Goal: Task Accomplishment & Management: Manage account settings

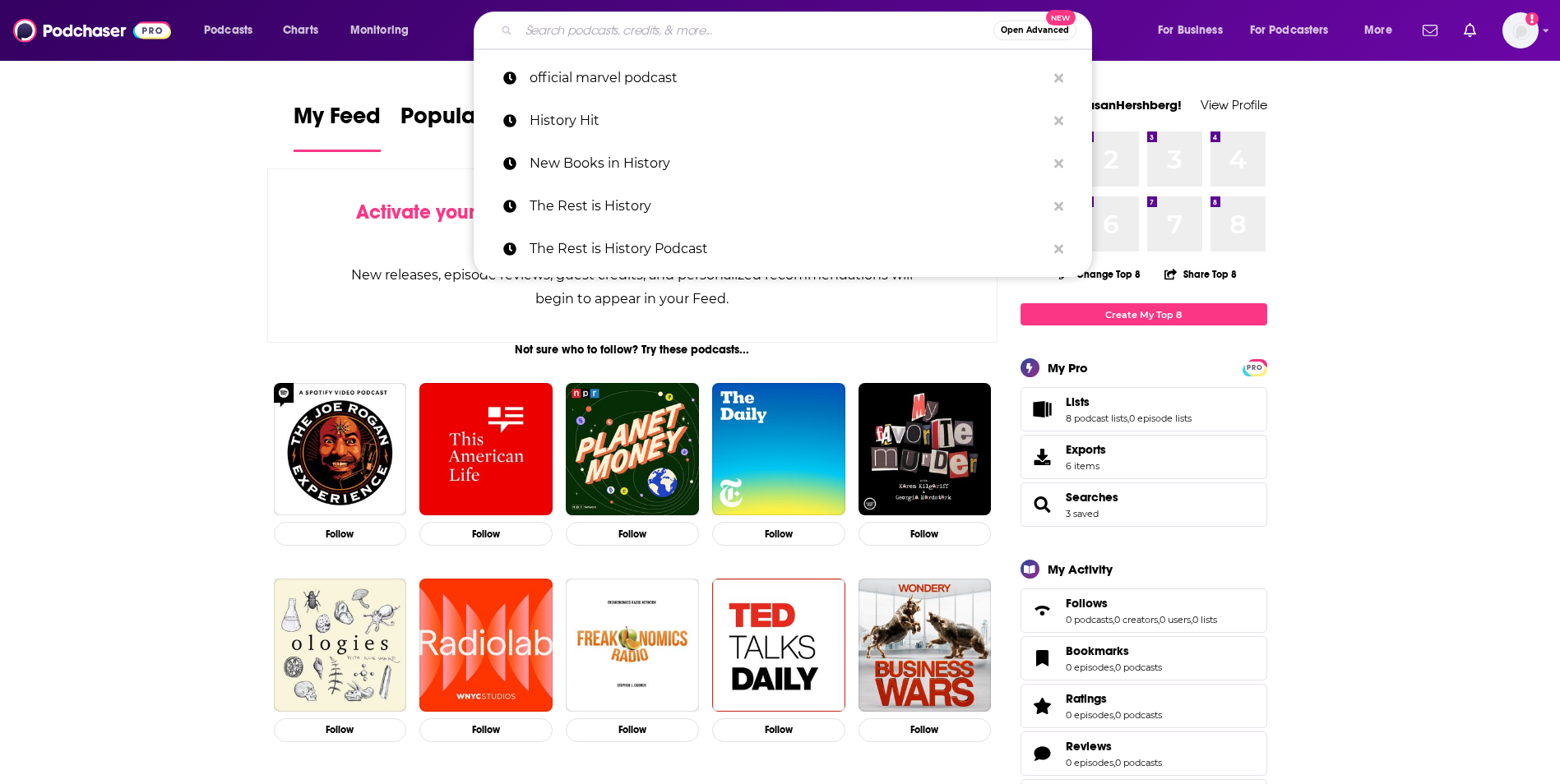
click at [698, 30] on input "Search podcasts, credits, & more..." at bounding box center [756, 30] width 474 height 26
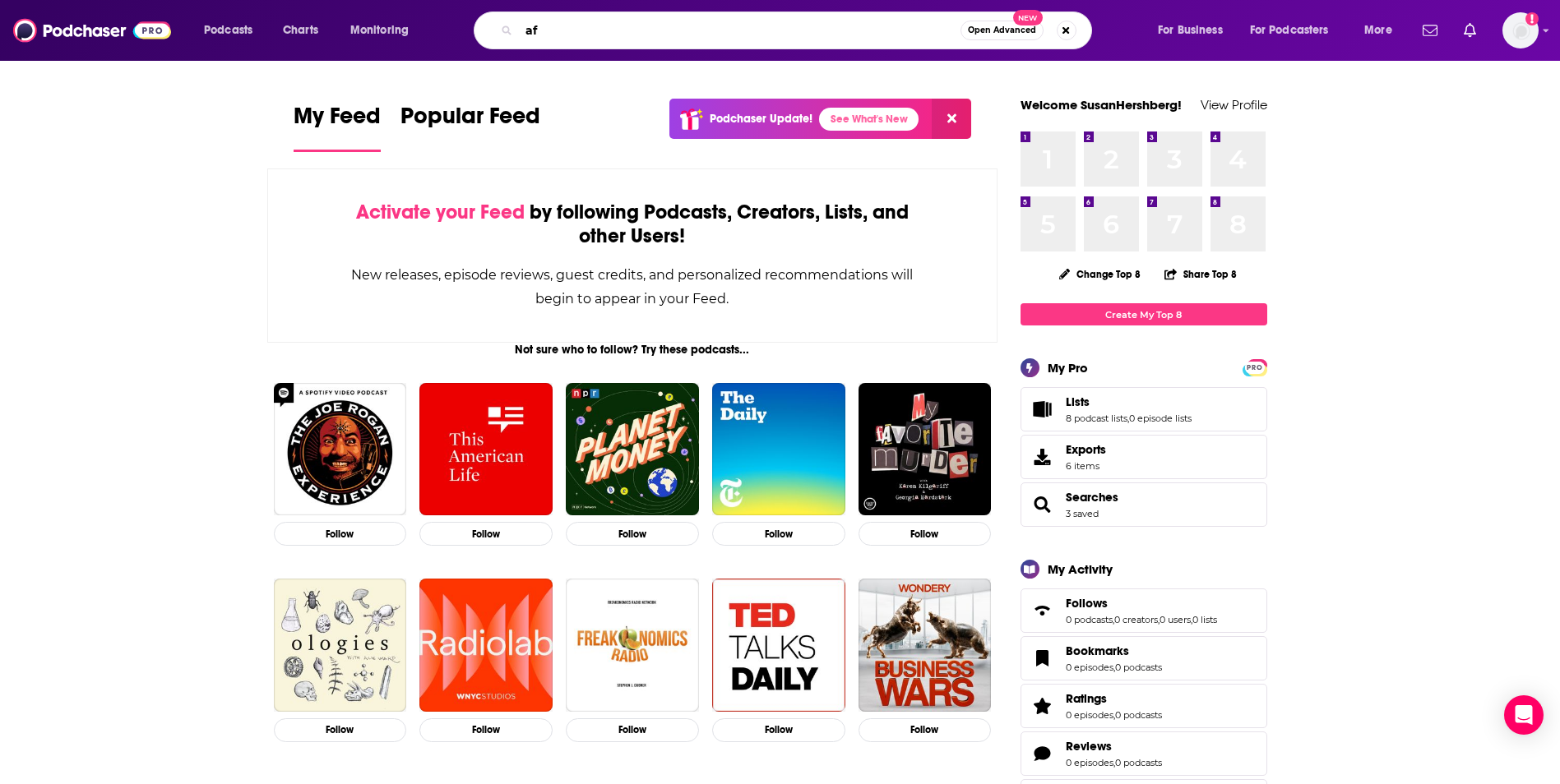
type input "a"
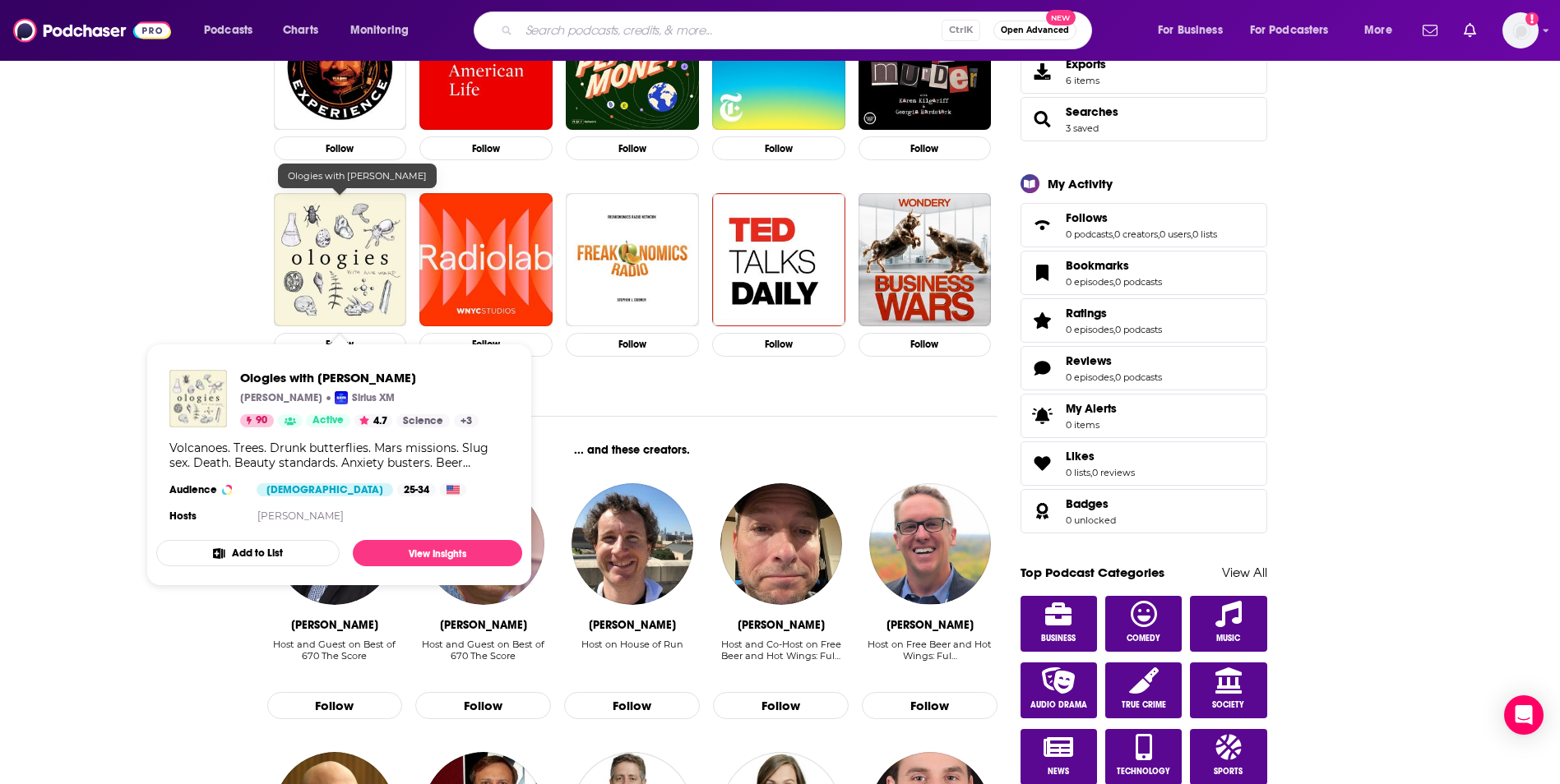
scroll to position [493, 0]
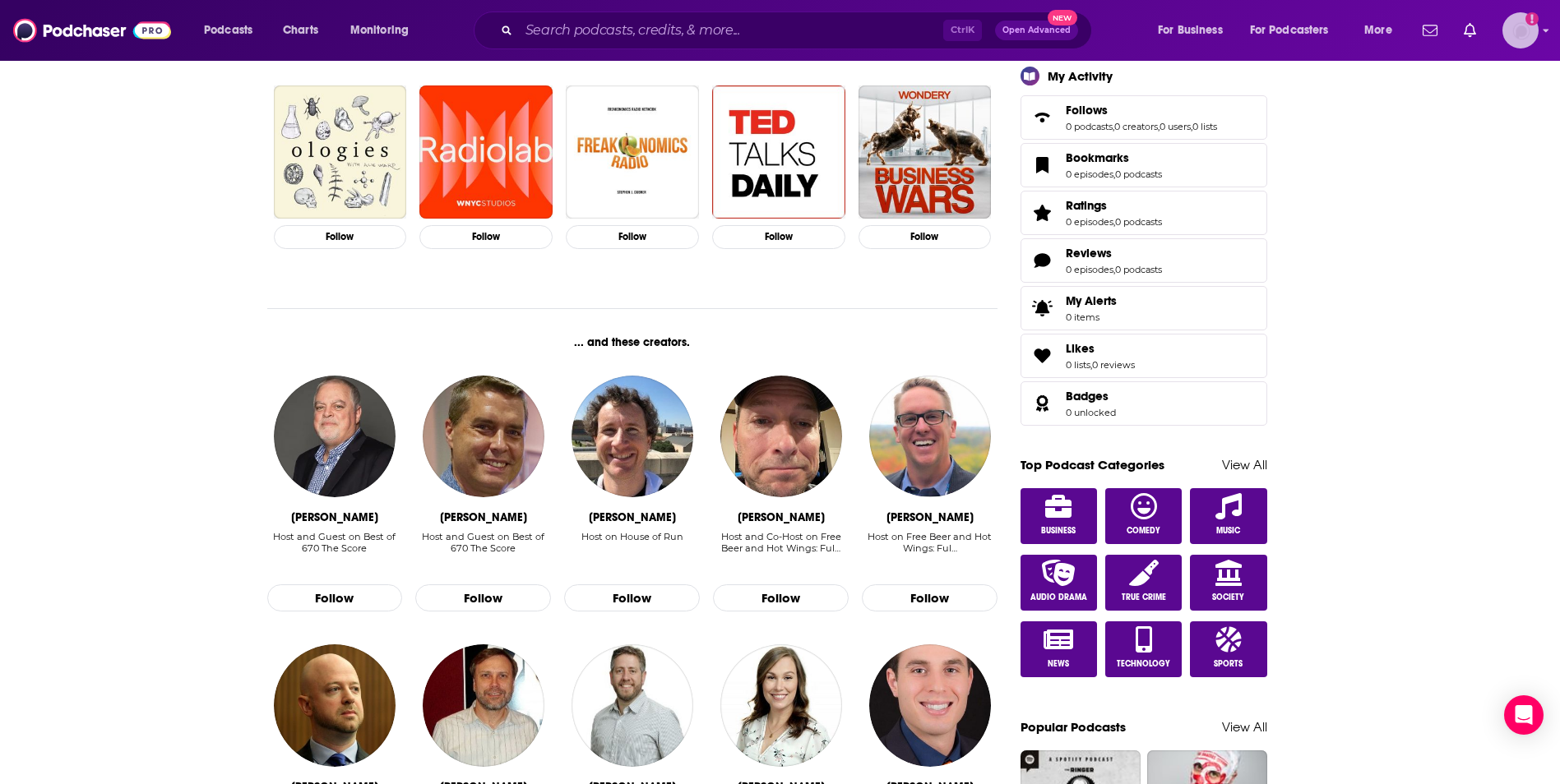
click at [1524, 21] on img "Logged in as SusanHershberg" at bounding box center [1521, 31] width 36 height 36
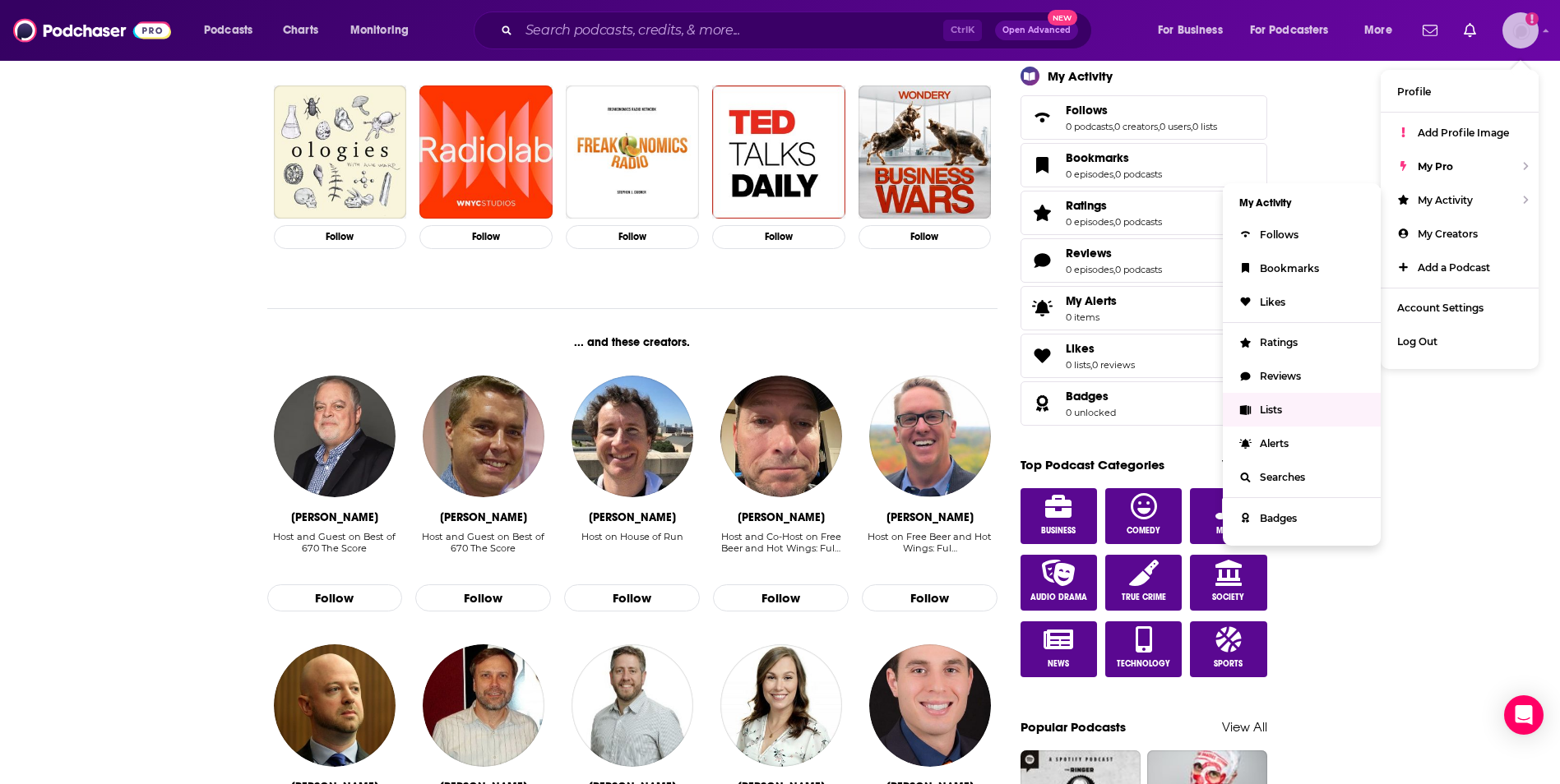
click at [1270, 404] on span "Lists" at bounding box center [1270, 410] width 22 height 12
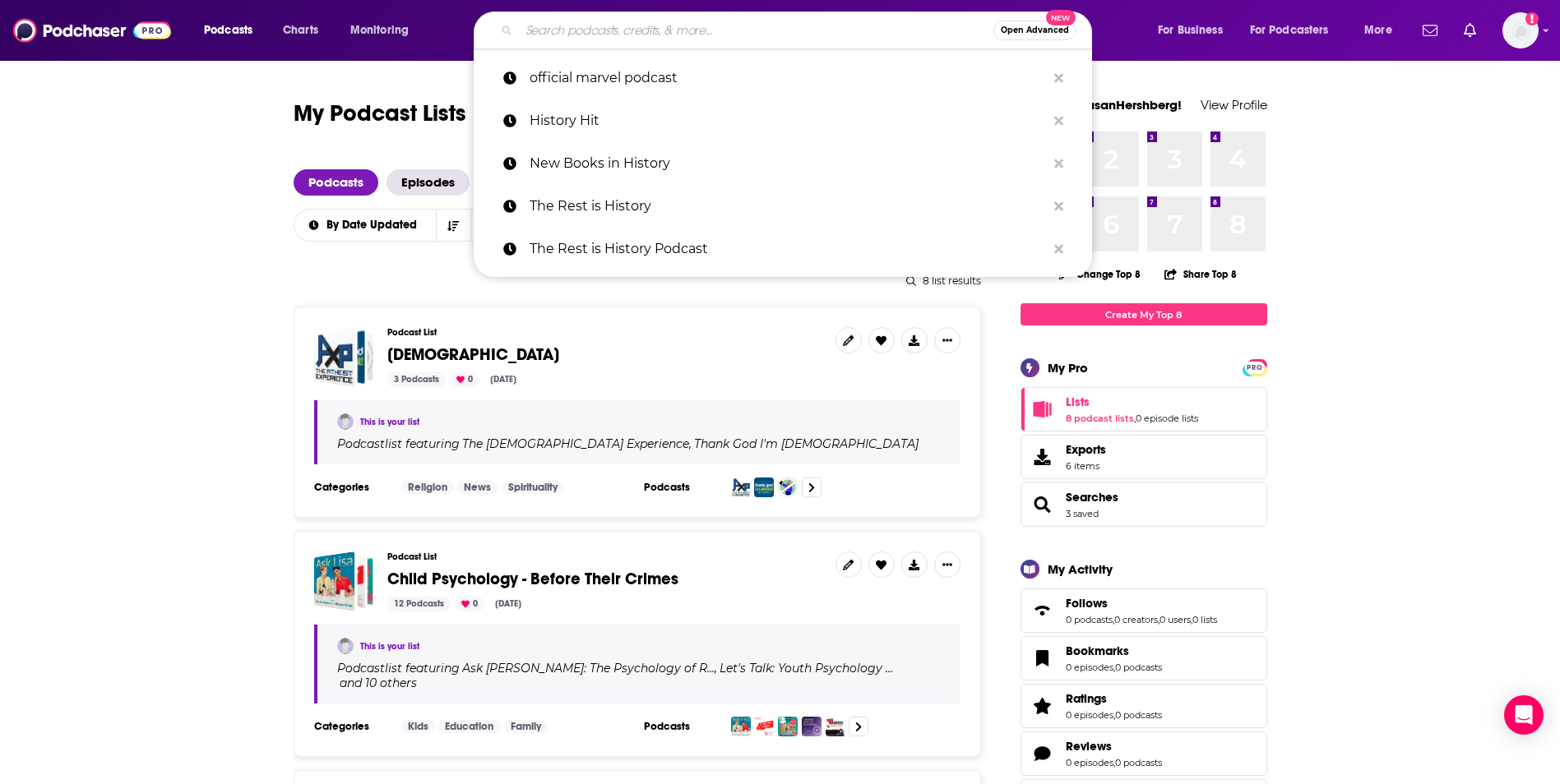
click at [606, 34] on input "Search podcasts, credits, & more..." at bounding box center [756, 30] width 474 height 26
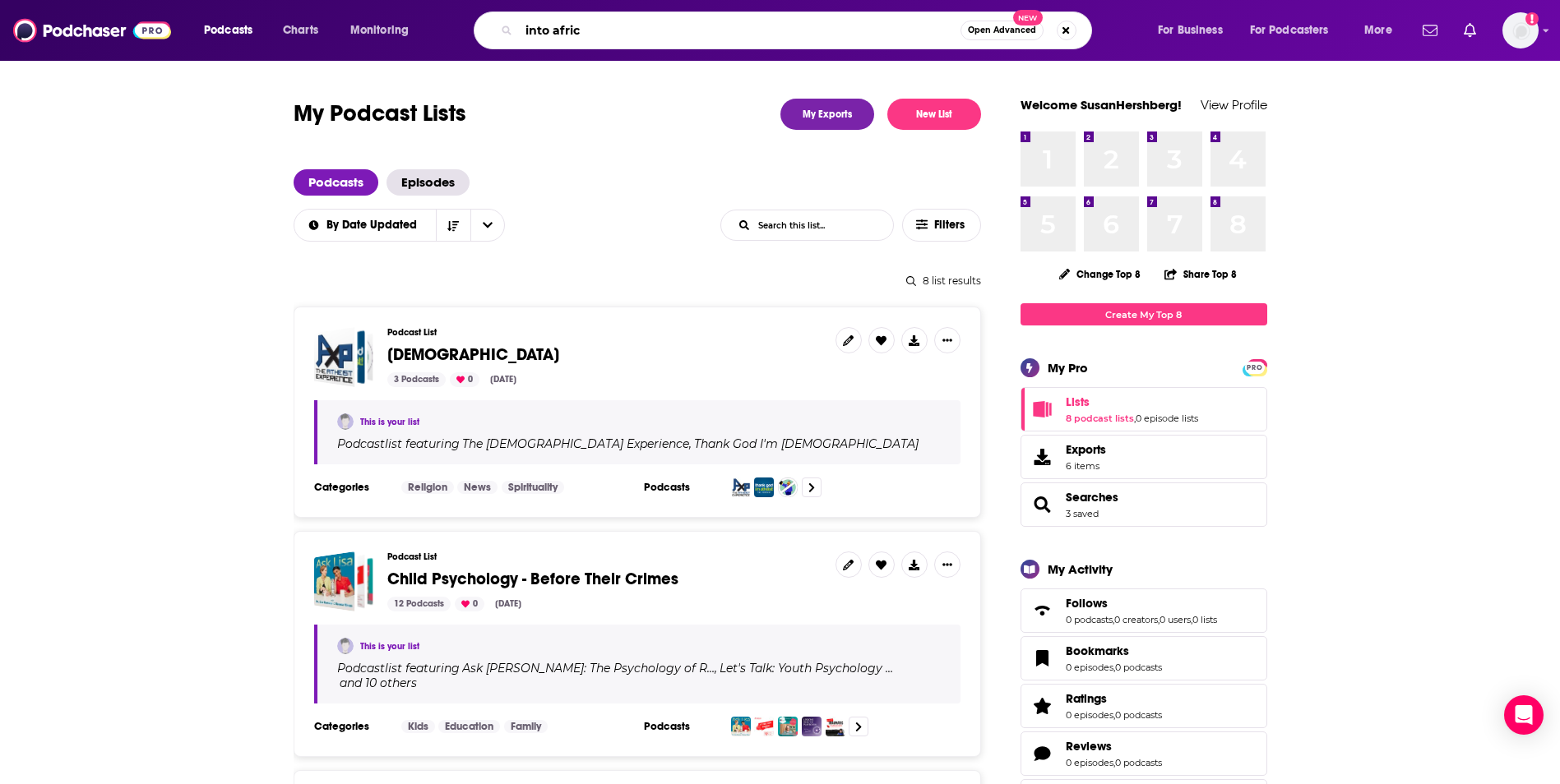
type input "into africa"
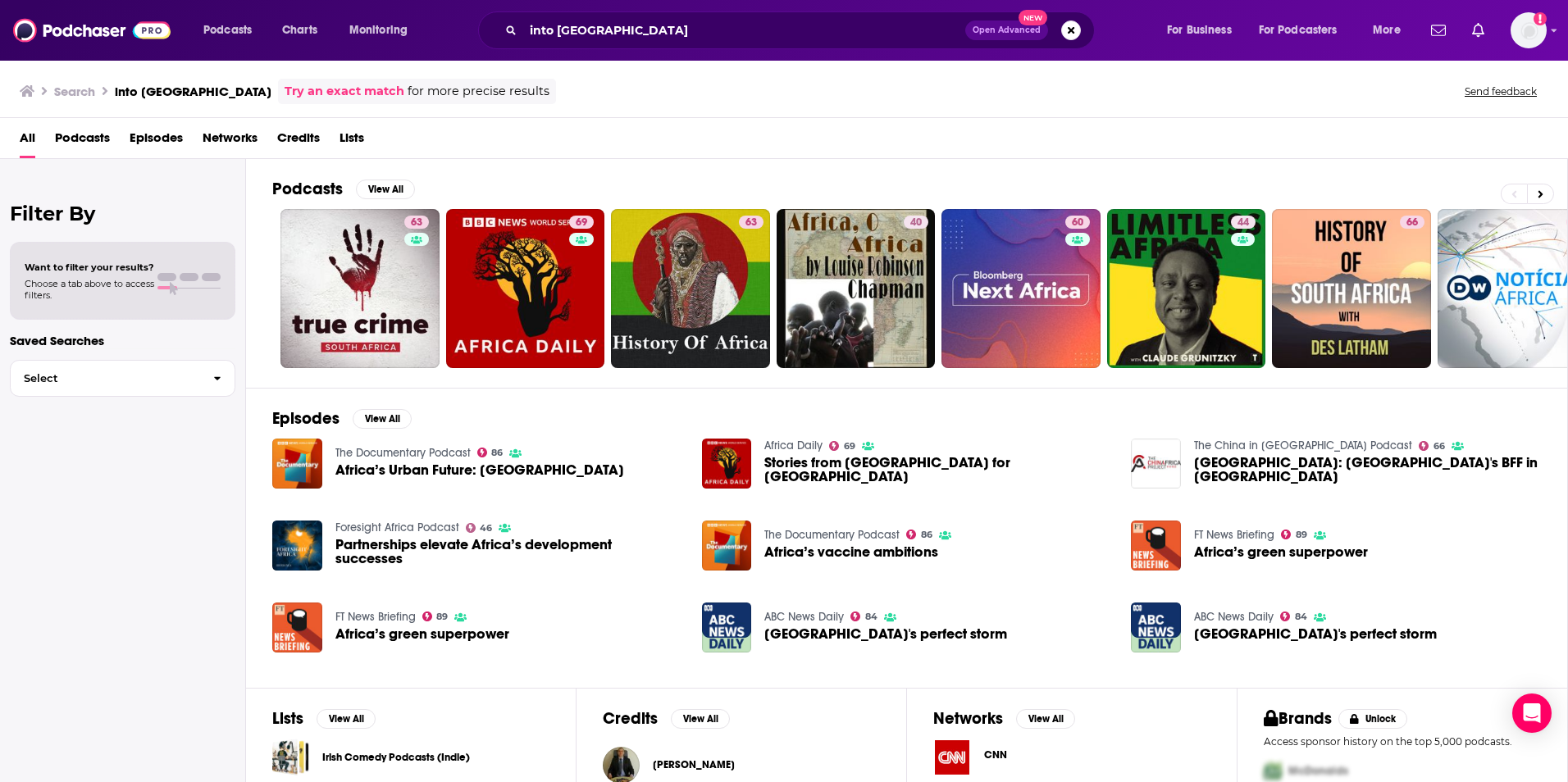
click at [84, 144] on span "Podcasts" at bounding box center [83, 141] width 55 height 33
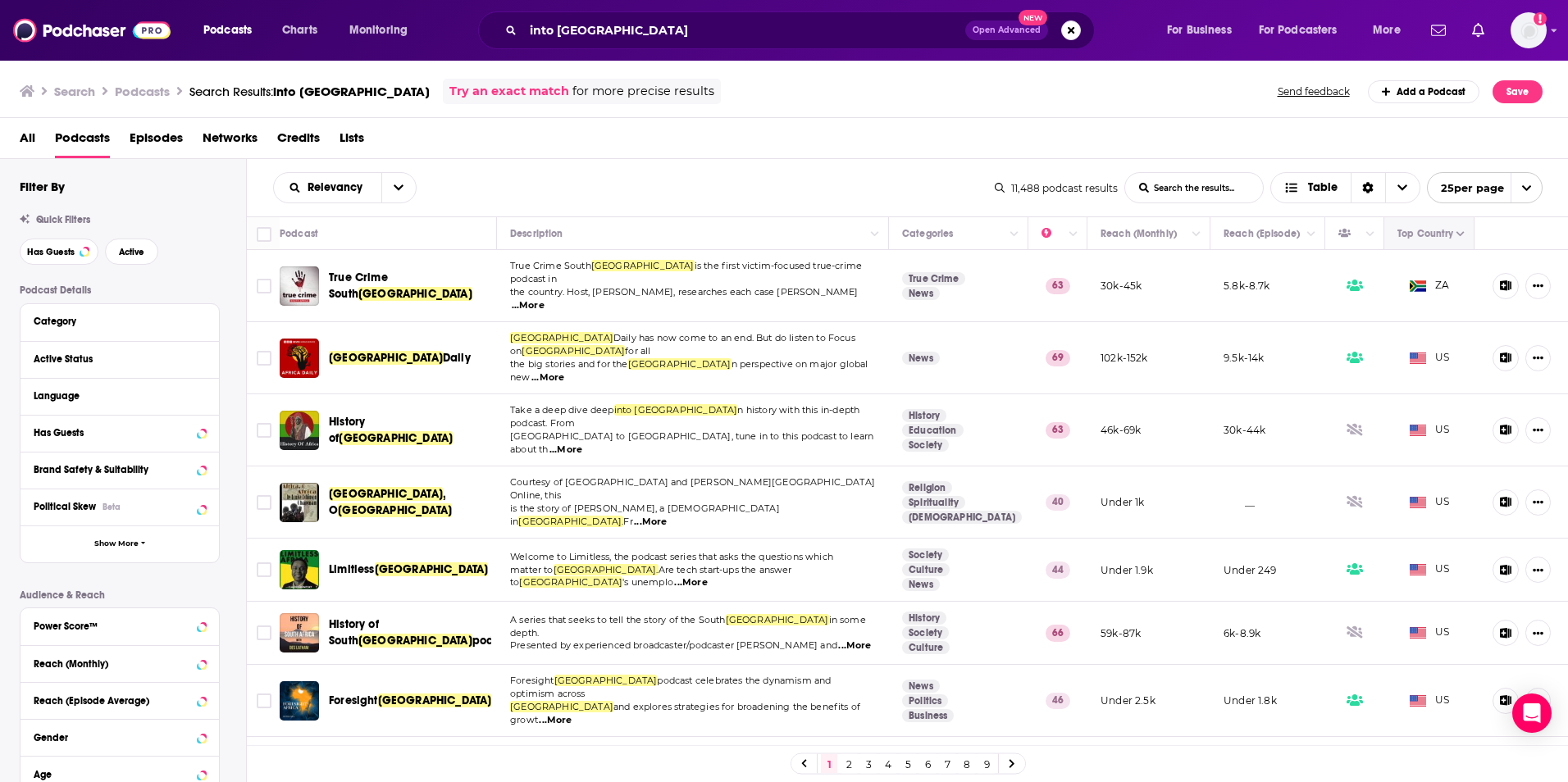
click at [1437, 241] on button "Move" at bounding box center [1427, 233] width 63 height 20
click at [1456, 238] on icon "Column Actions" at bounding box center [1460, 234] width 9 height 10
click at [1032, 154] on div at bounding box center [784, 391] width 1568 height 782
click at [81, 362] on div "Active Status" at bounding box center [98, 359] width 131 height 11
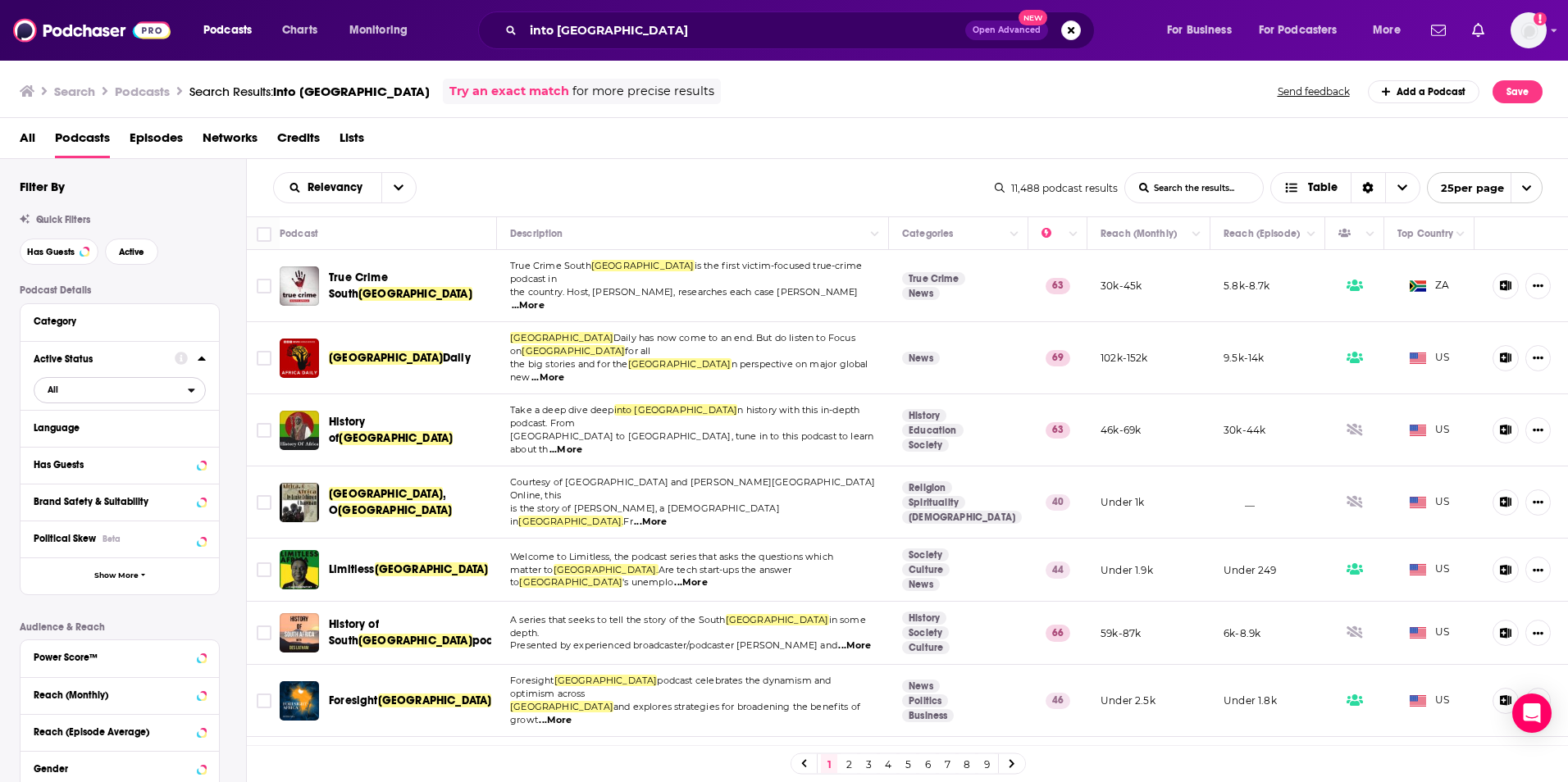
click at [141, 392] on span "All" at bounding box center [111, 390] width 154 height 21
click at [113, 437] on div "Active 1k" at bounding box center [125, 444] width 183 height 27
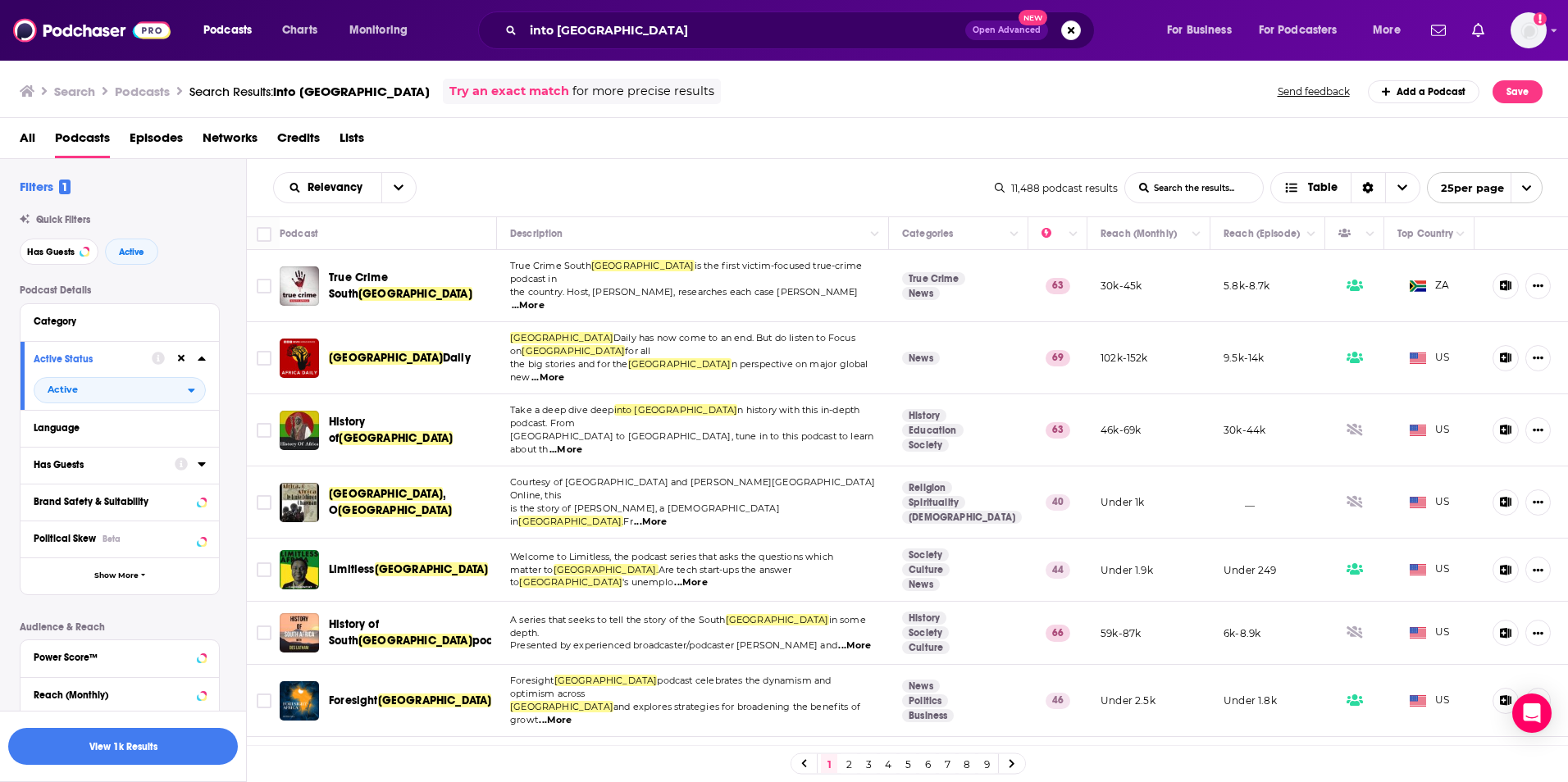
click at [161, 466] on div "Has Guests" at bounding box center [98, 465] width 131 height 11
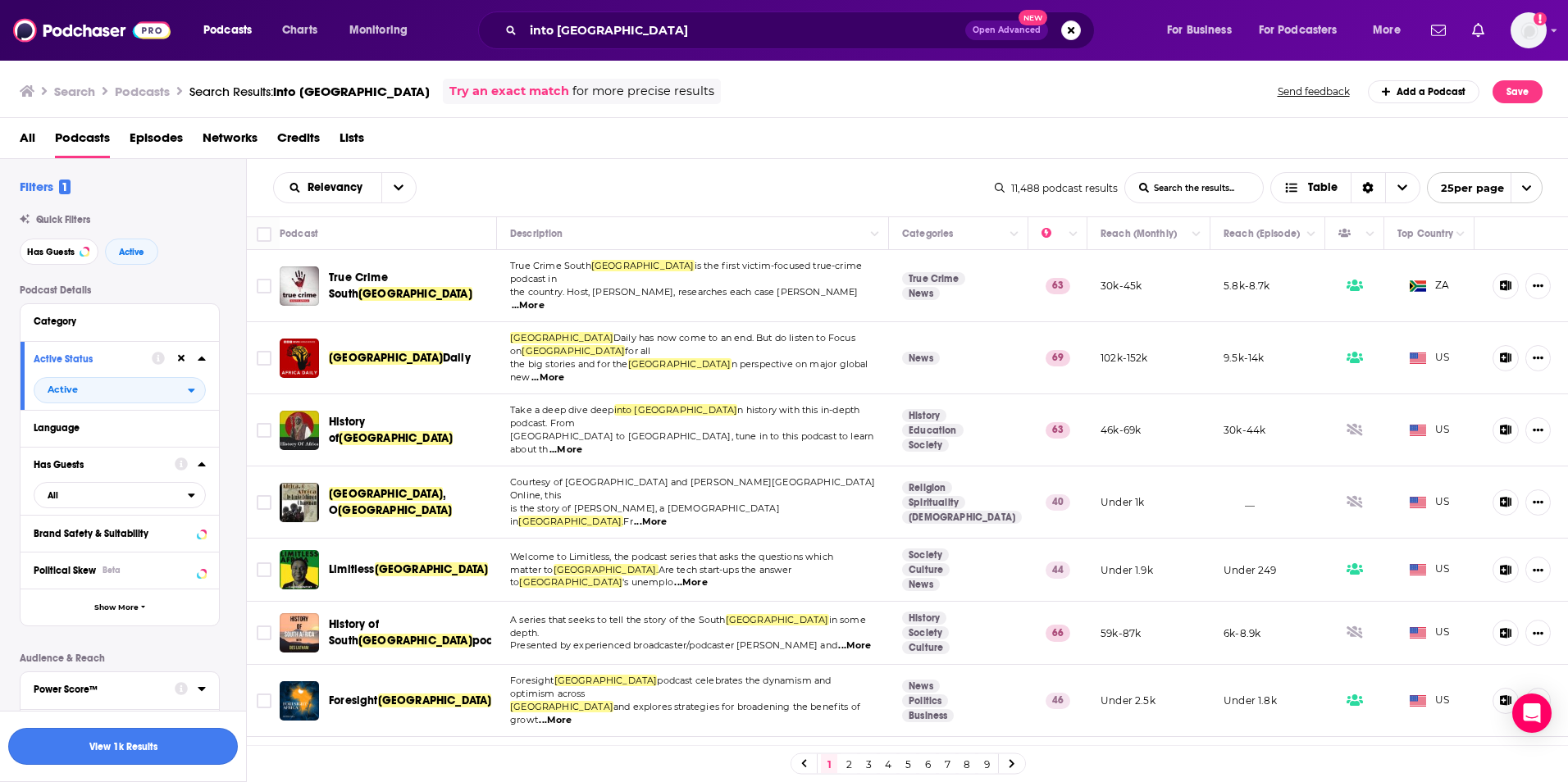
click at [128, 753] on button "View 1k Results" at bounding box center [123, 746] width 229 height 37
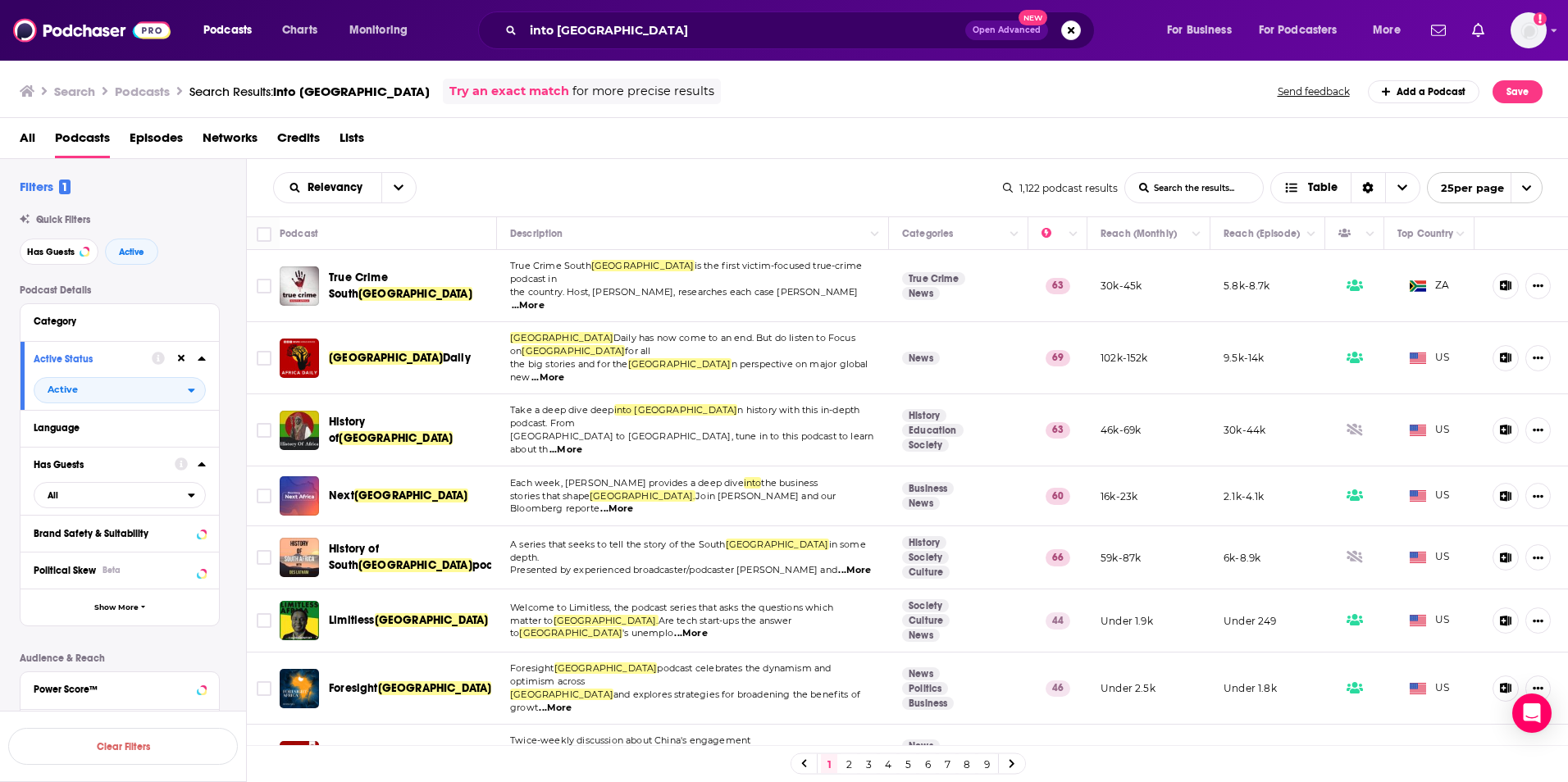
scroll to position [82, 0]
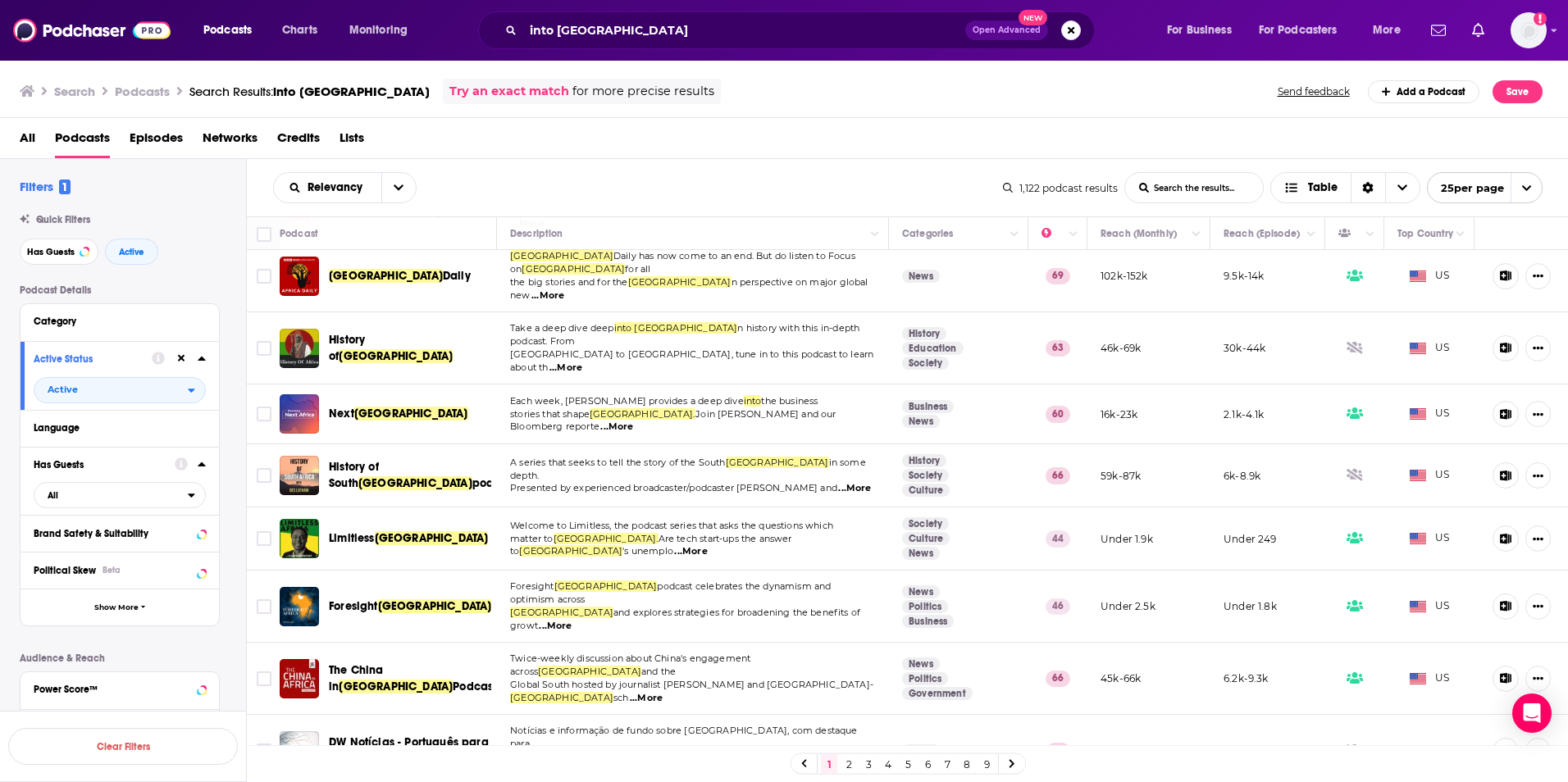
click at [633, 420] on span "...More" at bounding box center [616, 427] width 32 height 13
click at [753, 159] on div "Relevancy List Search Input Search the results... Table 1,122 podcast results L…" at bounding box center [907, 188] width 1322 height 57
click at [1499, 409] on icon at bounding box center [1505, 413] width 12 height 11
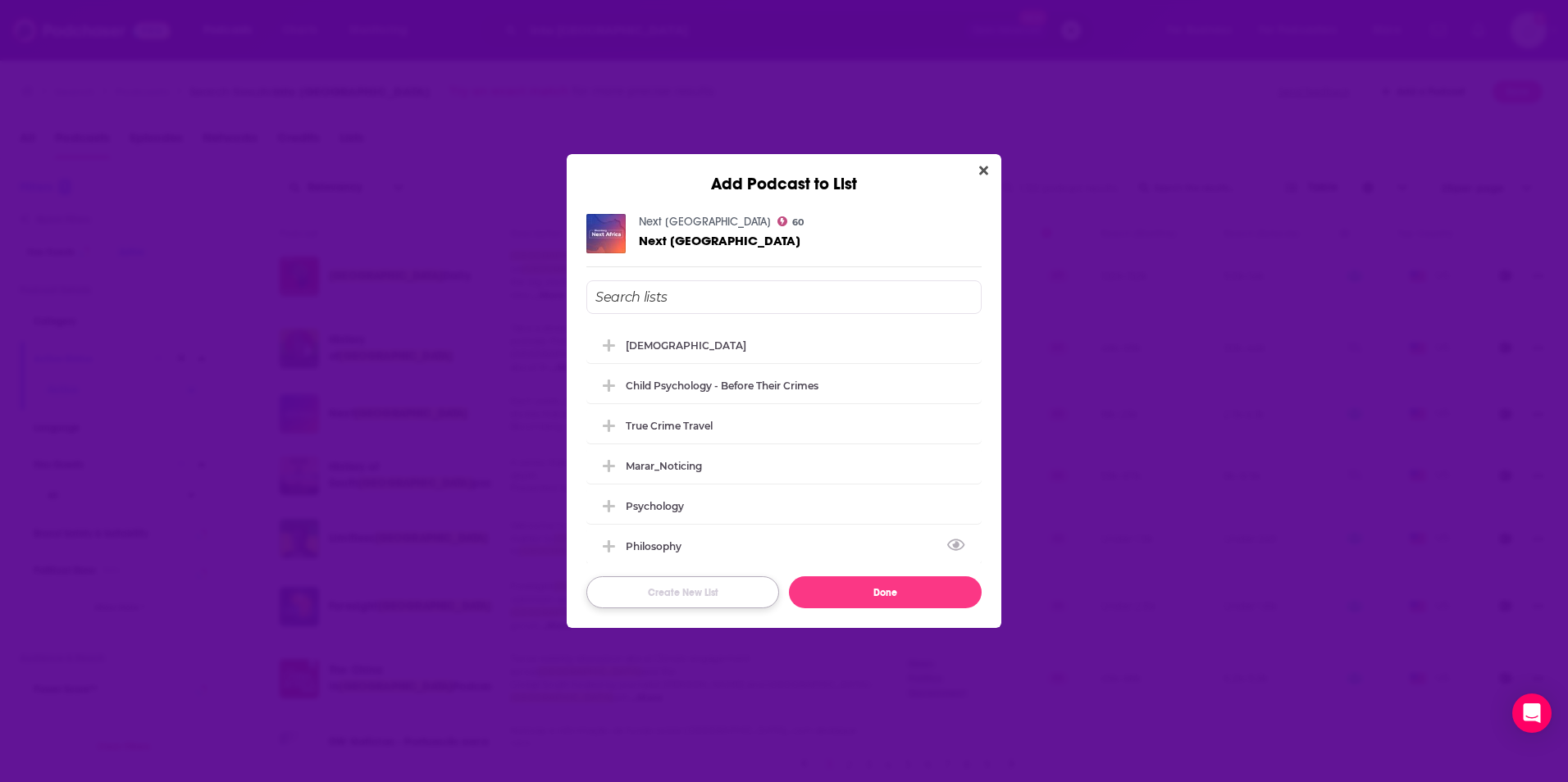
click at [679, 594] on button "Create New List" at bounding box center [683, 592] width 193 height 32
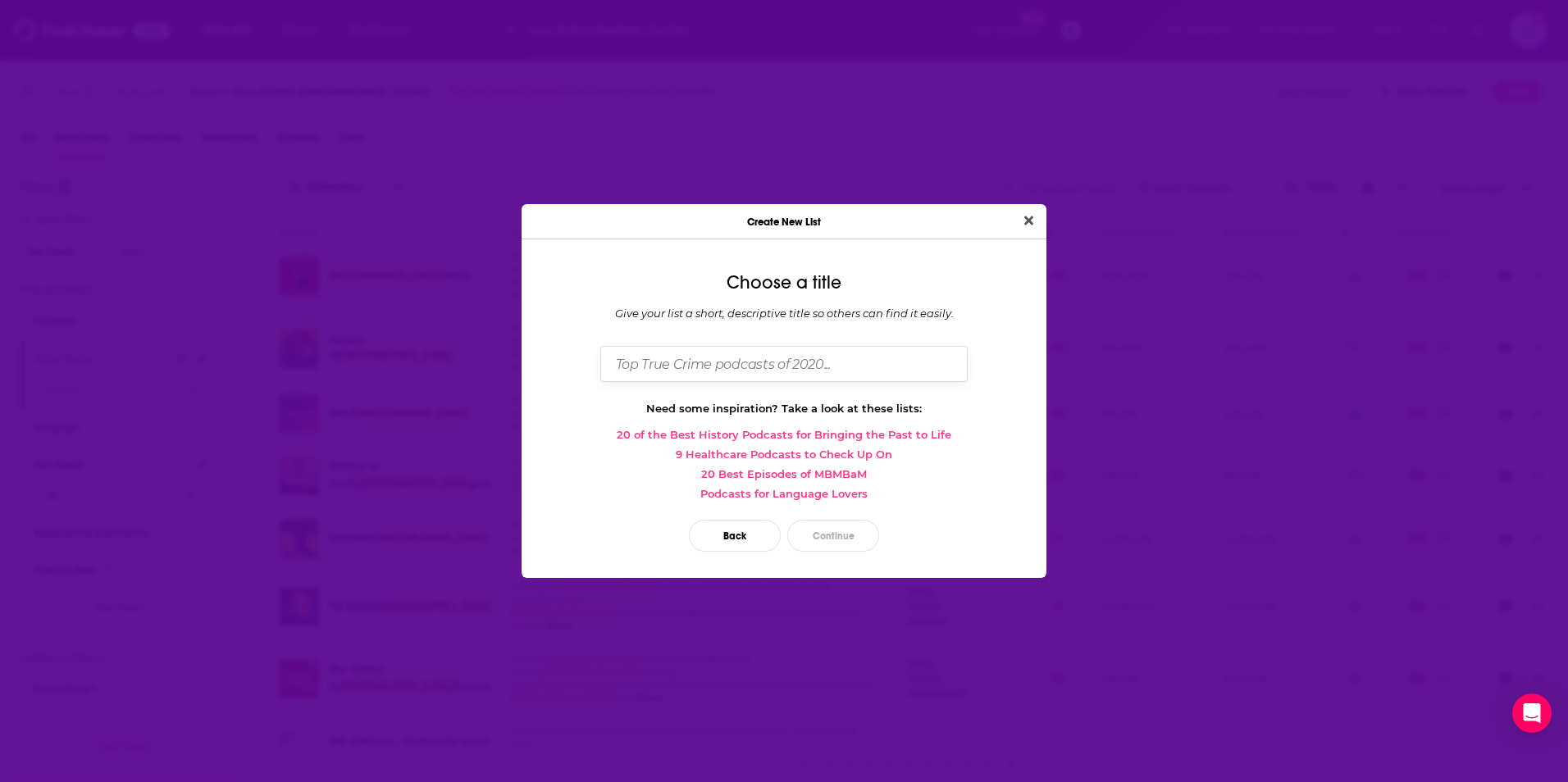
click at [728, 350] on input "Dialog" at bounding box center [783, 363] width 368 height 35
type input "The Age of Change_Africa podcasts"
click at [836, 532] on button "Continue" at bounding box center [833, 535] width 92 height 32
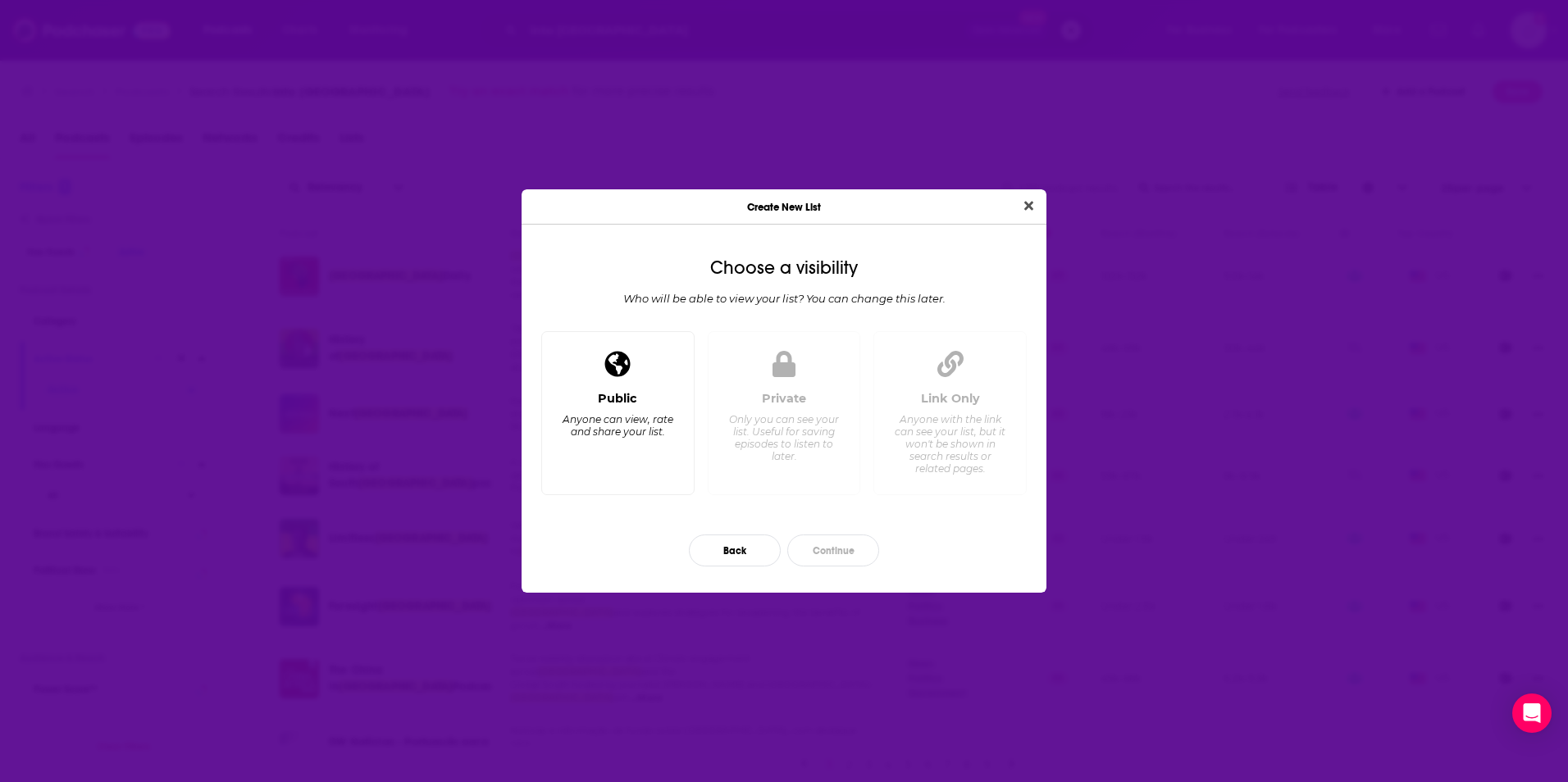
click at [661, 470] on div "Public Anyone can view, rate and share your list." at bounding box center [617, 436] width 125 height 91
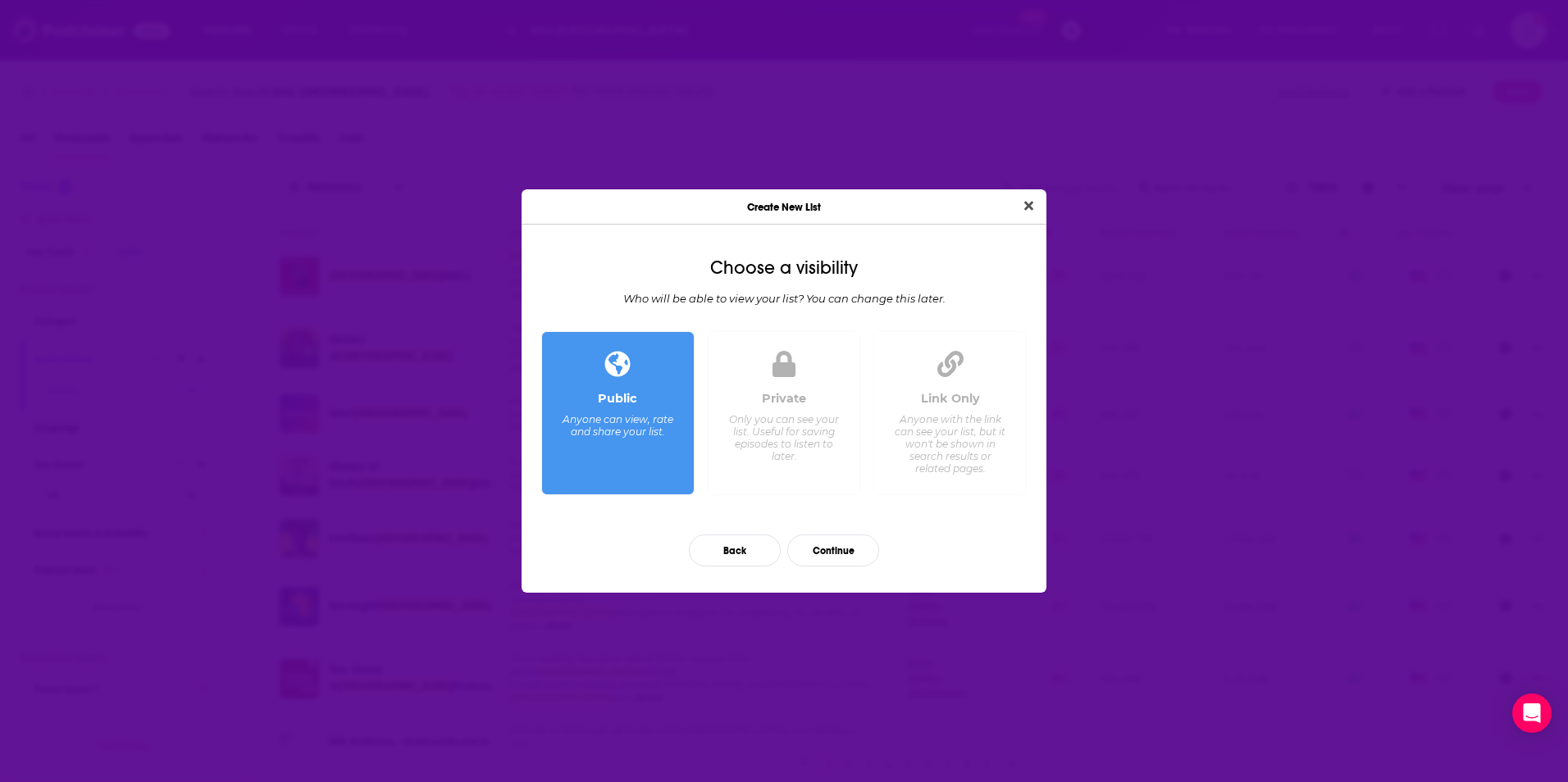
click at [758, 454] on div "Only you can see your list. Useful for saving episodes to listen to later." at bounding box center [784, 438] width 113 height 50
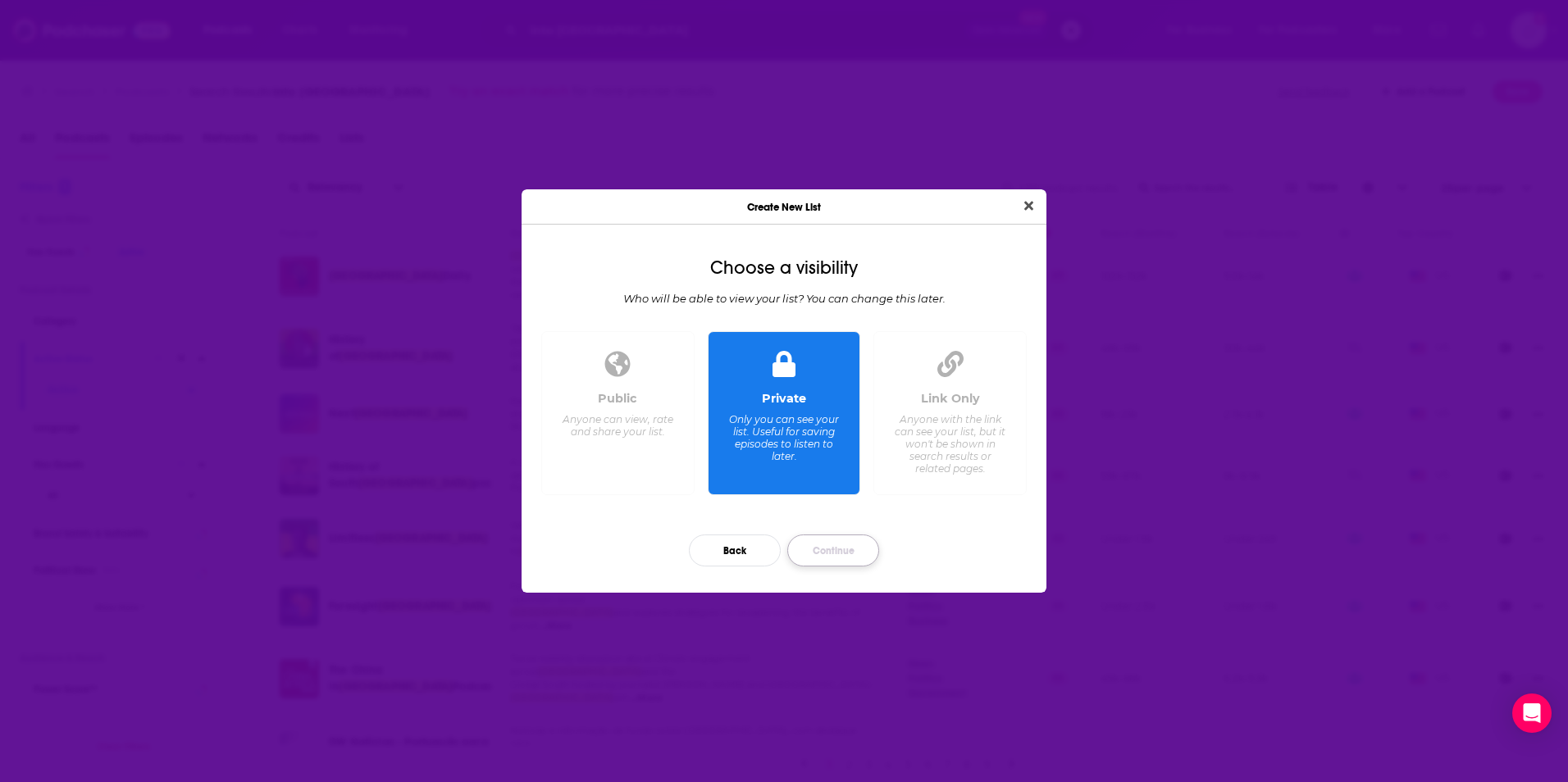
click at [835, 552] on button "Continue" at bounding box center [833, 550] width 92 height 32
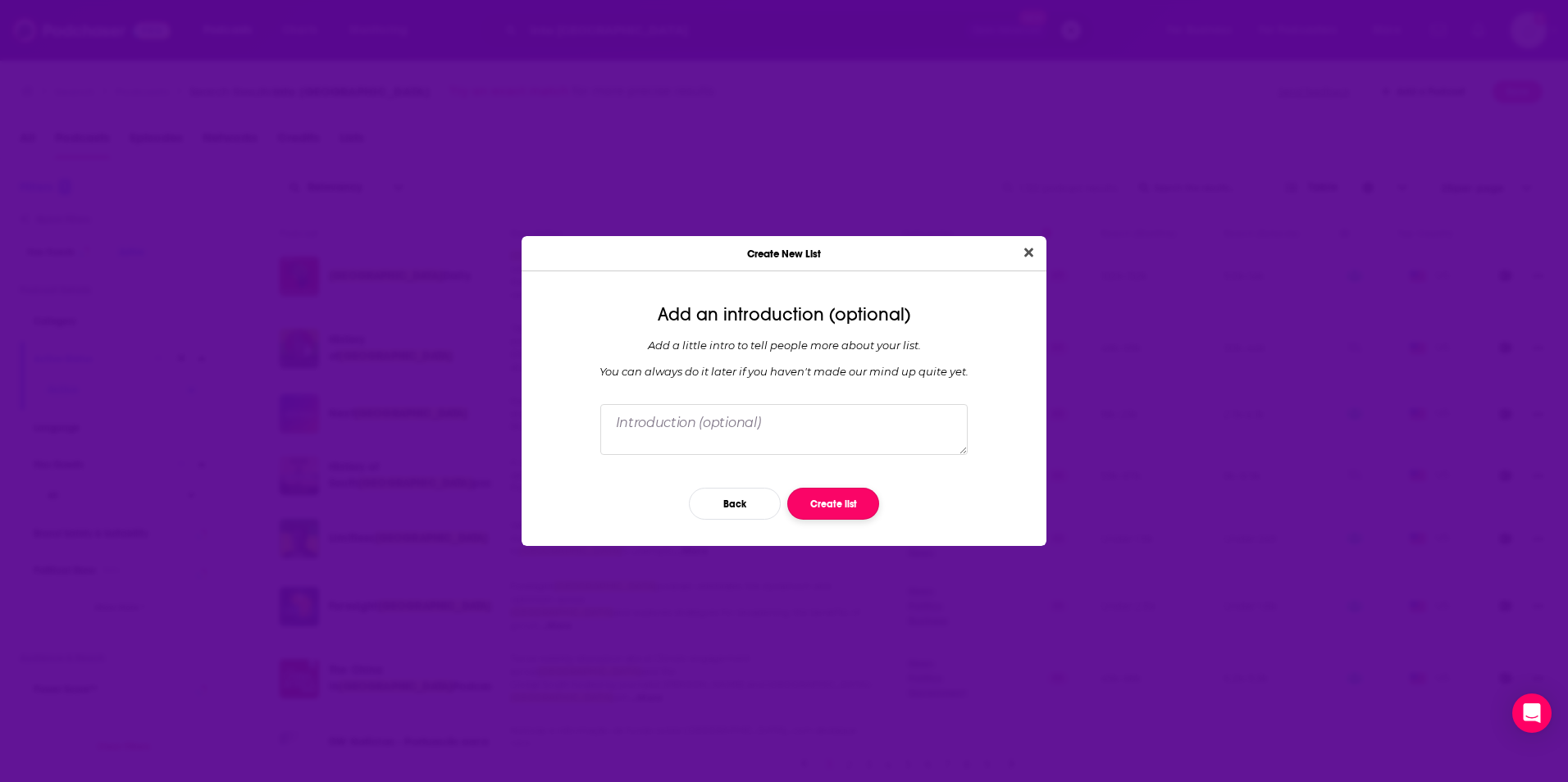
click at [837, 511] on button "Create list" at bounding box center [833, 503] width 92 height 32
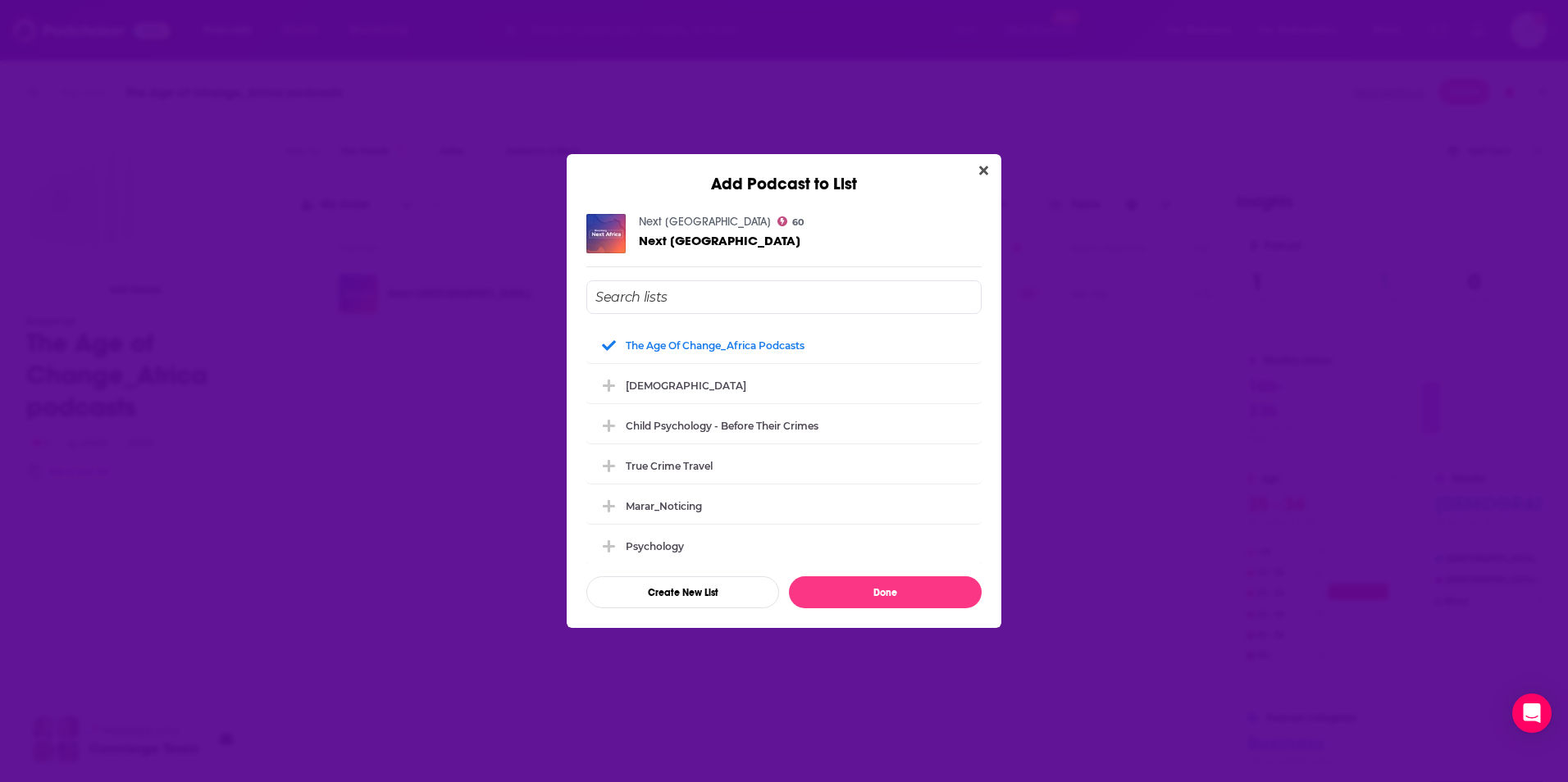
drag, startPoint x: 992, startPoint y: 172, endPoint x: 988, endPoint y: 534, distance: 362.0
click at [991, 524] on div "Add Podcast to List Next Africa 60 Next Africa The Age of Change_Africa podcast…" at bounding box center [783, 391] width 434 height 474
click at [922, 603] on button "Done" at bounding box center [885, 592] width 193 height 32
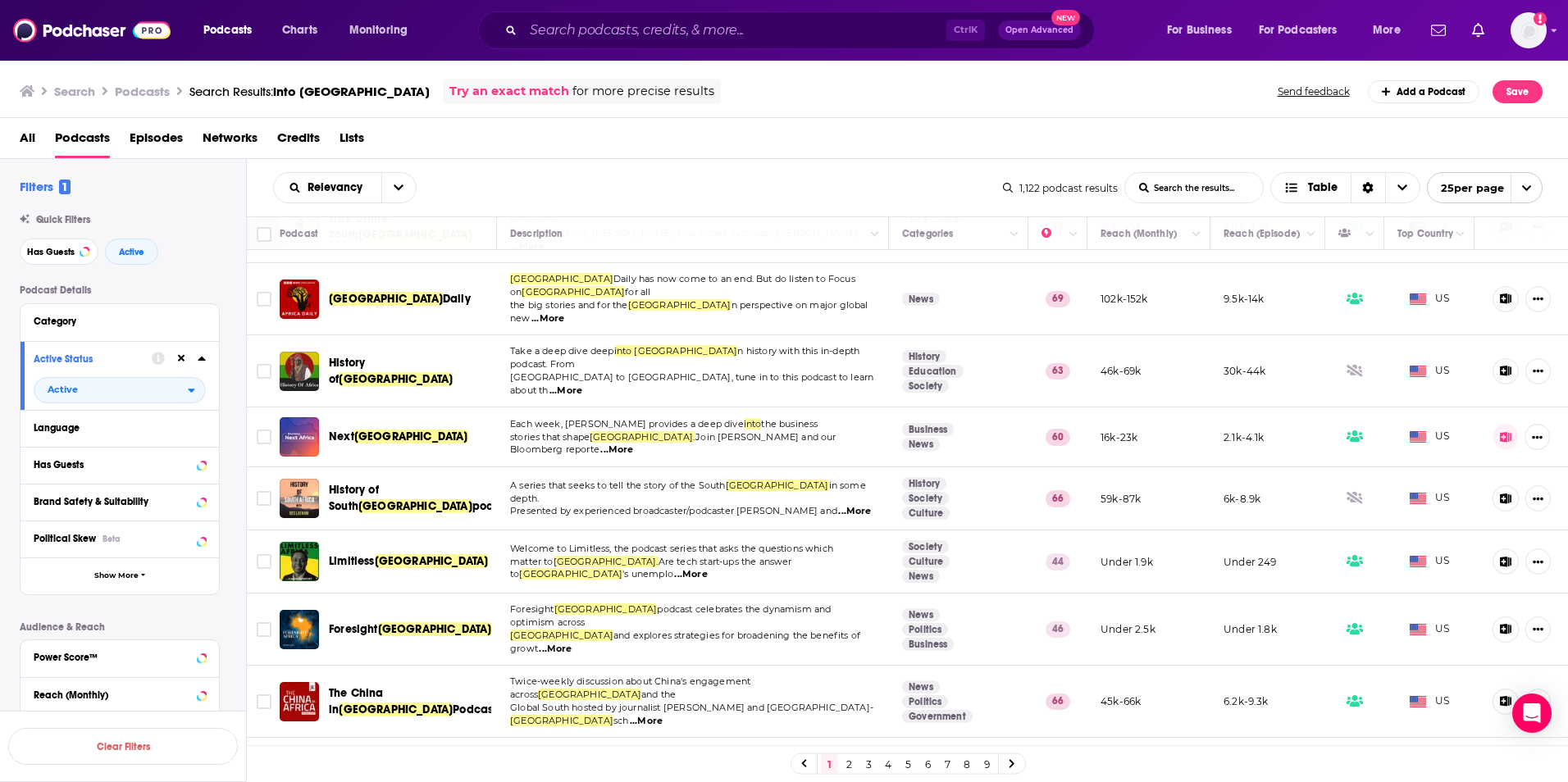
scroll to position [164, 0]
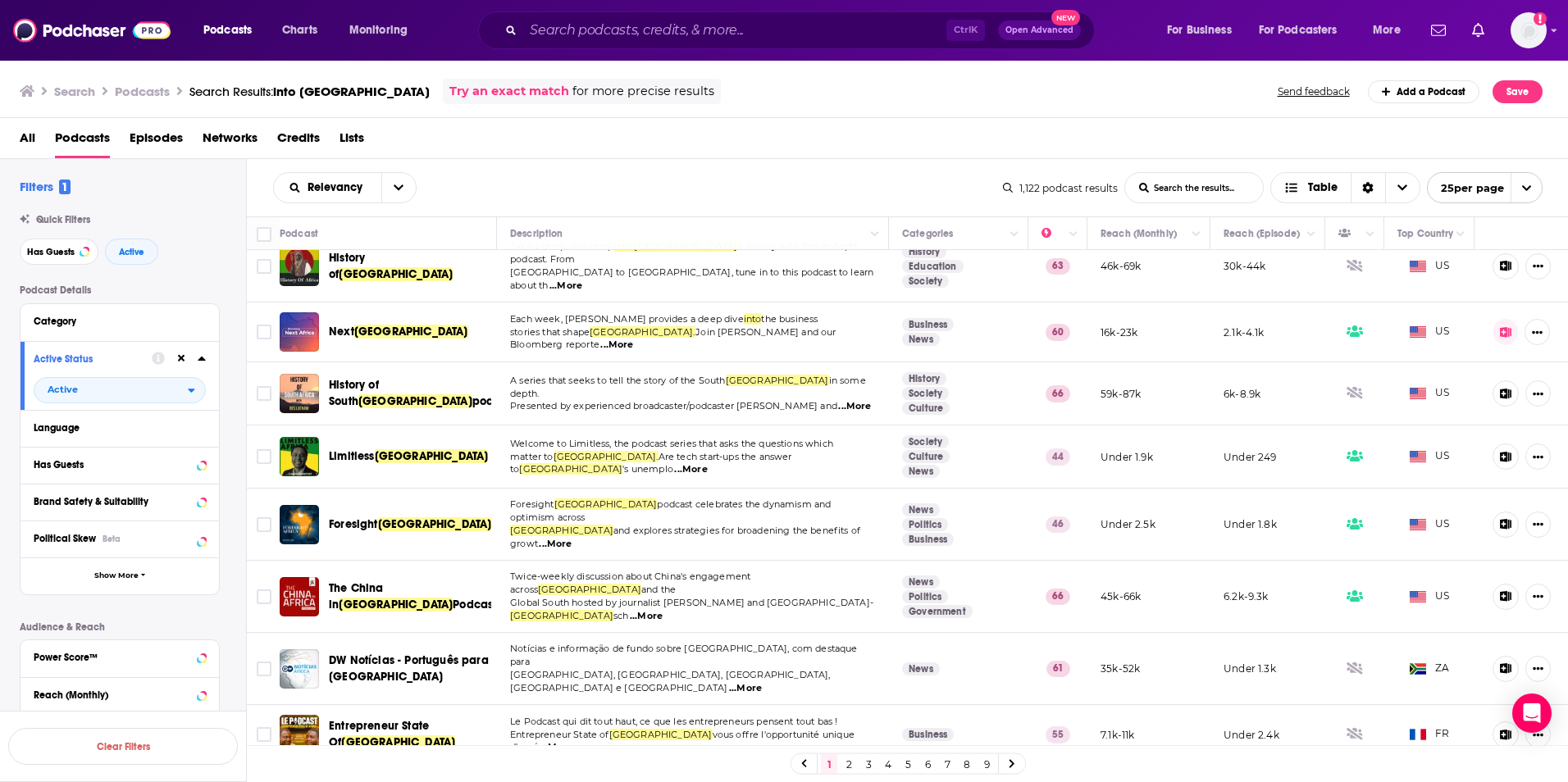
click at [707, 463] on span "...More" at bounding box center [690, 470] width 32 height 13
click at [571, 538] on span "...More" at bounding box center [555, 544] width 32 height 13
click at [1499, 518] on icon at bounding box center [1505, 523] width 12 height 11
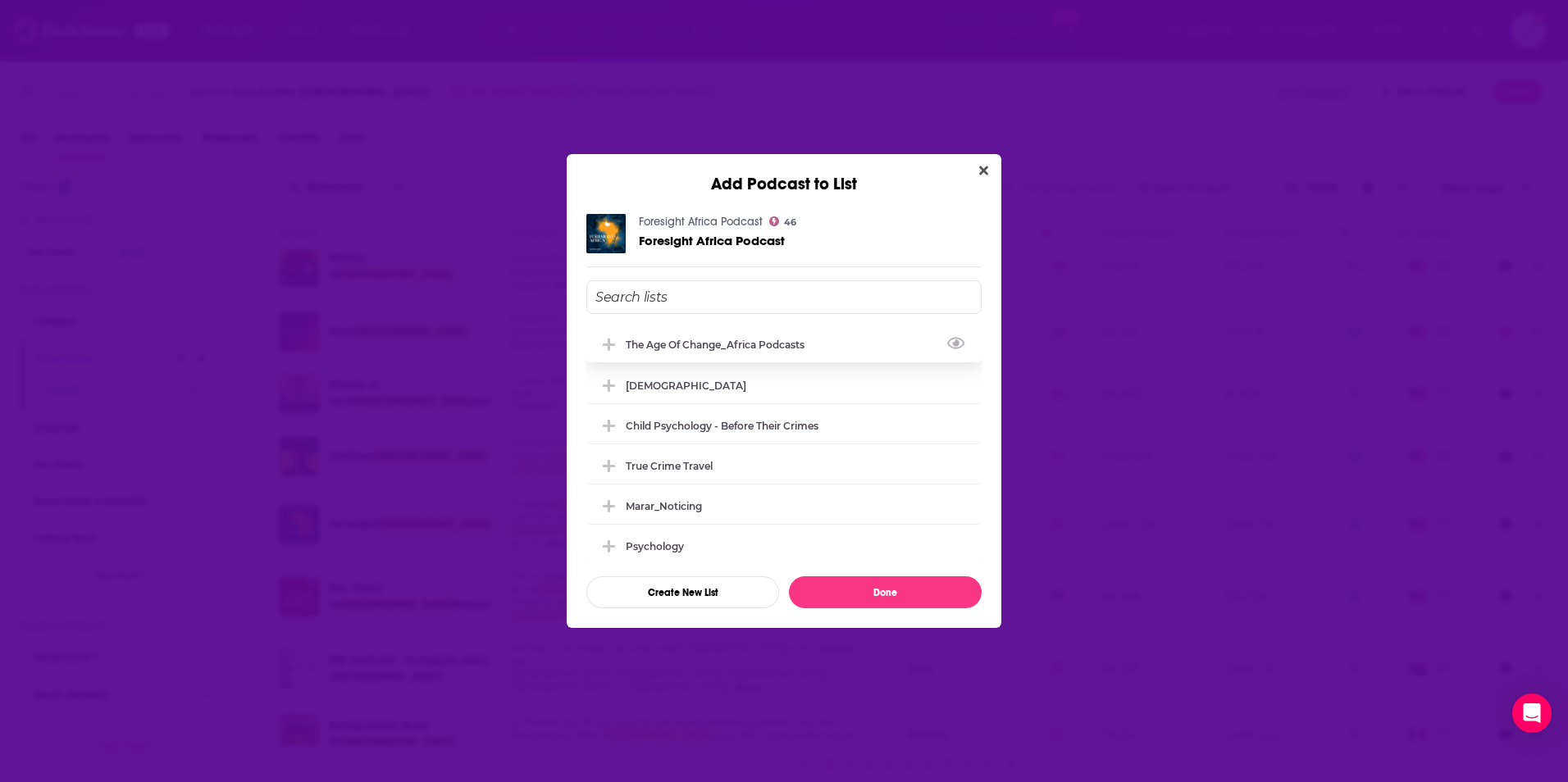
click at [751, 351] on div "The Age of Change_Africa podcasts" at bounding box center [784, 345] width 395 height 36
click at [850, 596] on button "Done" at bounding box center [885, 592] width 193 height 32
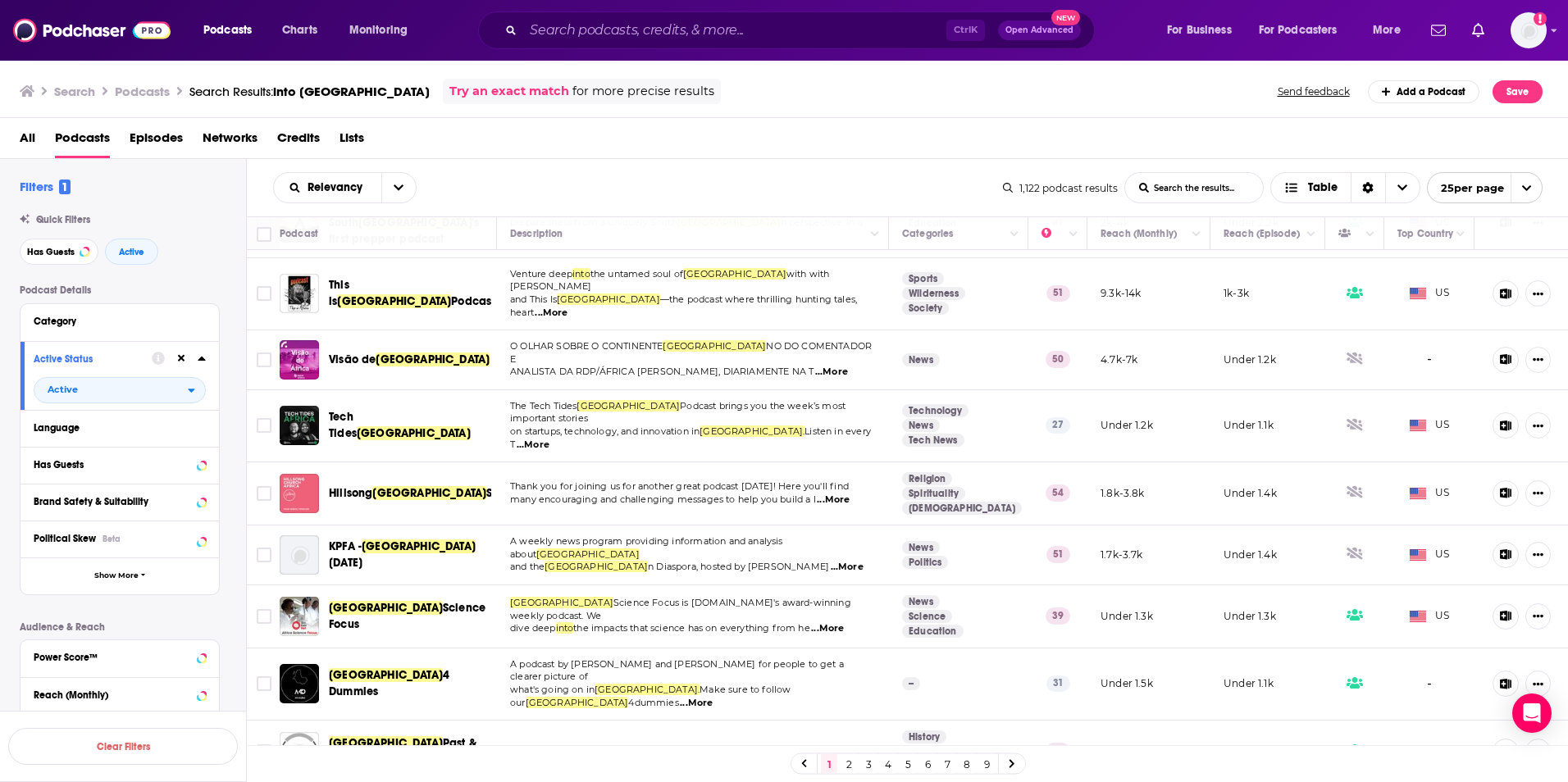
scroll to position [1043, 0]
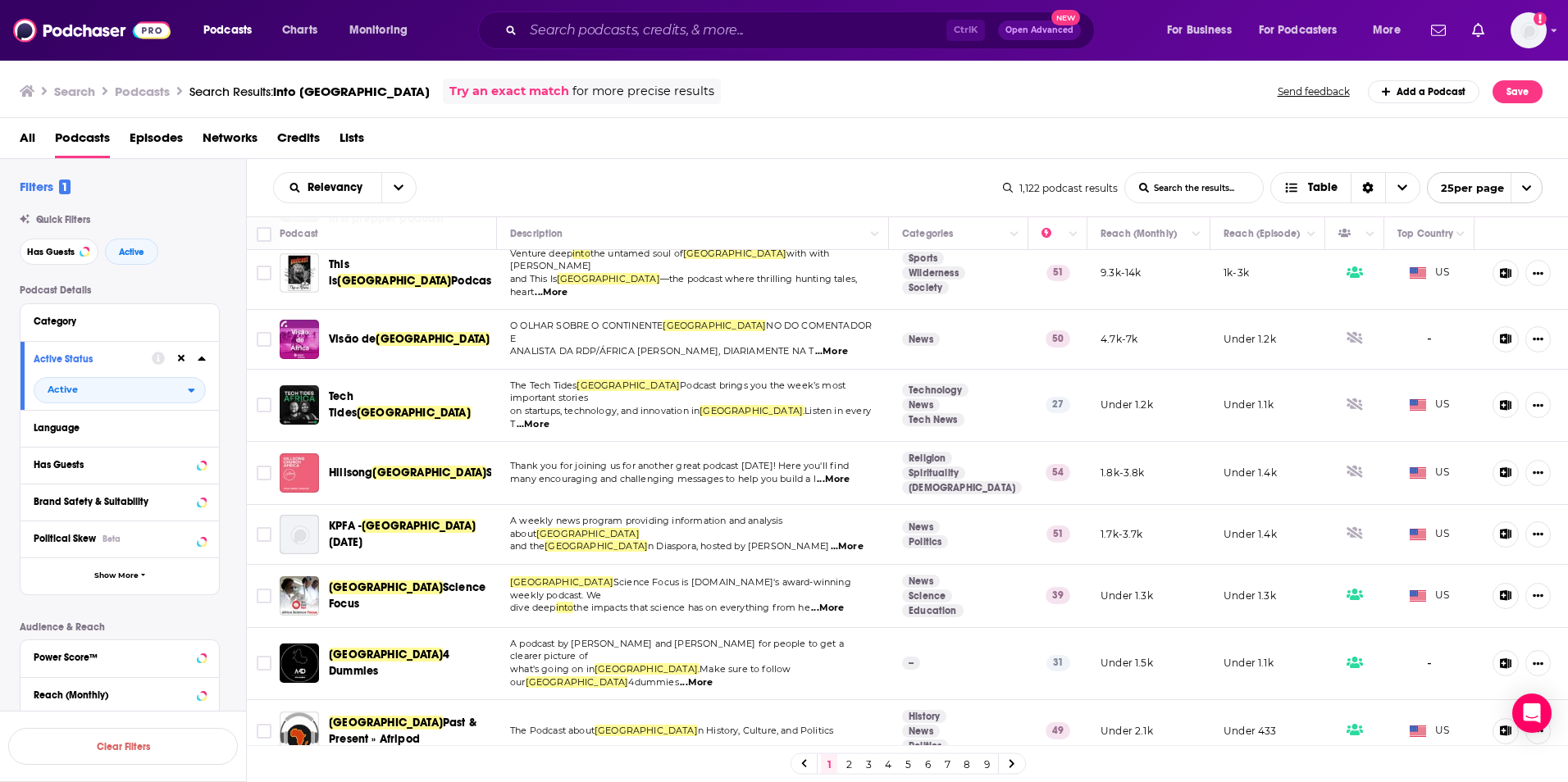
click at [854, 769] on link "2" at bounding box center [848, 764] width 16 height 20
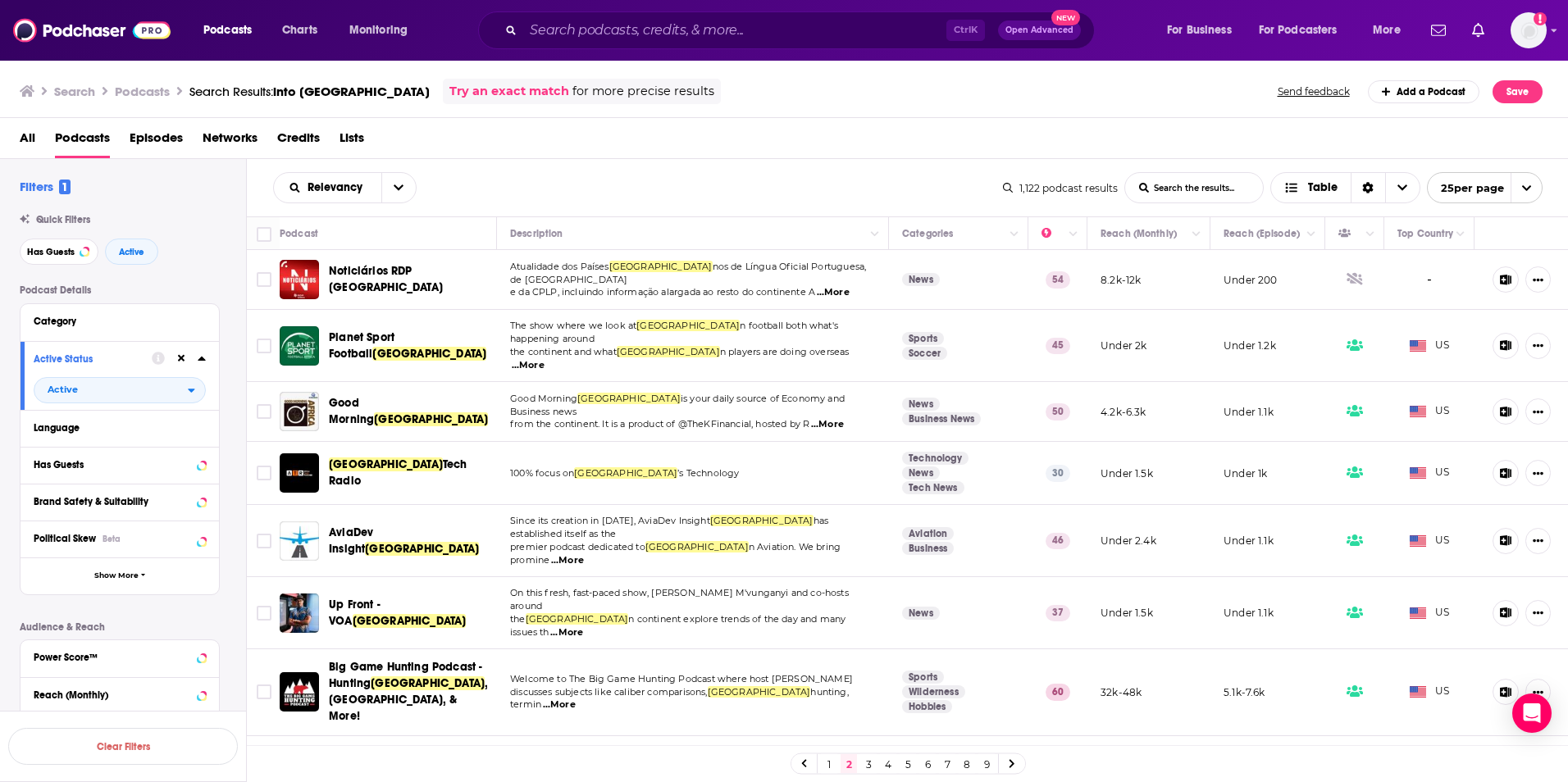
click at [834, 418] on span "...More" at bounding box center [827, 425] width 32 height 13
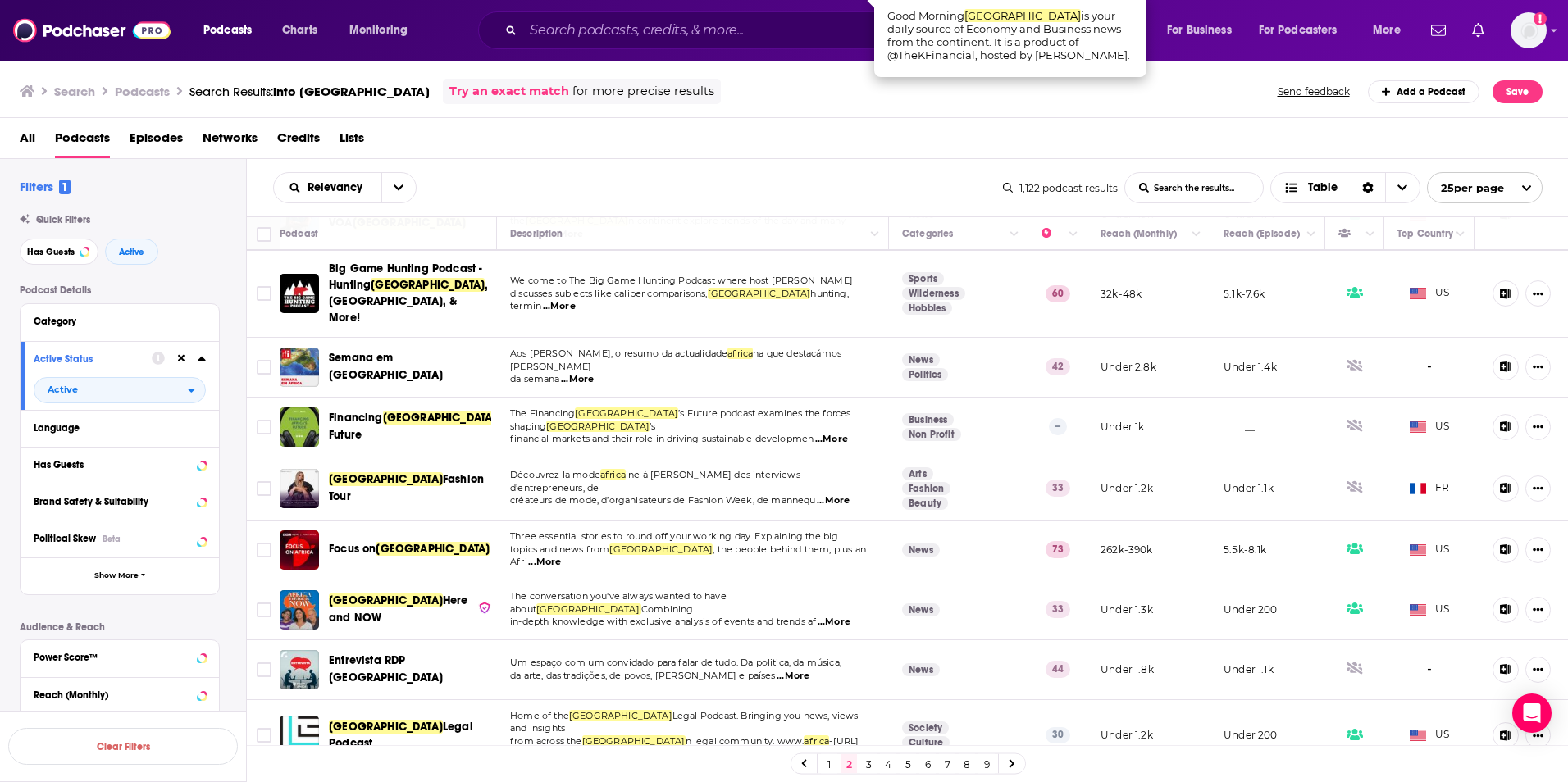
scroll to position [410, 0]
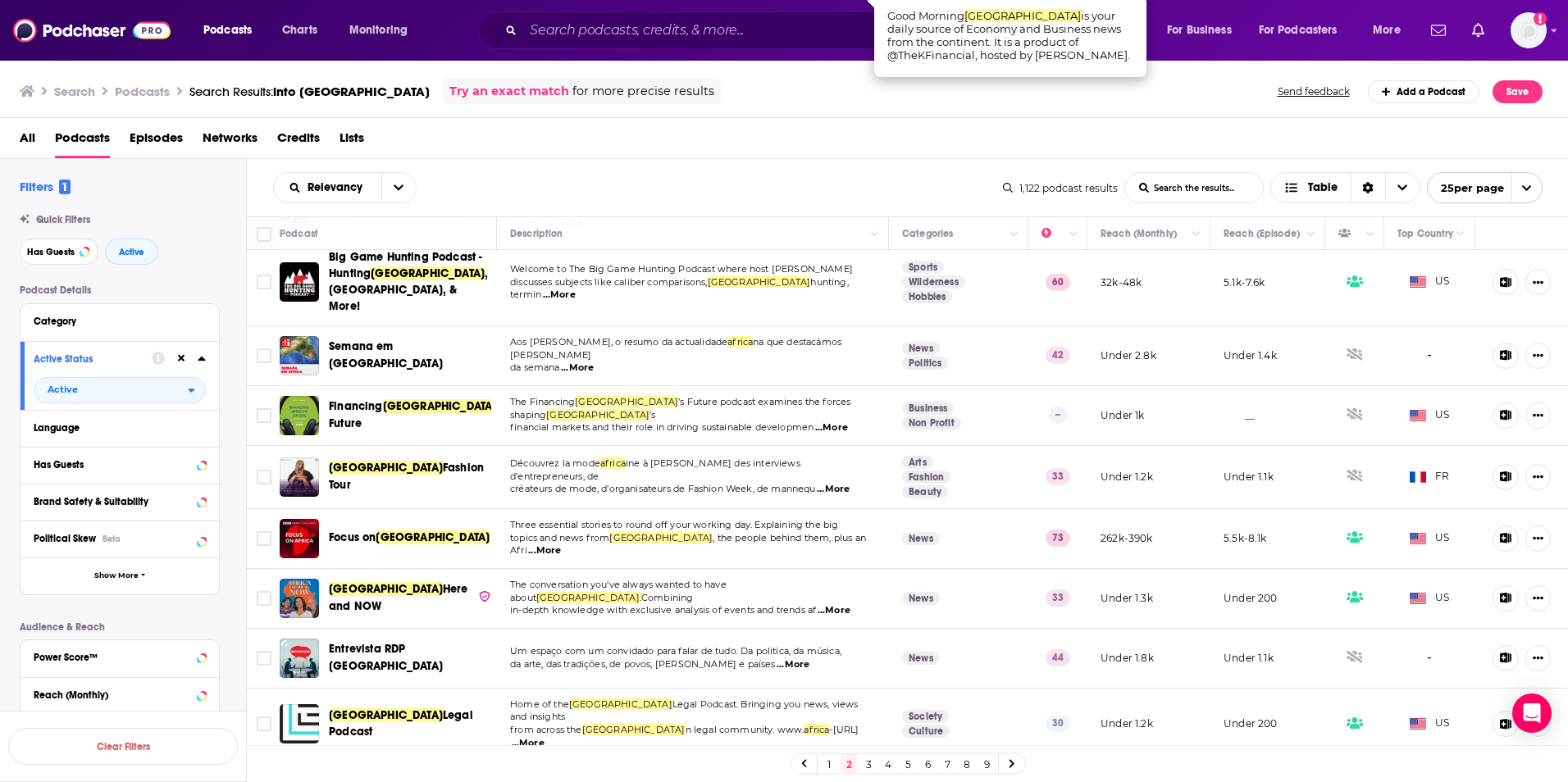
click at [561, 544] on span "...More" at bounding box center [544, 551] width 32 height 13
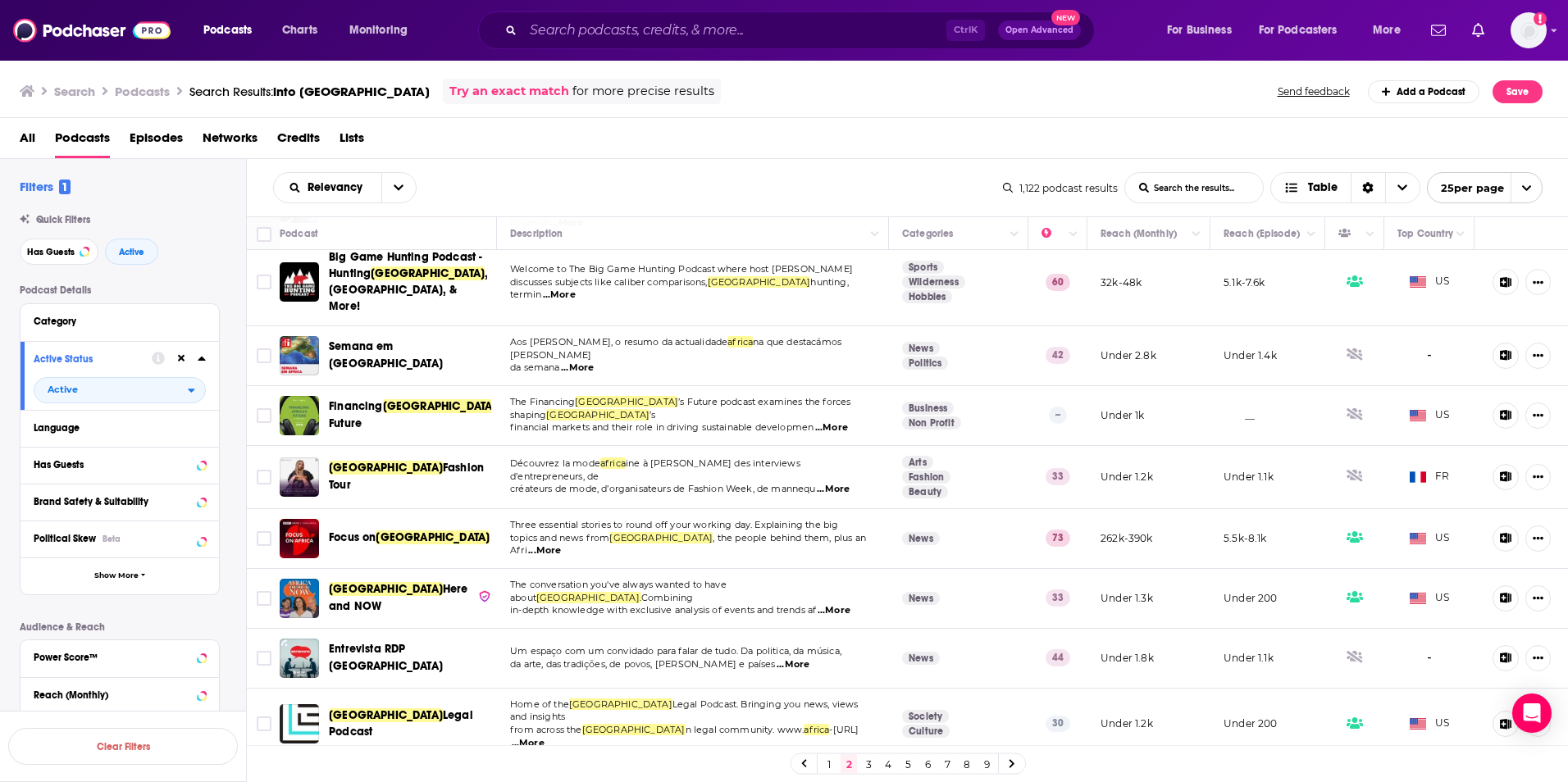
click at [1499, 533] on icon at bounding box center [1505, 538] width 11 height 11
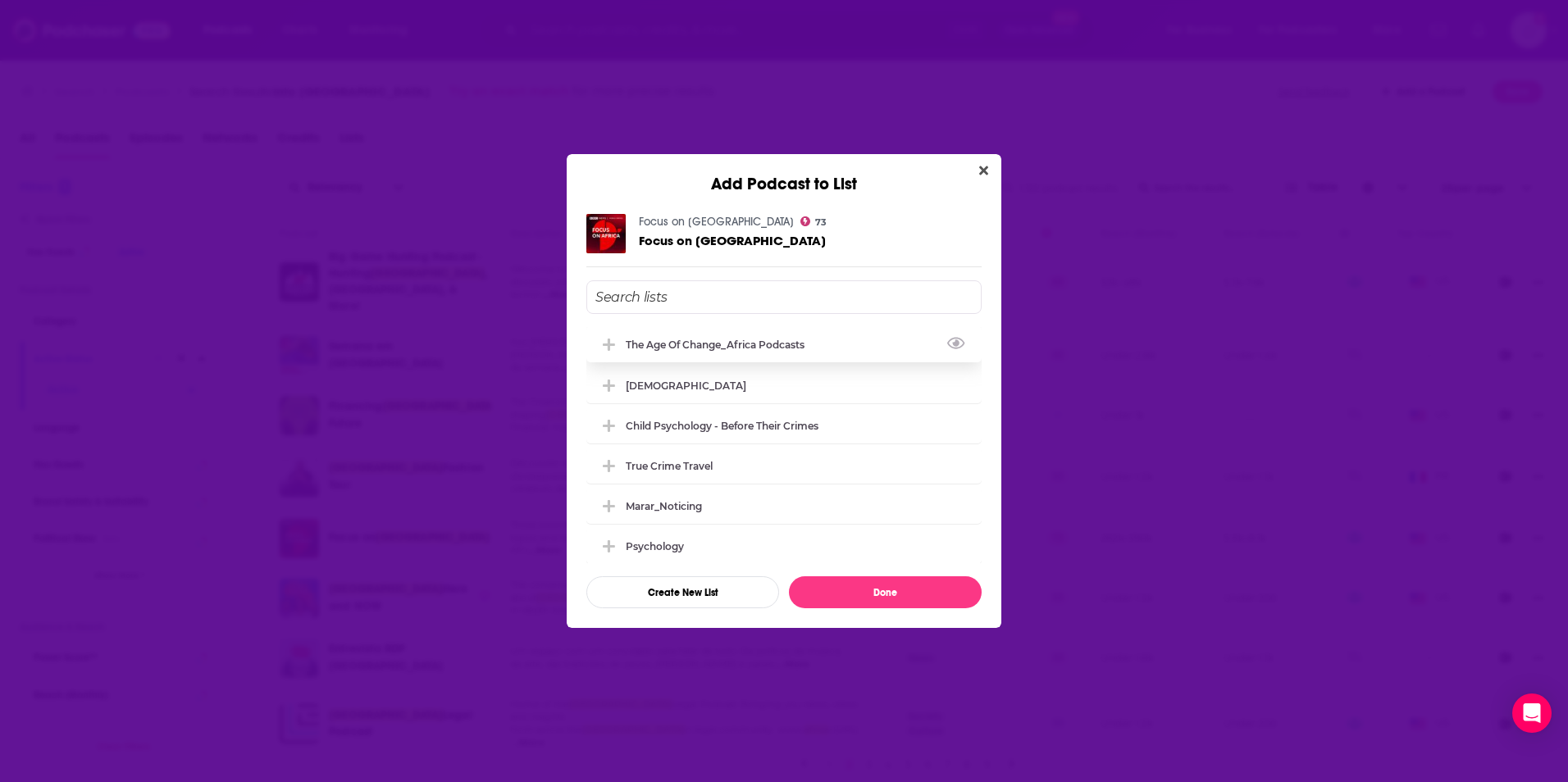
click at [802, 351] on div "The Age of Change_Africa podcasts" at bounding box center [784, 345] width 395 height 36
click at [872, 587] on button "Done" at bounding box center [885, 592] width 193 height 32
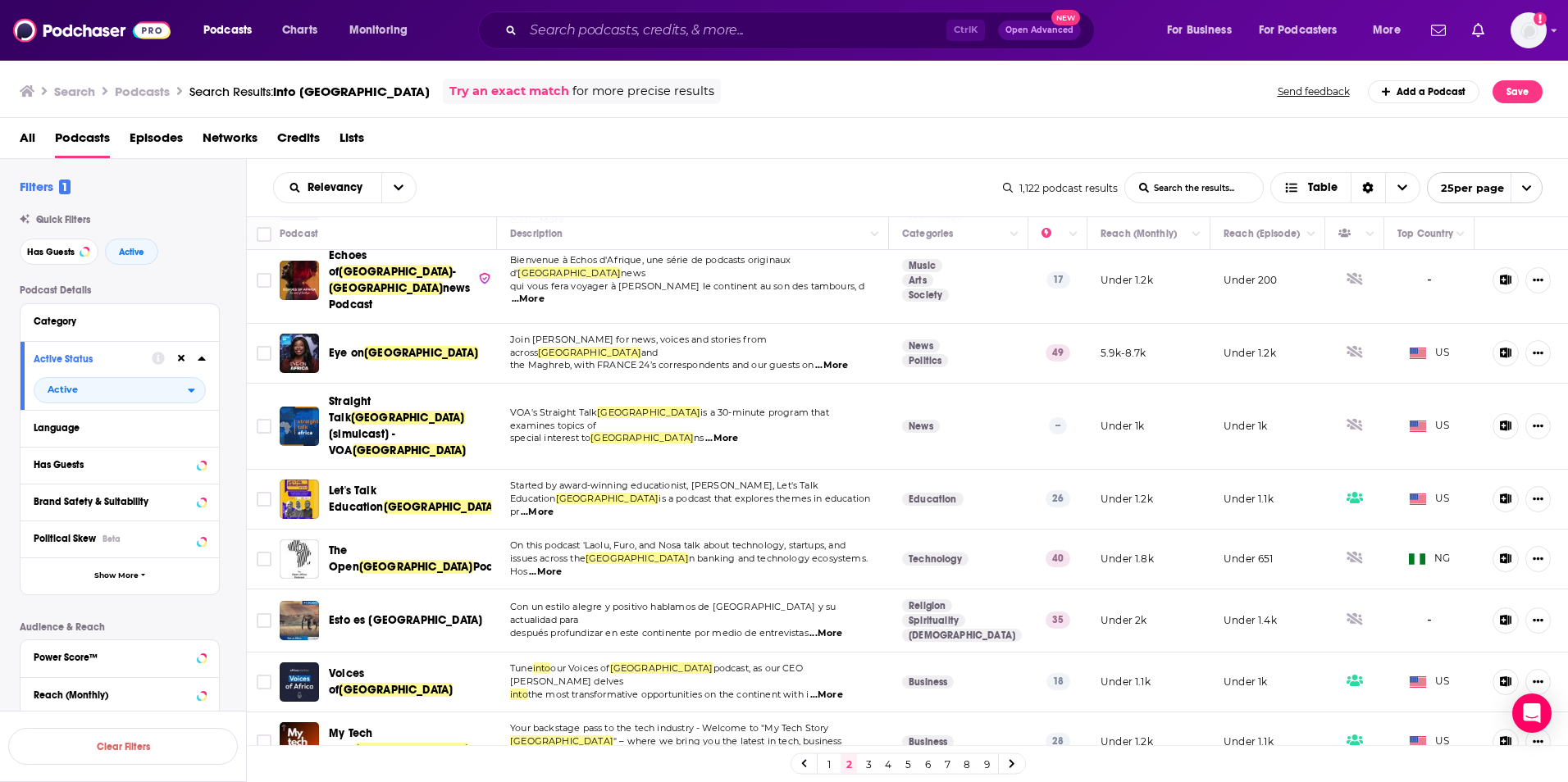
scroll to position [1024, 0]
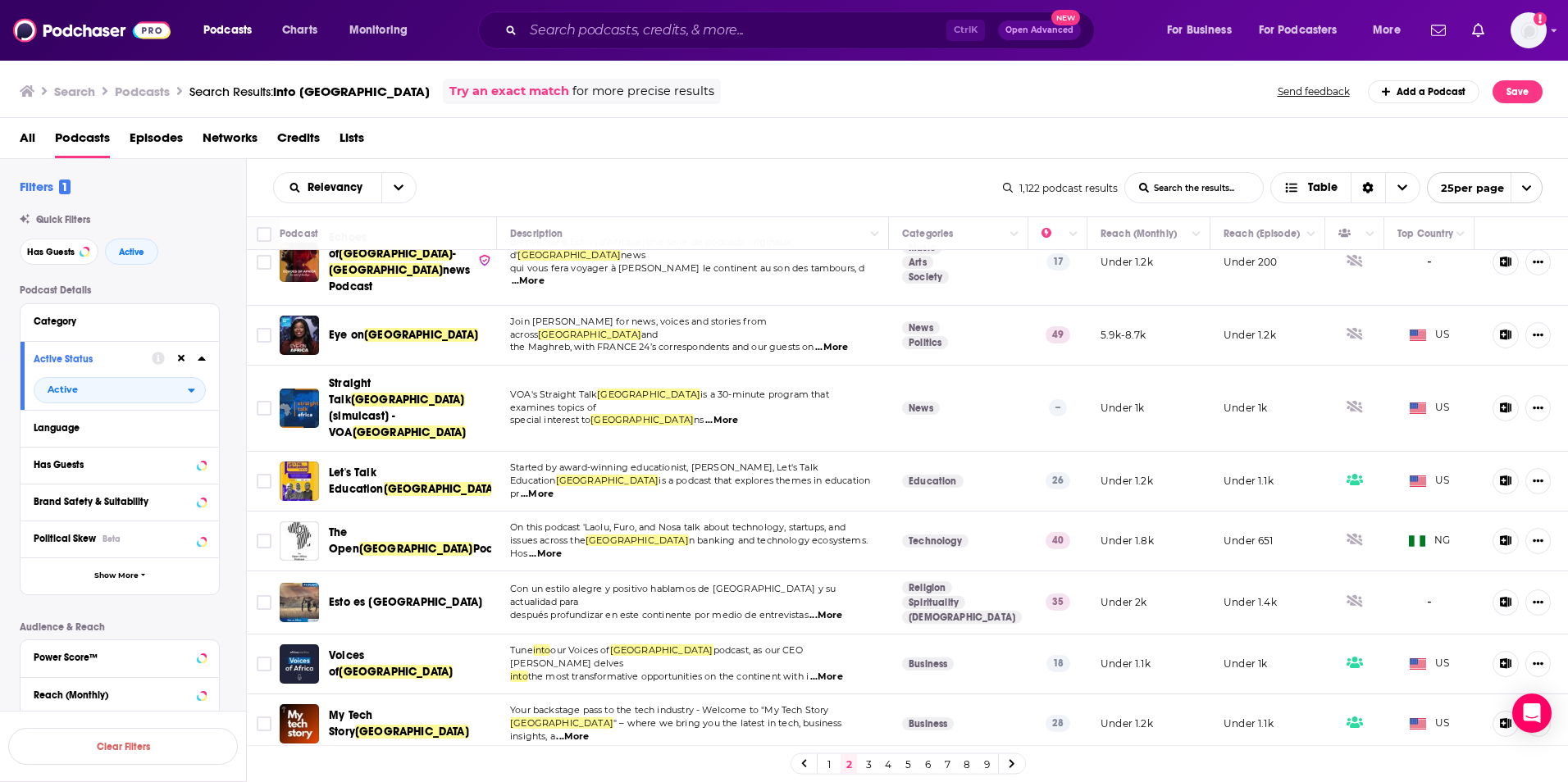
click at [872, 762] on link "3" at bounding box center [868, 764] width 16 height 20
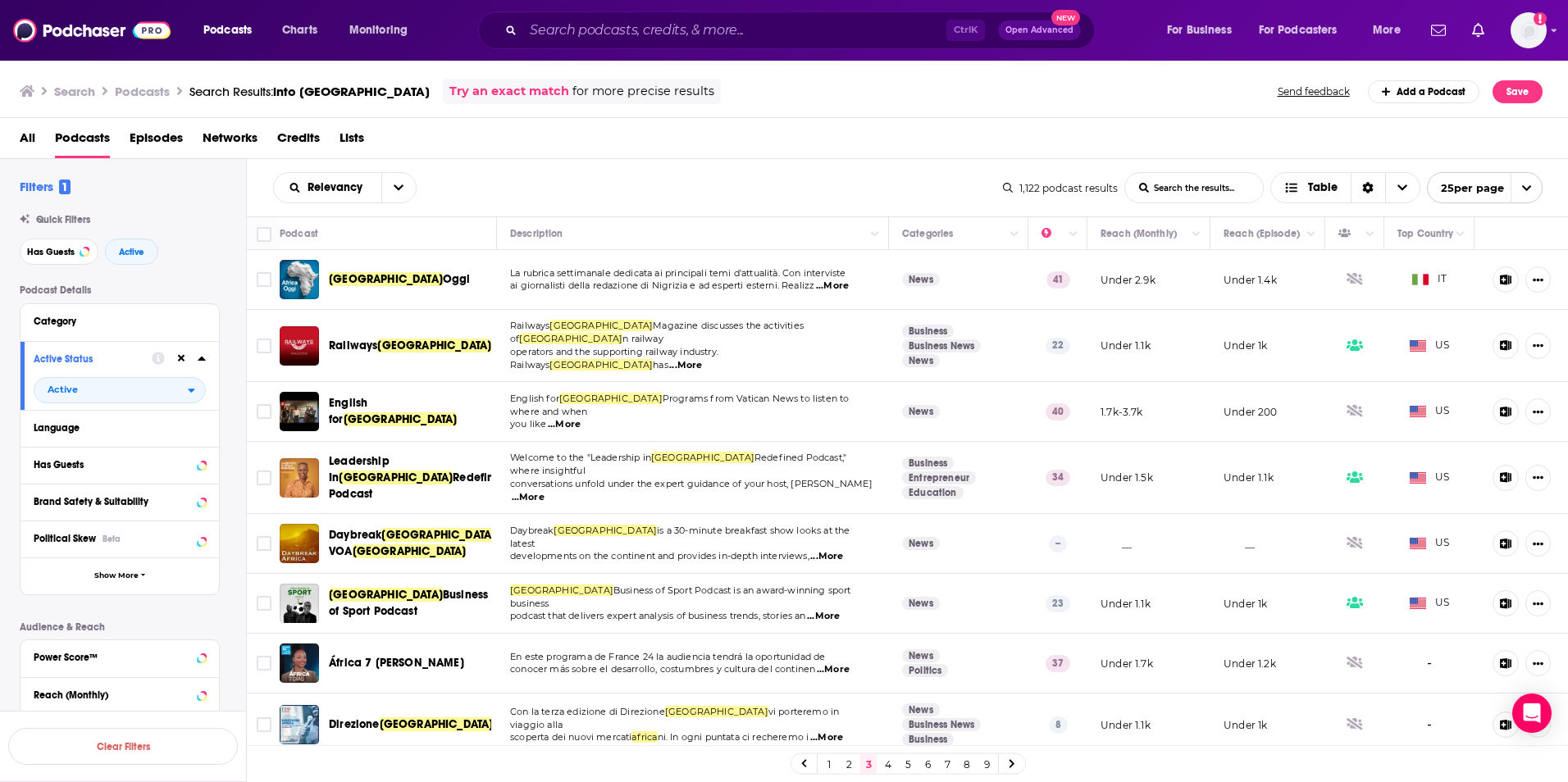
drag, startPoint x: 657, startPoint y: 206, endPoint x: 652, endPoint y: 180, distance: 26.5
click at [652, 180] on div "Relevancy List Search Input Search the results... Table" at bounding box center [638, 187] width 730 height 32
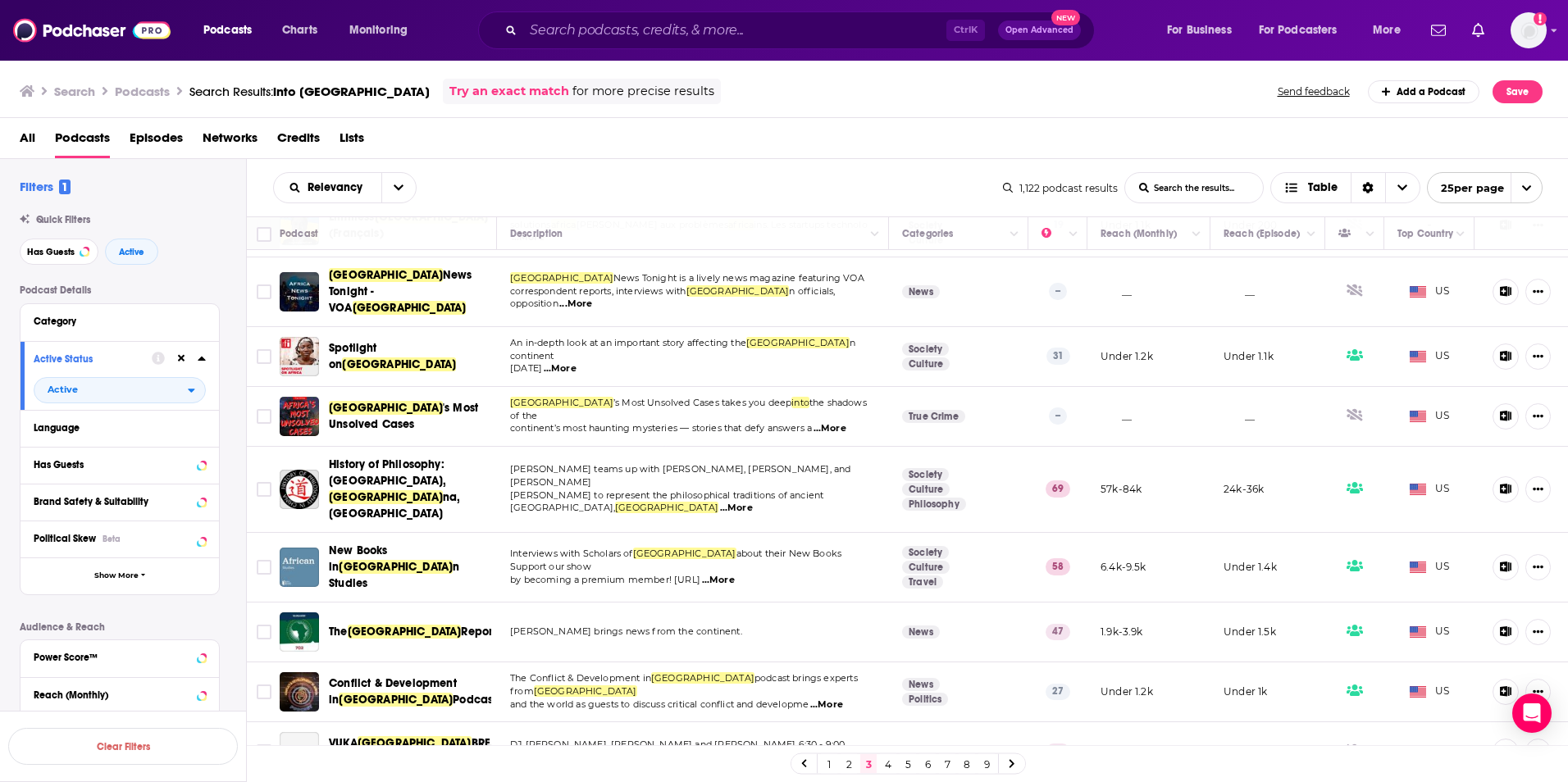
scroll to position [738, 0]
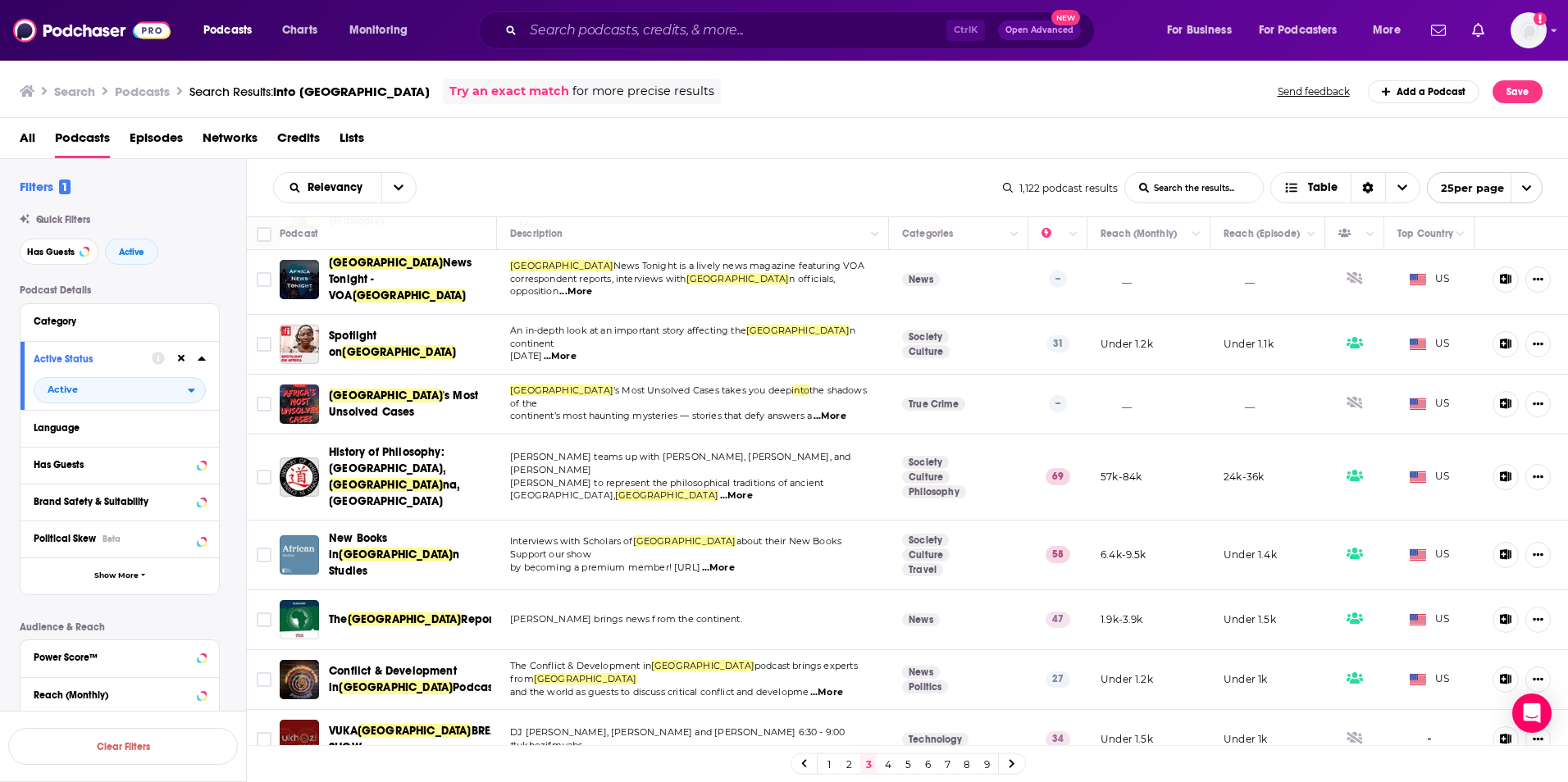
click at [734, 561] on span "...More" at bounding box center [718, 568] width 32 height 13
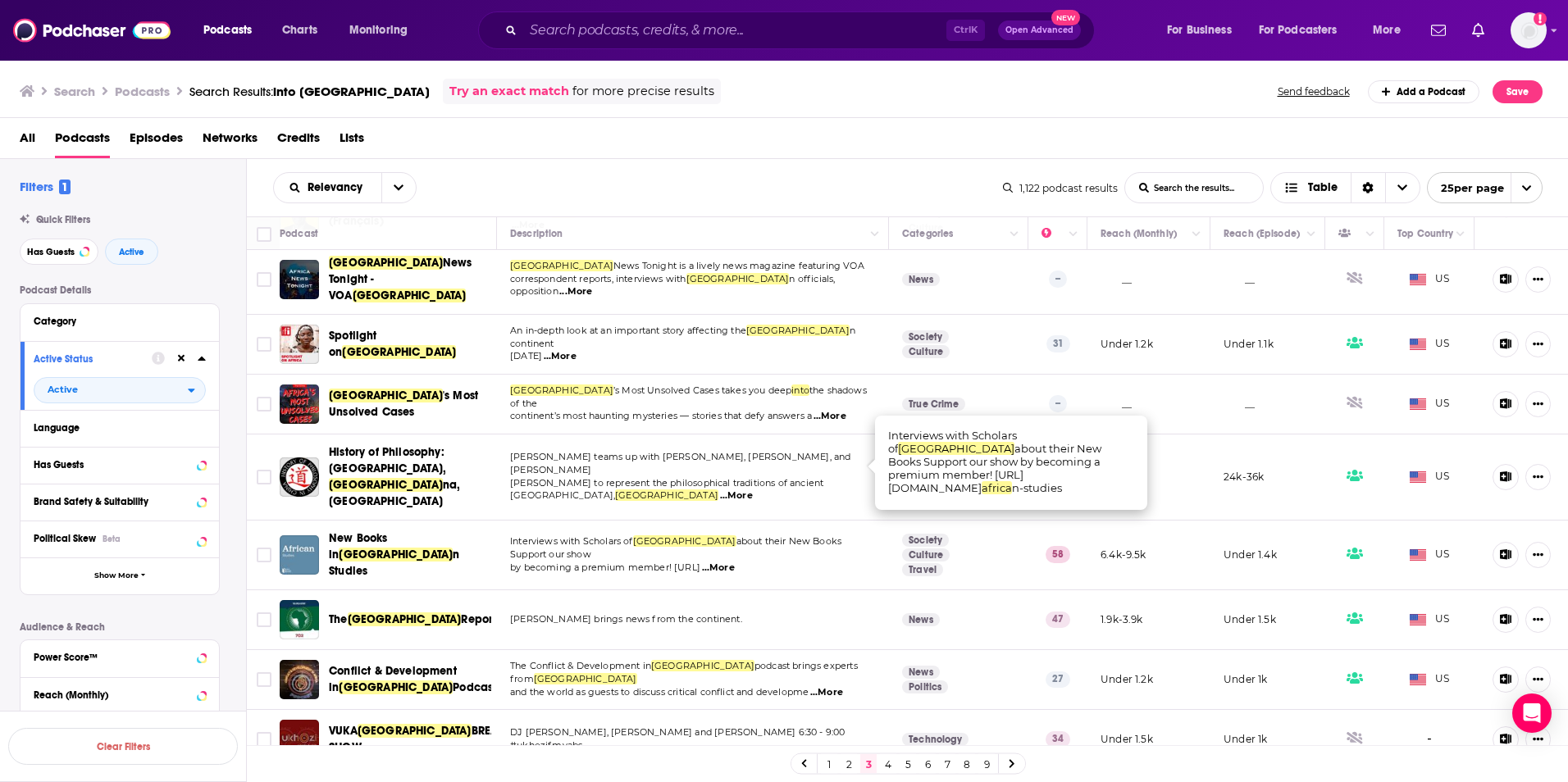
click at [708, 590] on td "Crystal Orderson brings news from the continent." at bounding box center [692, 620] width 392 height 60
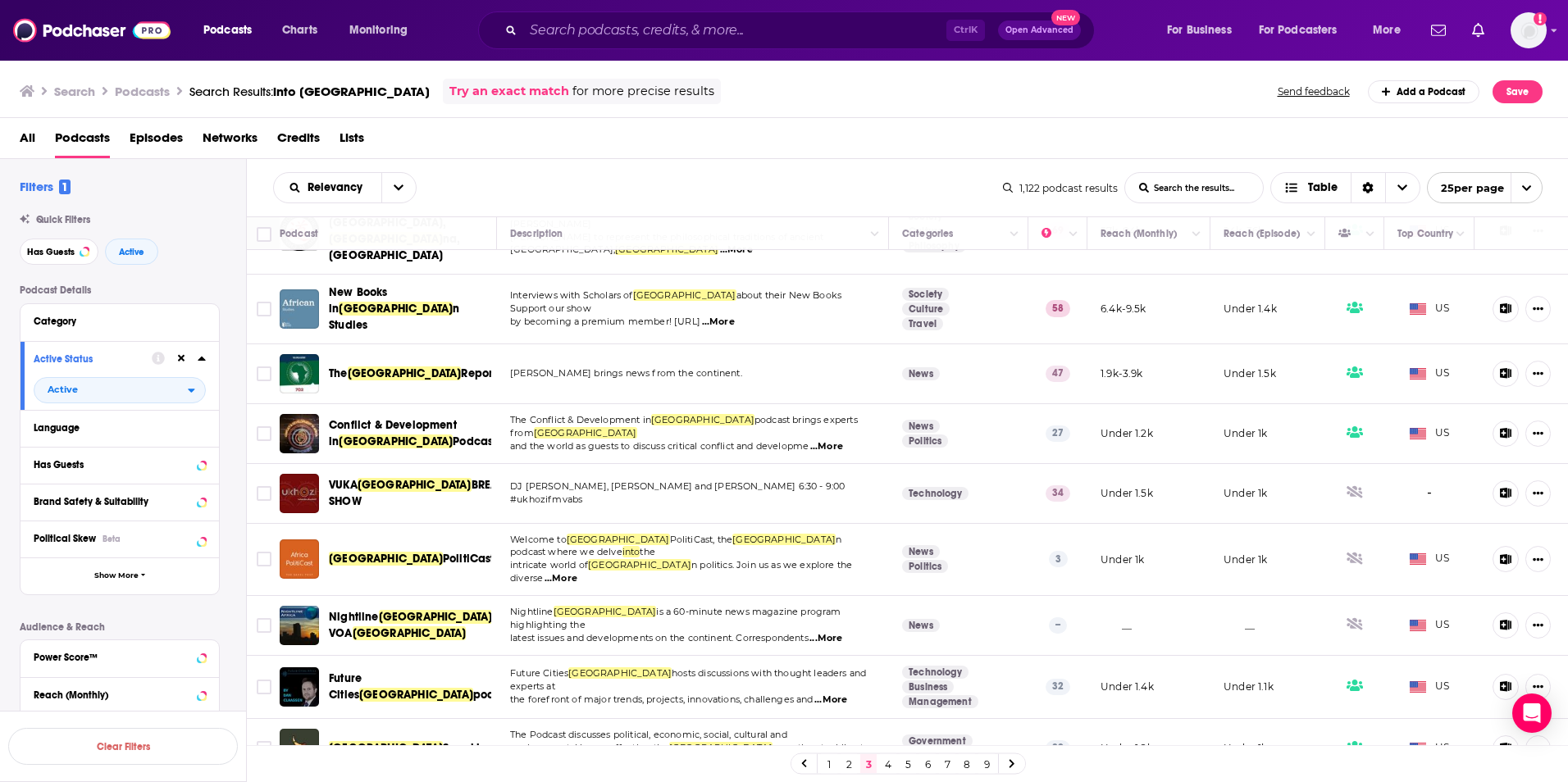
scroll to position [1049, 0]
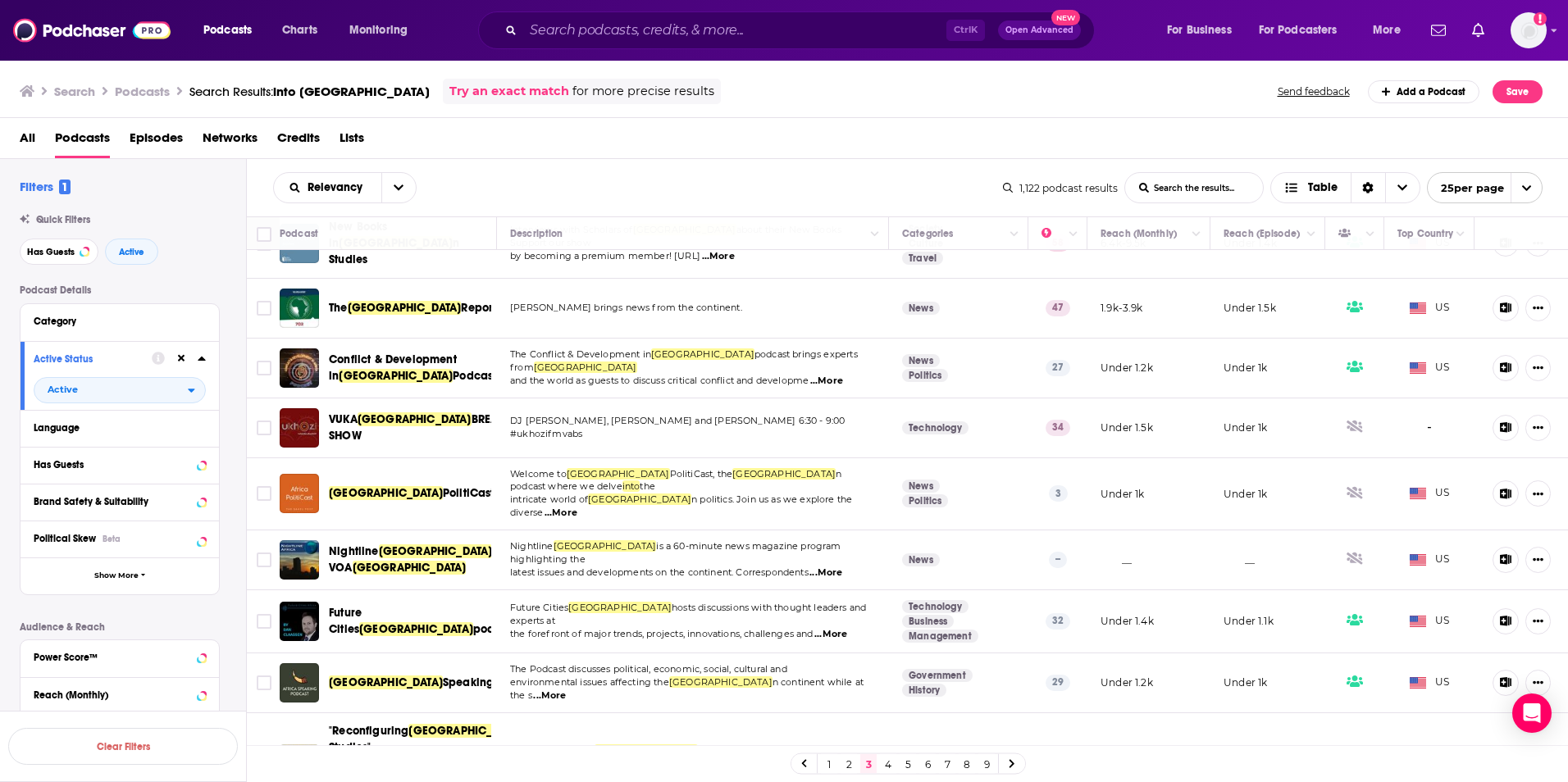
click at [565, 689] on span "...More" at bounding box center [549, 696] width 32 height 13
click at [886, 768] on link "4" at bounding box center [887, 764] width 16 height 20
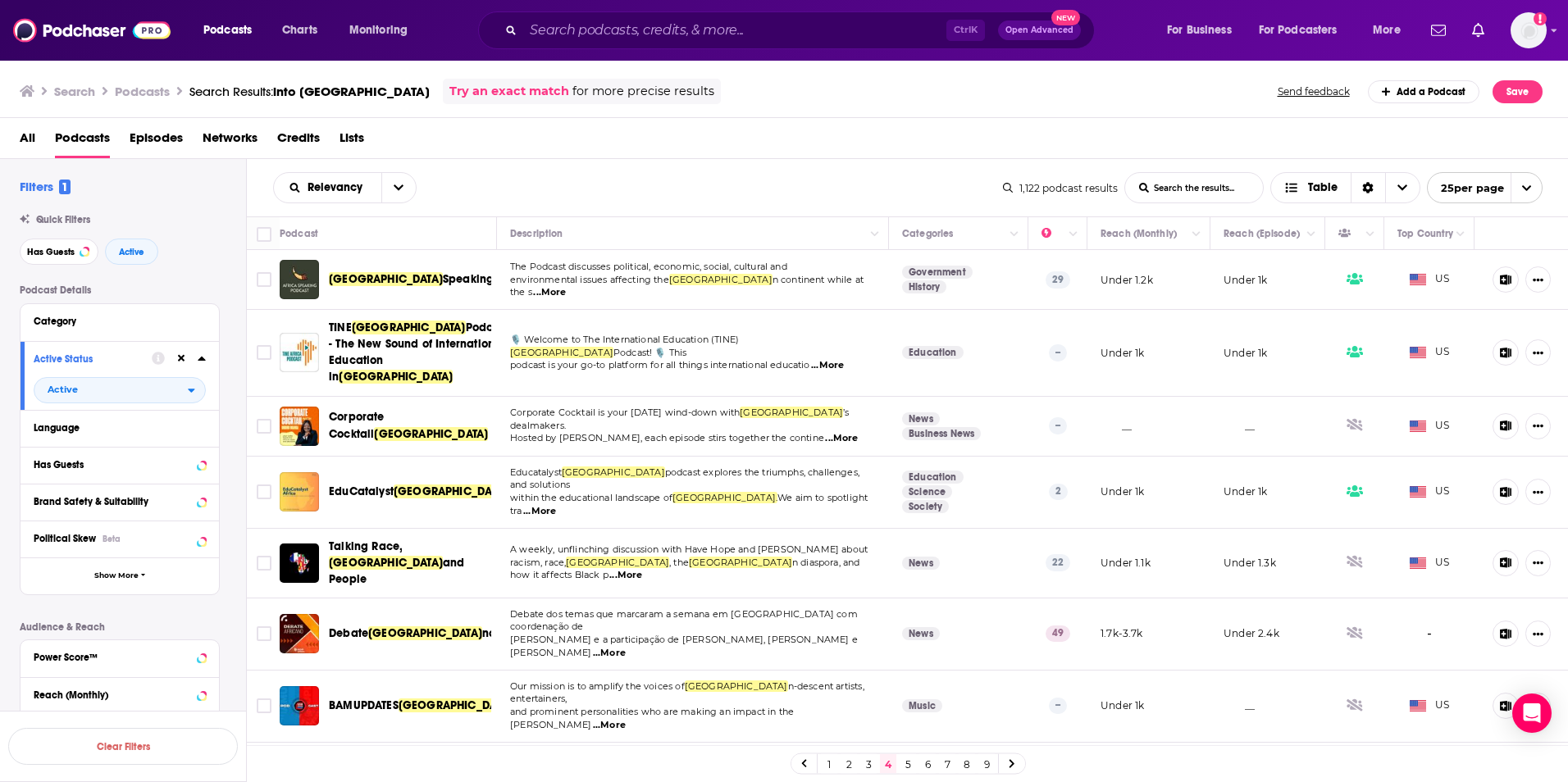
click at [565, 290] on span "...More" at bounding box center [549, 293] width 32 height 13
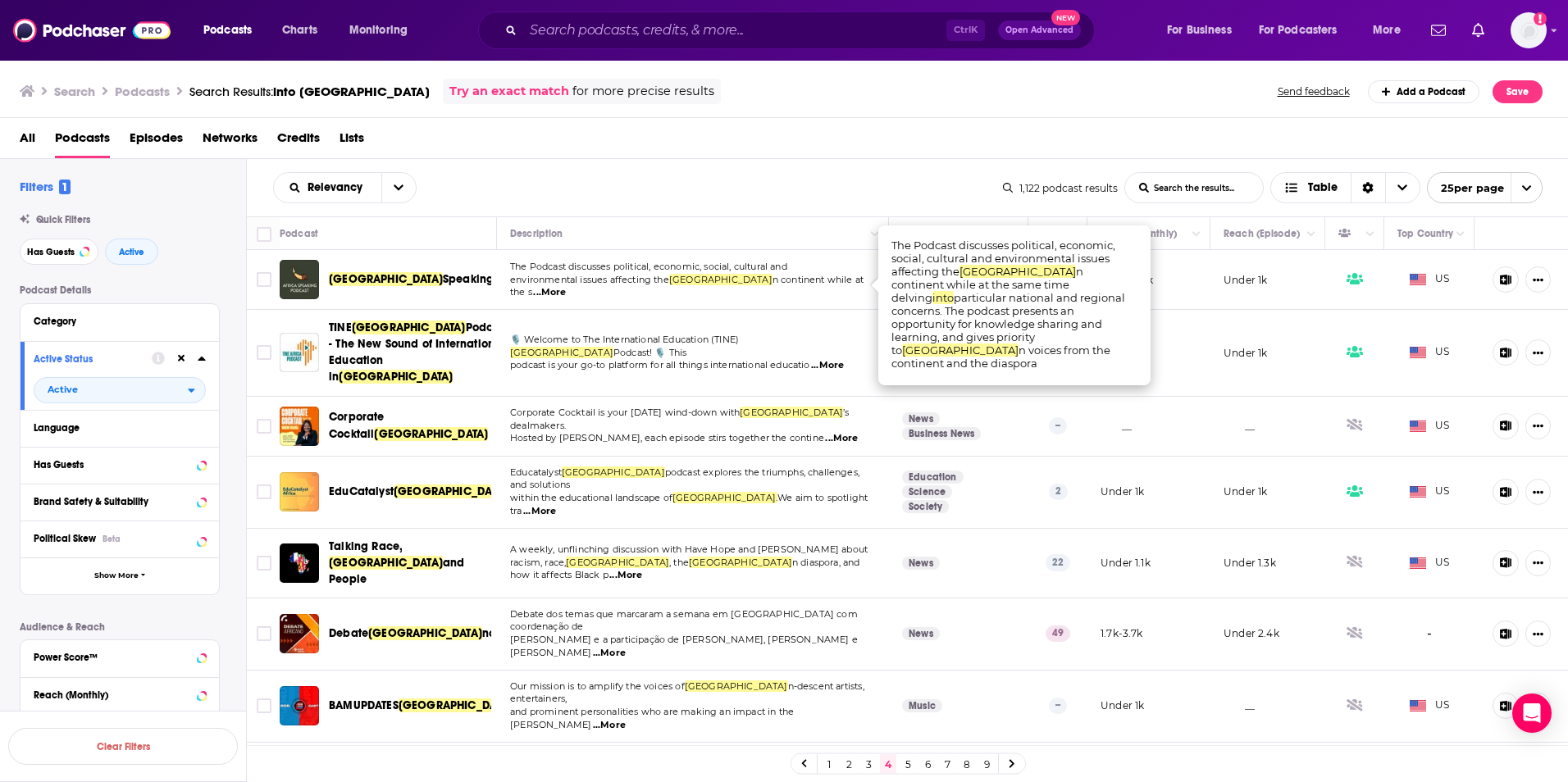
click at [565, 290] on span "...More" at bounding box center [549, 293] width 32 height 13
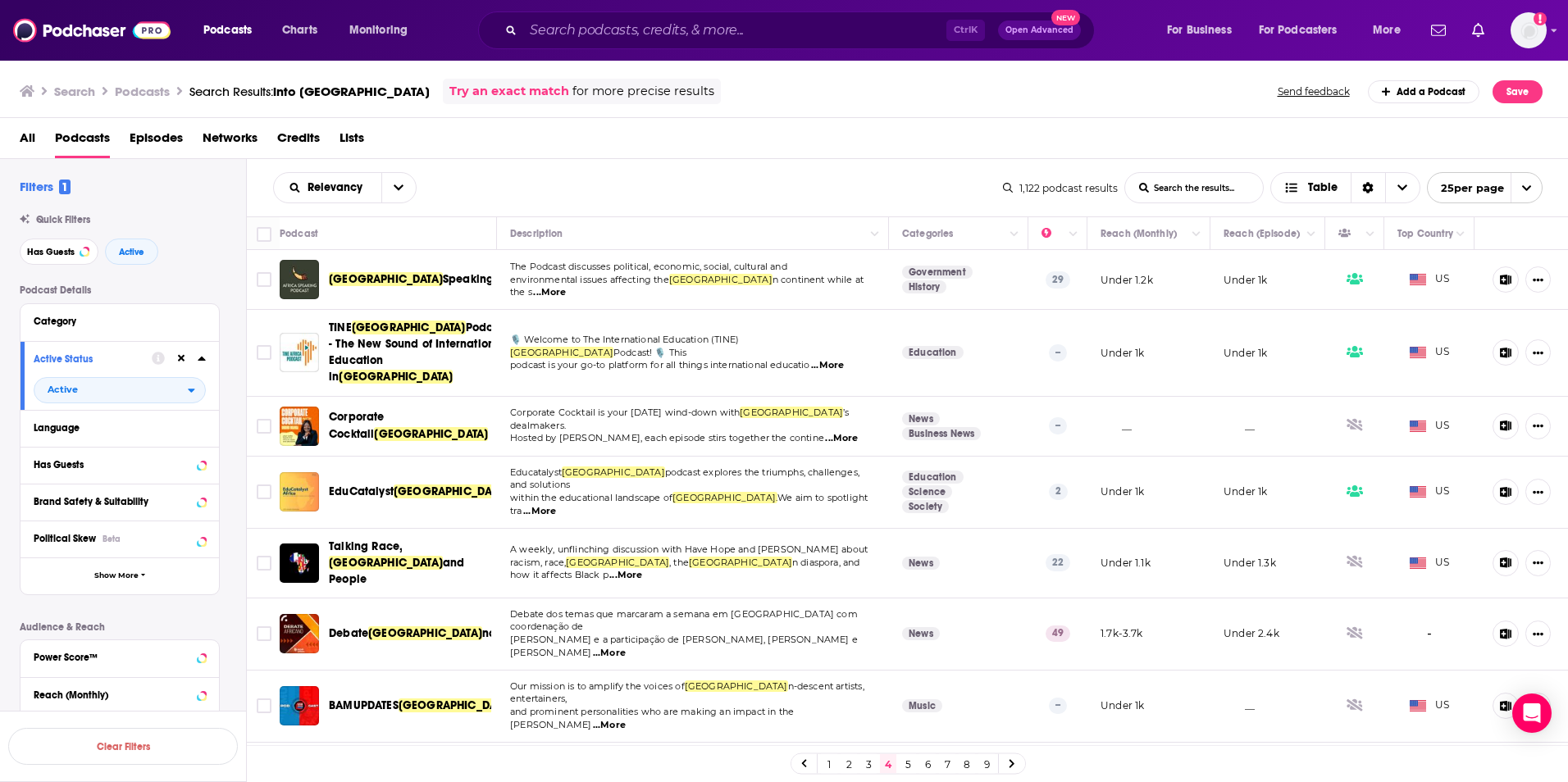
click at [1499, 281] on button at bounding box center [1506, 279] width 27 height 26
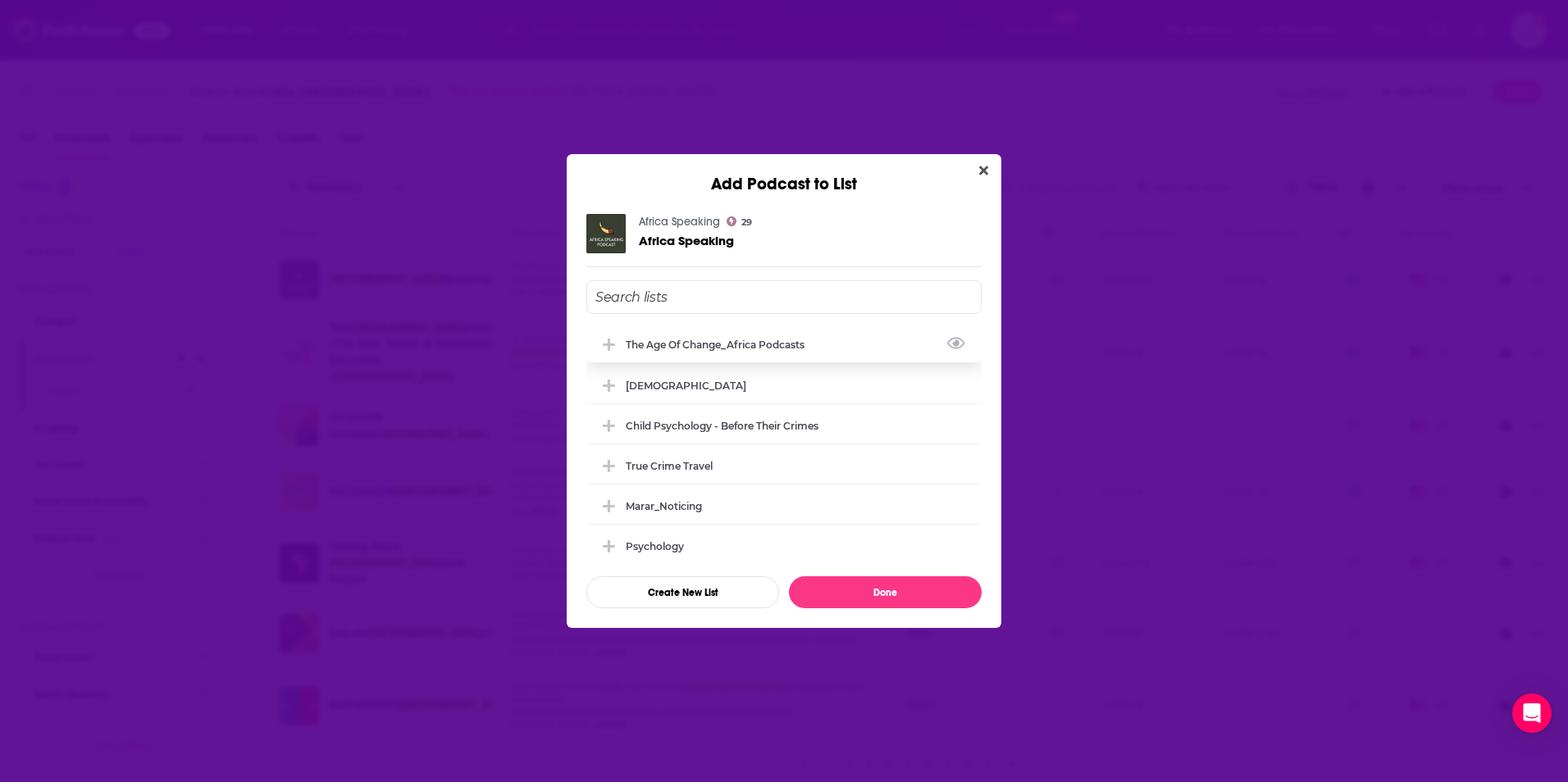
click at [792, 350] on div "The Age of Change_Africa podcasts" at bounding box center [784, 345] width 395 height 36
click at [886, 592] on button "Done" at bounding box center [885, 592] width 193 height 32
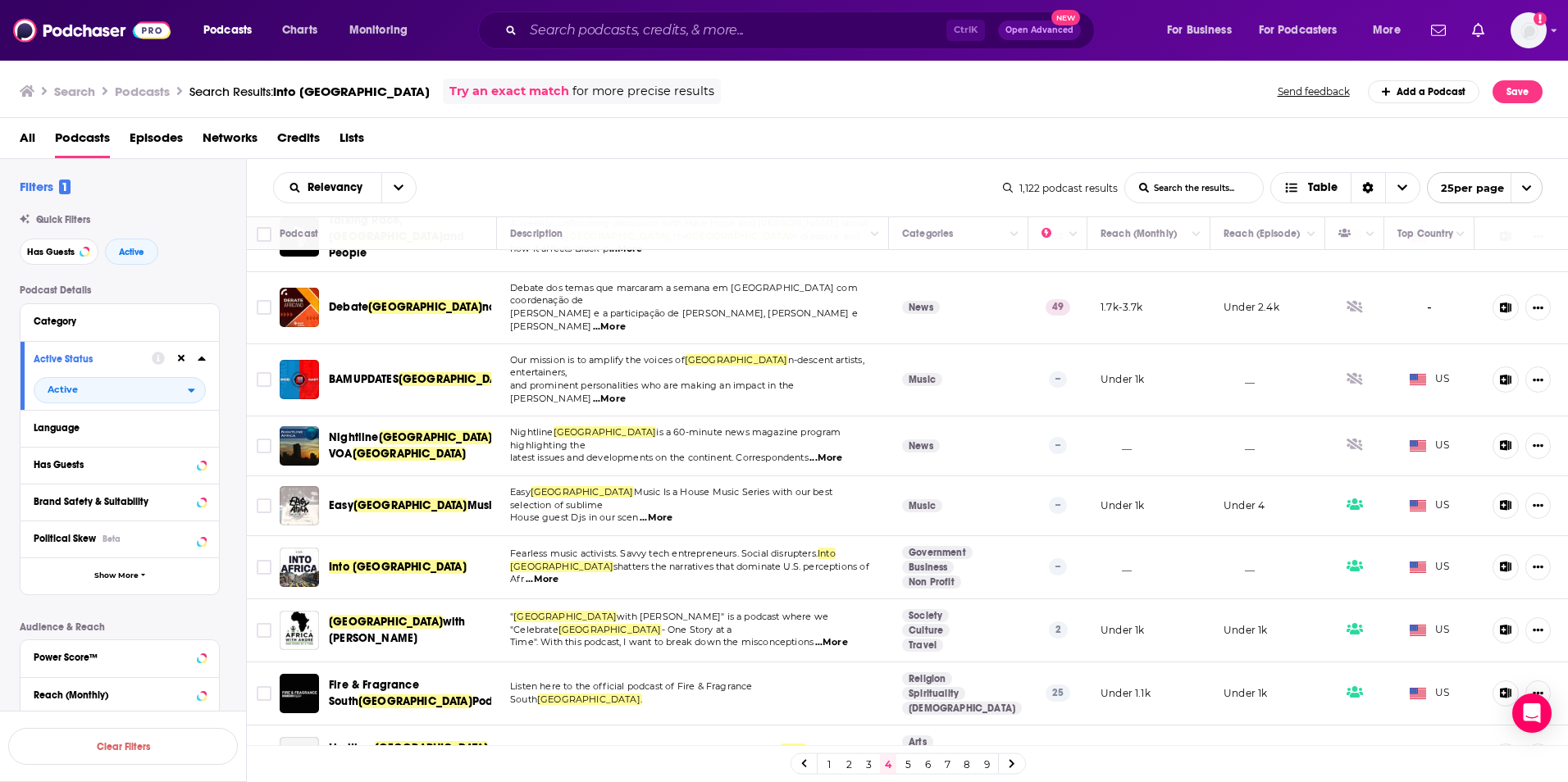
scroll to position [328, 0]
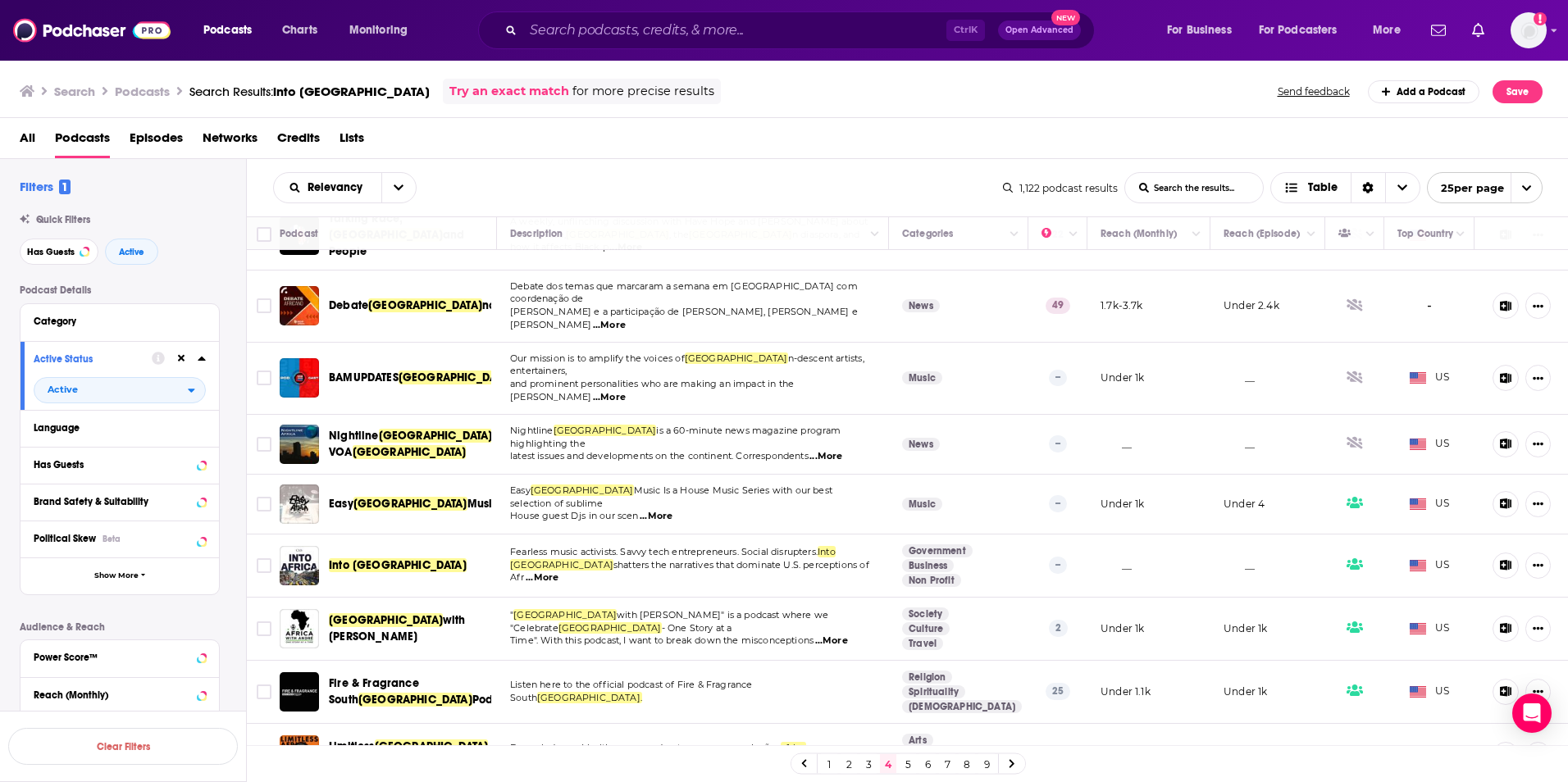
click at [559, 571] on span "...More" at bounding box center [541, 578] width 32 height 13
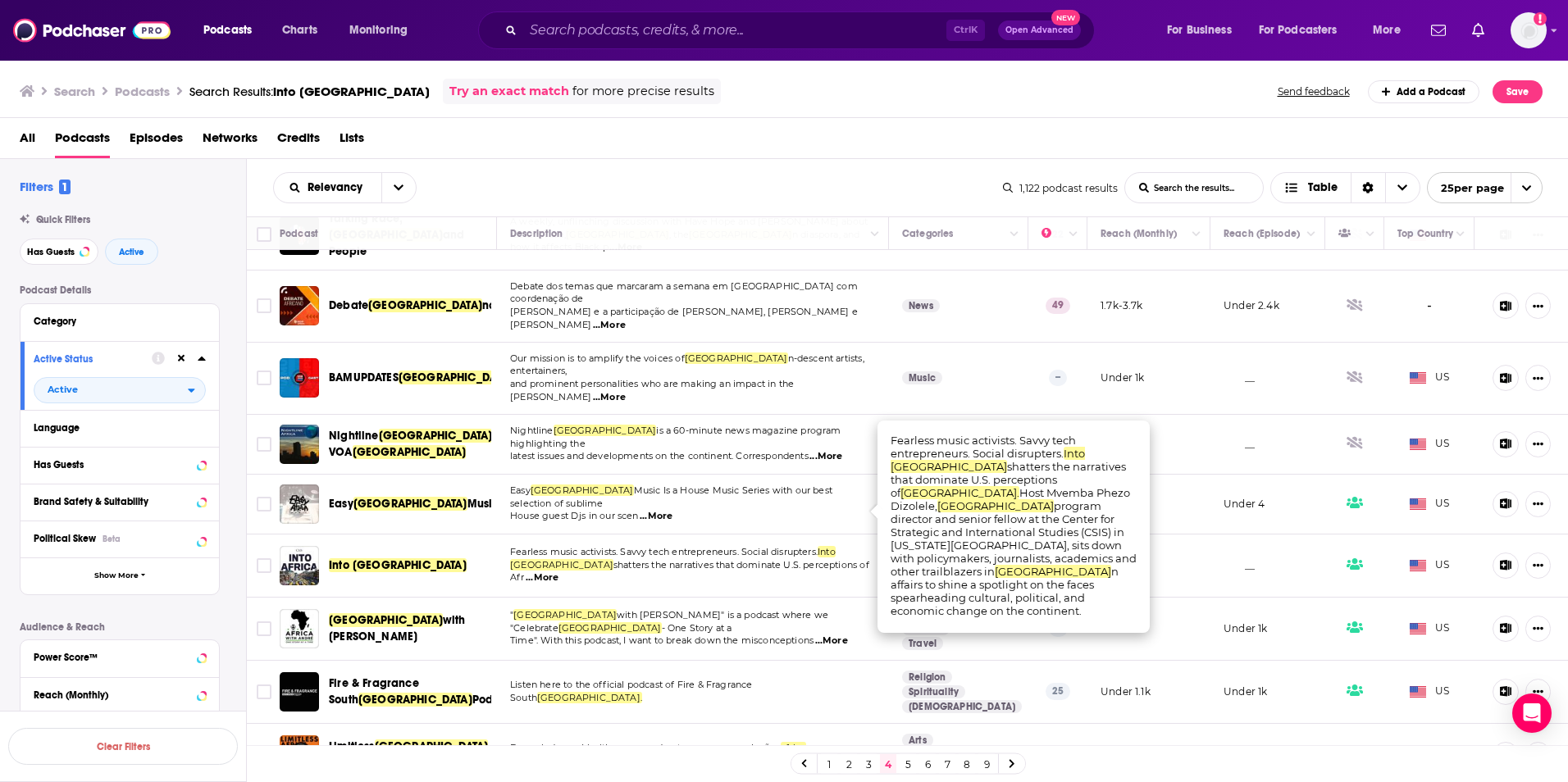
click at [559, 571] on span "...More" at bounding box center [541, 578] width 32 height 13
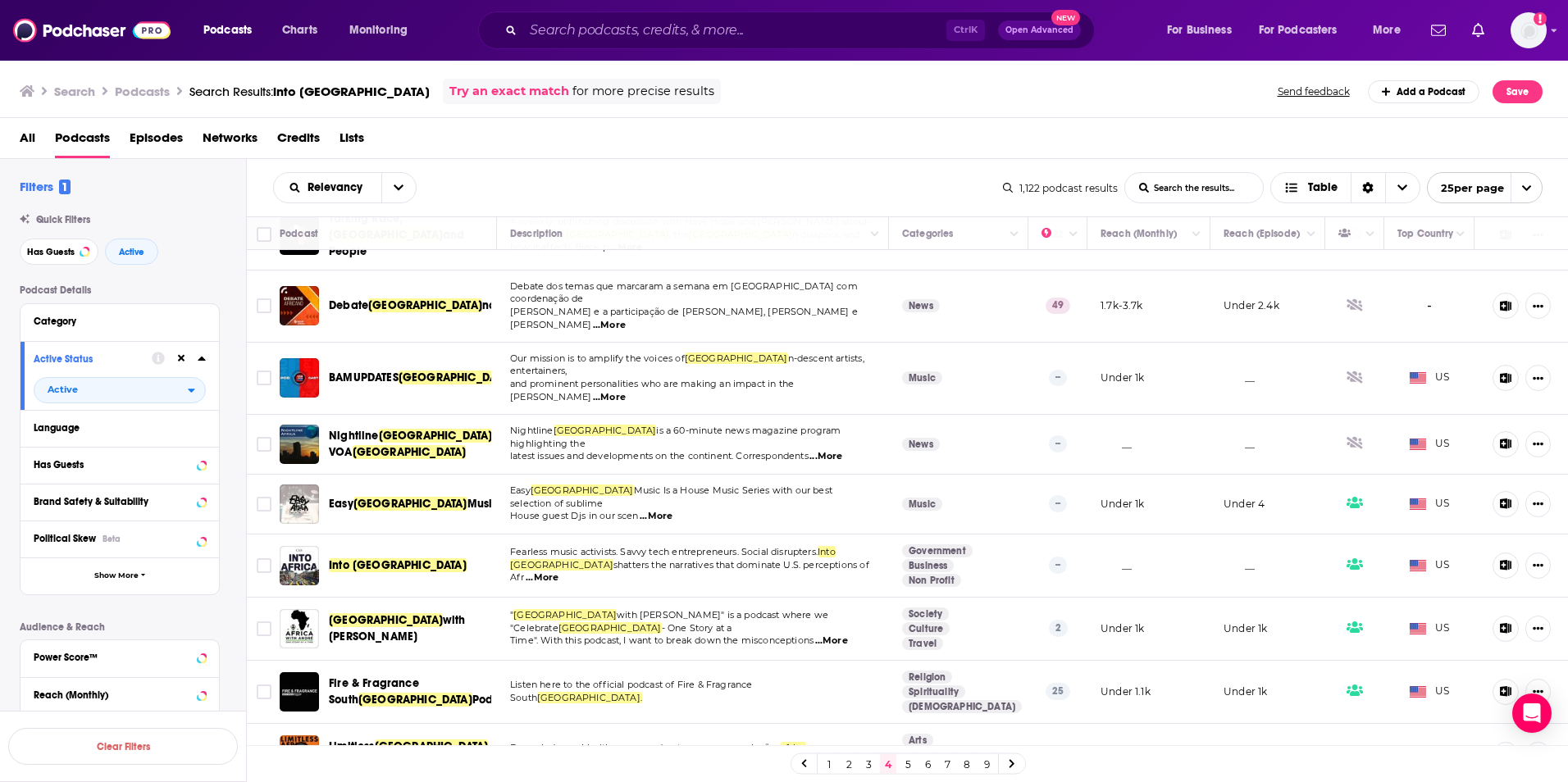
click at [1499, 560] on icon at bounding box center [1505, 564] width 11 height 11
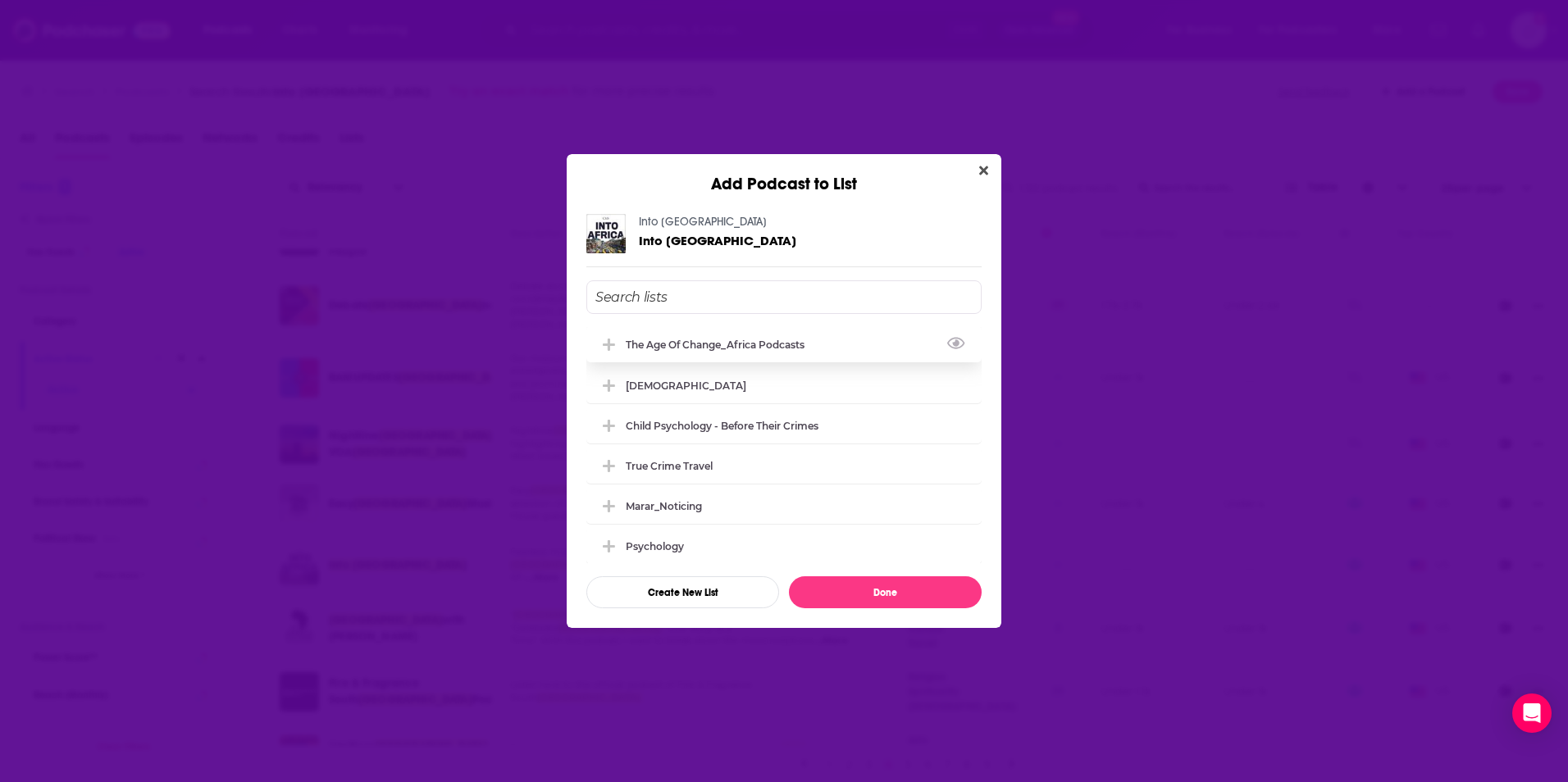
click at [703, 349] on div "The Age of Change_Africa podcasts" at bounding box center [719, 345] width 188 height 12
click at [890, 597] on button "Done" at bounding box center [885, 592] width 193 height 32
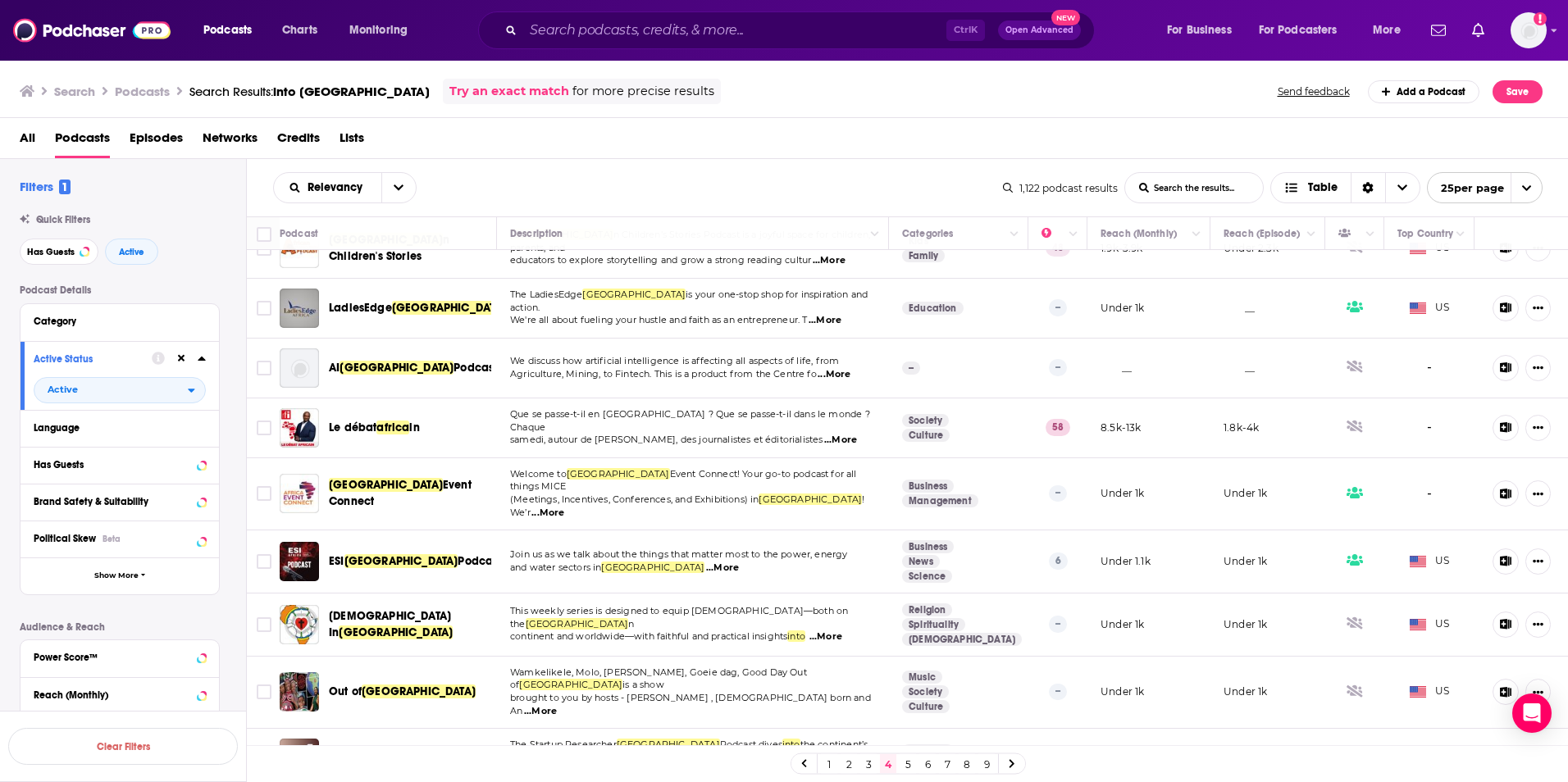
scroll to position [1036, 0]
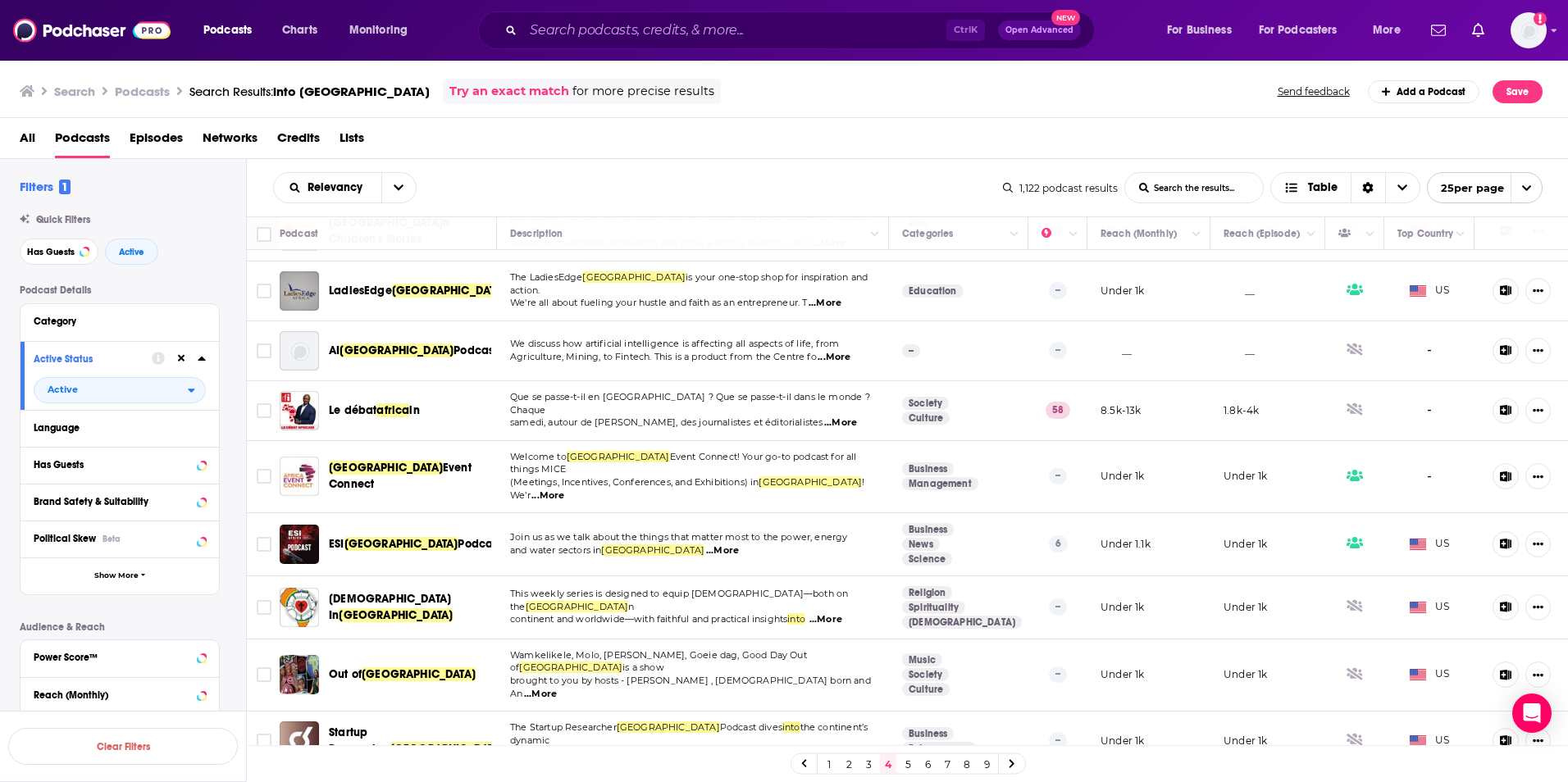
click at [909, 764] on link "5" at bounding box center [907, 764] width 16 height 20
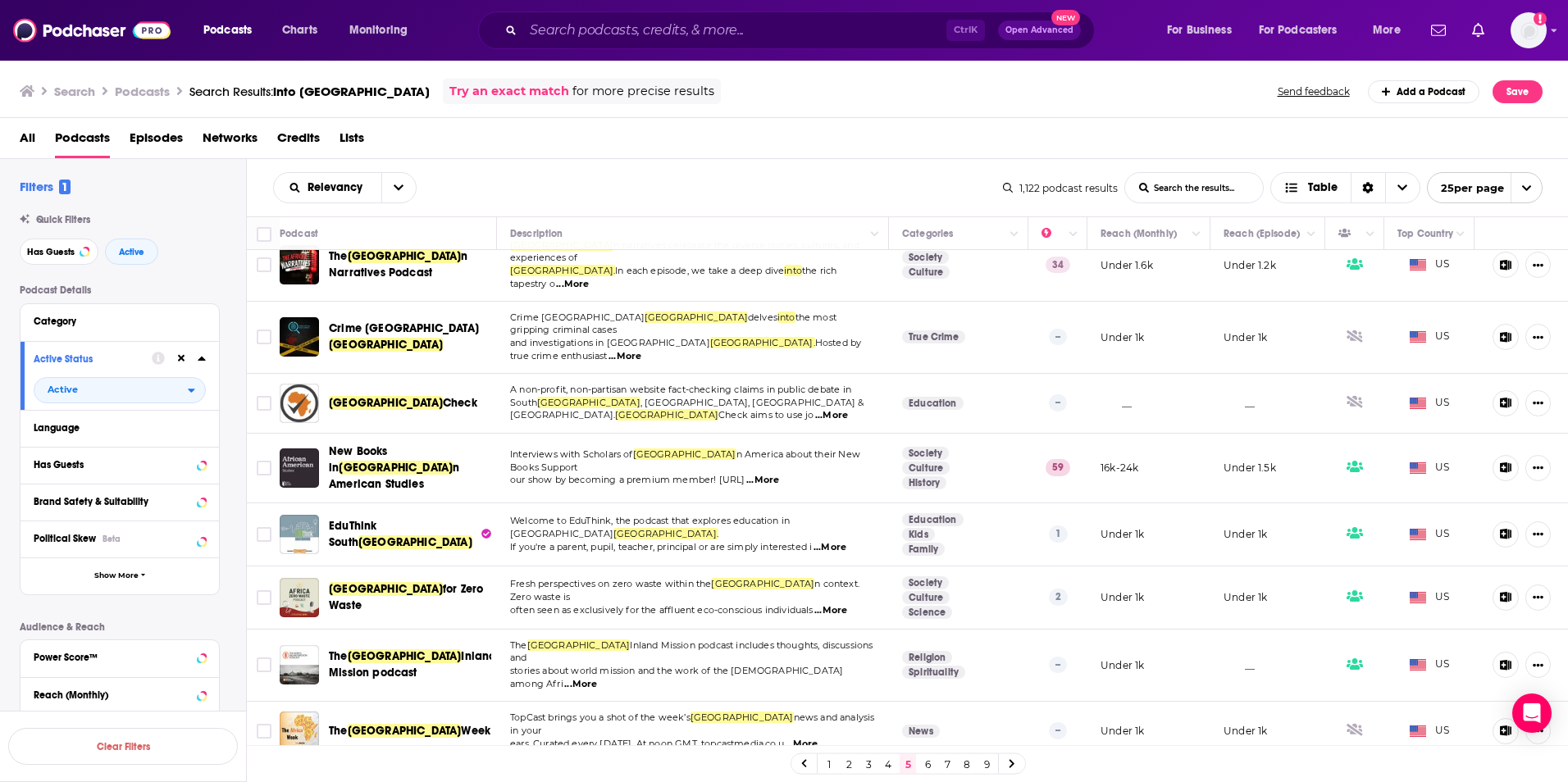
scroll to position [1046, 0]
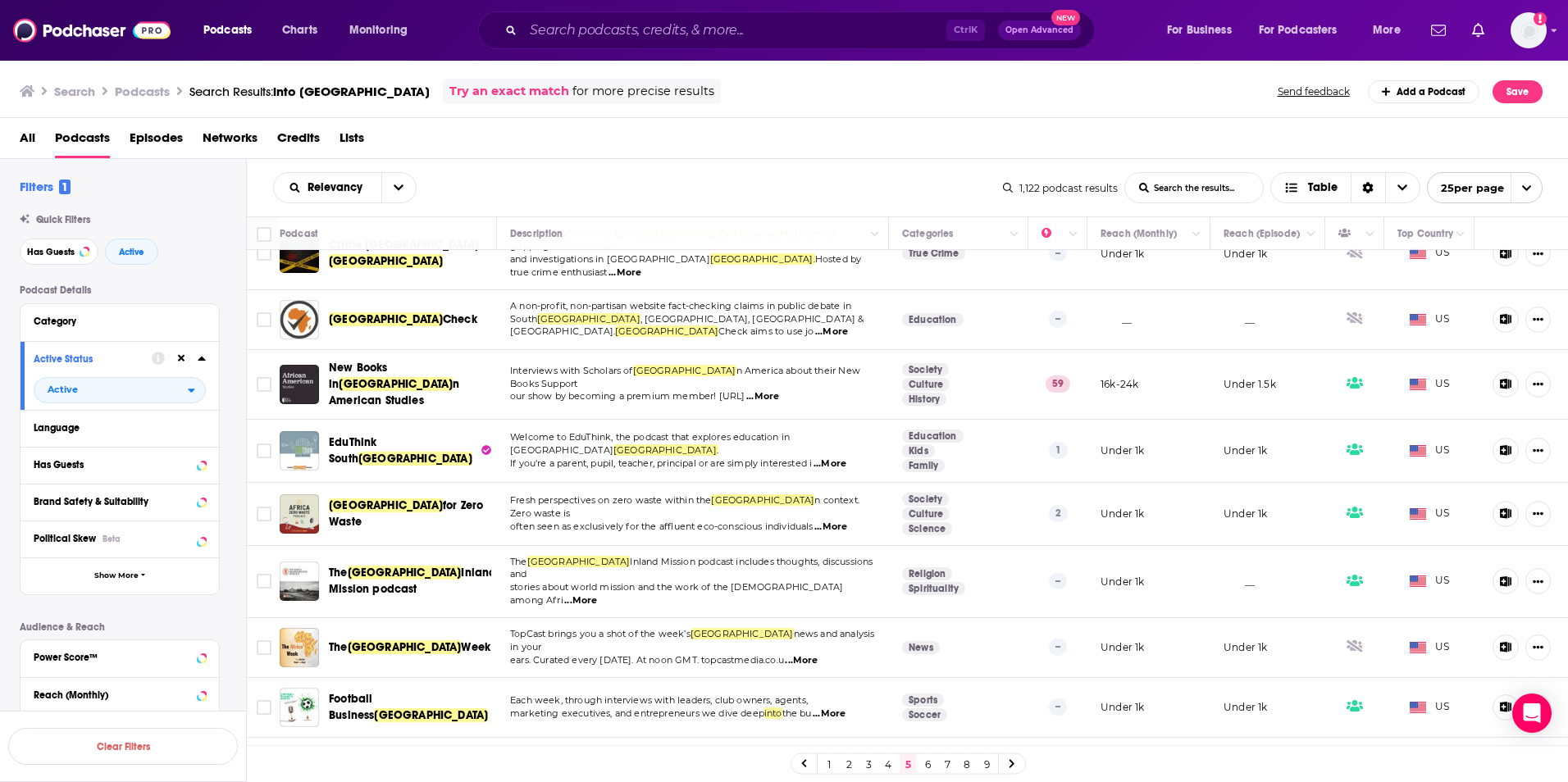
click at [922, 766] on link "6" at bounding box center [926, 764] width 16 height 20
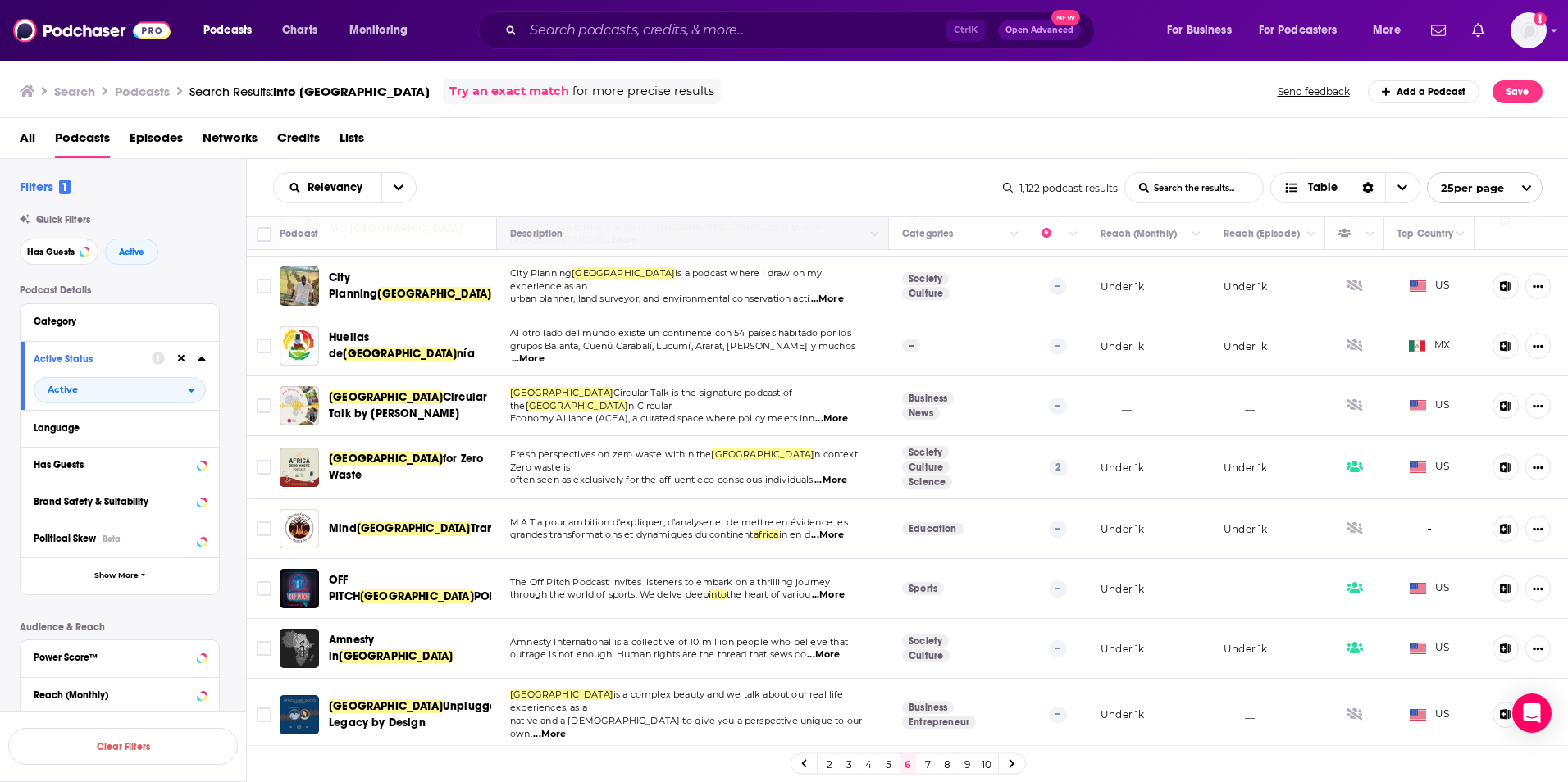
scroll to position [1013, 0]
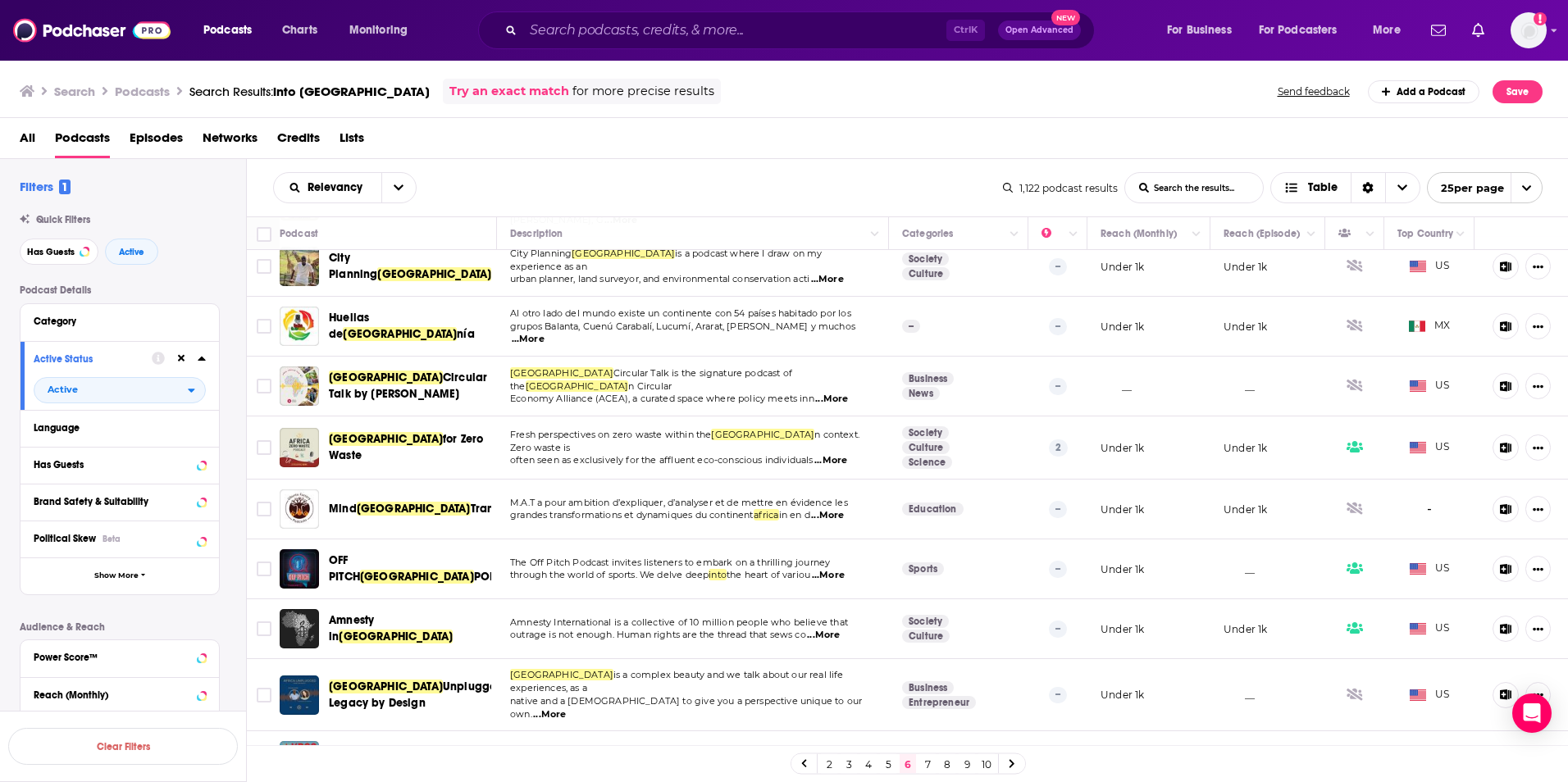
click at [925, 764] on link "7" at bounding box center [926, 764] width 16 height 20
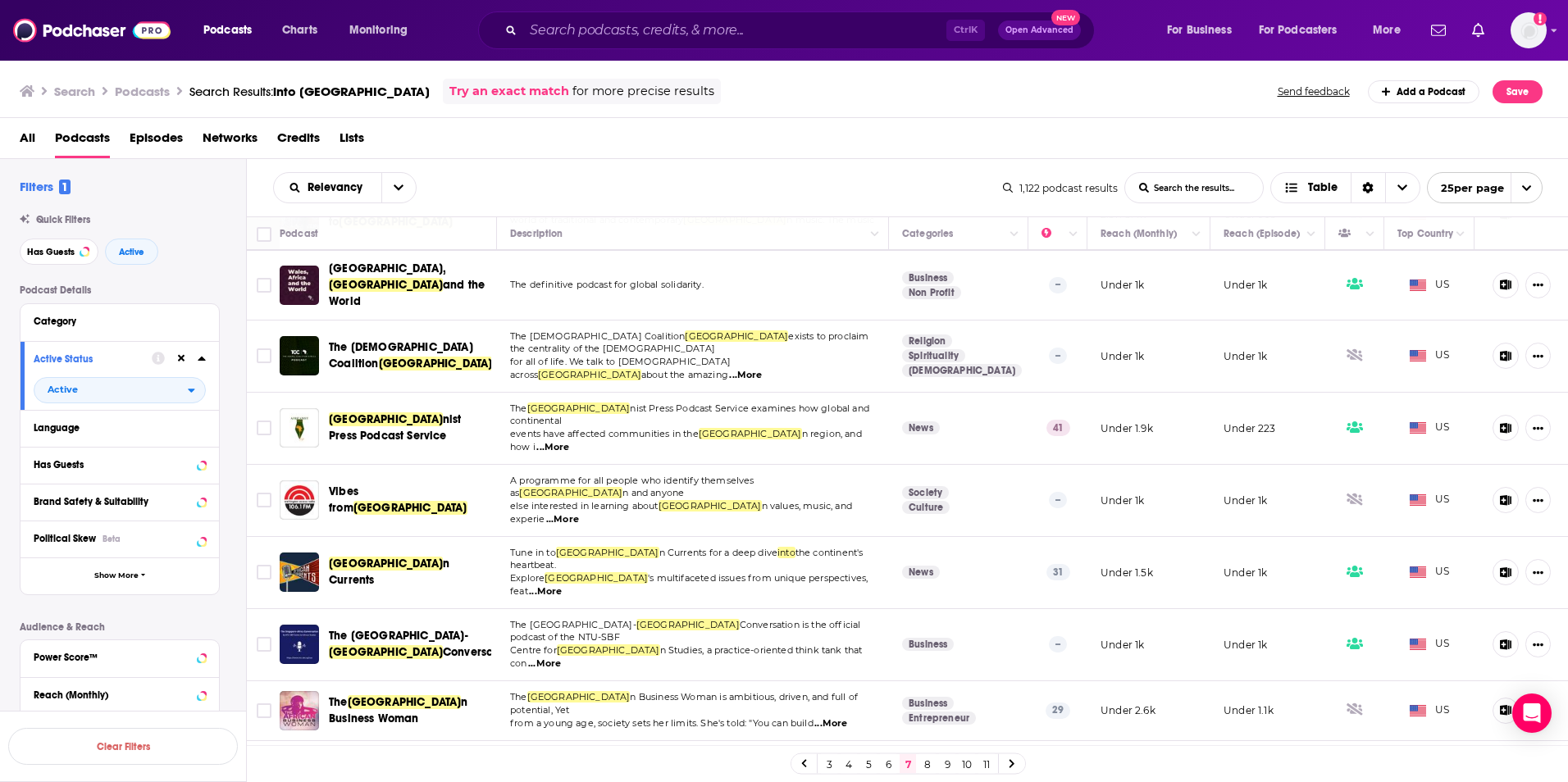
scroll to position [1013, 0]
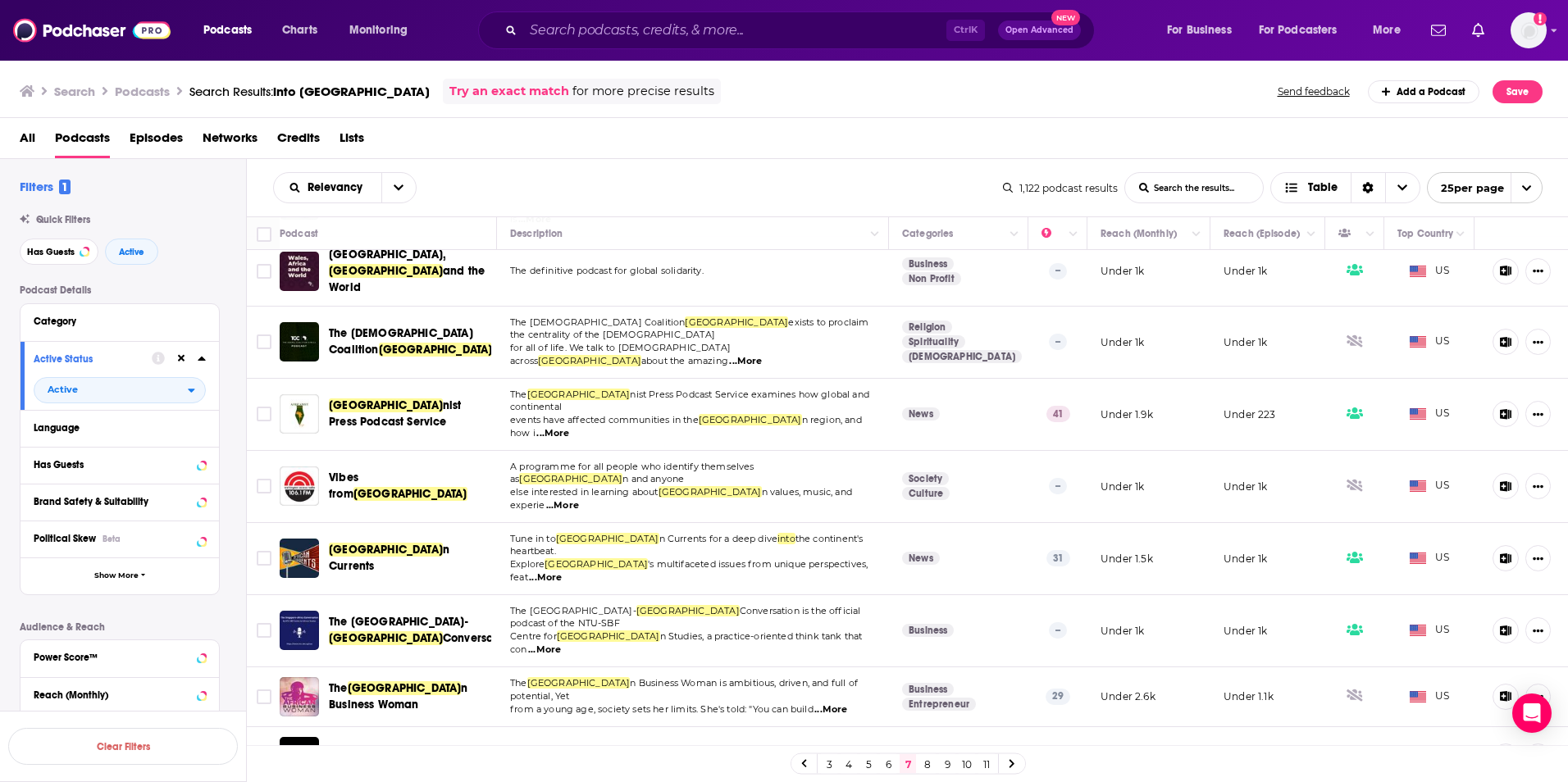
click at [929, 767] on link "8" at bounding box center [926, 764] width 16 height 20
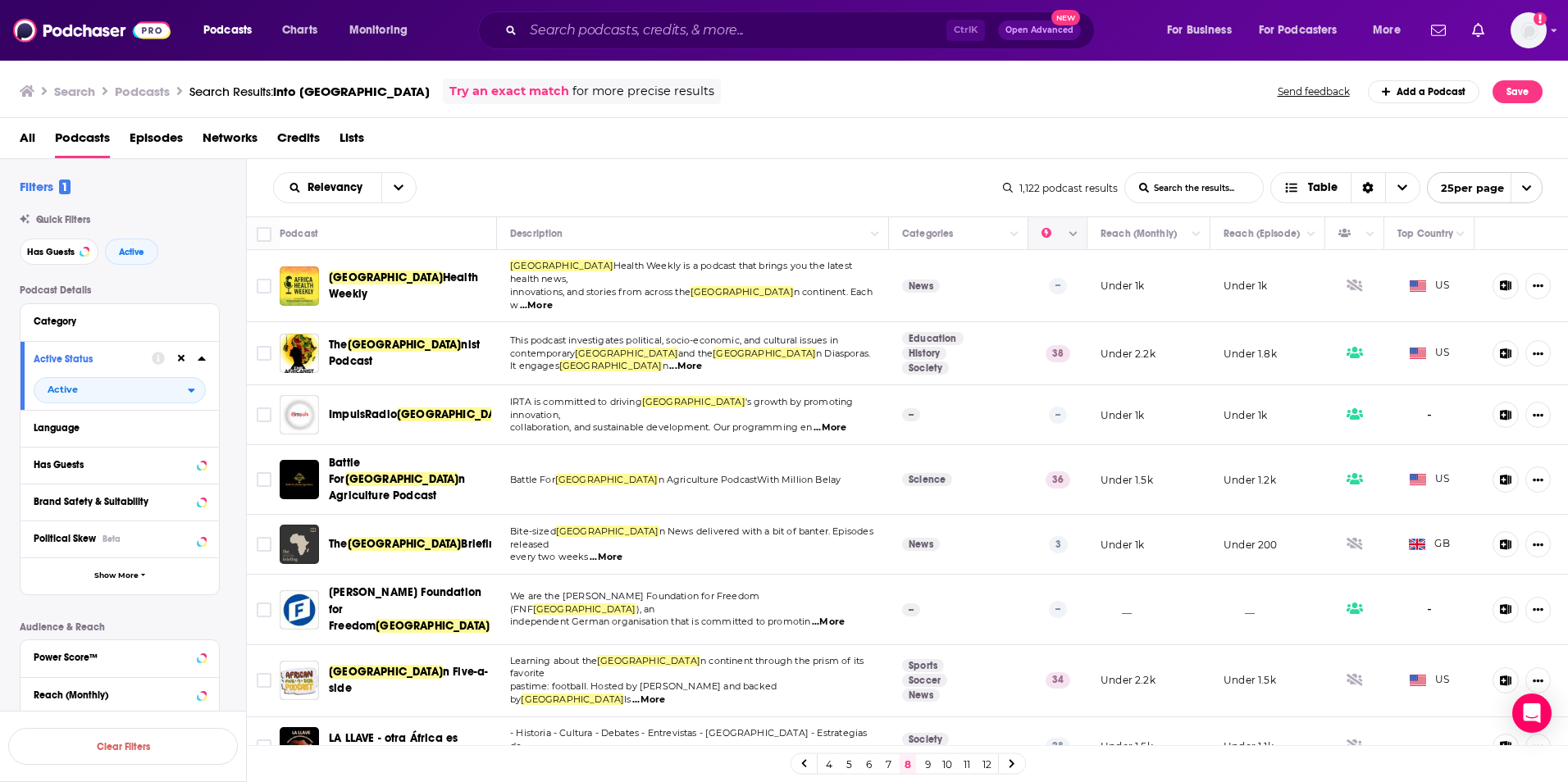
click at [1047, 241] on icon "Move" at bounding box center [1056, 233] width 20 height 20
click at [1064, 243] on button "Column Actions" at bounding box center [1073, 234] width 20 height 20
click at [975, 179] on div at bounding box center [784, 391] width 1568 height 782
click at [396, 182] on icon "open menu" at bounding box center [398, 188] width 10 height 11
click at [339, 241] on span "By Rating" at bounding box center [354, 244] width 96 height 9
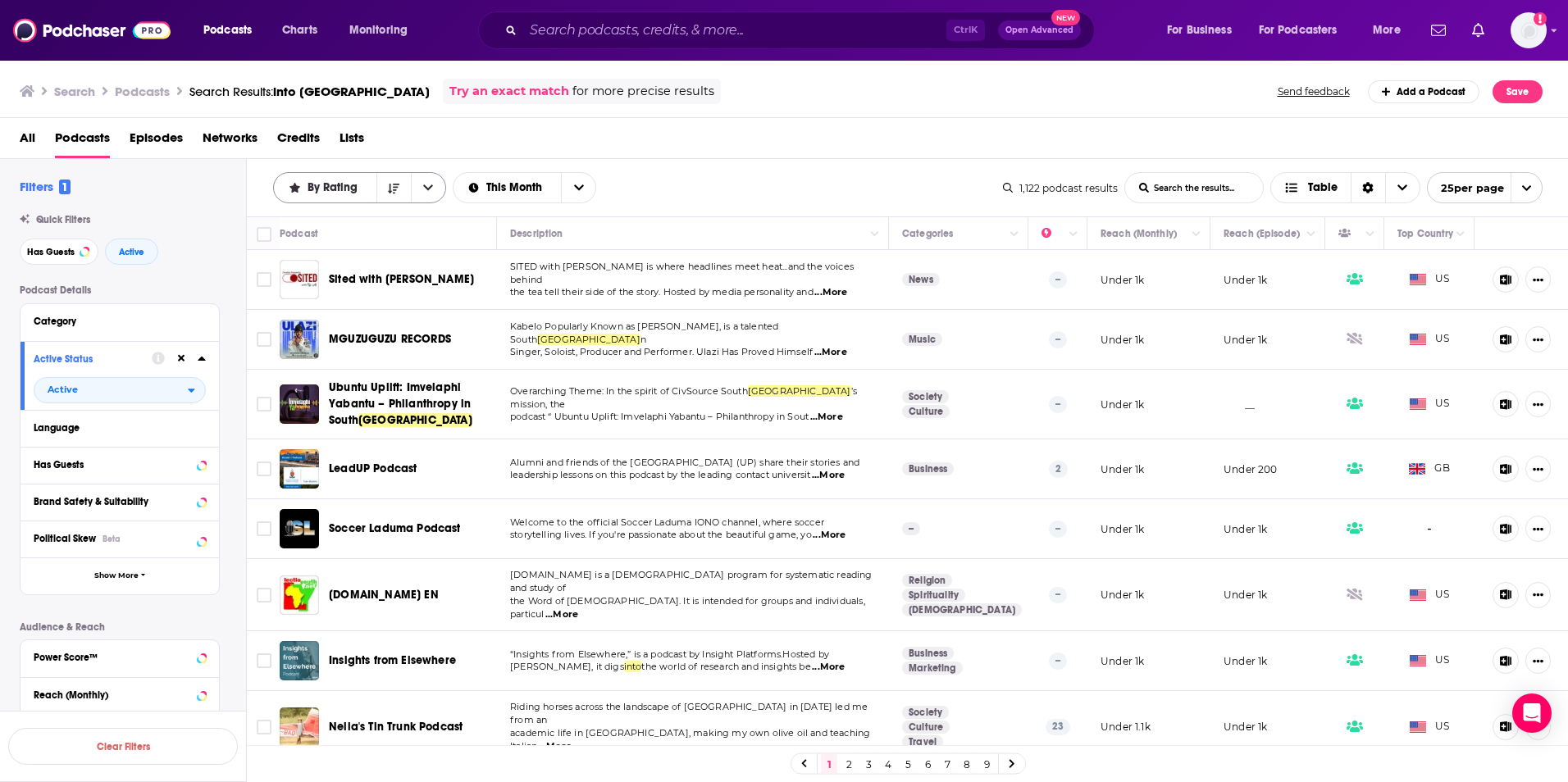
click at [432, 188] on button "open menu" at bounding box center [428, 187] width 34 height 30
click at [328, 324] on span "Power Score" at bounding box center [370, 327] width 126 height 9
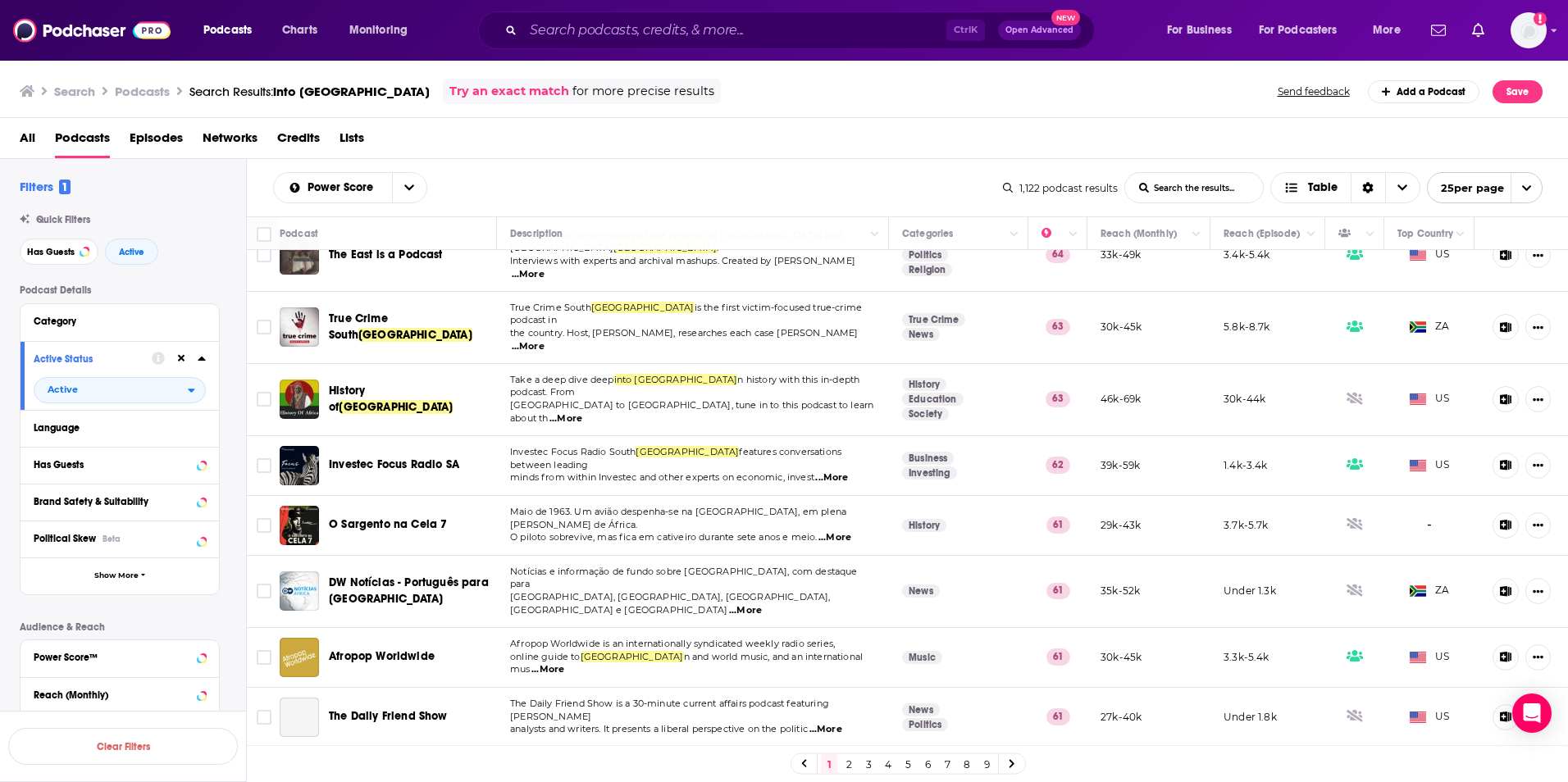
scroll to position [1026, 0]
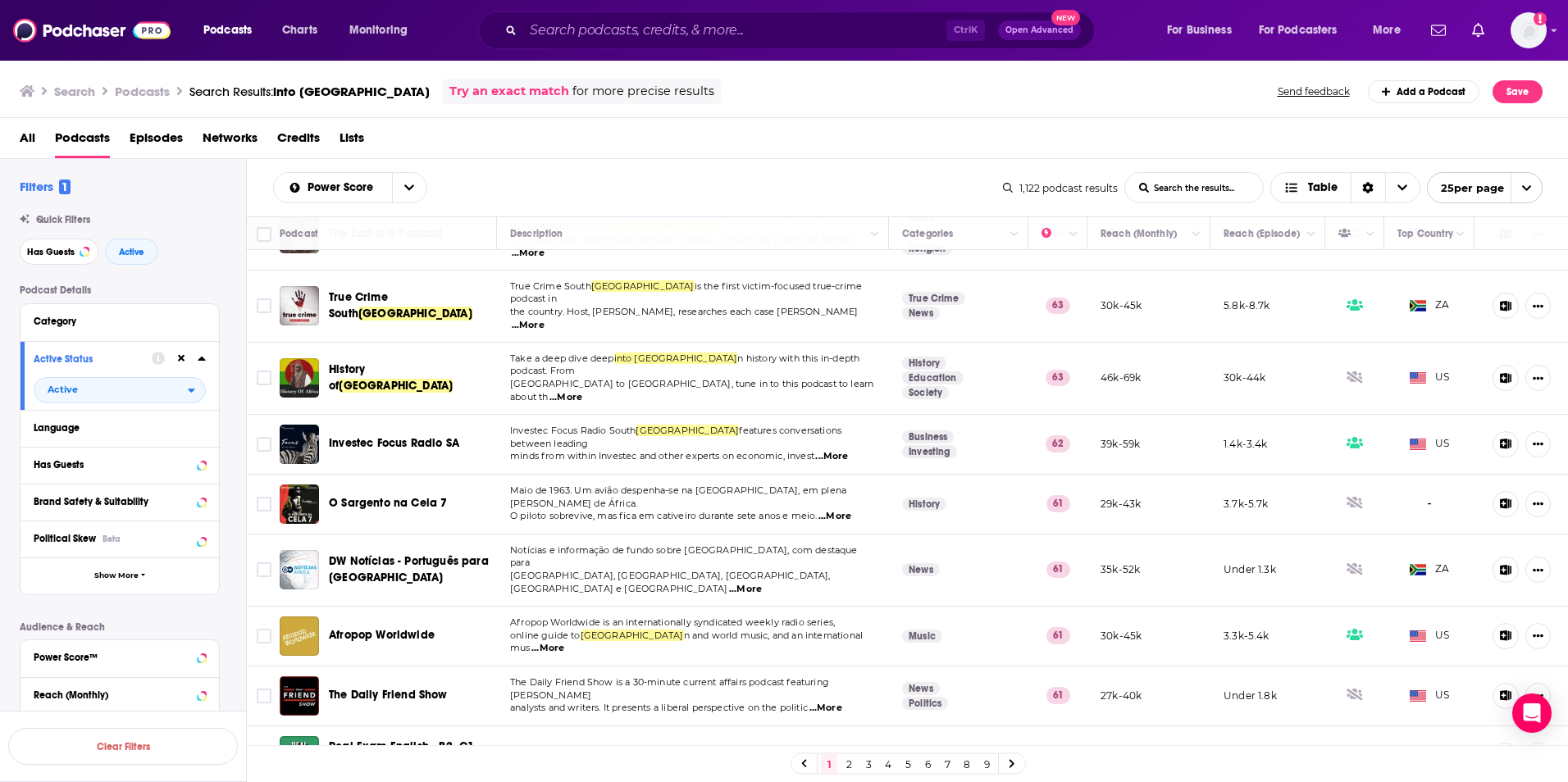
click at [845, 761] on link "2" at bounding box center [848, 764] width 16 height 20
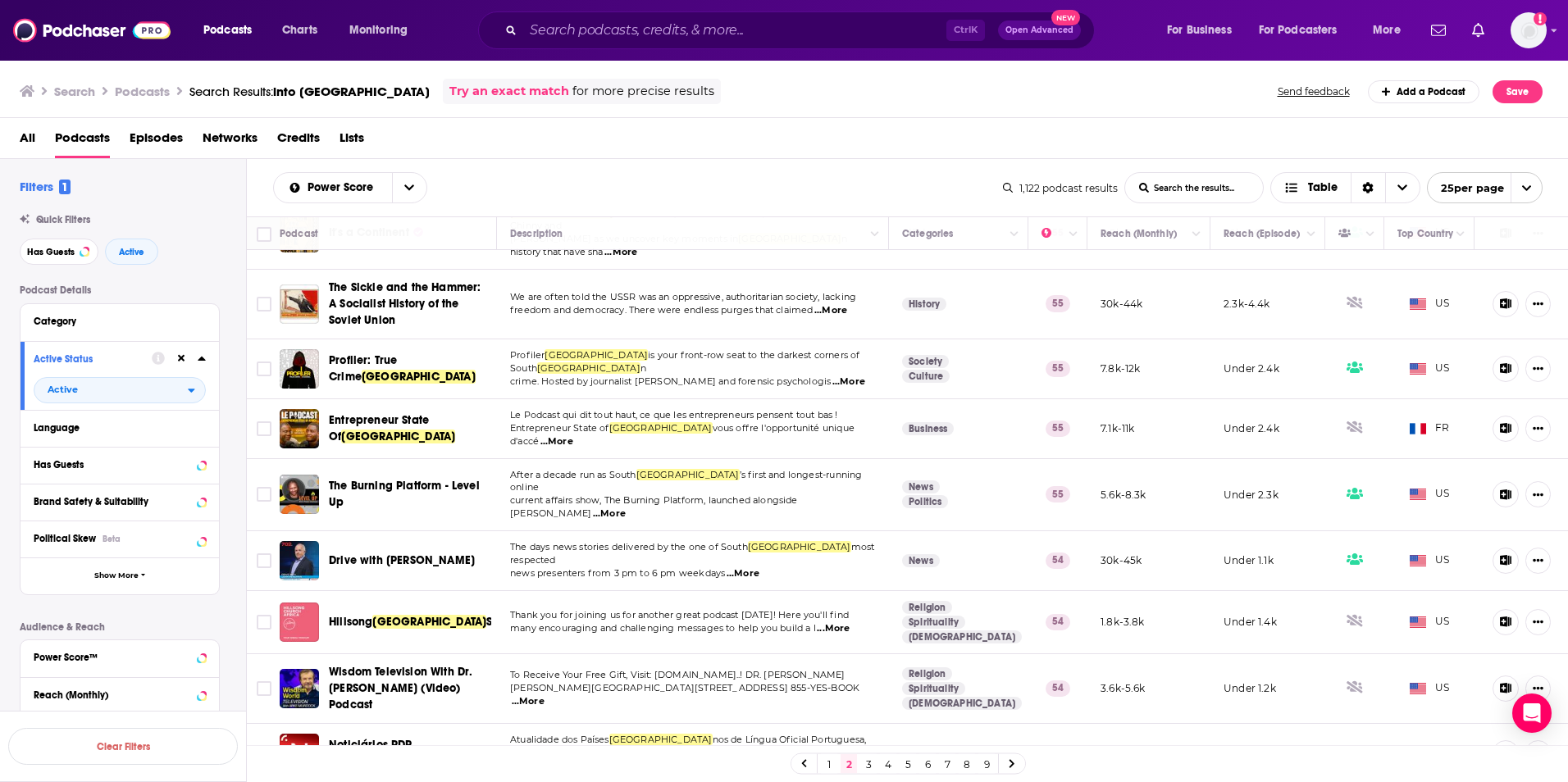
scroll to position [1066, 0]
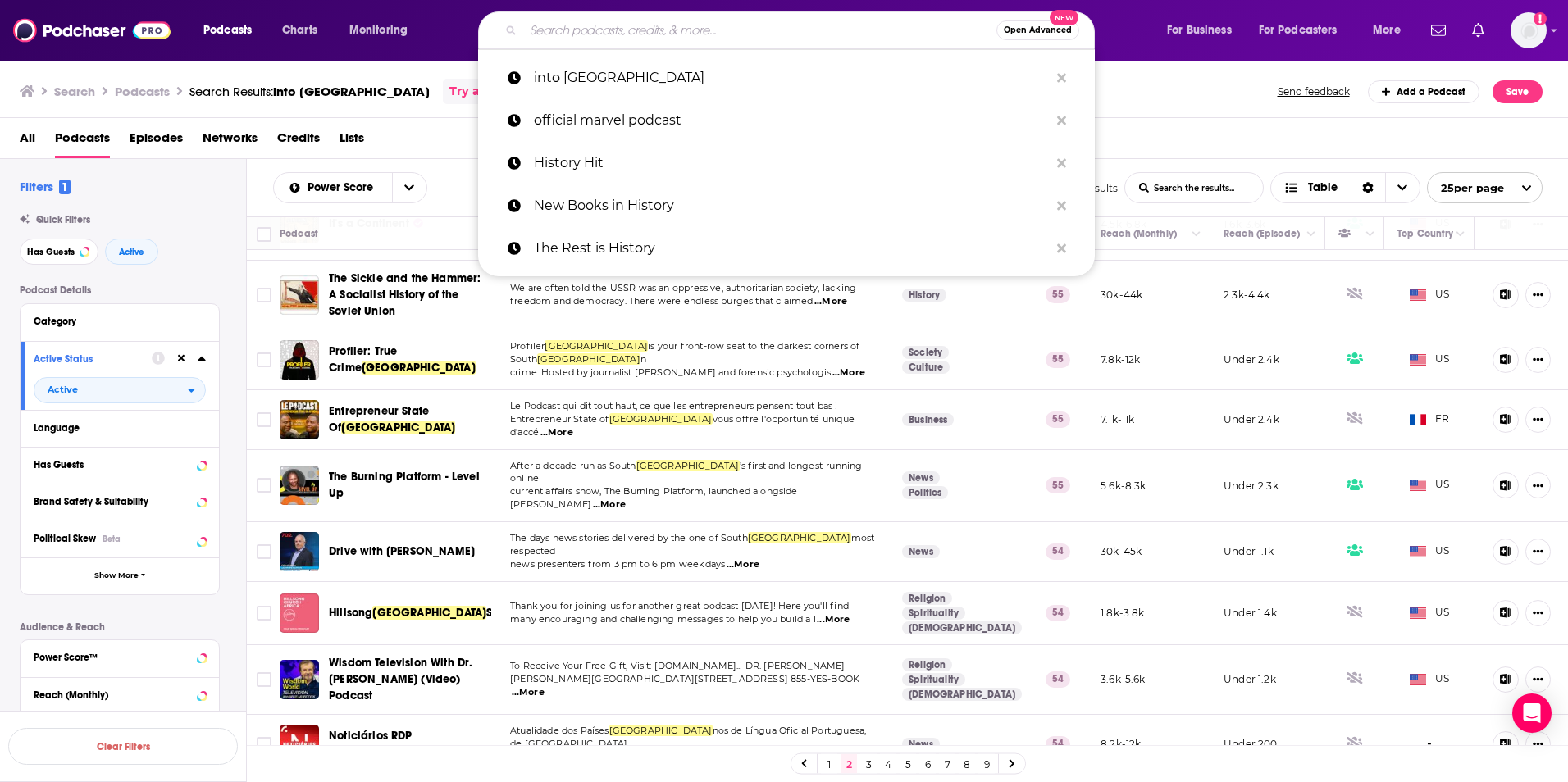
click at [606, 37] on input "Search podcasts, credits, & more..." at bounding box center [759, 30] width 473 height 26
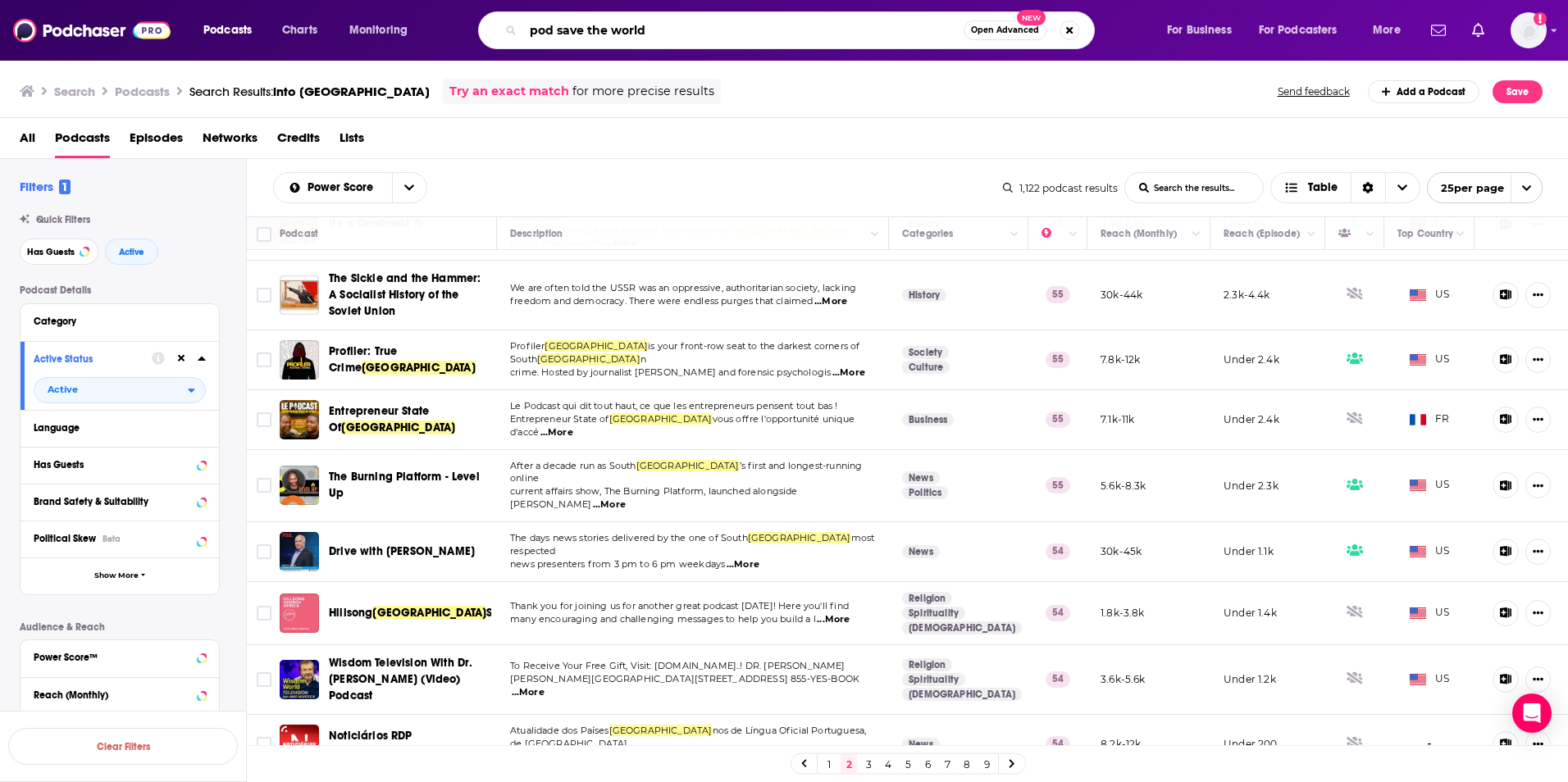
type input "pod save the world"
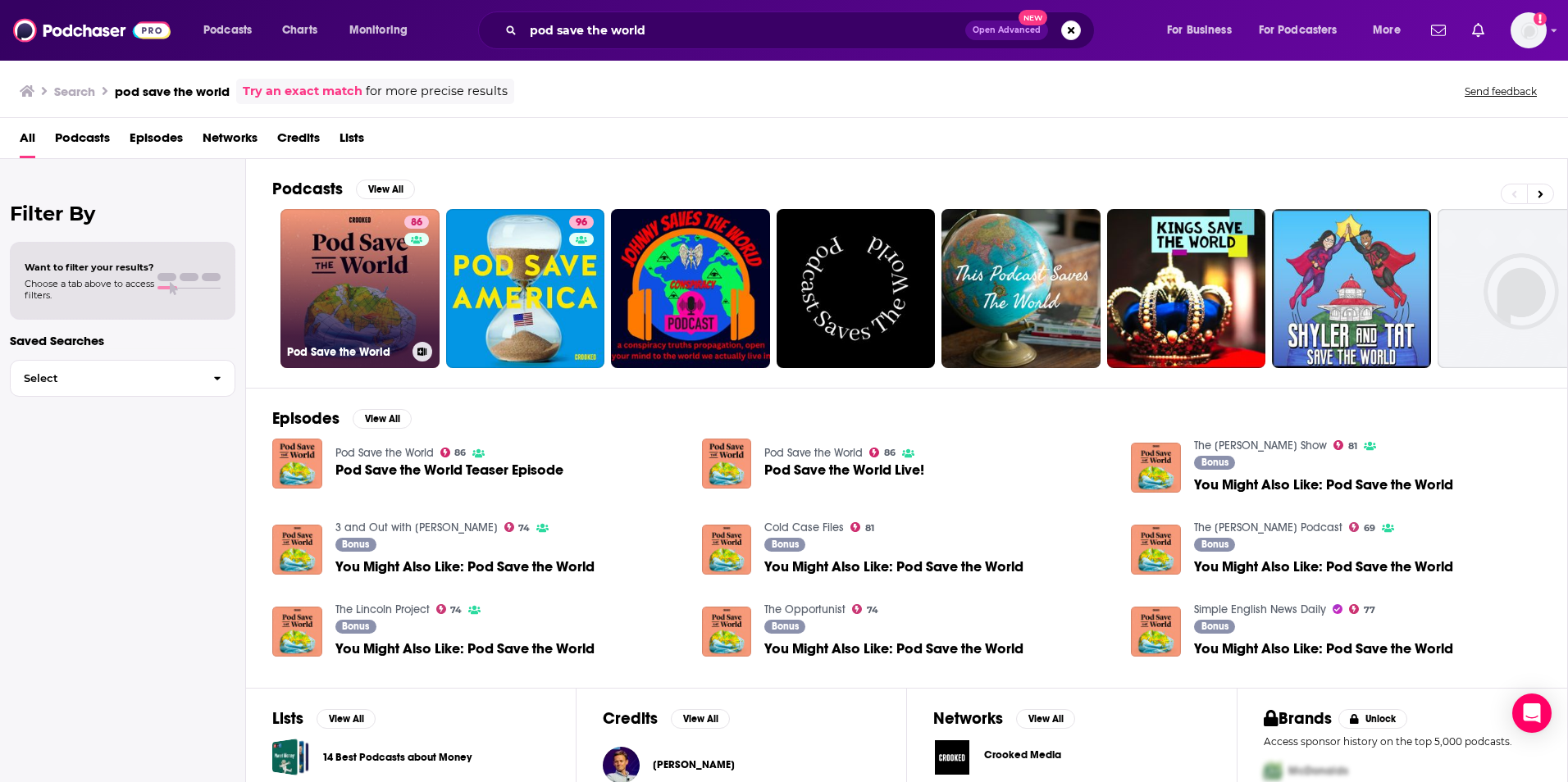
click at [359, 244] on link "86 Pod Save the World" at bounding box center [360, 288] width 159 height 159
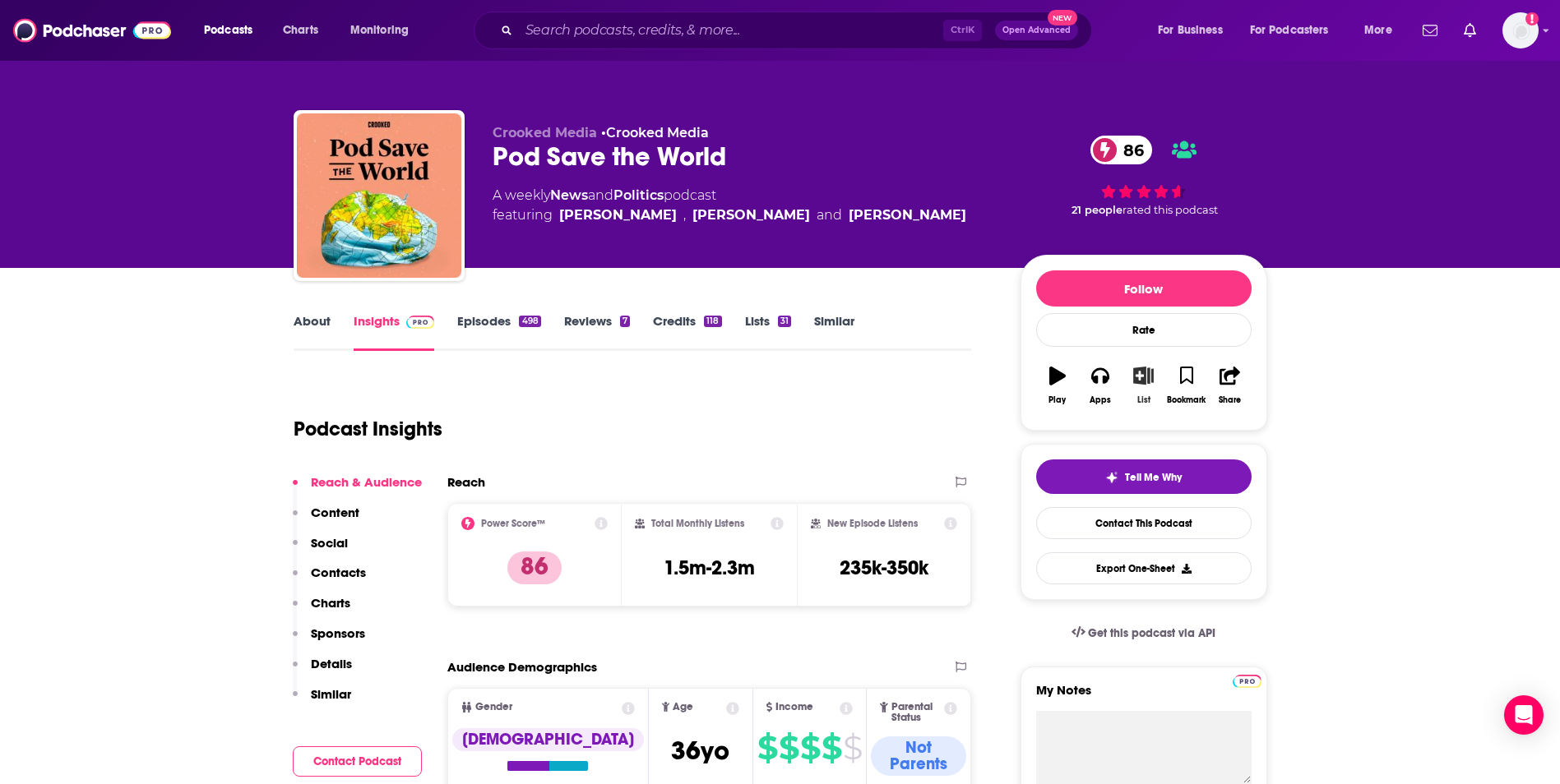
click at [1146, 384] on icon "button" at bounding box center [1142, 375] width 20 height 18
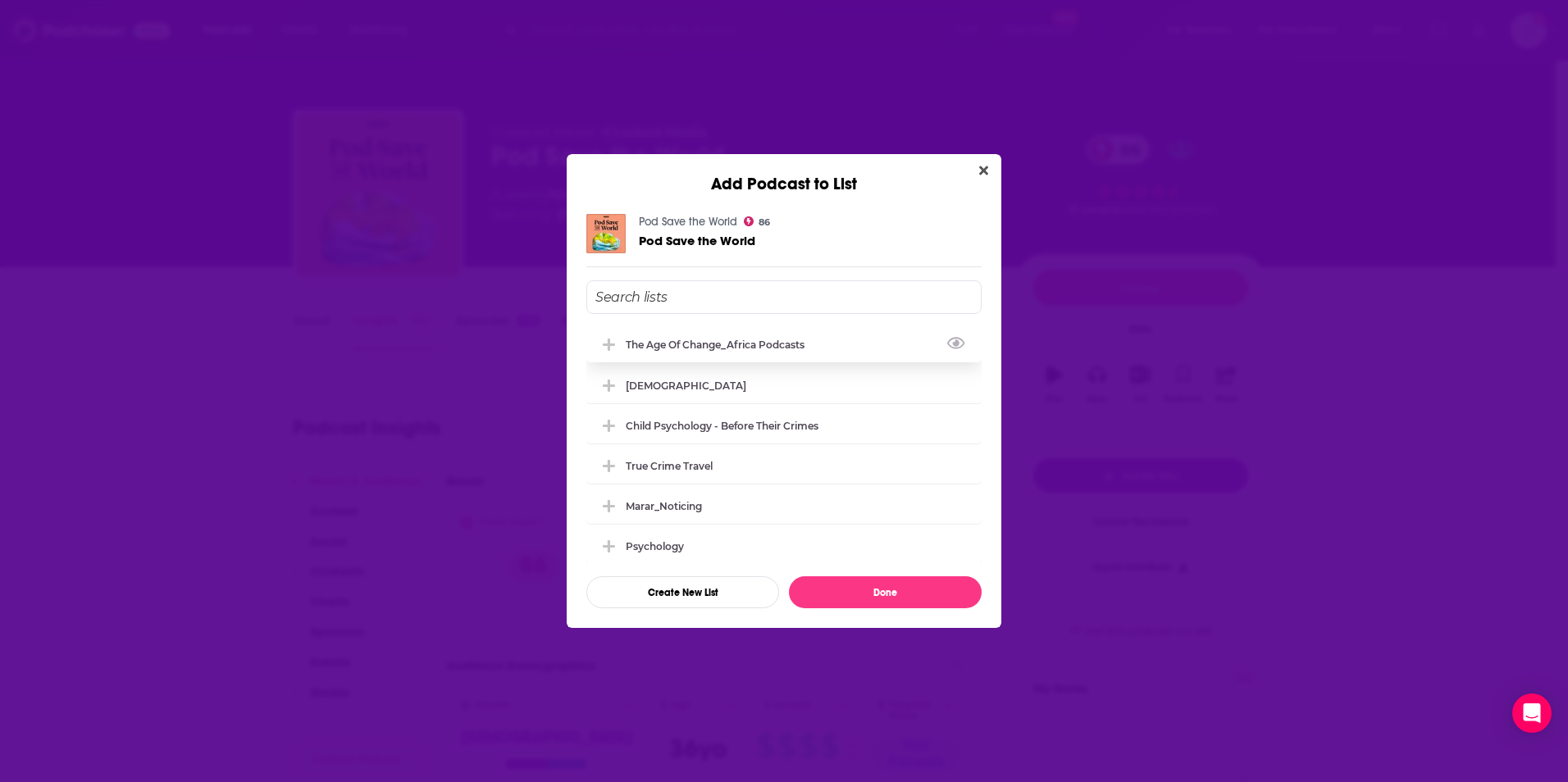
click at [792, 349] on div "The Age of Change_Africa podcasts" at bounding box center [719, 345] width 188 height 12
click at [896, 596] on button "Done" at bounding box center [885, 592] width 193 height 32
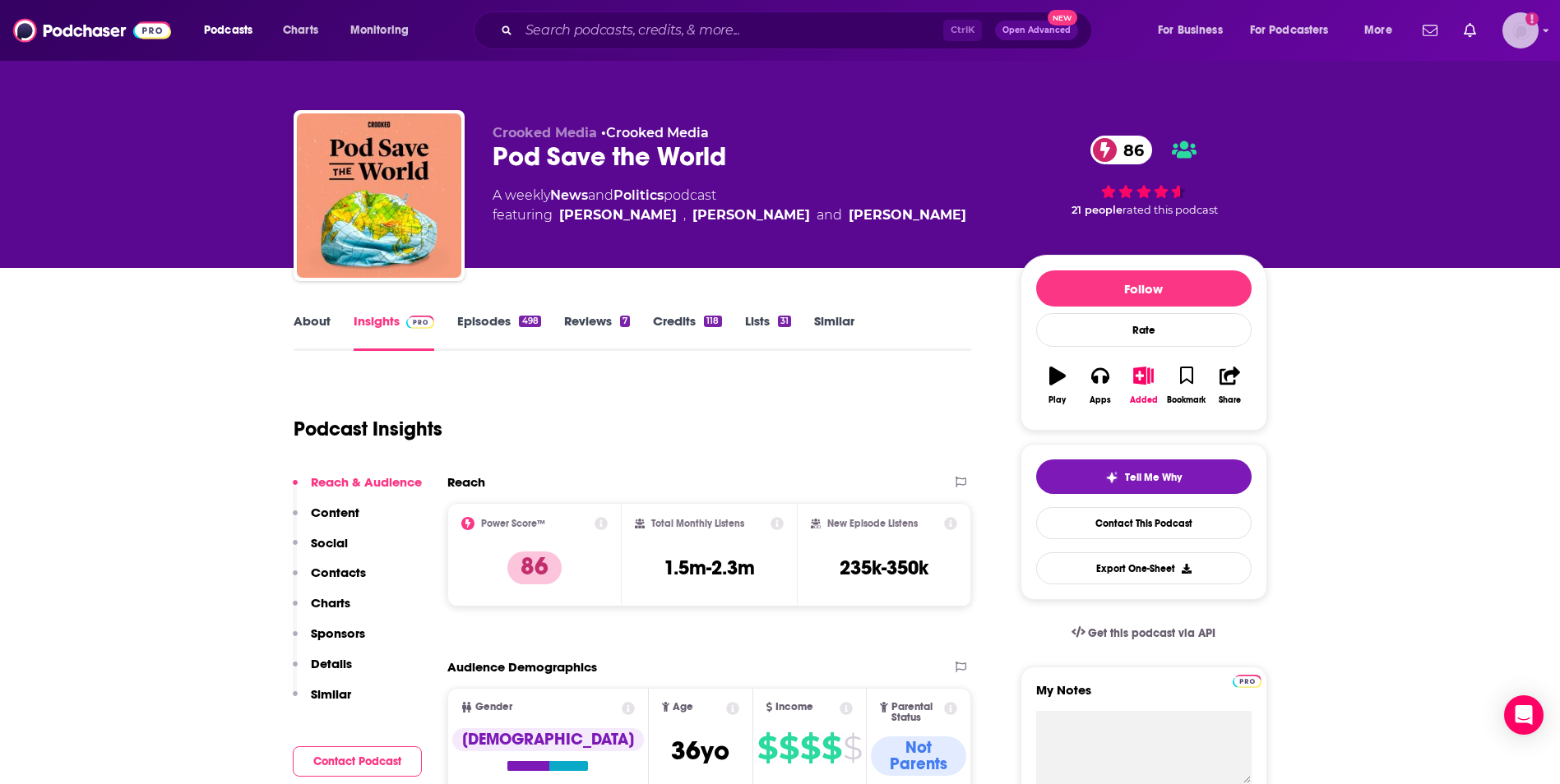
click at [1526, 19] on icon "Add a profile image" at bounding box center [1532, 19] width 13 height 13
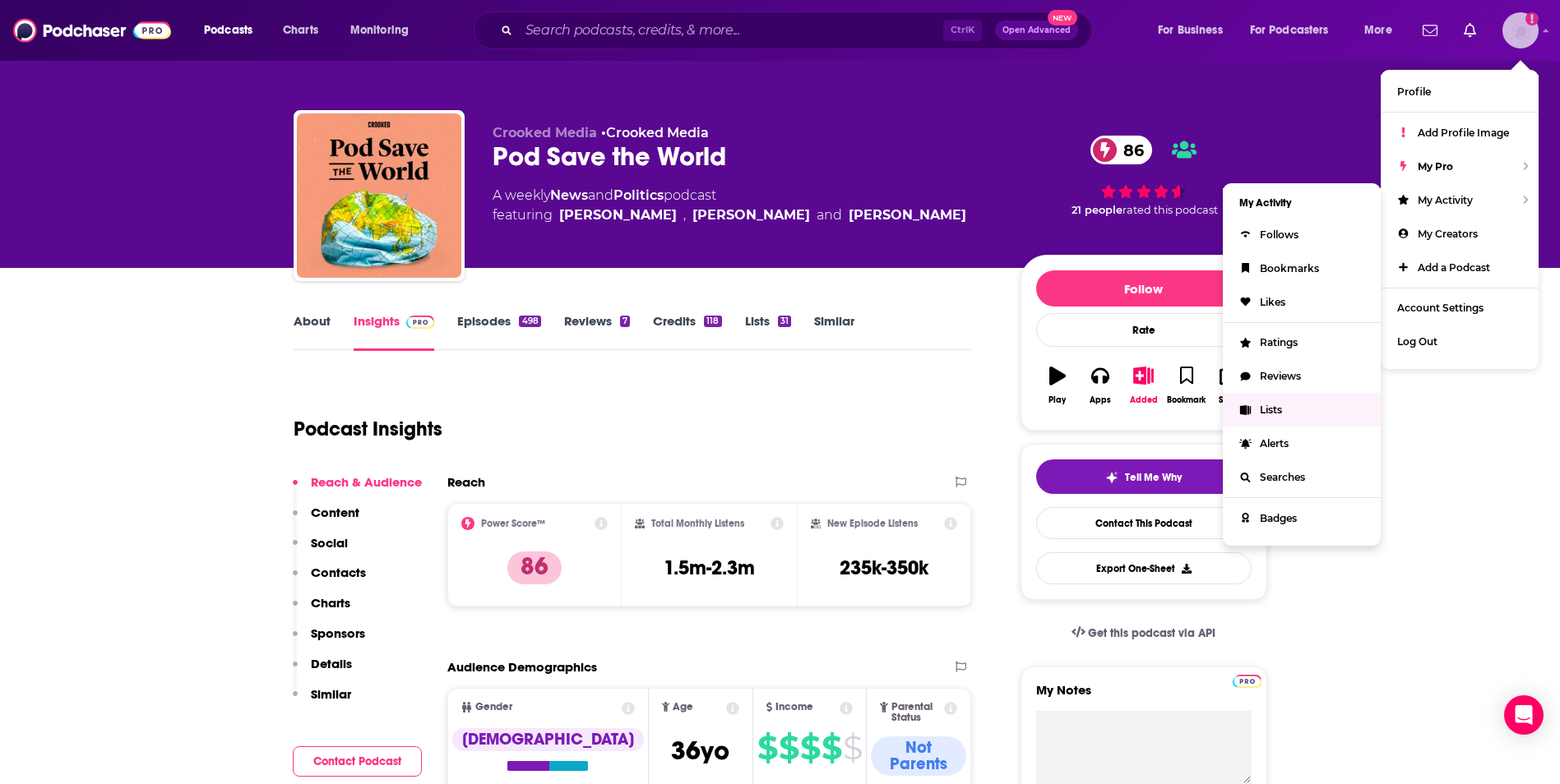
click at [1271, 416] on link "Lists" at bounding box center [1301, 409] width 158 height 34
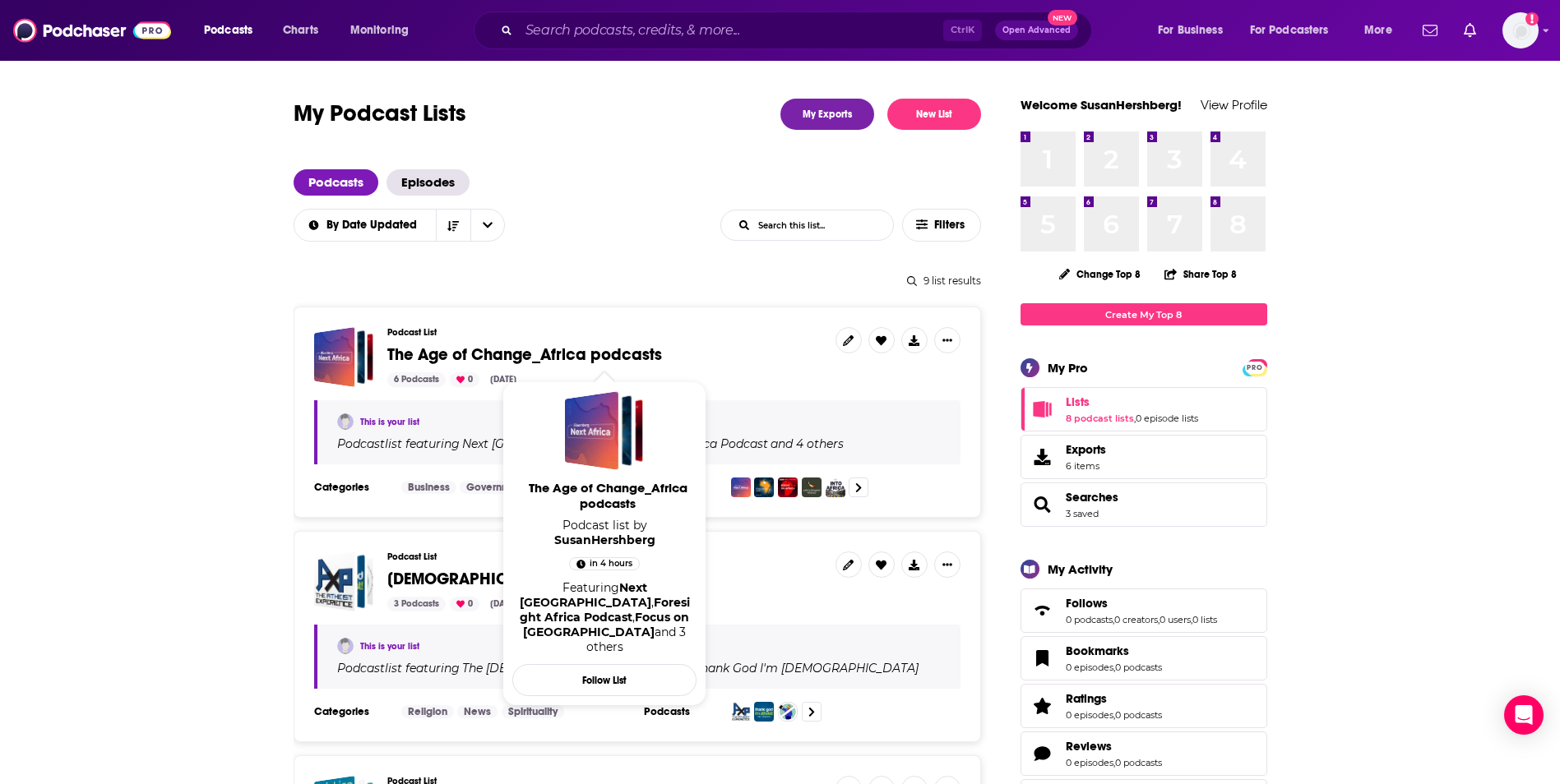
click at [602, 353] on span "The Age of Change_Africa podcasts" at bounding box center [524, 354] width 275 height 20
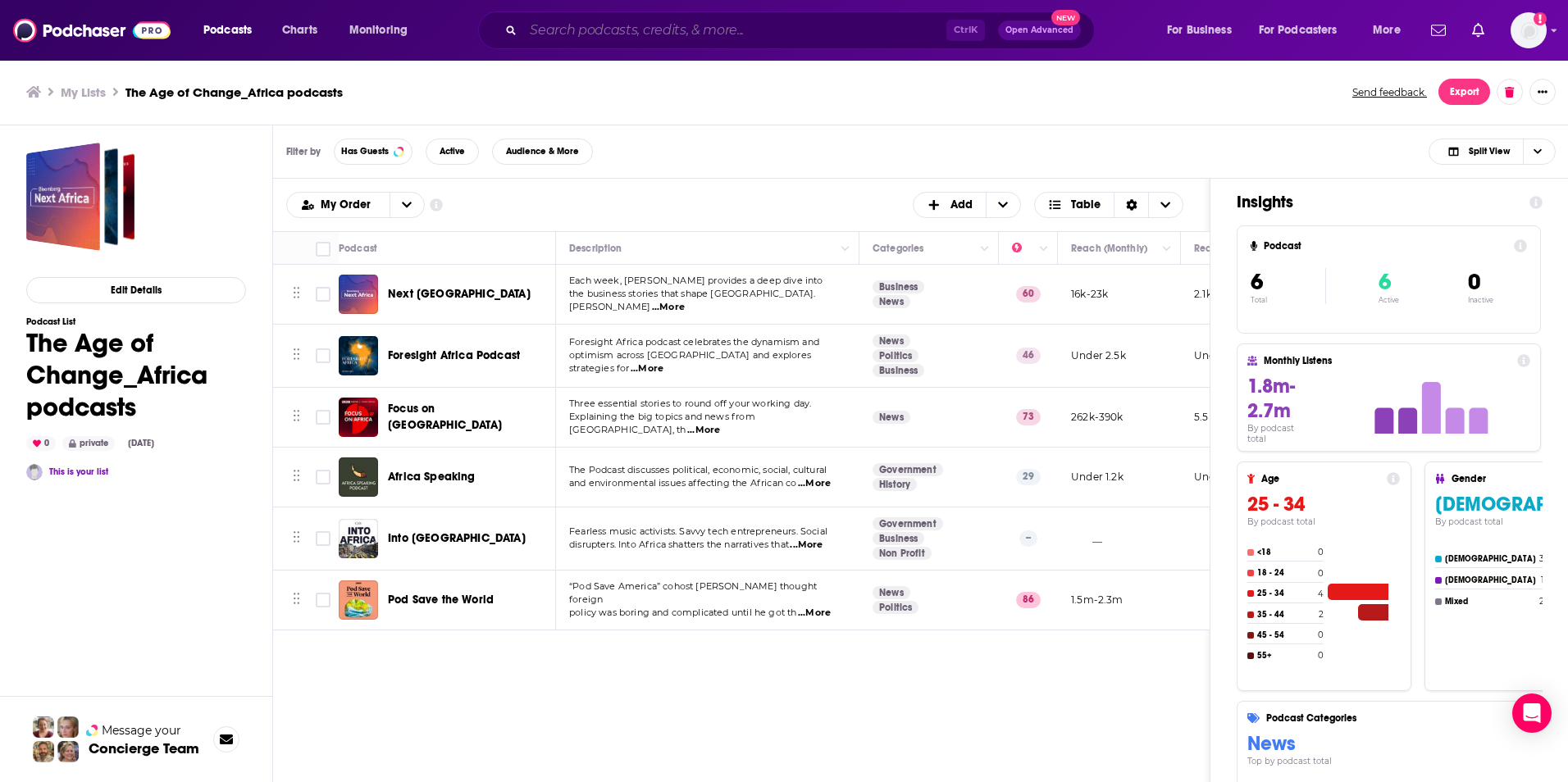
click at [578, 38] on input "Search podcasts, credits, & more..." at bounding box center [734, 30] width 423 height 26
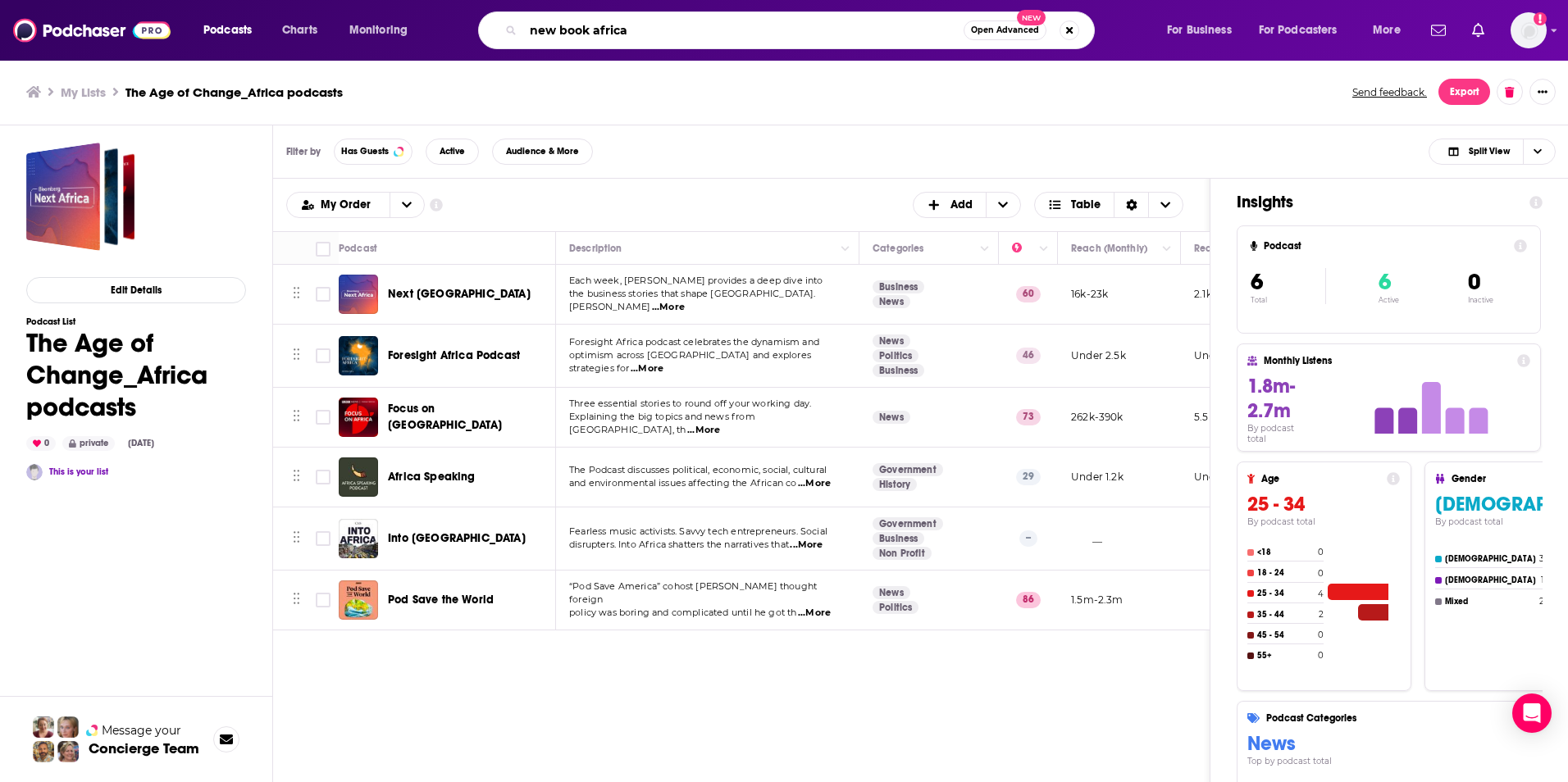
type input "new book africa"
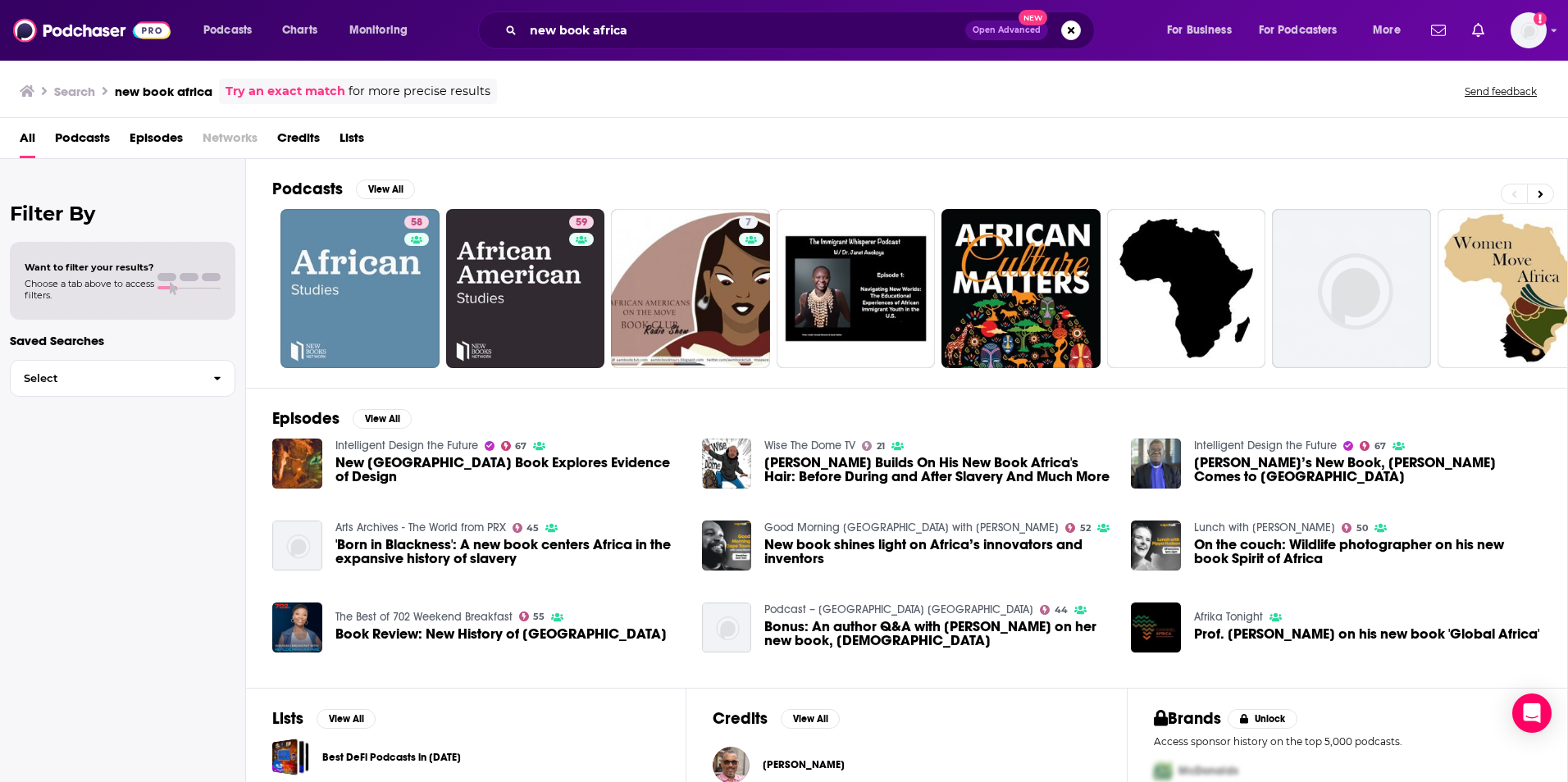
click at [75, 137] on span "Podcasts" at bounding box center [83, 141] width 55 height 33
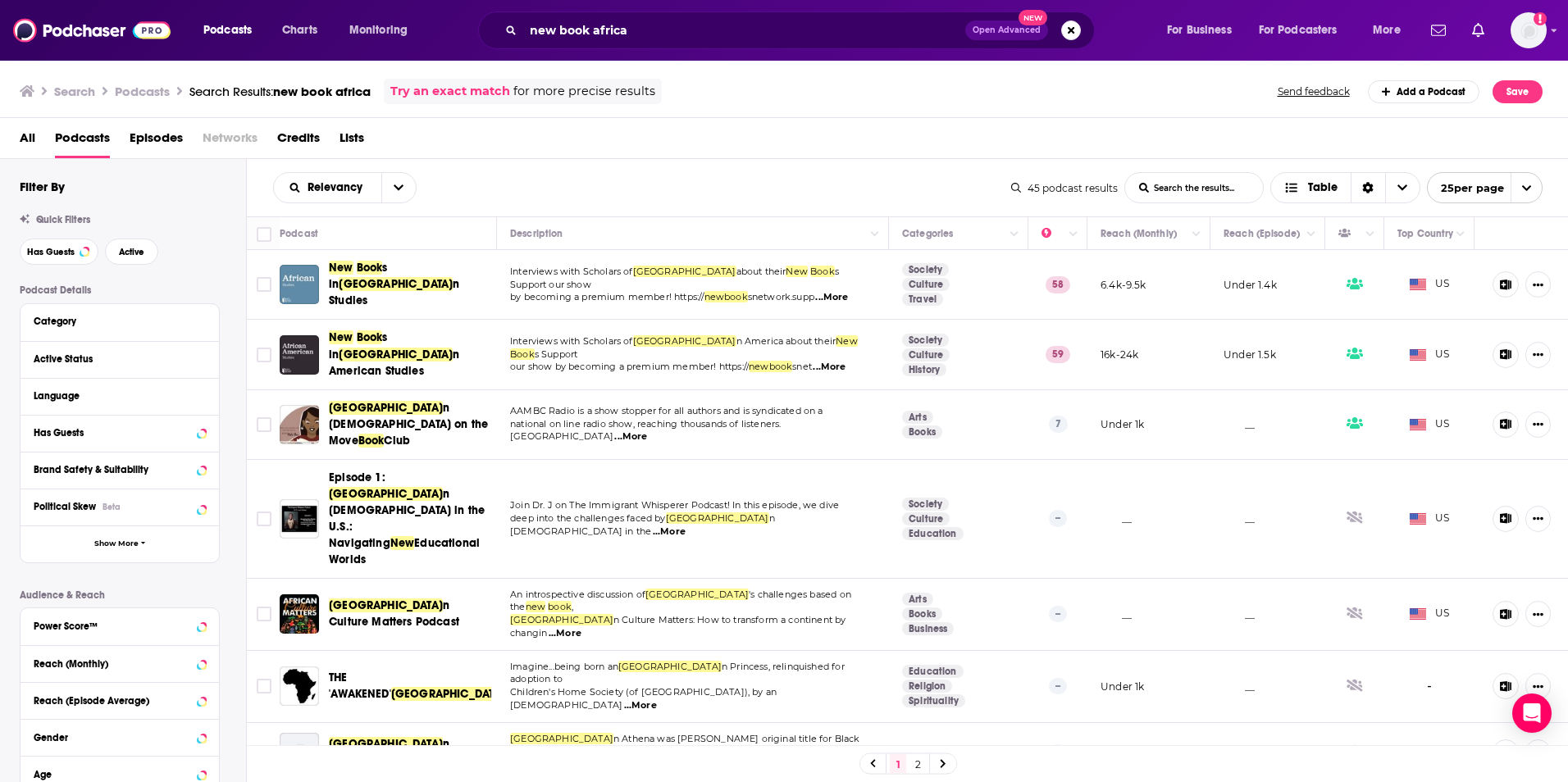
click at [1502, 287] on button at bounding box center [1506, 284] width 27 height 26
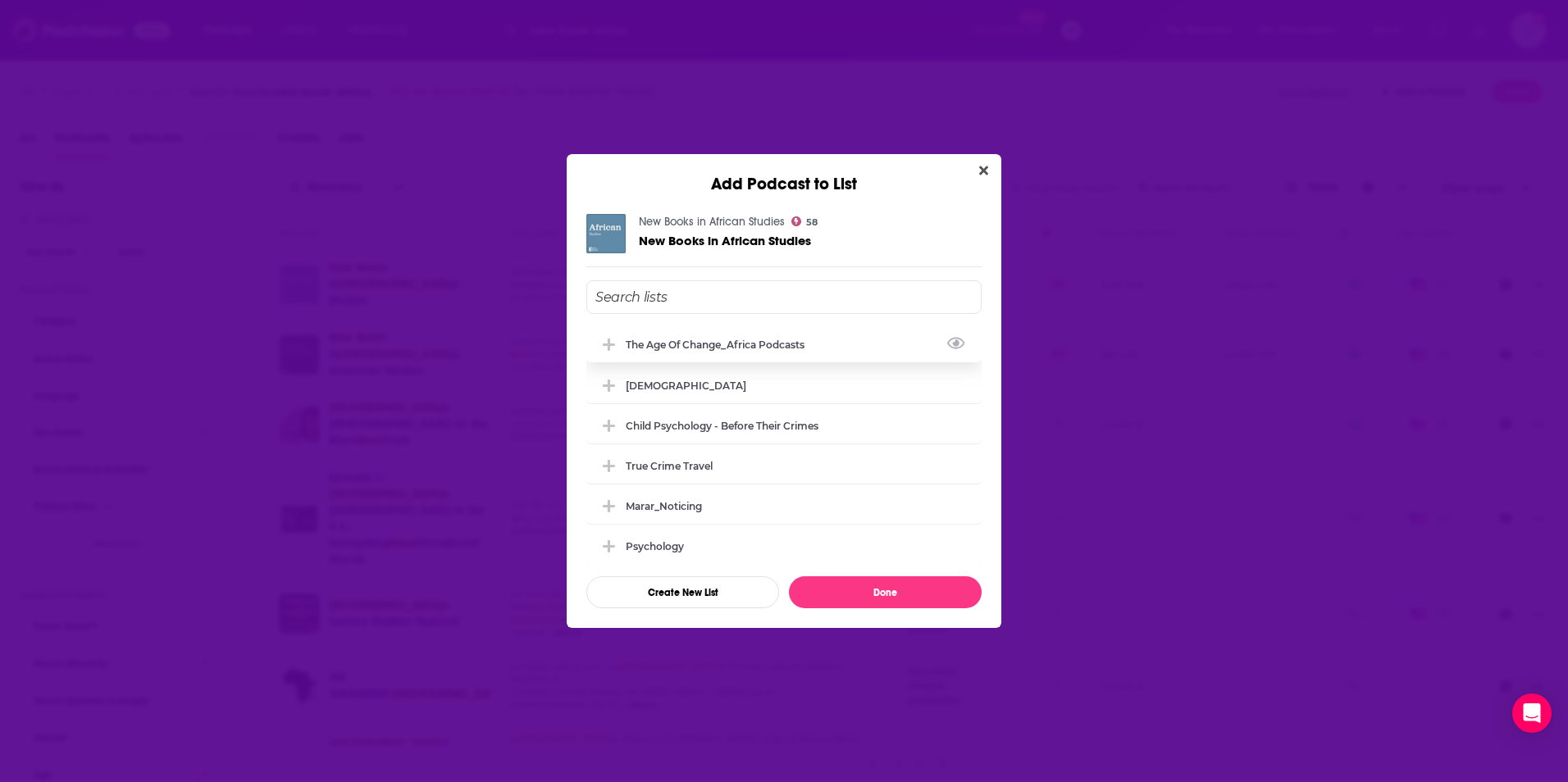
click at [700, 342] on div "The Age of Change_Africa podcasts" at bounding box center [719, 345] width 188 height 12
click at [843, 590] on button "Done" at bounding box center [885, 592] width 193 height 32
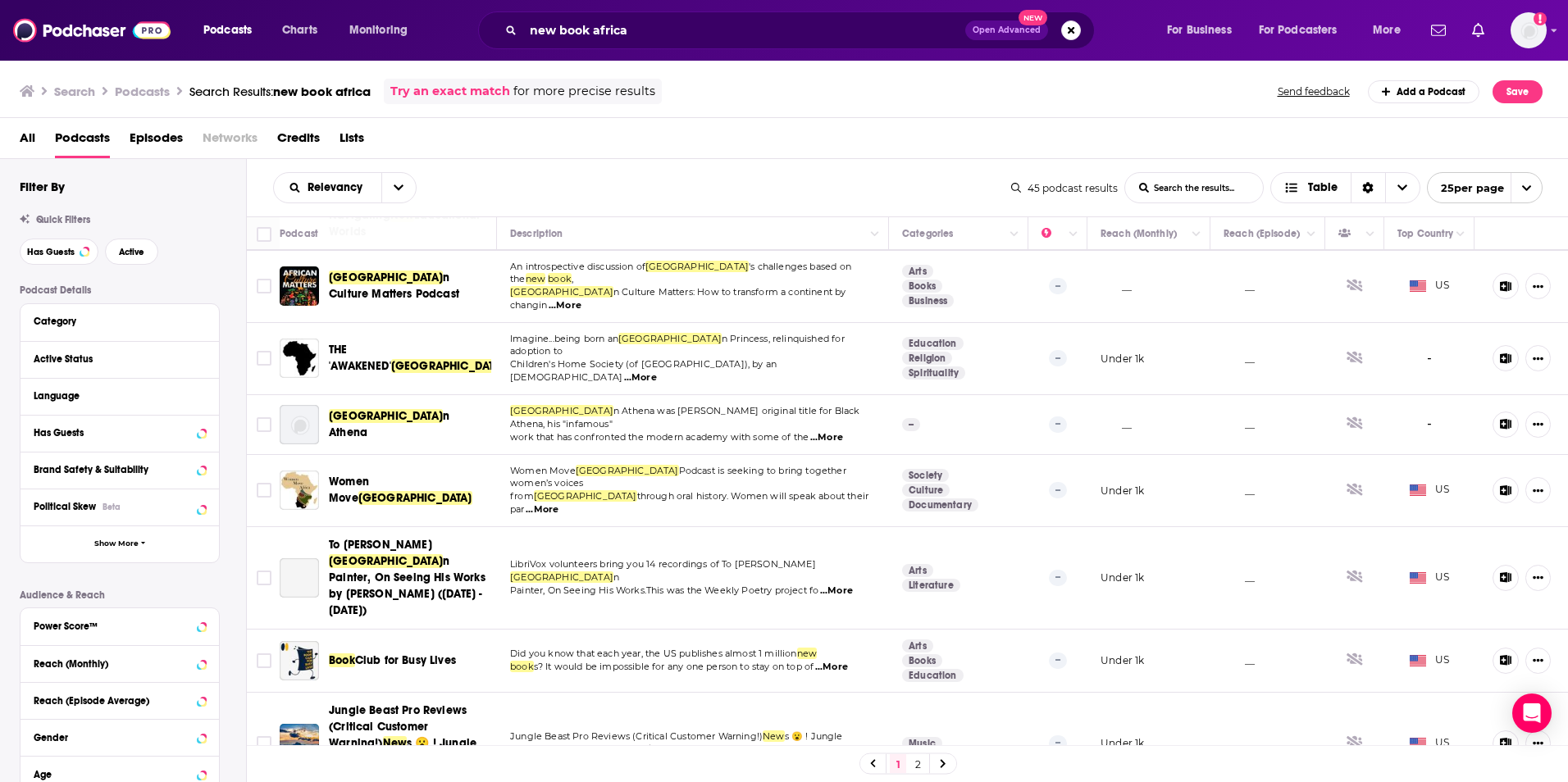
scroll to position [410, 0]
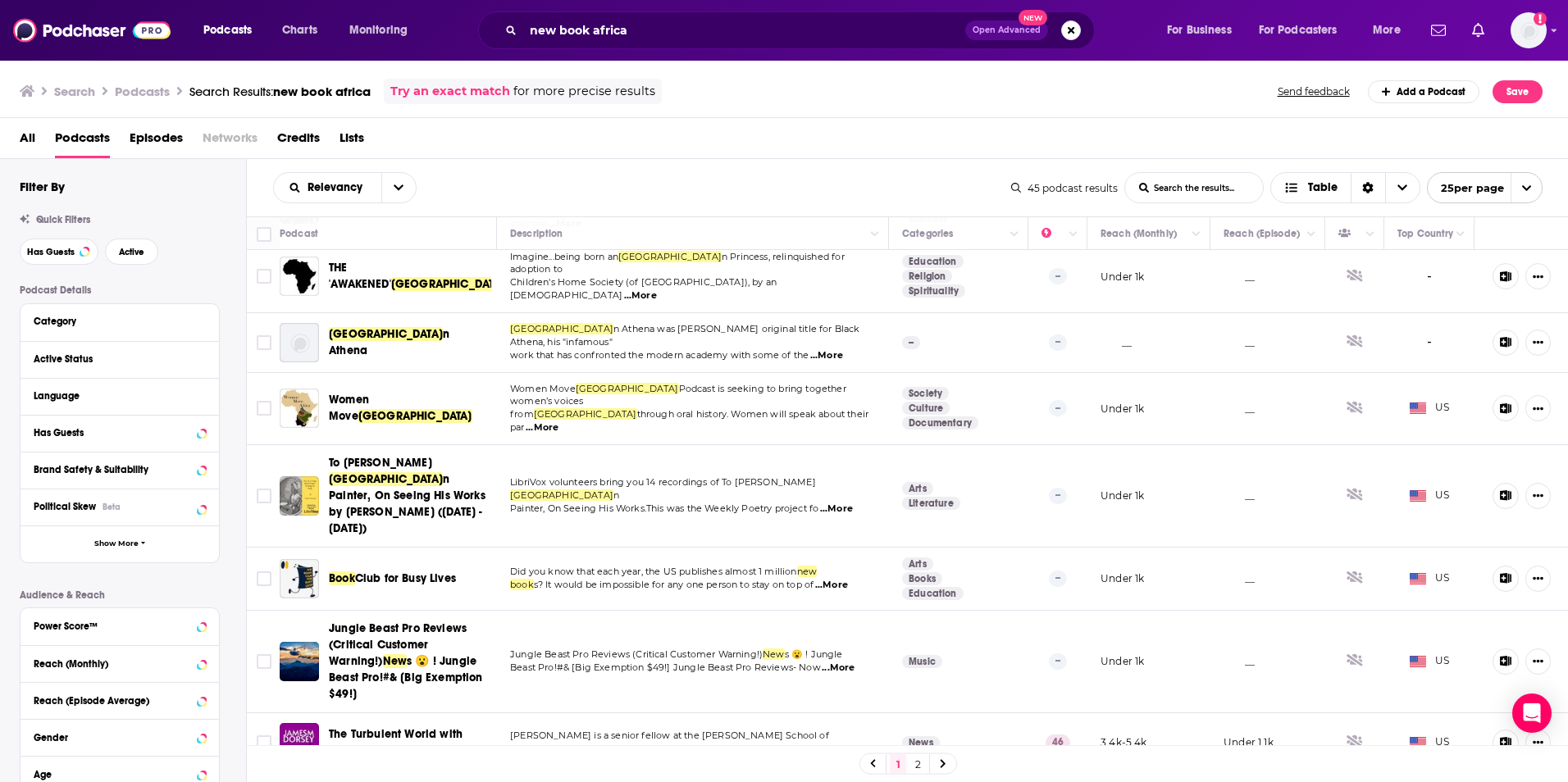
click at [146, 137] on span "Episodes" at bounding box center [157, 141] width 53 height 33
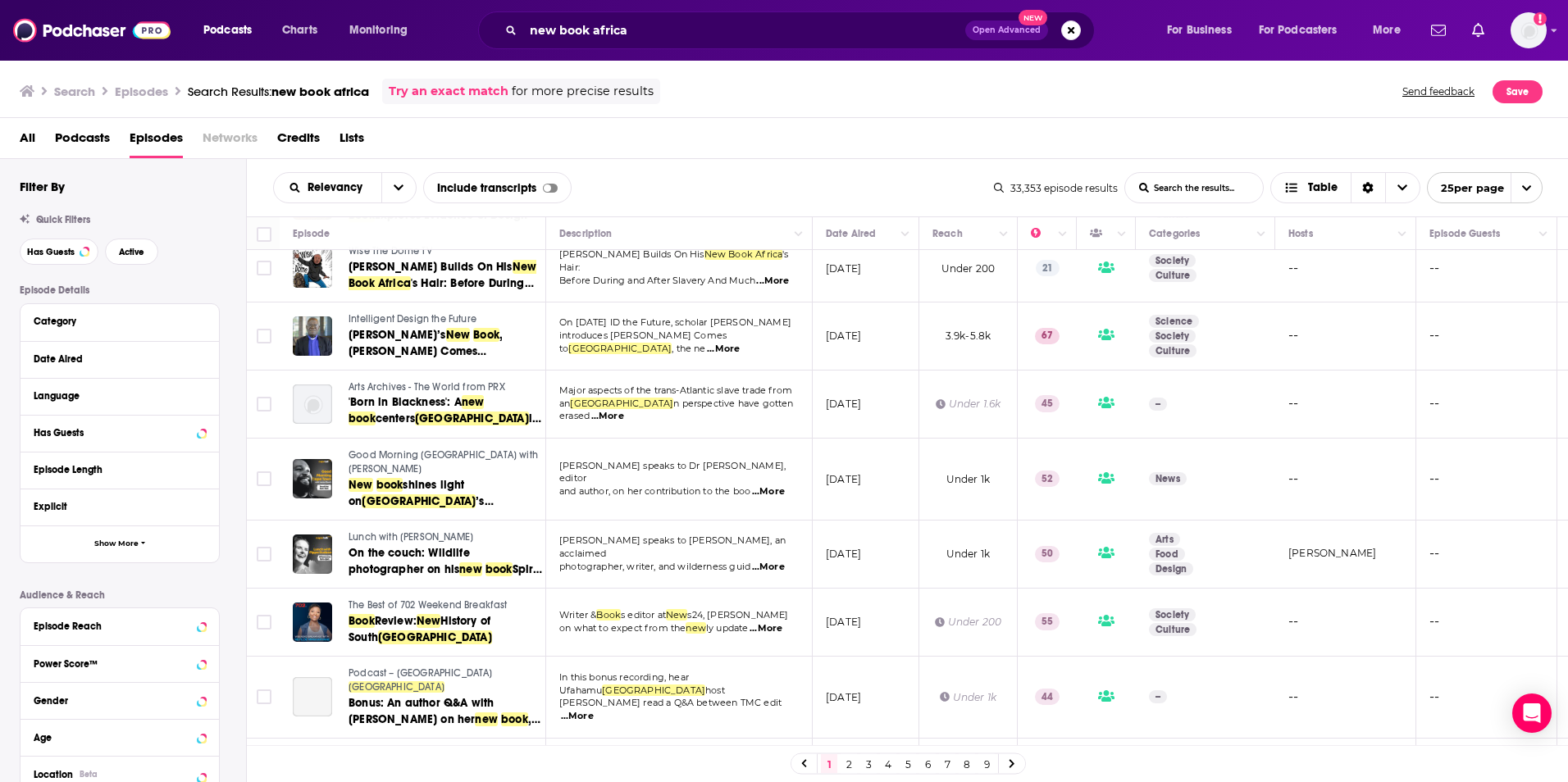
scroll to position [164, 0]
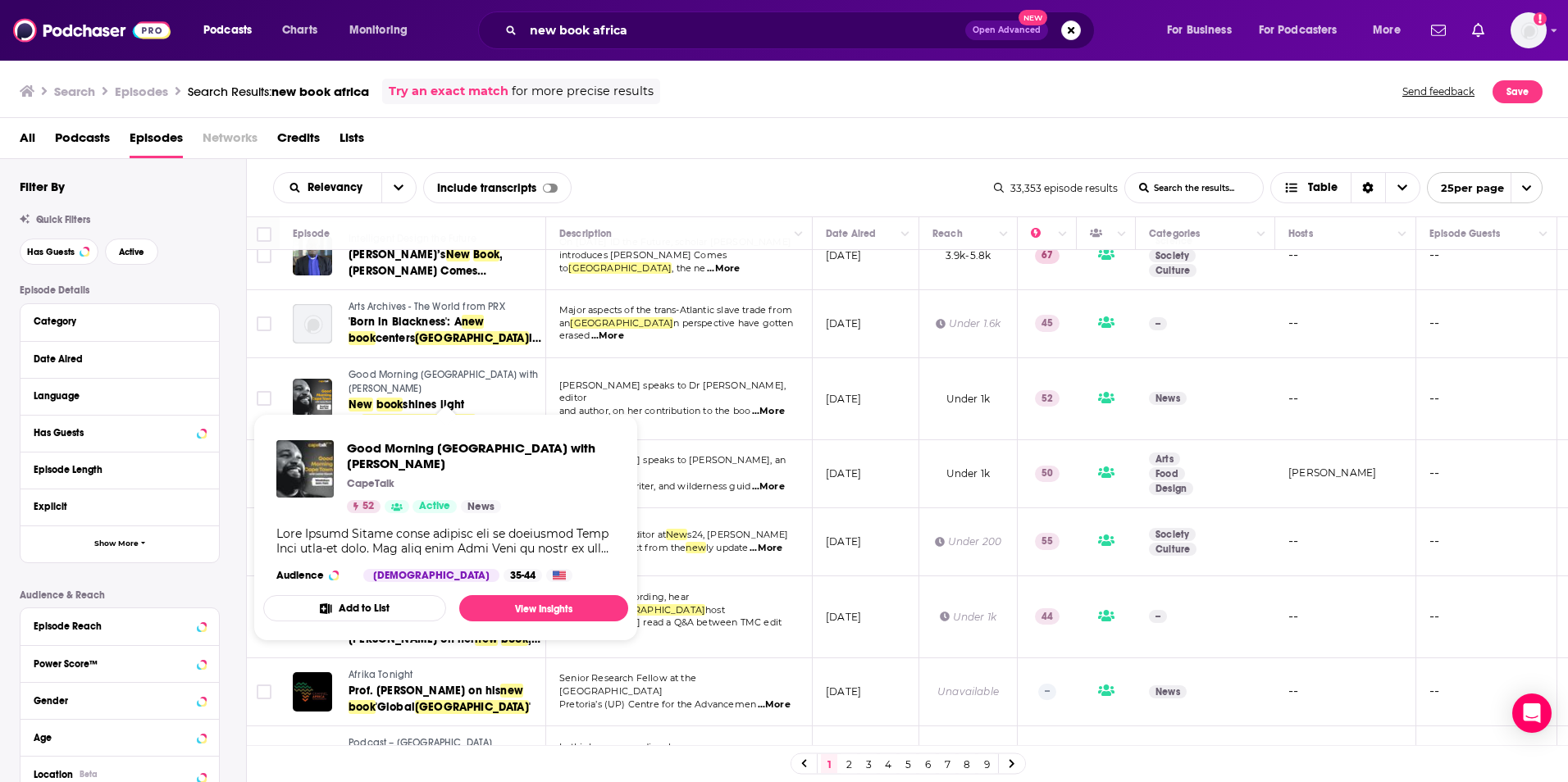
click at [437, 371] on span "Good Morning Cape Town with Lester Kiewit" at bounding box center [443, 381] width 189 height 26
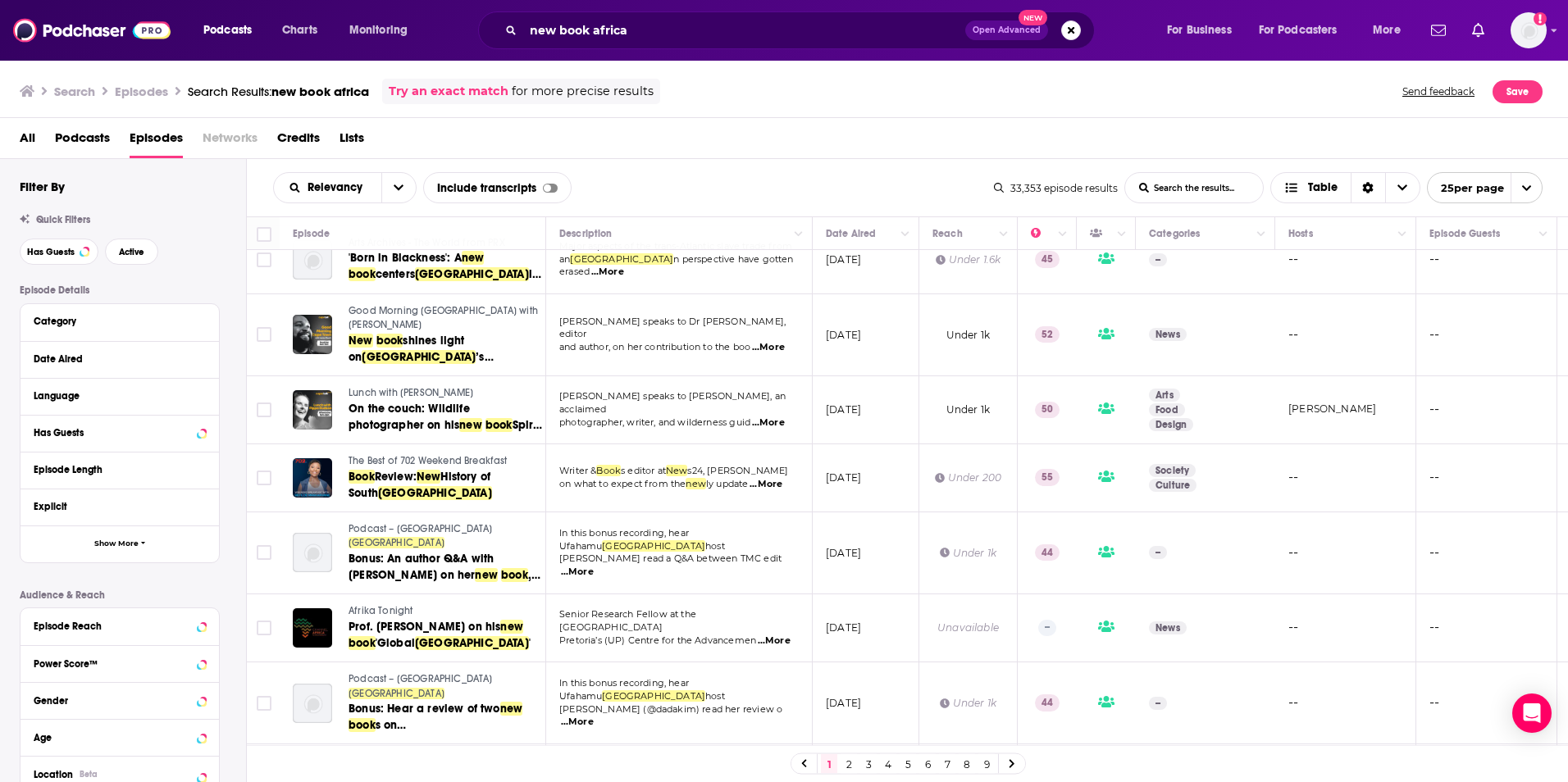
scroll to position [328, 0]
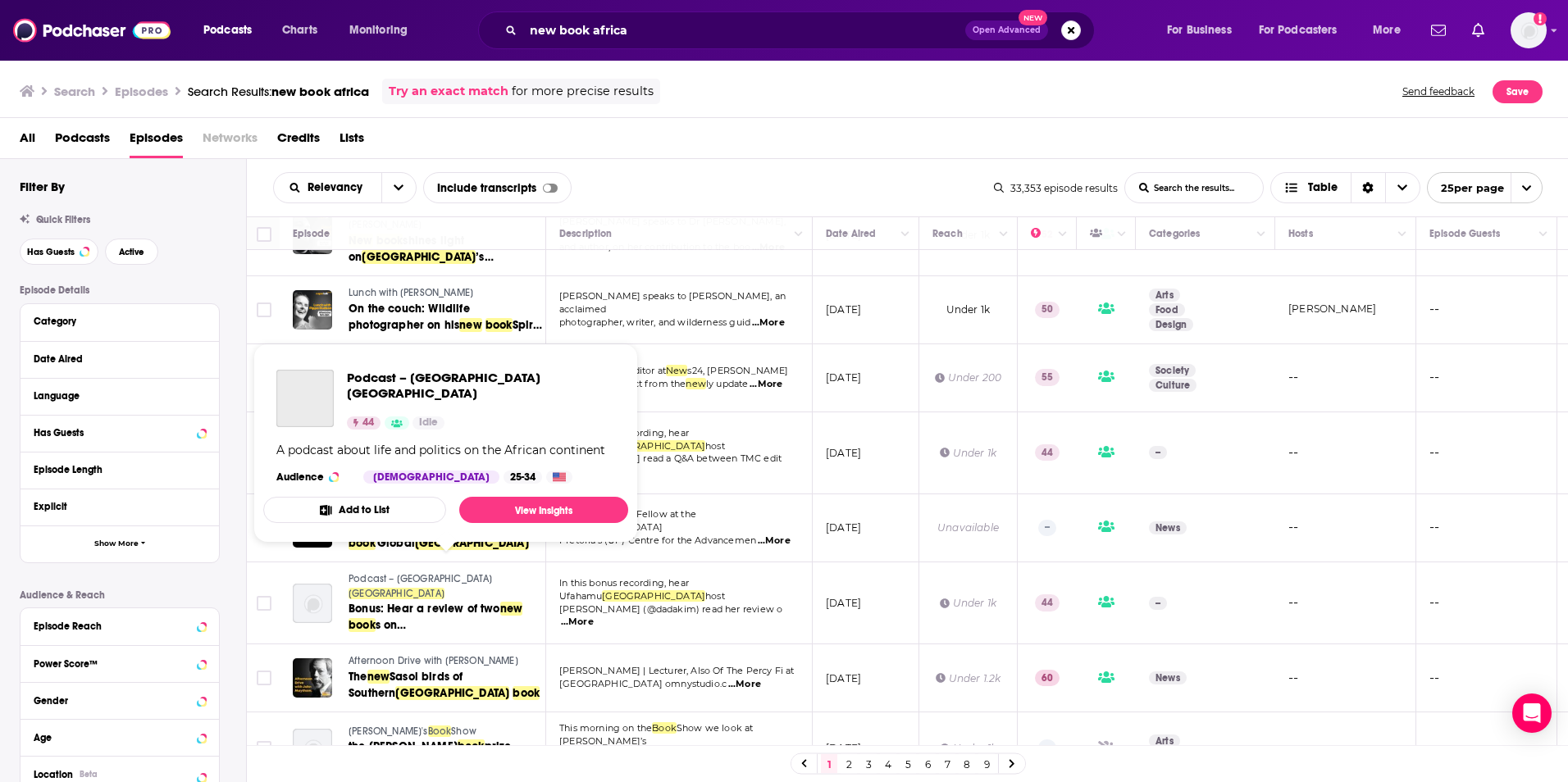
click at [444, 588] on span "Africa" at bounding box center [396, 594] width 95 height 11
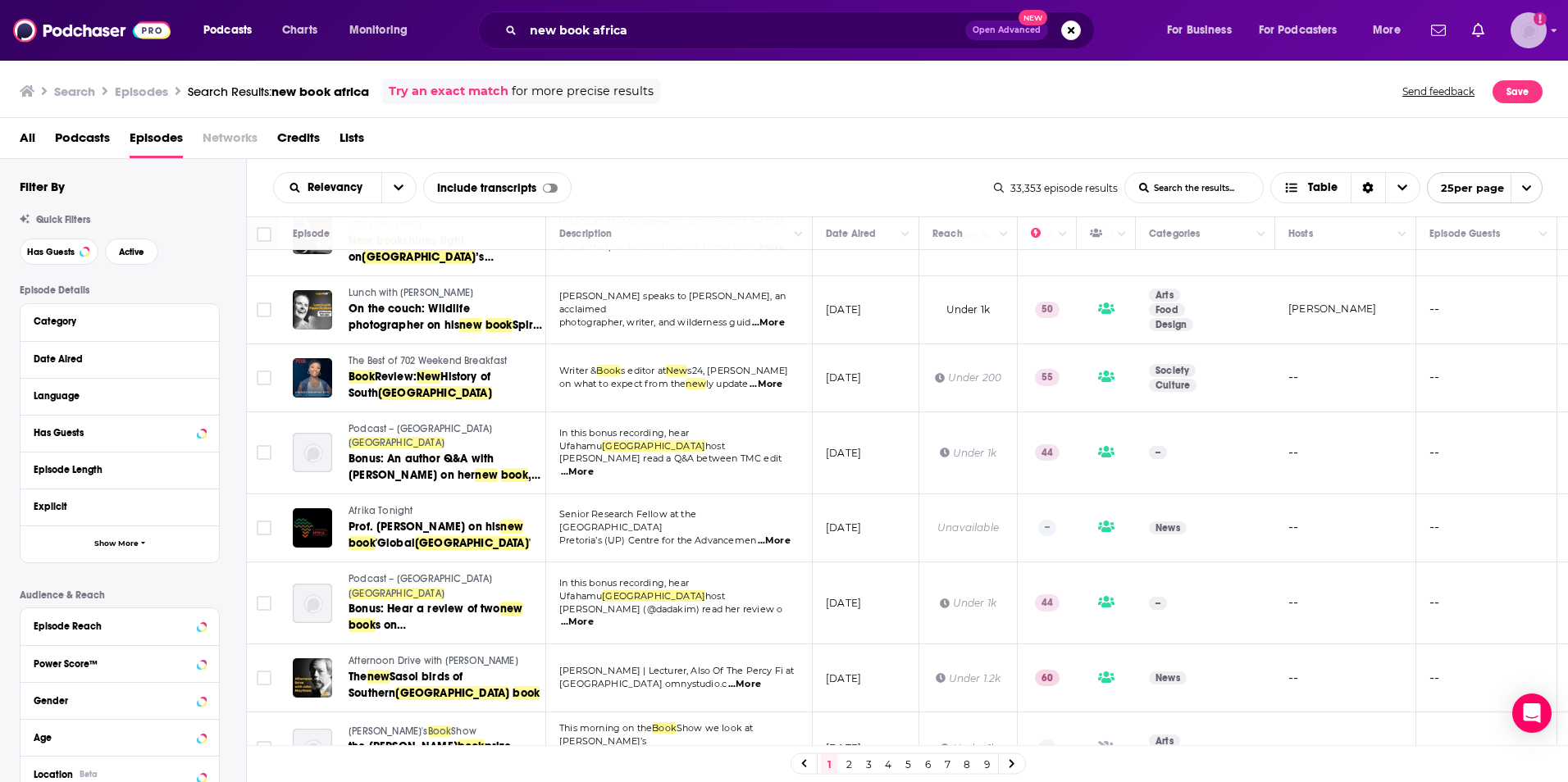
click at [1522, 28] on img "Logged in as SusanHershberg" at bounding box center [1529, 31] width 36 height 36
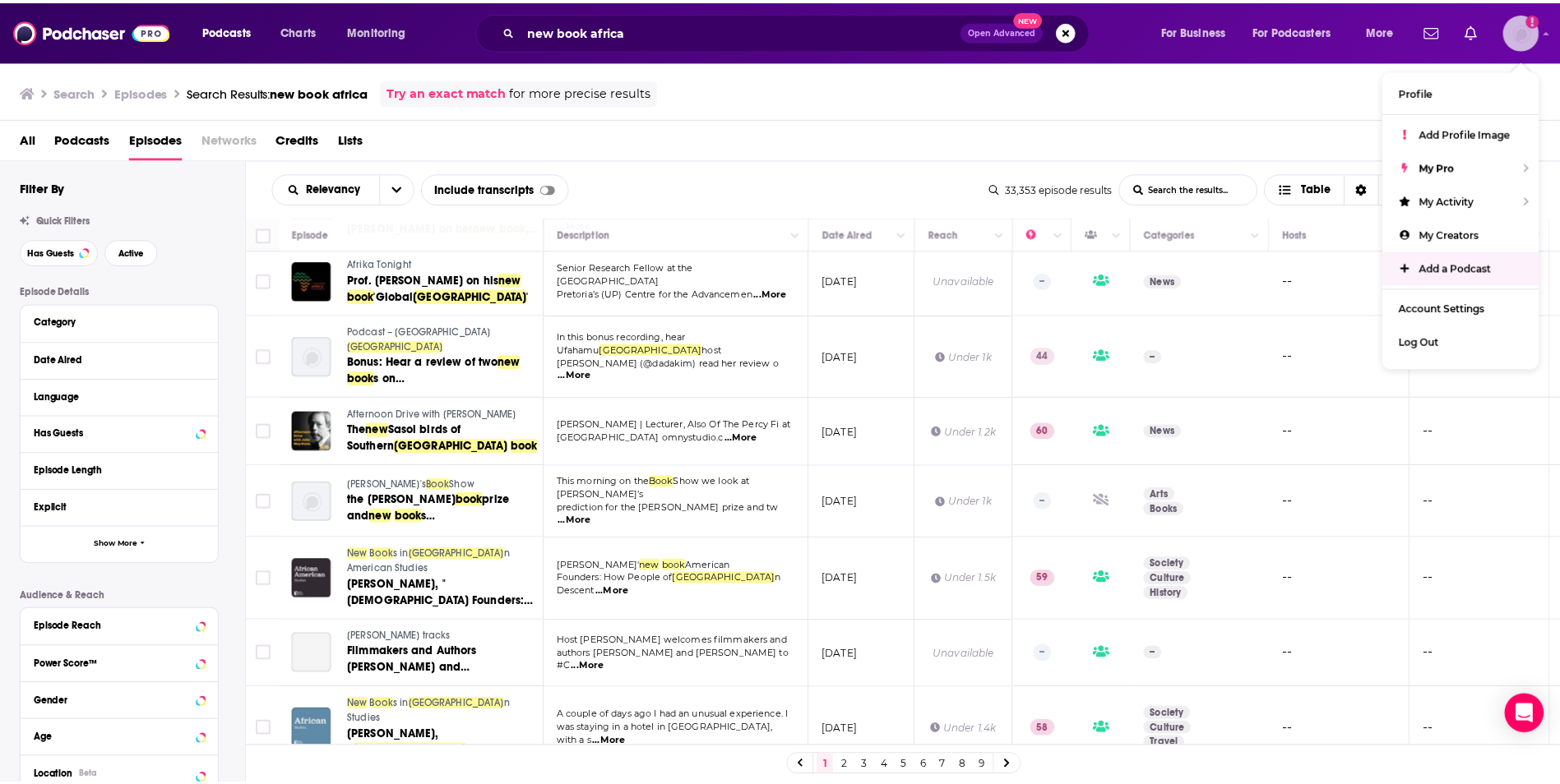
scroll to position [658, 0]
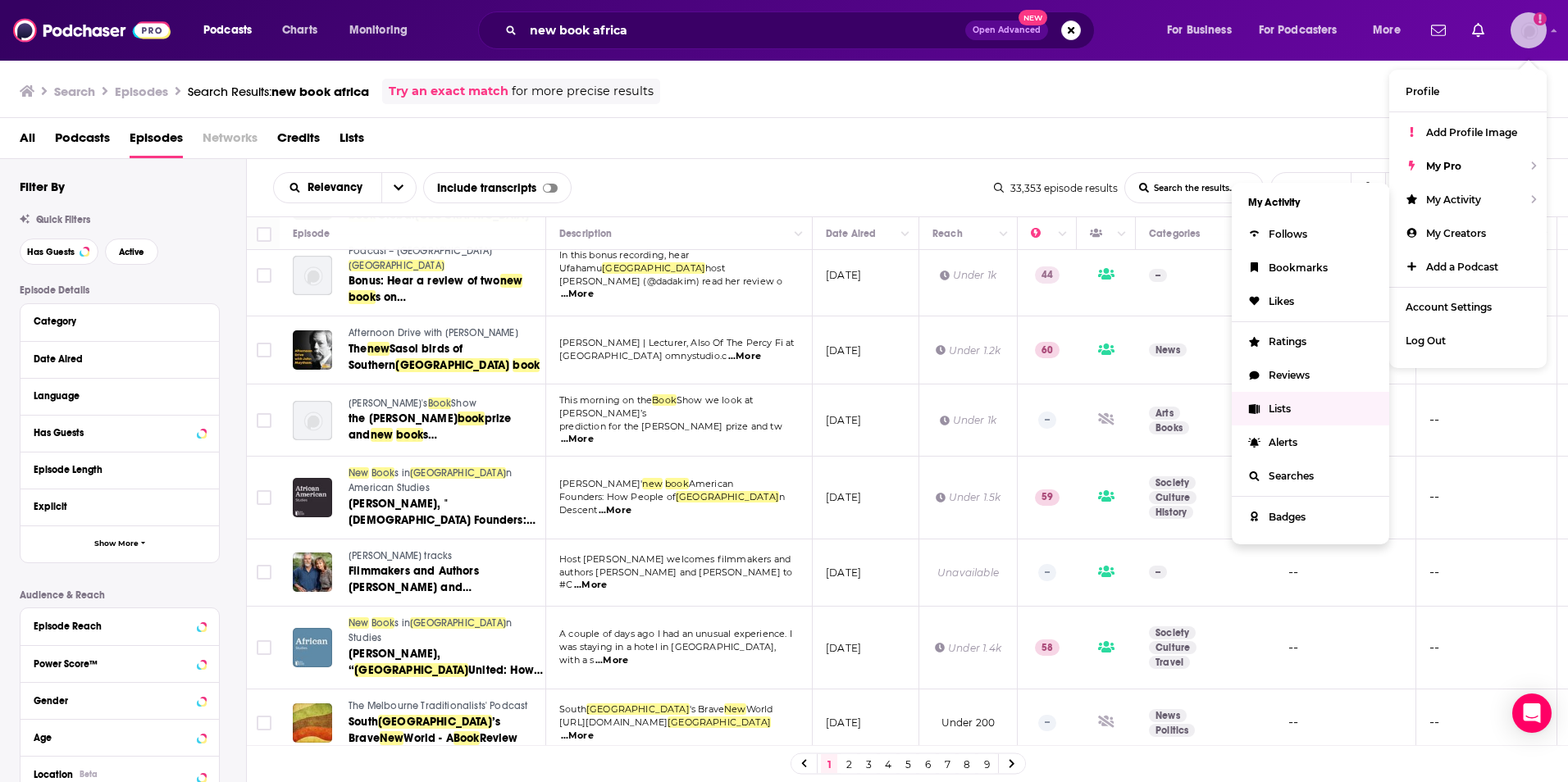
click at [1296, 409] on link "Lists" at bounding box center [1310, 408] width 158 height 33
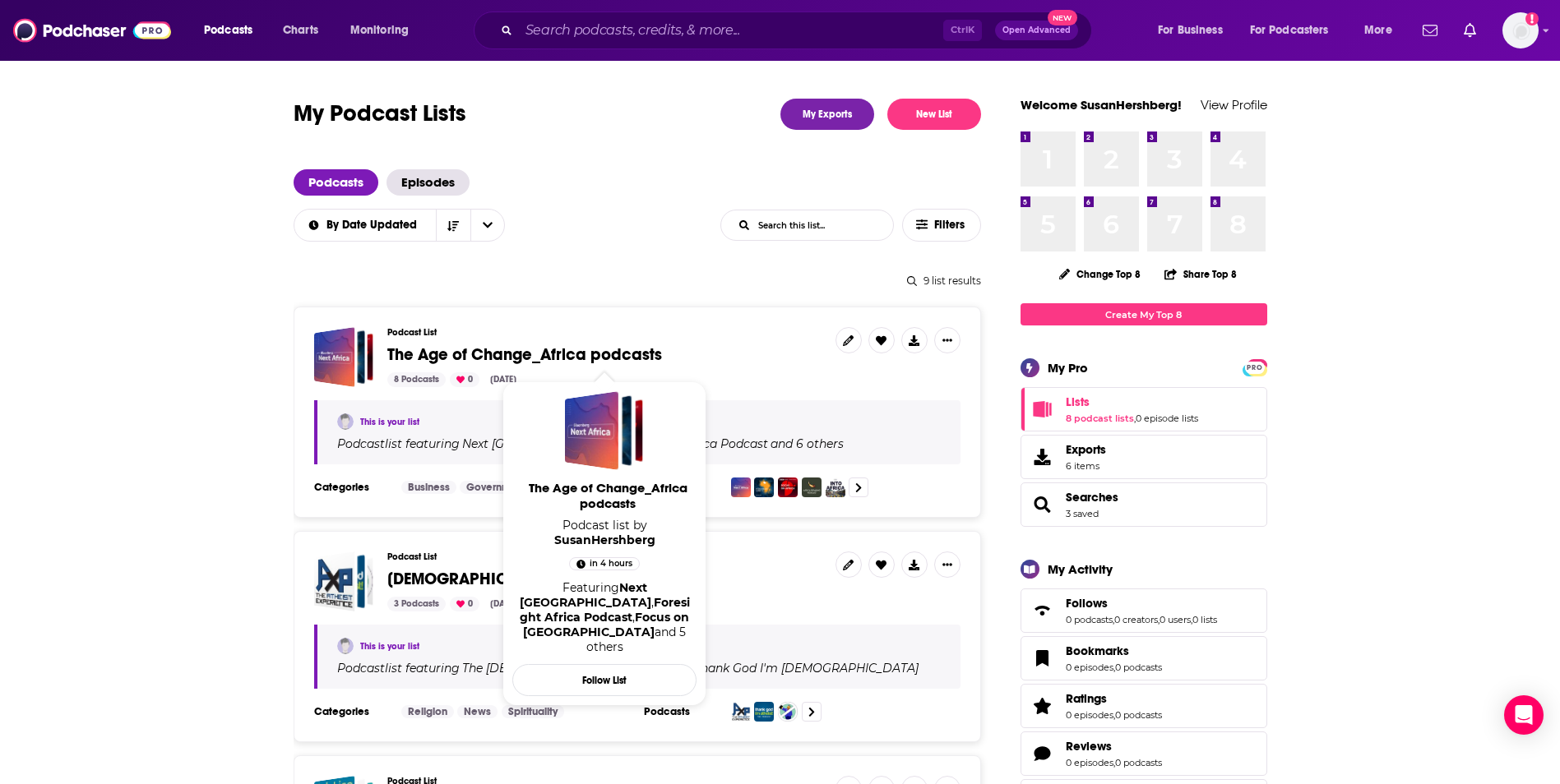
click at [599, 351] on span "The Age of Change_Africa podcasts" at bounding box center [524, 354] width 275 height 20
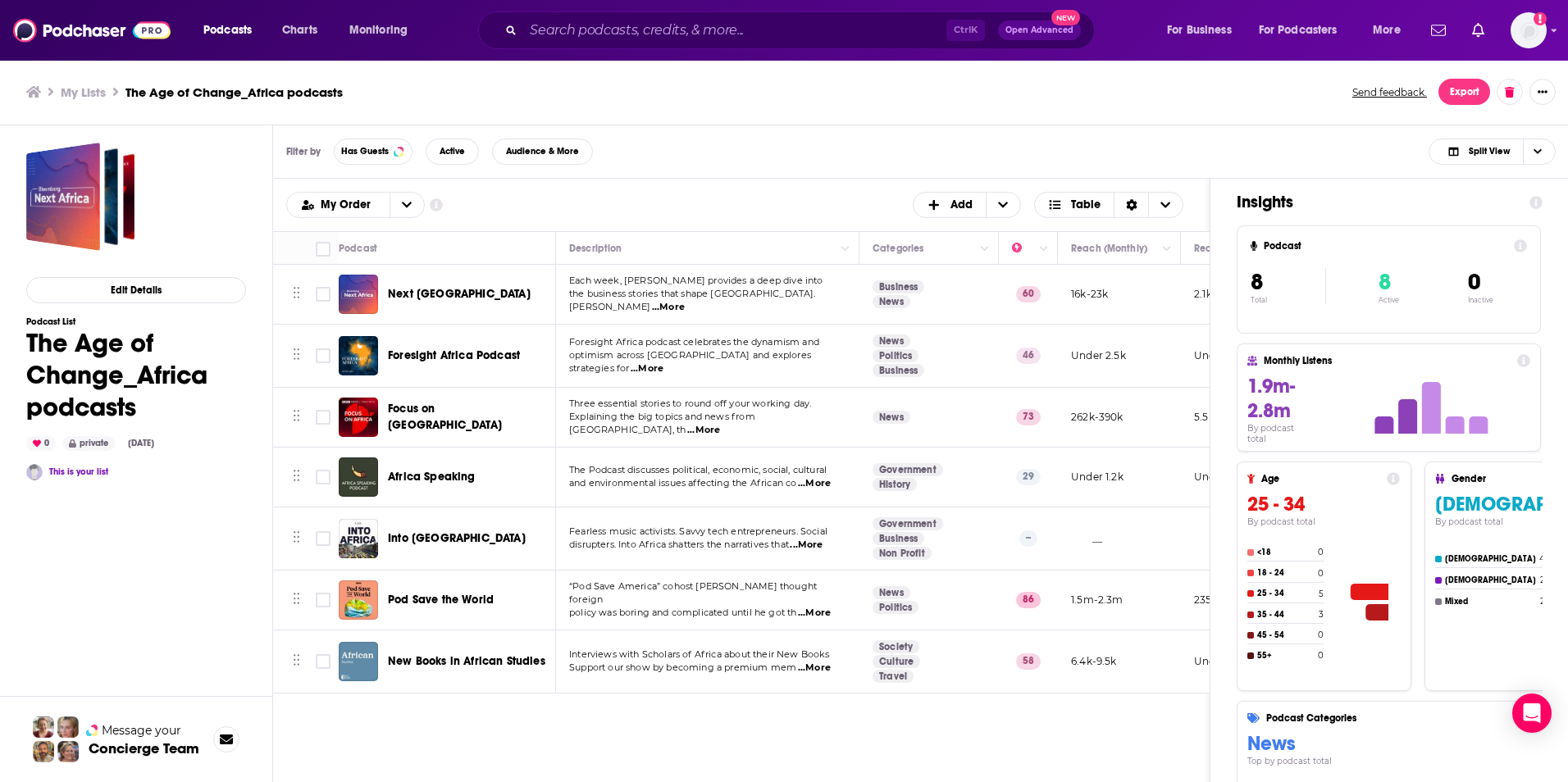
click at [427, 285] on div "Next Africa" at bounding box center [473, 294] width 171 height 39
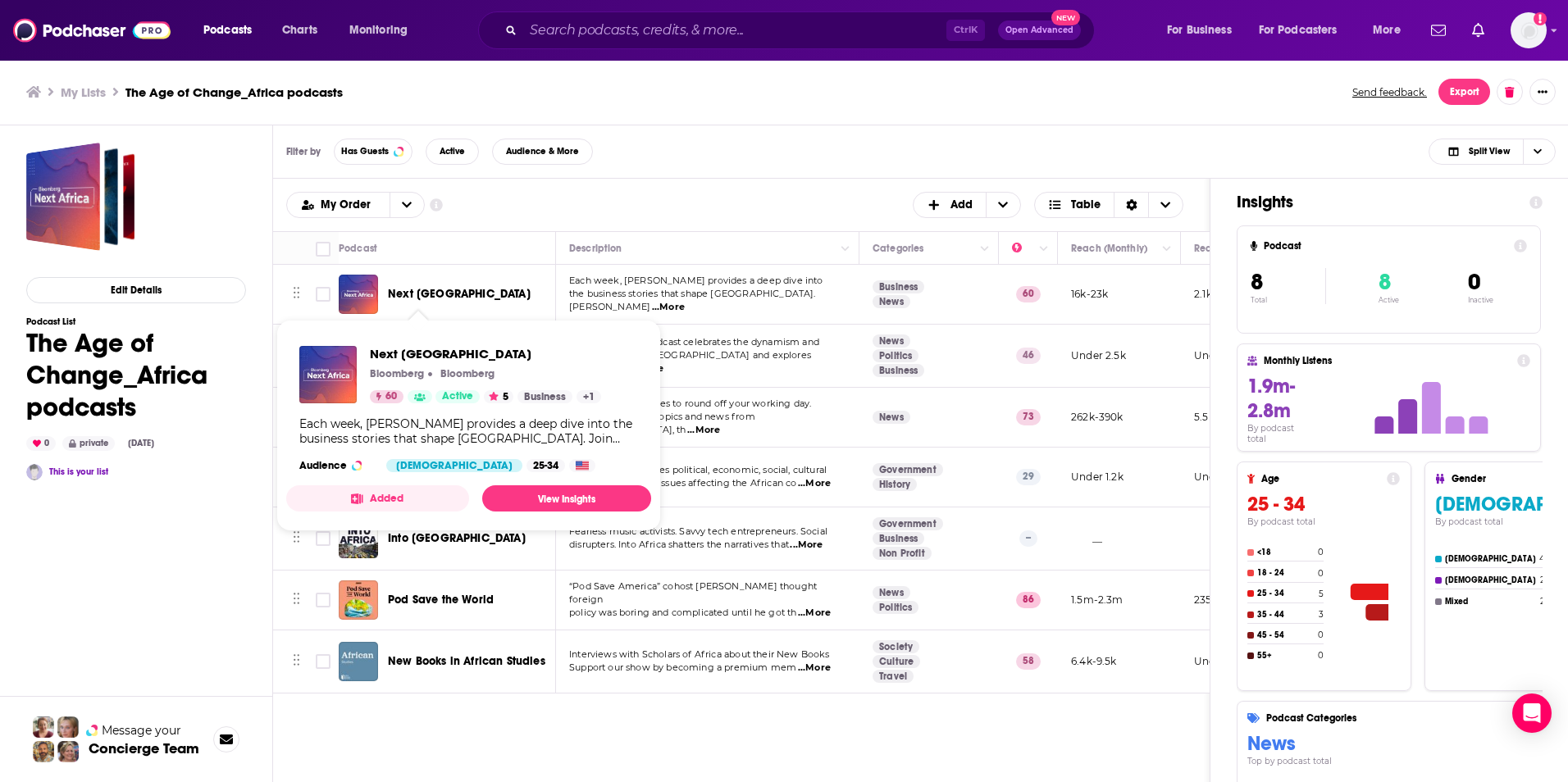
click at [425, 292] on span "Next Africa" at bounding box center [458, 294] width 142 height 14
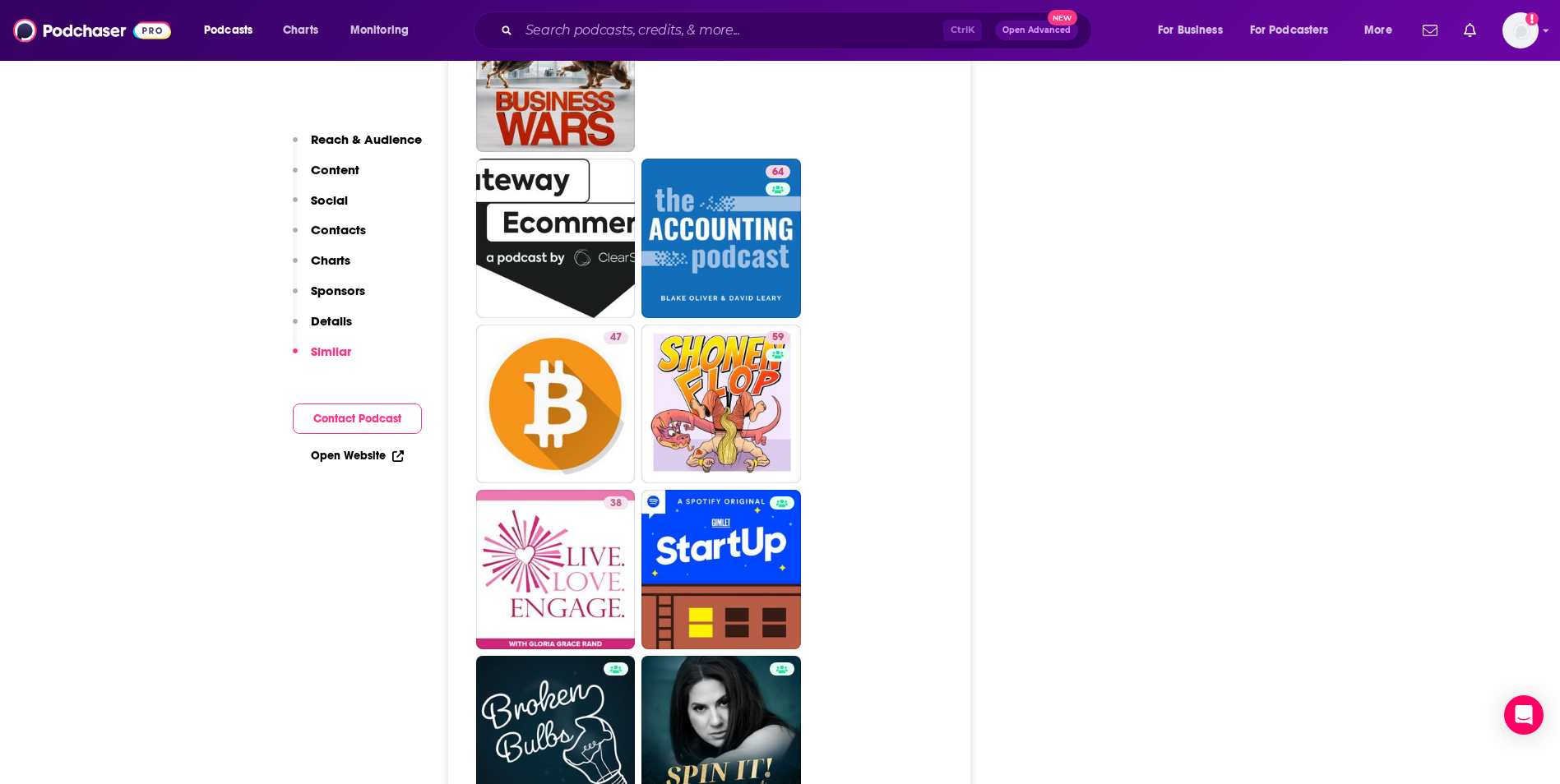
scroll to position [5660, 0]
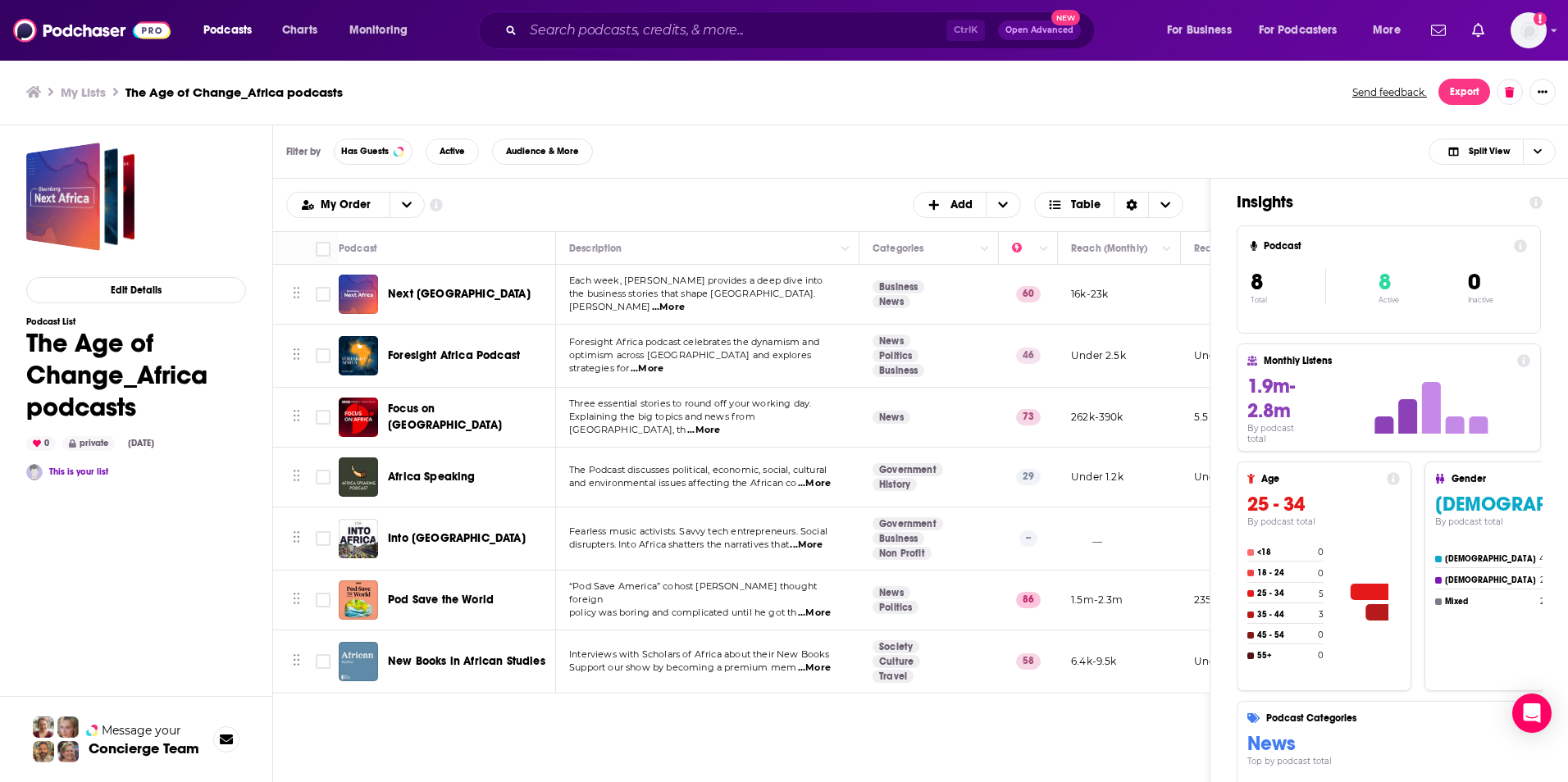
click at [492, 354] on span "Foresight Africa Podcast" at bounding box center [454, 355] width 132 height 14
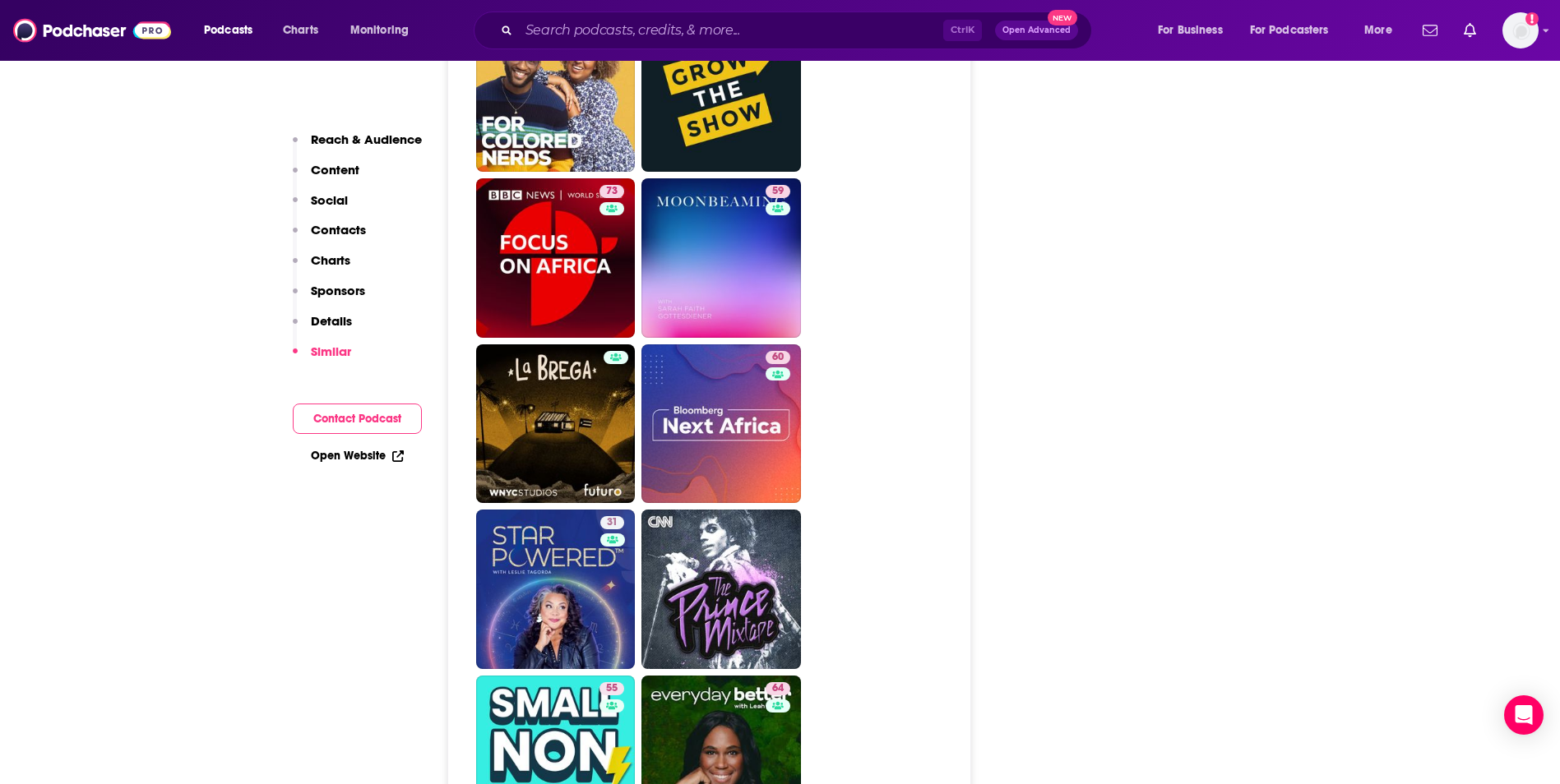
scroll to position [4110, 0]
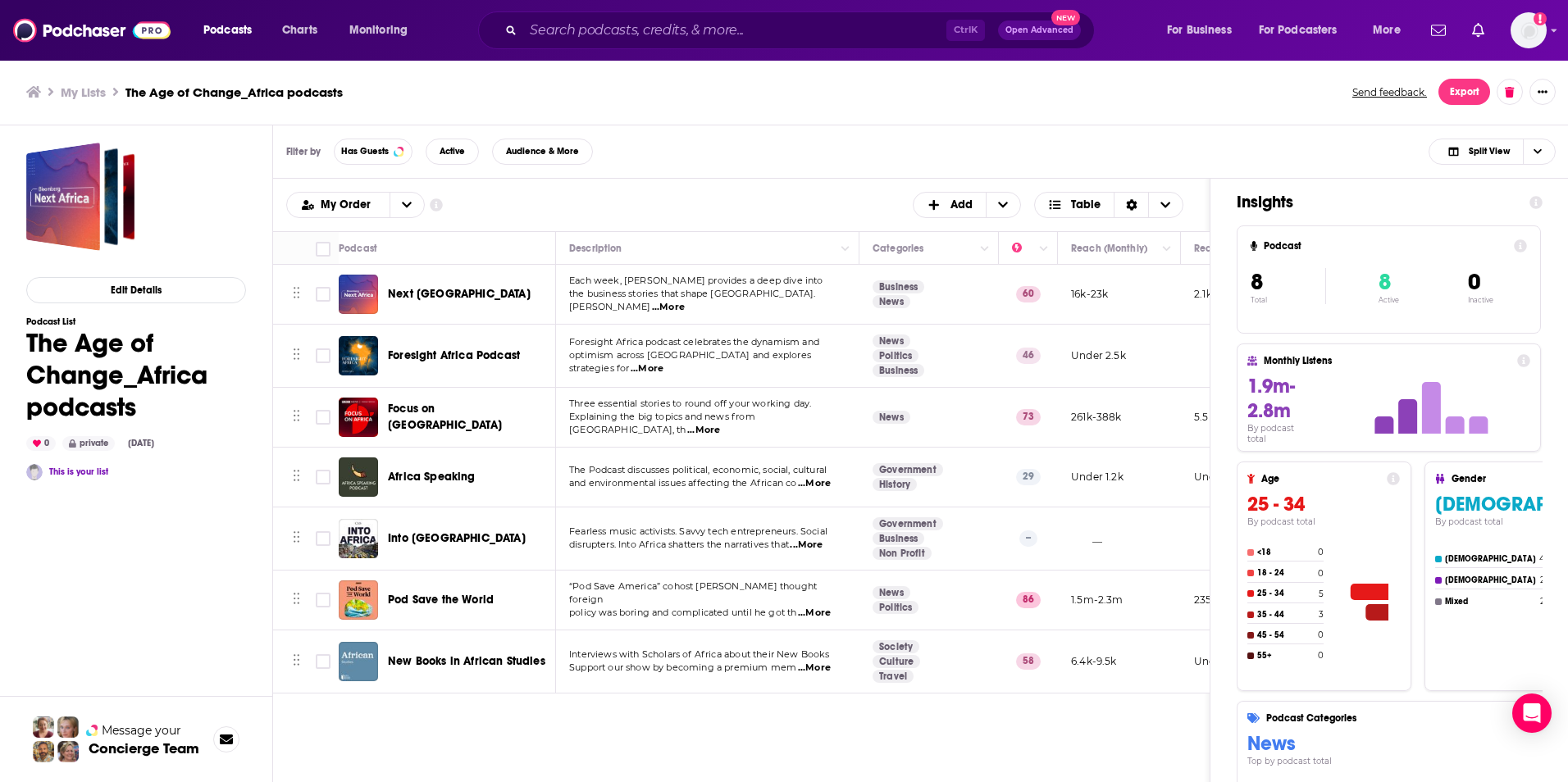
click at [444, 412] on span "Focus on Africa" at bounding box center [444, 417] width 114 height 31
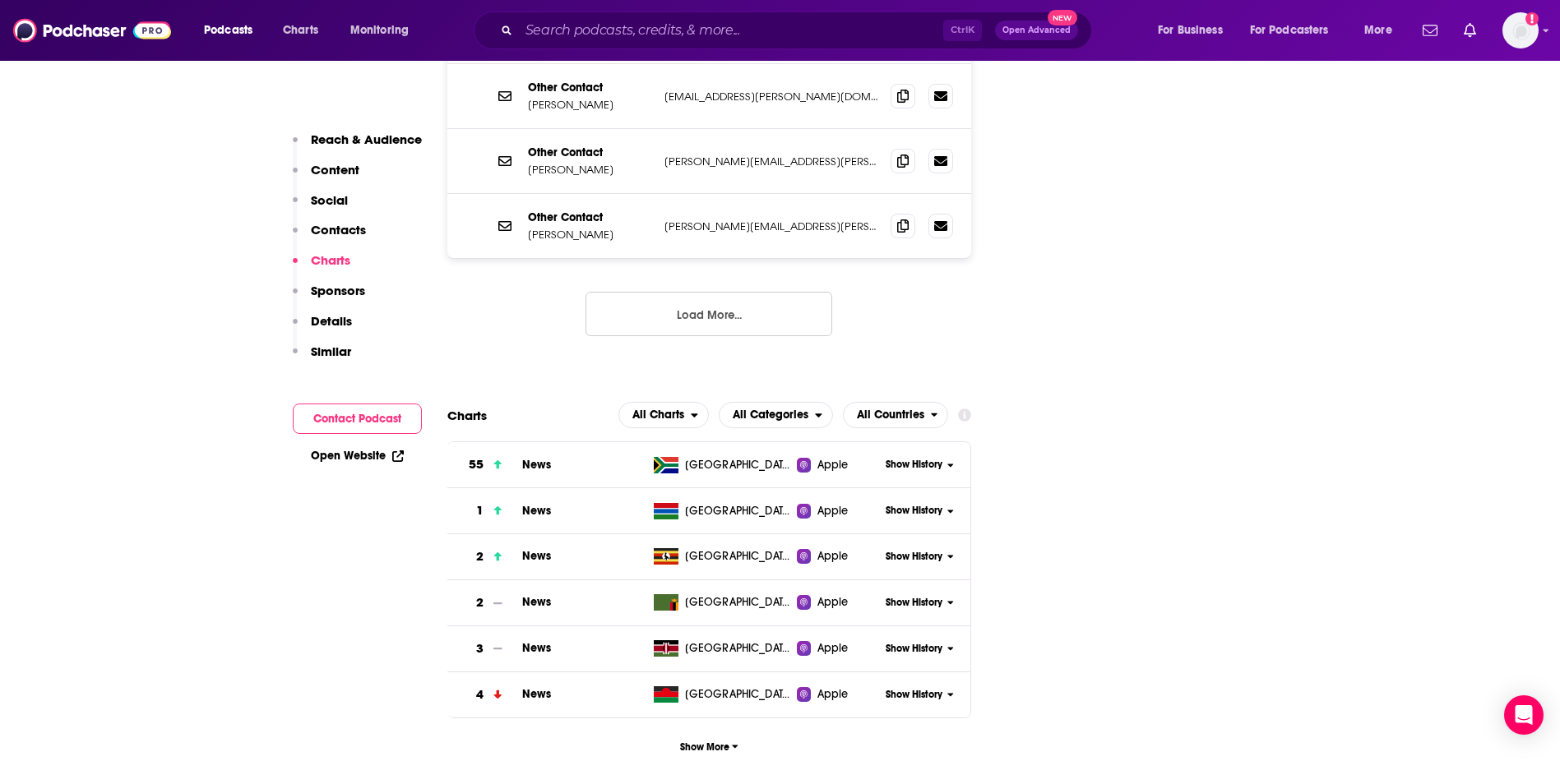
scroll to position [2055, 0]
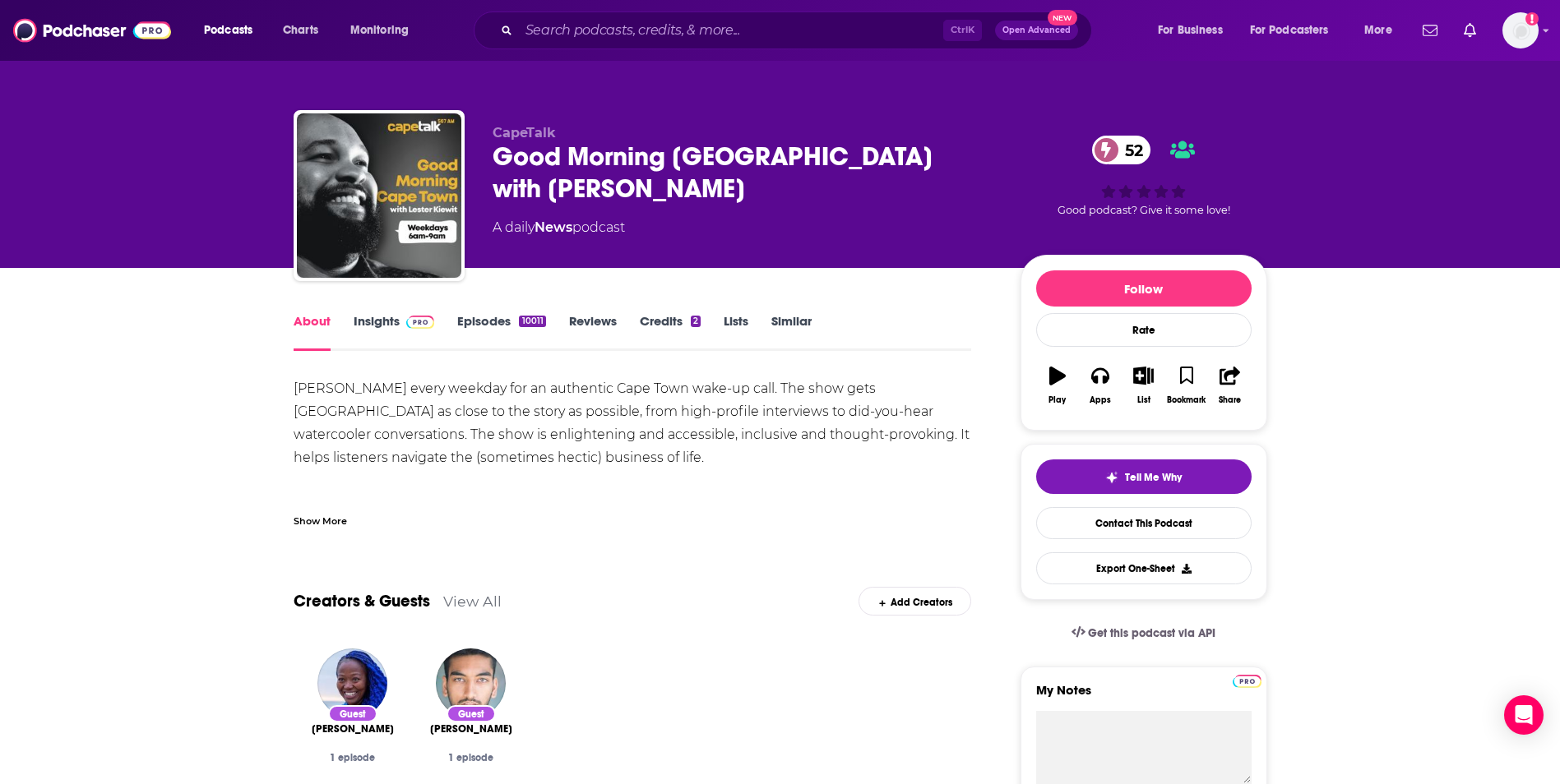
click at [490, 339] on link "Episodes 10011" at bounding box center [501, 331] width 88 height 37
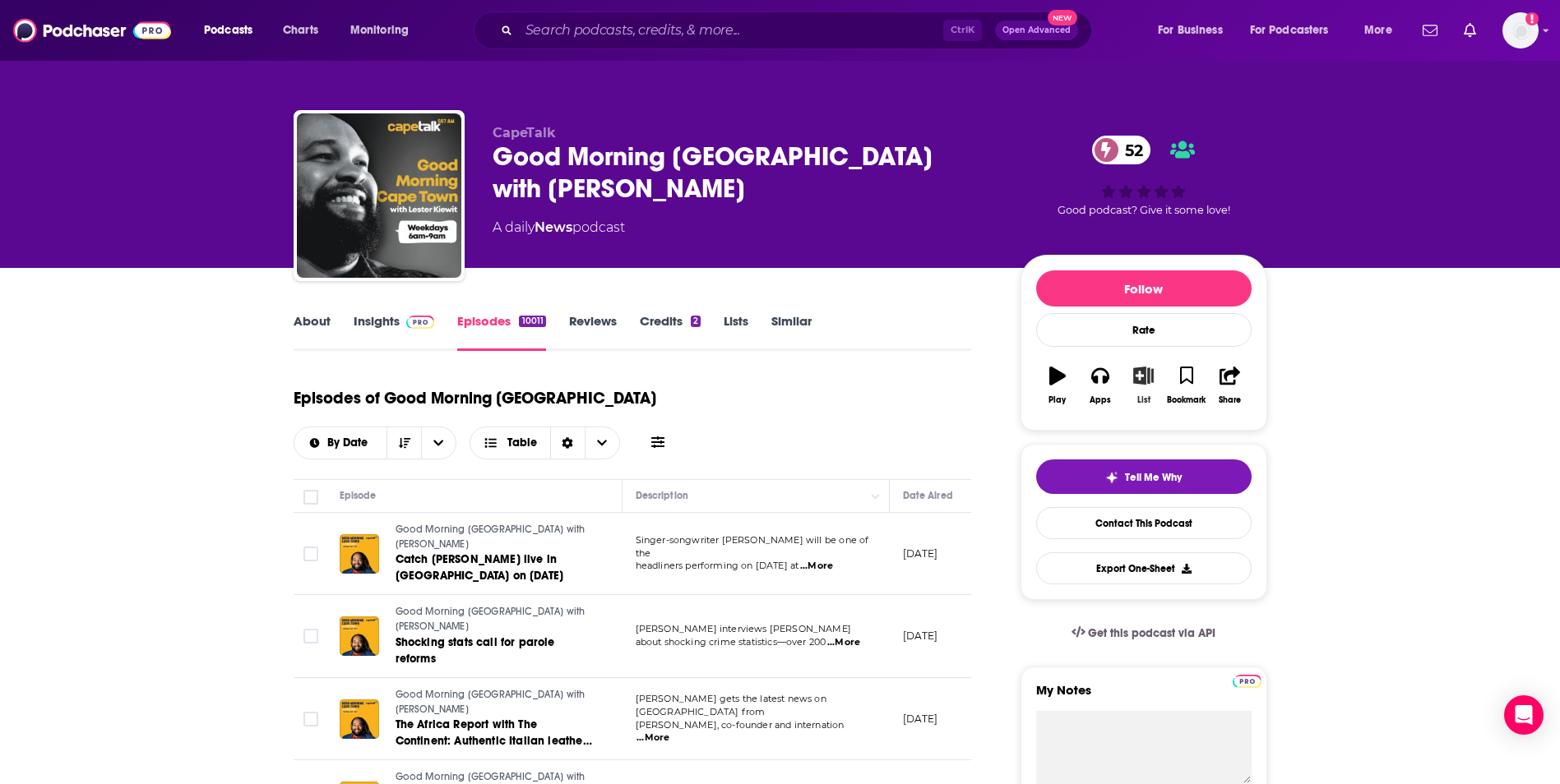
click at [1133, 384] on icon "button" at bounding box center [1142, 375] width 20 height 18
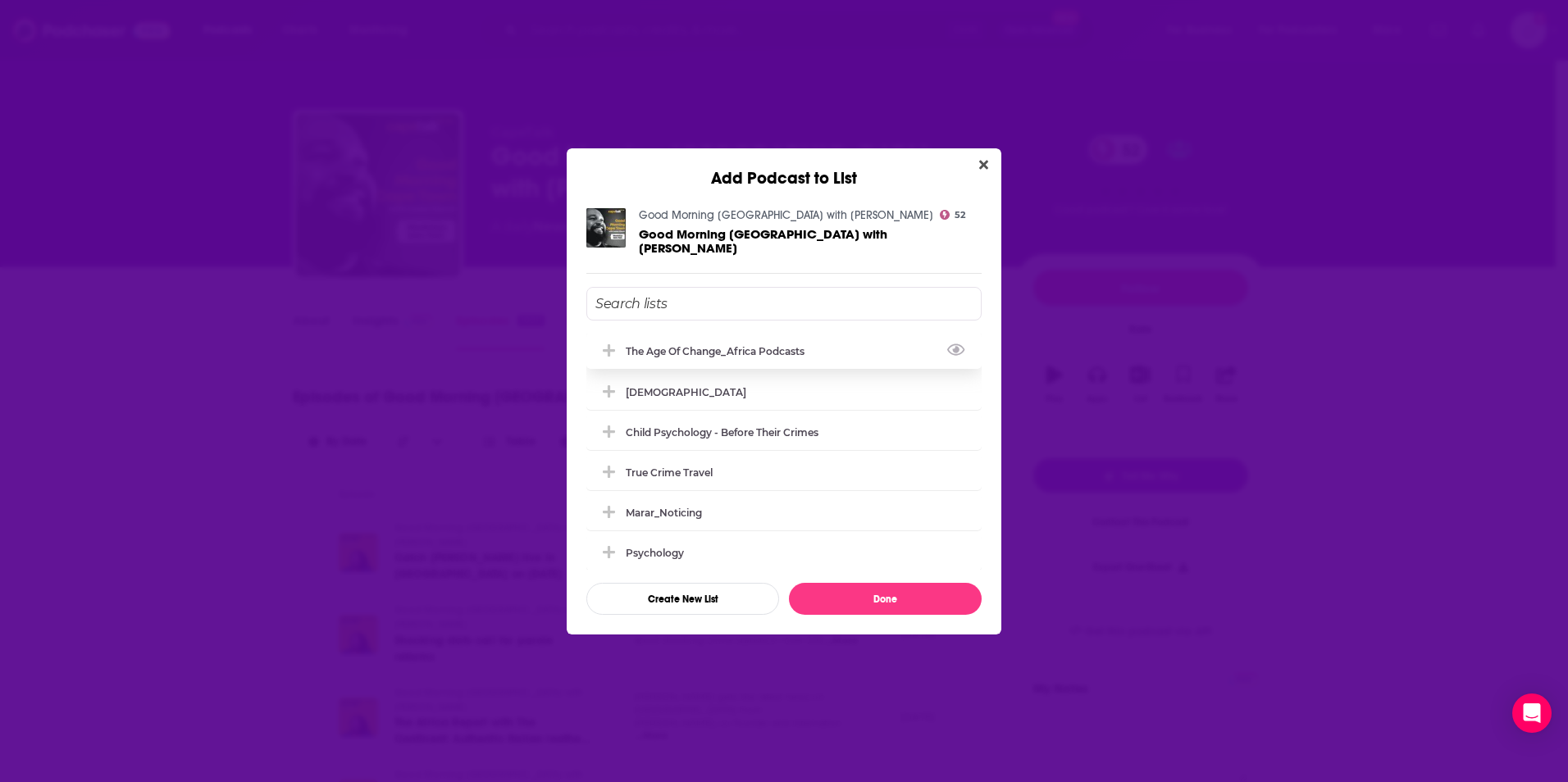
click at [650, 338] on div "The Age of Change_Africa podcasts" at bounding box center [784, 351] width 395 height 36
click at [895, 591] on button "Done" at bounding box center [885, 598] width 193 height 32
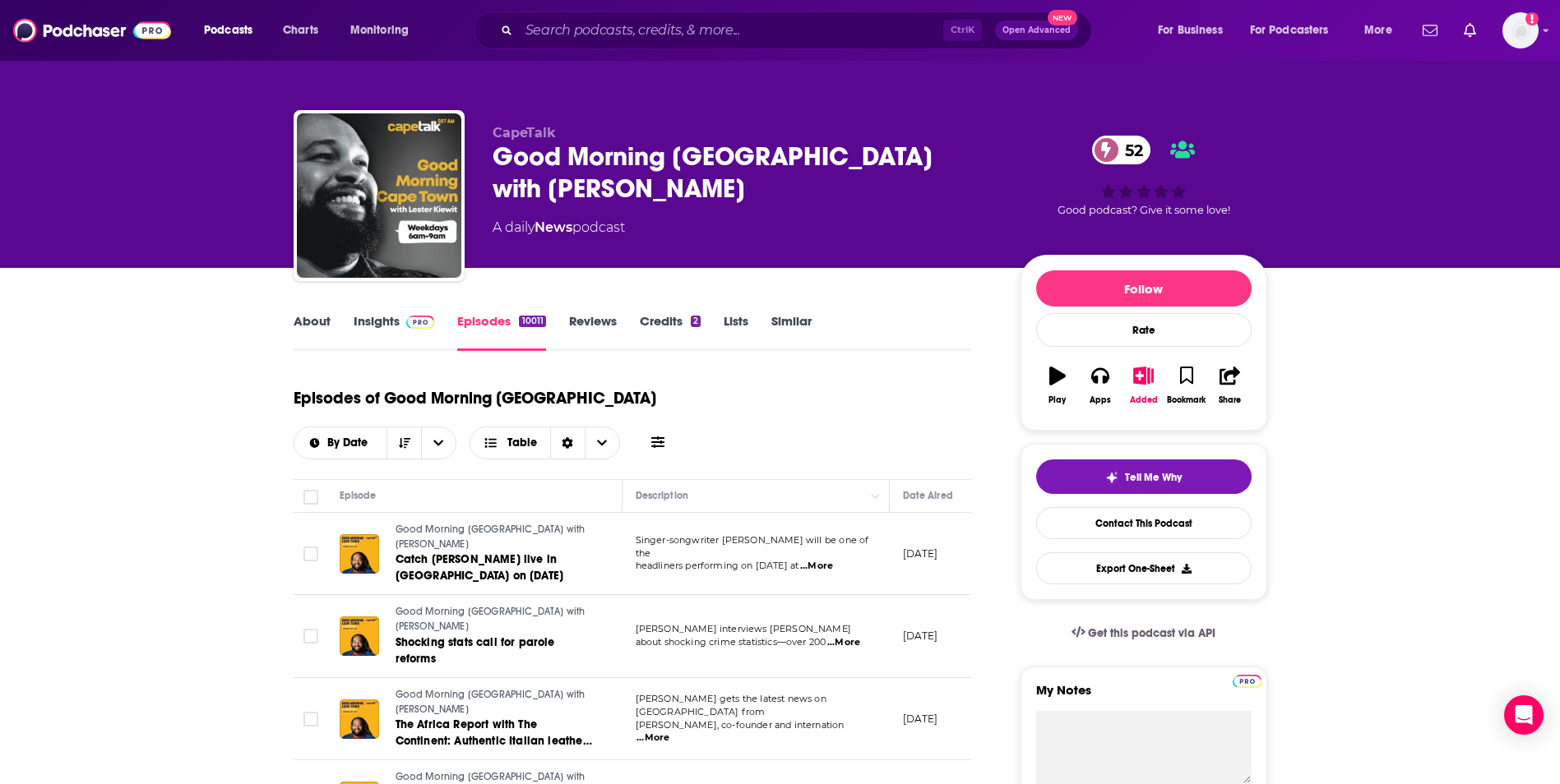
click at [374, 325] on link "Insights" at bounding box center [394, 331] width 81 height 37
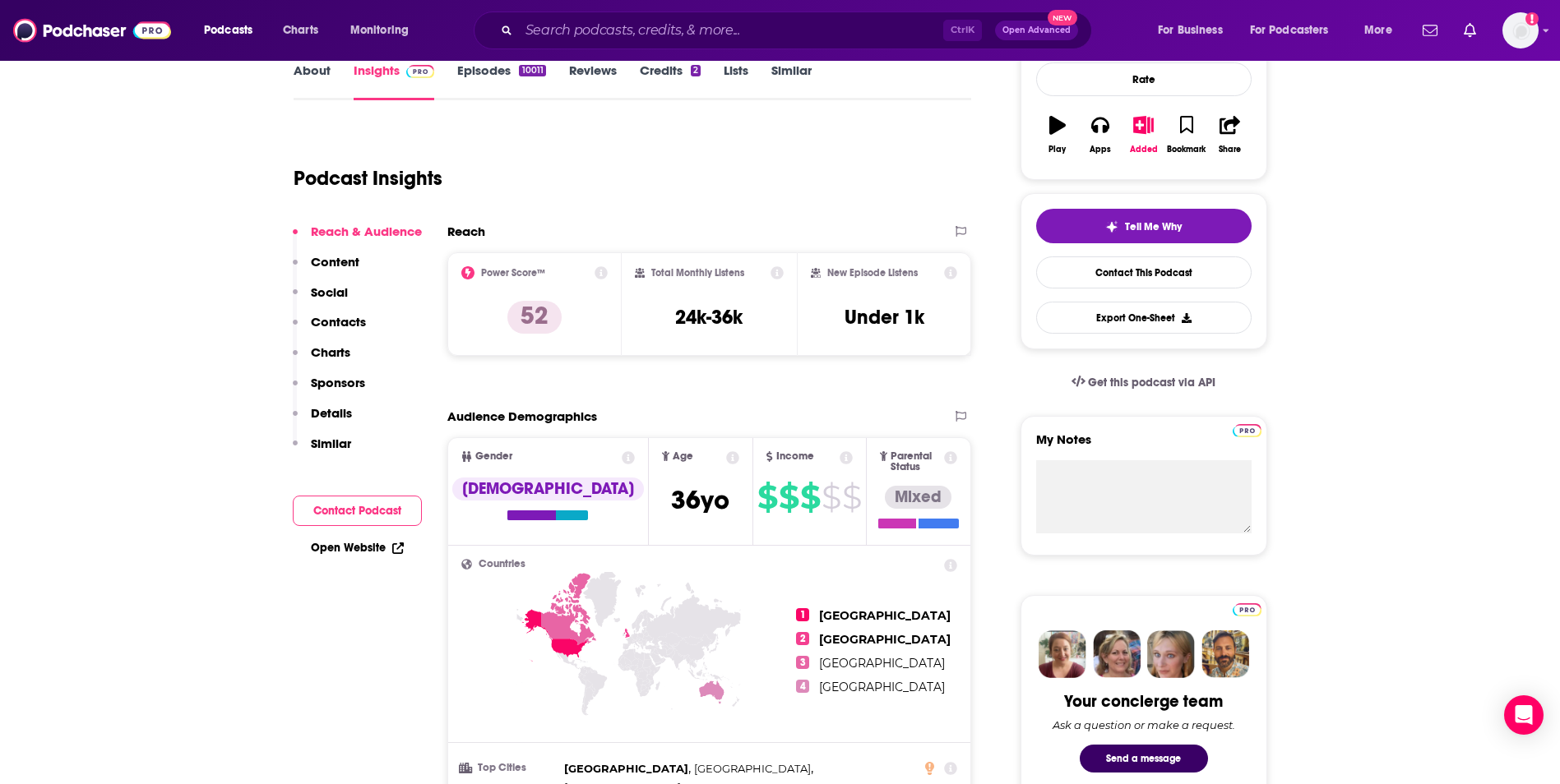
scroll to position [247, 0]
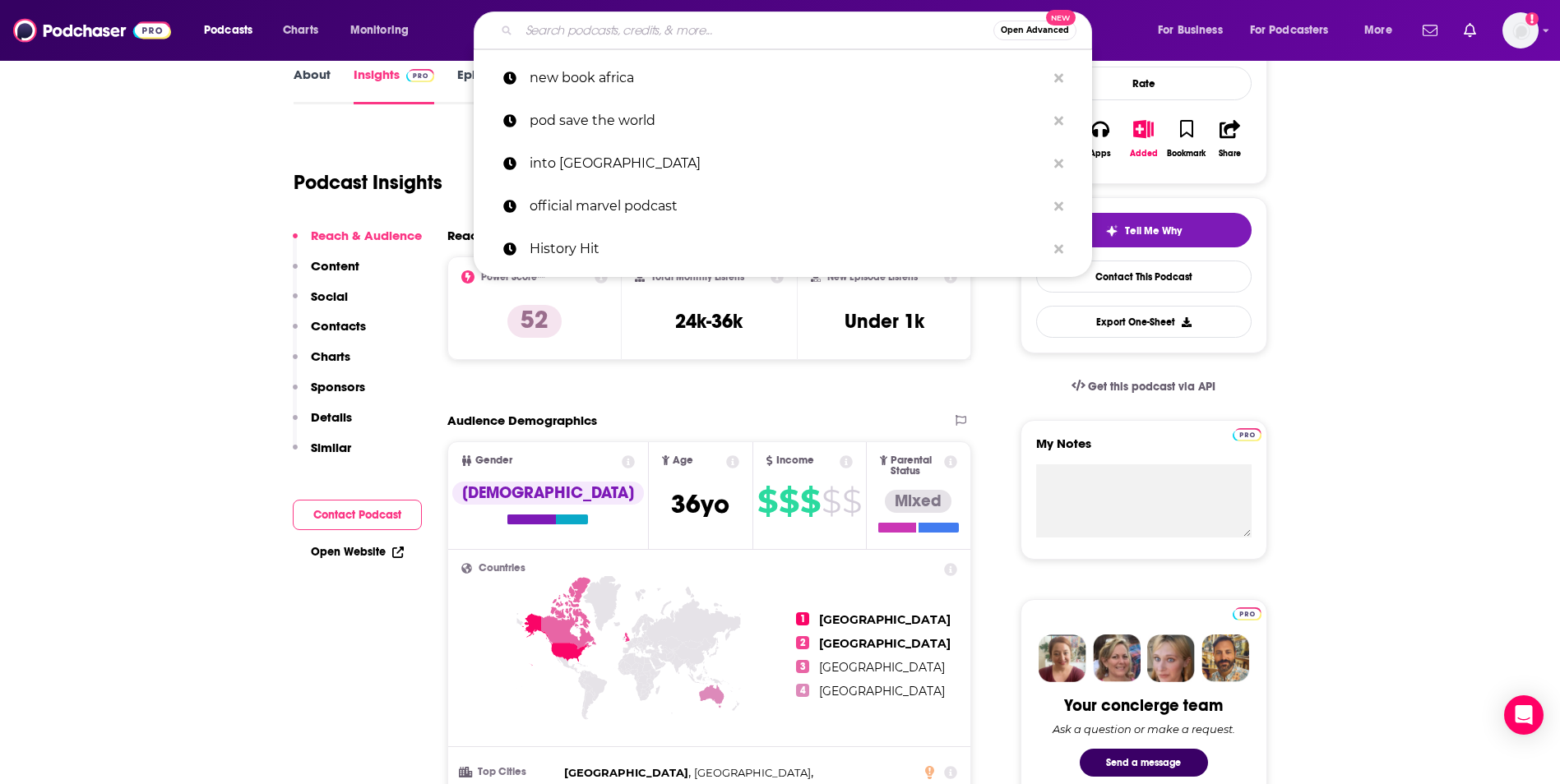
click at [595, 30] on input "Search podcasts, credits, & more..." at bounding box center [756, 30] width 474 height 26
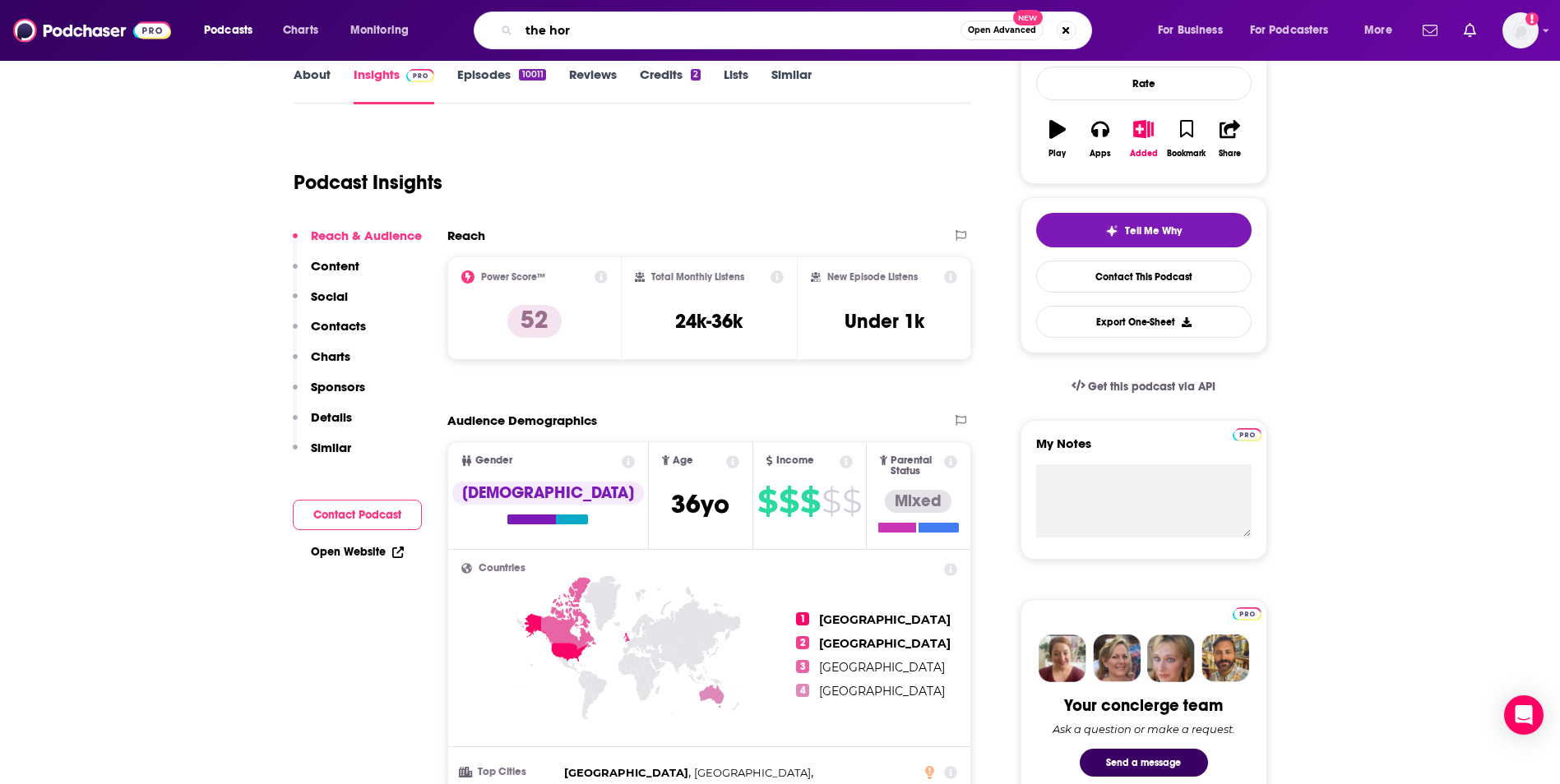
type input "the horn"
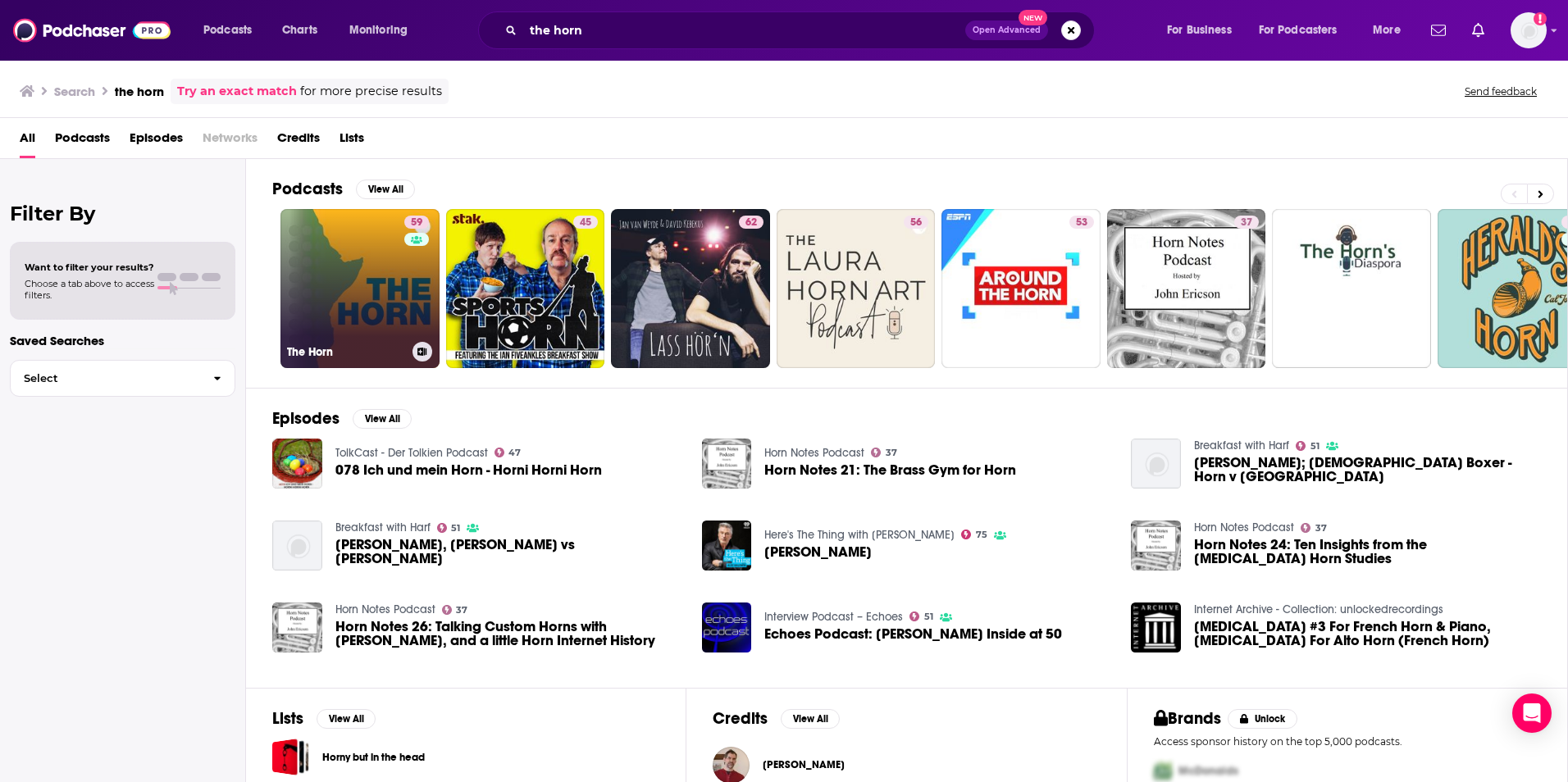
click at [356, 290] on link "59 The Horn" at bounding box center [360, 288] width 159 height 159
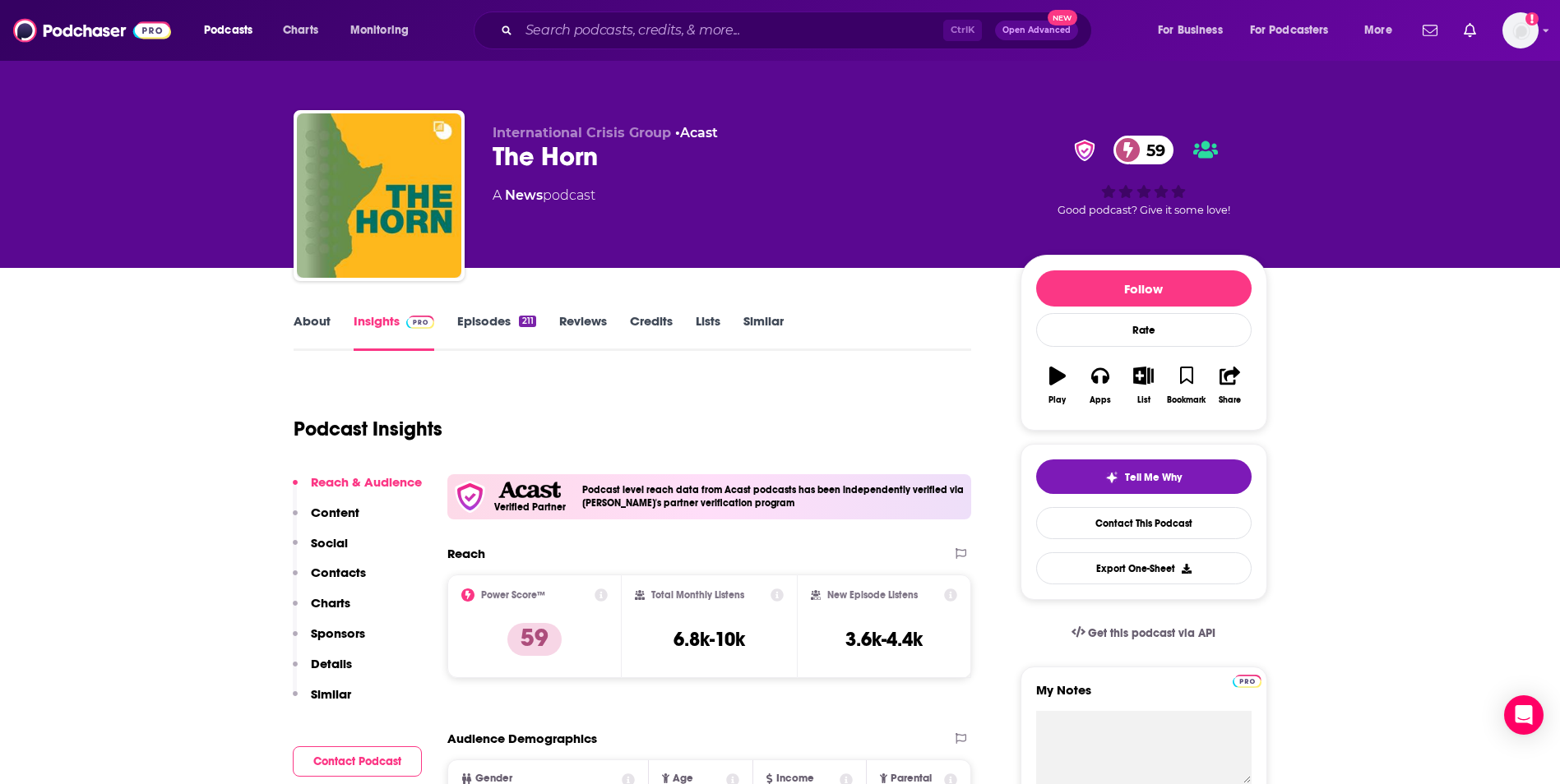
click at [479, 330] on link "Episodes 211" at bounding box center [496, 331] width 79 height 37
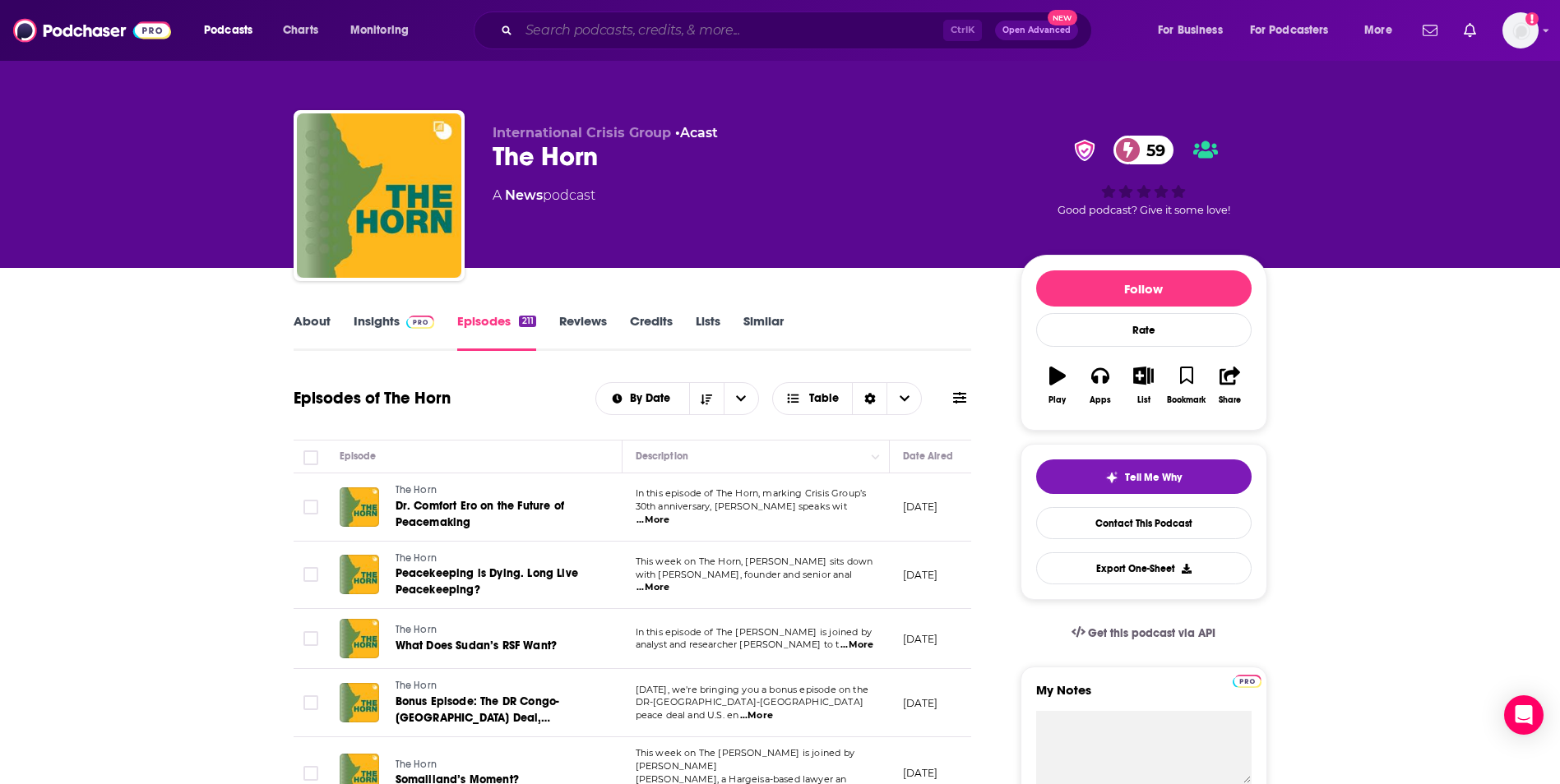
click at [761, 31] on input "Search podcasts, credits, & more..." at bounding box center [731, 30] width 424 height 26
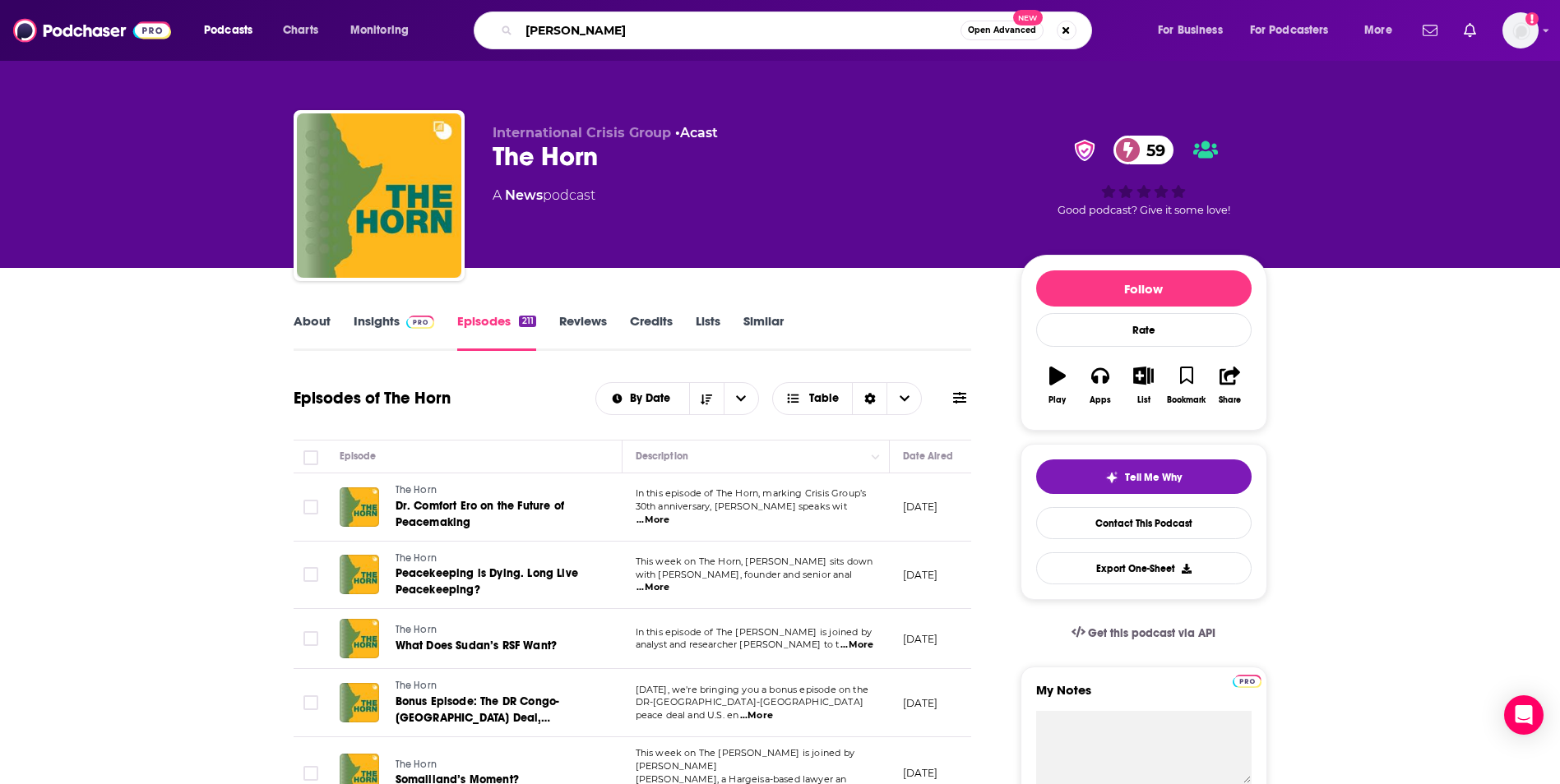
type input "michelle gavin"
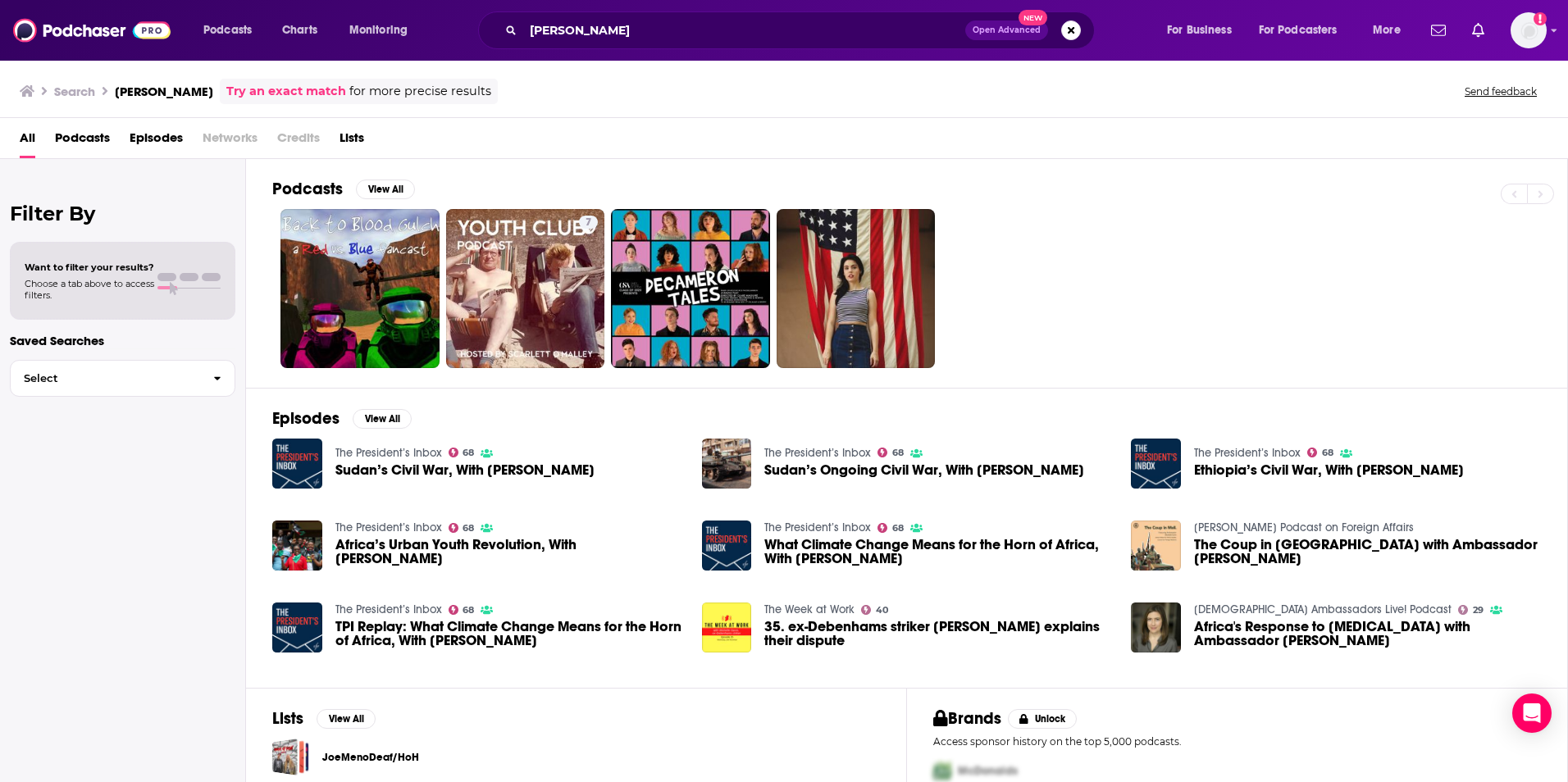
click at [514, 483] on div "The President’s Inbox 68 Sudan’s Civil War, With Michelle Gavin" at bounding box center [464, 463] width 259 height 51
click at [523, 471] on span "Sudan’s Civil War, With Michelle Gavin" at bounding box center [464, 470] width 259 height 14
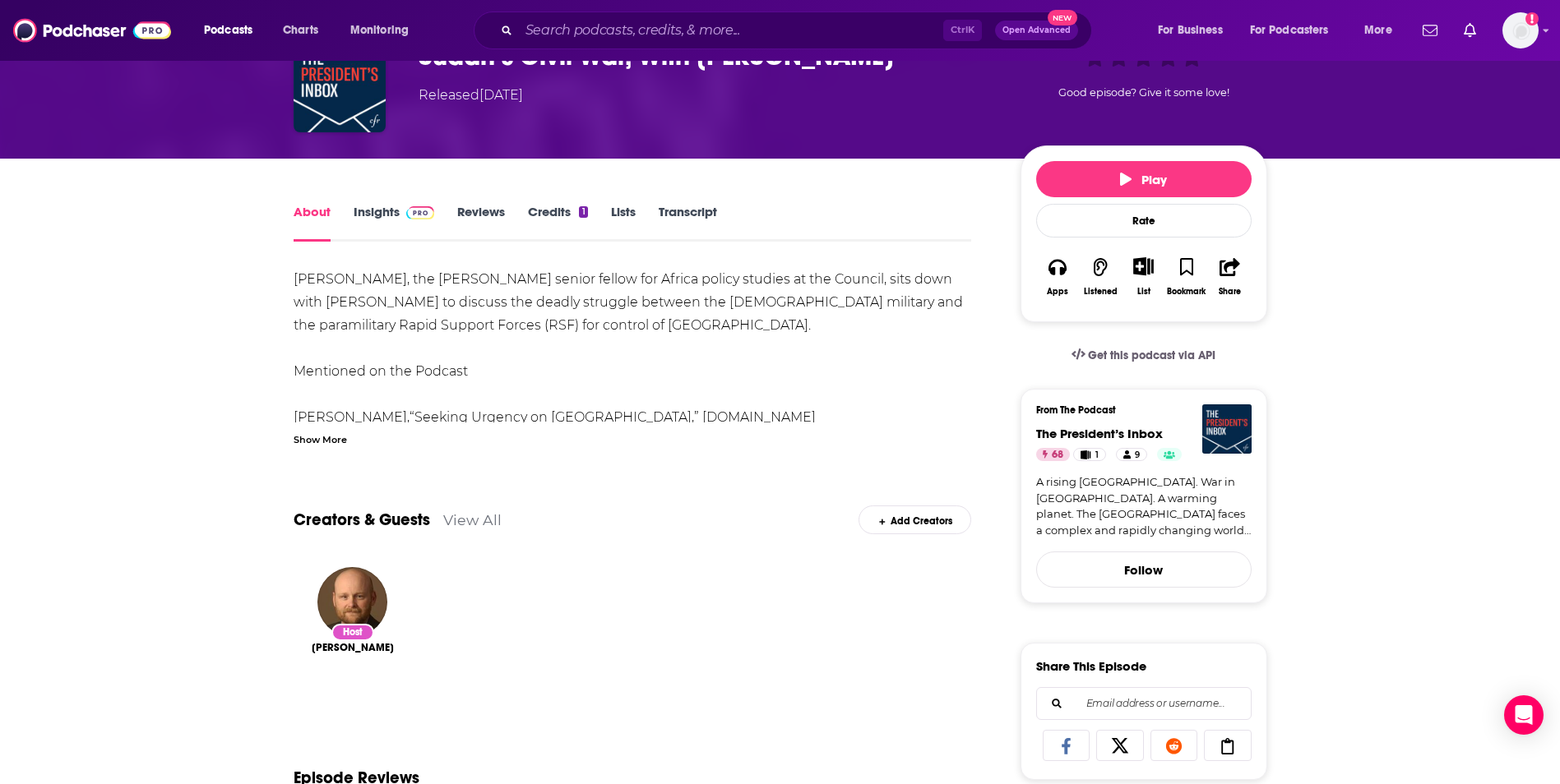
scroll to position [82, 0]
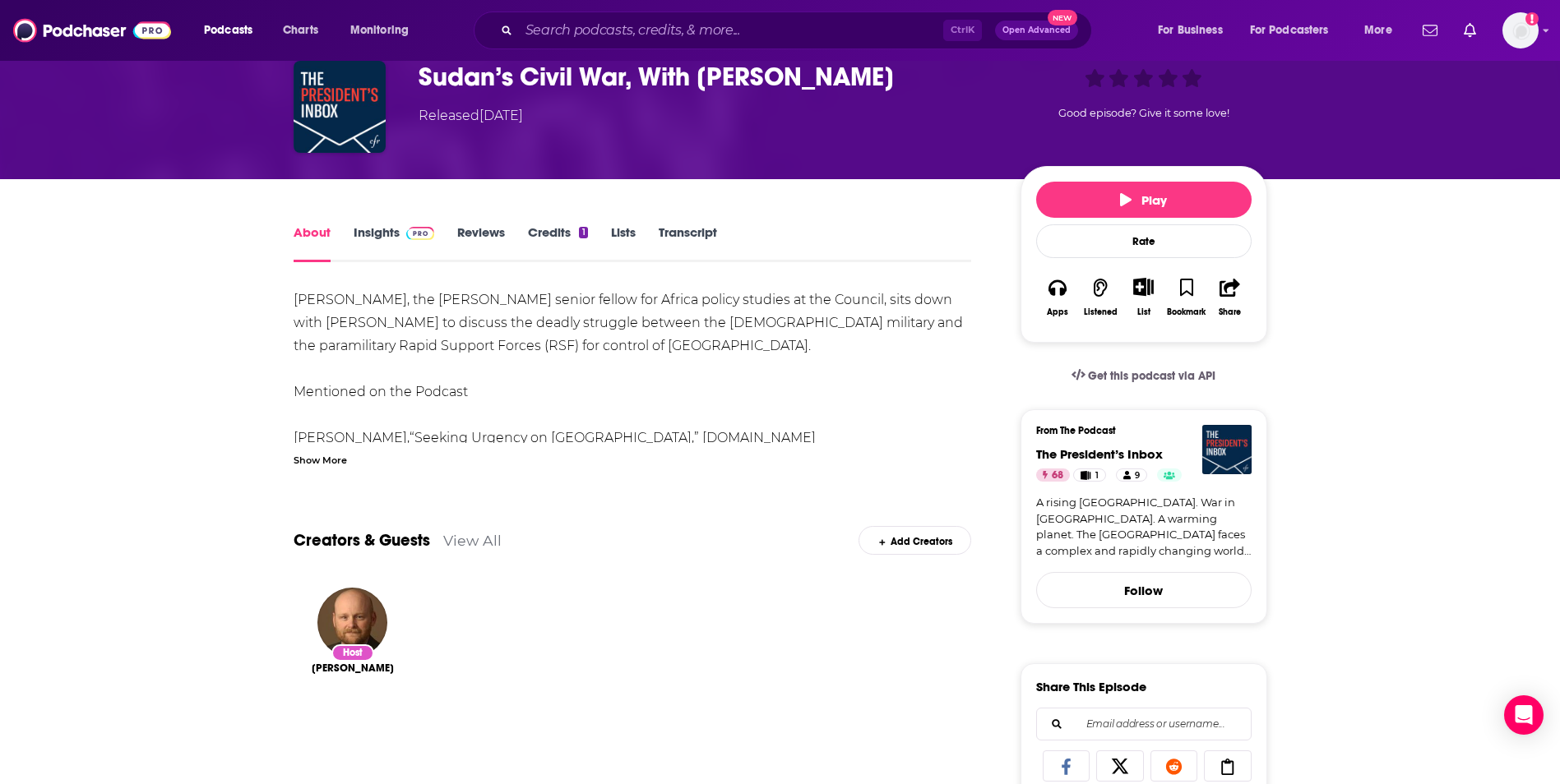
click at [335, 463] on div "Show More" at bounding box center [321, 459] width 54 height 15
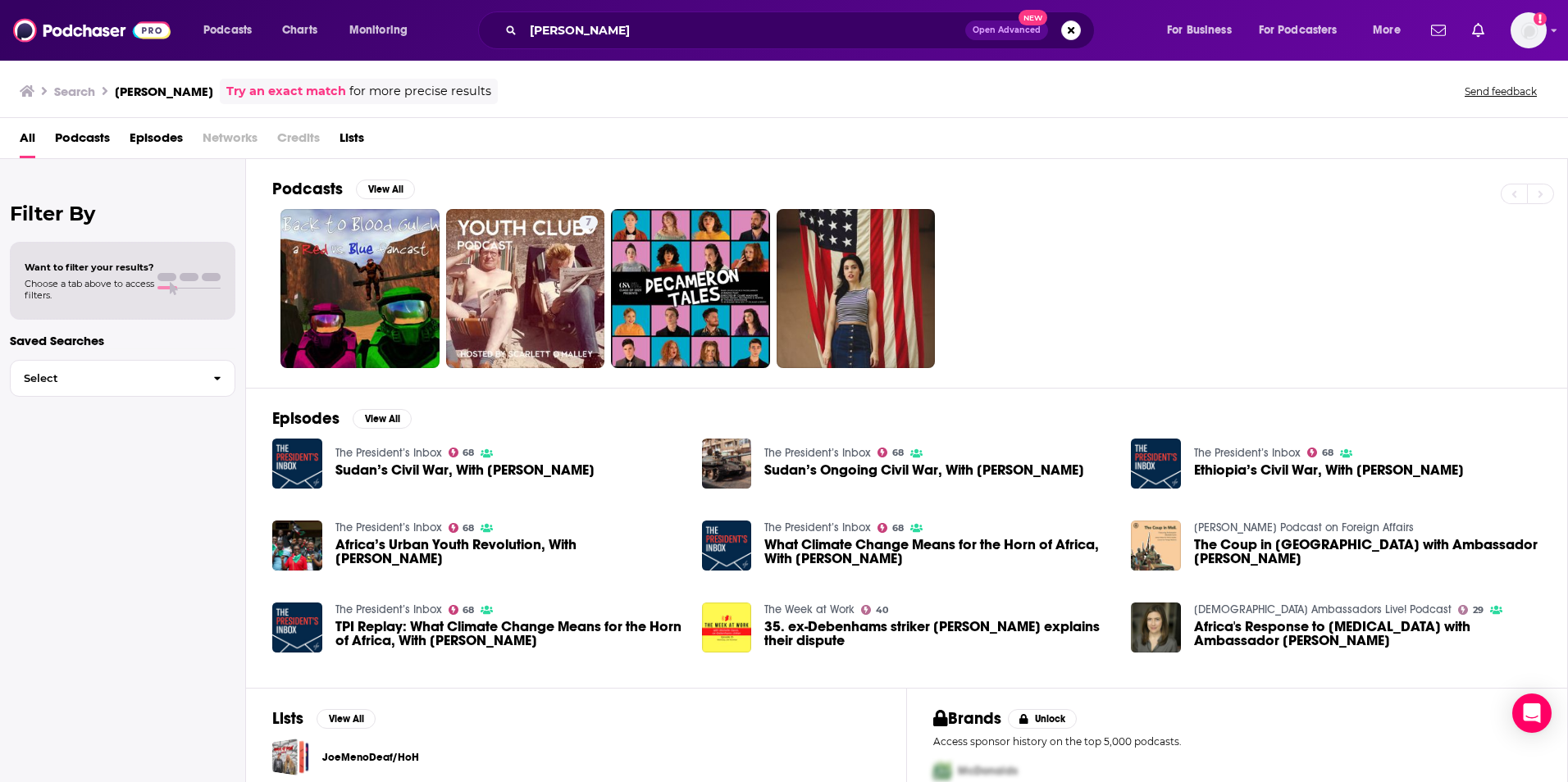
click at [148, 137] on span "Episodes" at bounding box center [157, 141] width 53 height 33
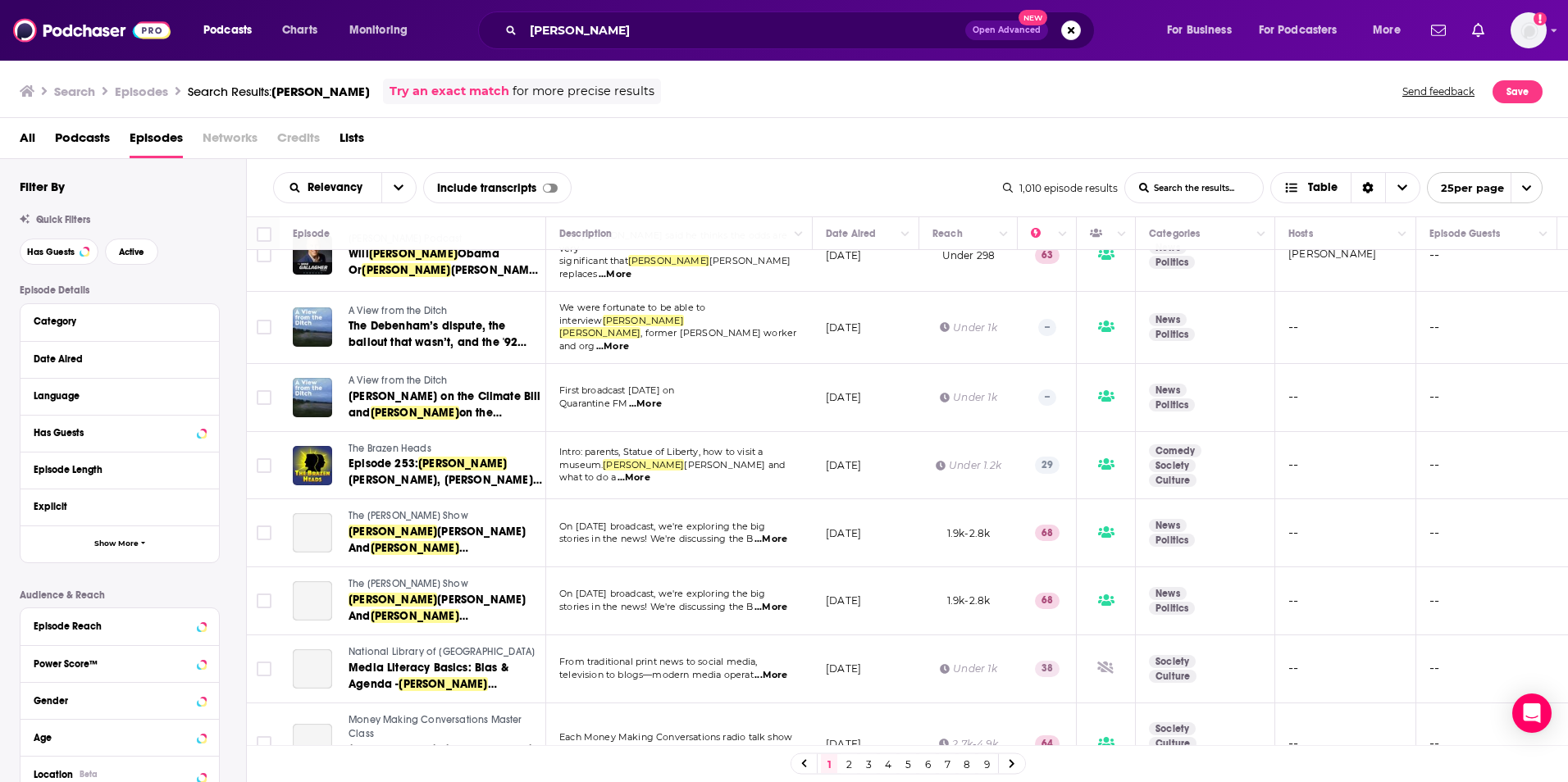
scroll to position [1238, 0]
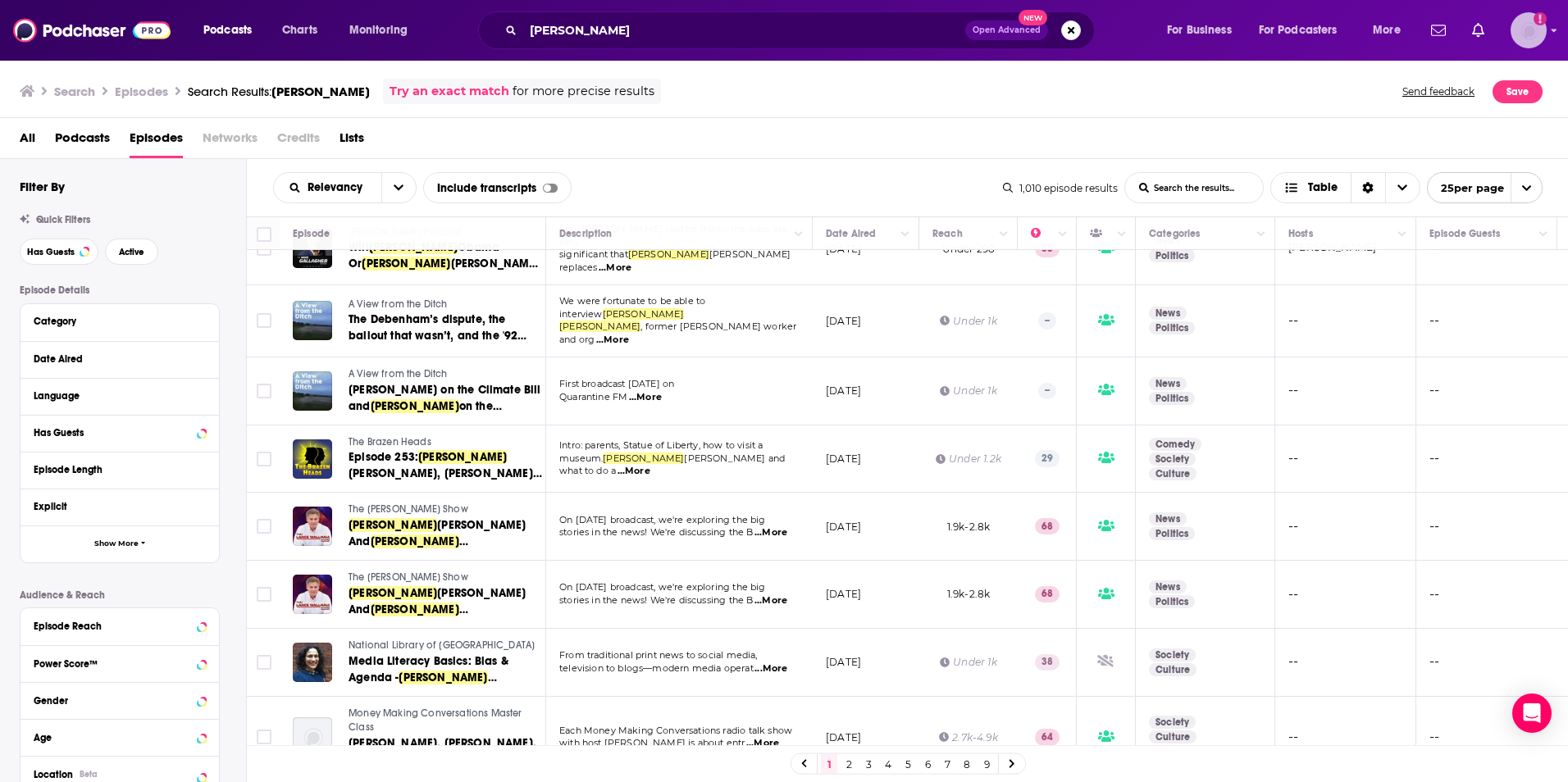
click at [1519, 20] on img "Logged in as SusanHershberg" at bounding box center [1529, 31] width 36 height 36
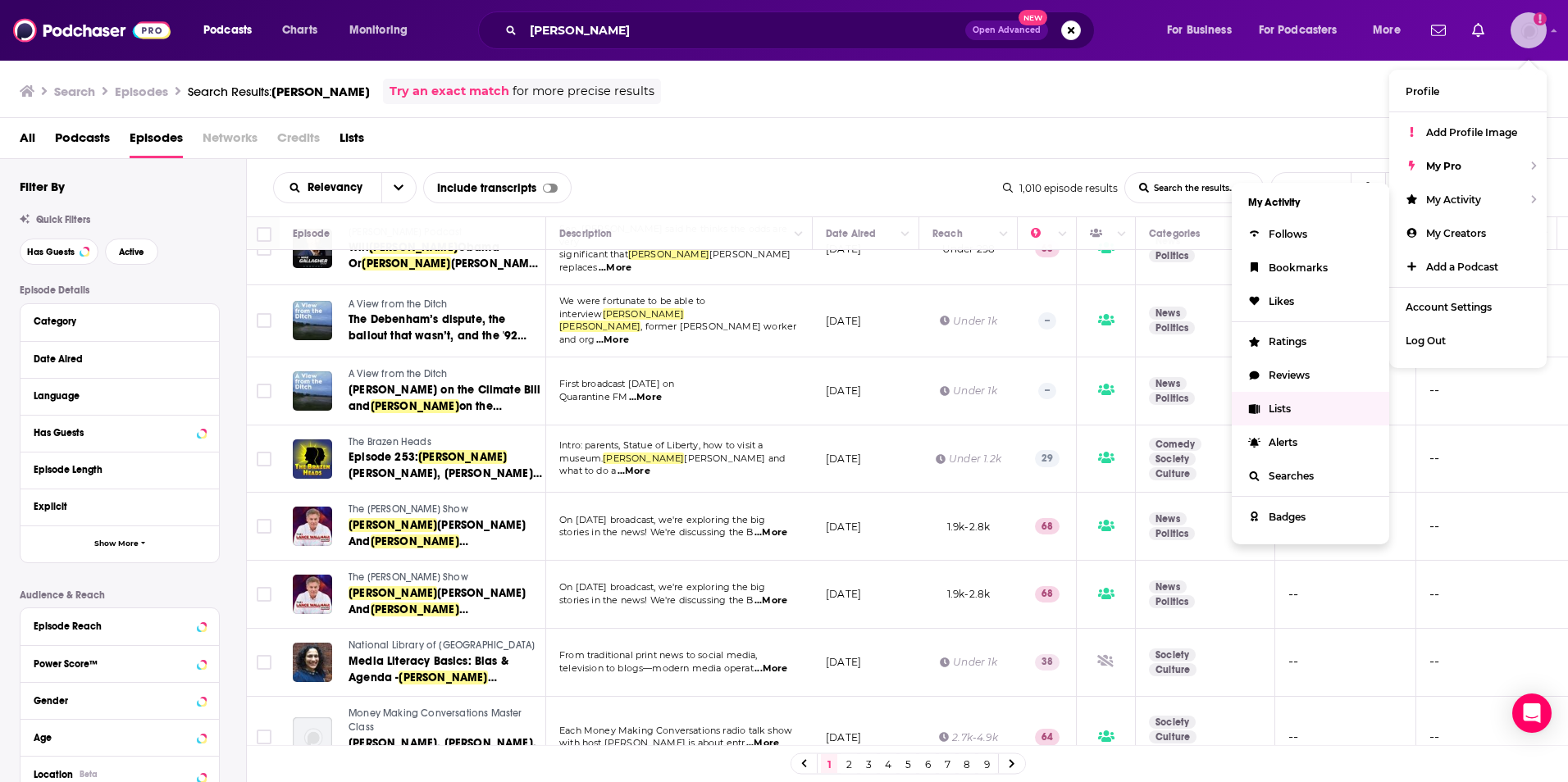
click at [1284, 407] on span "Lists" at bounding box center [1279, 409] width 22 height 12
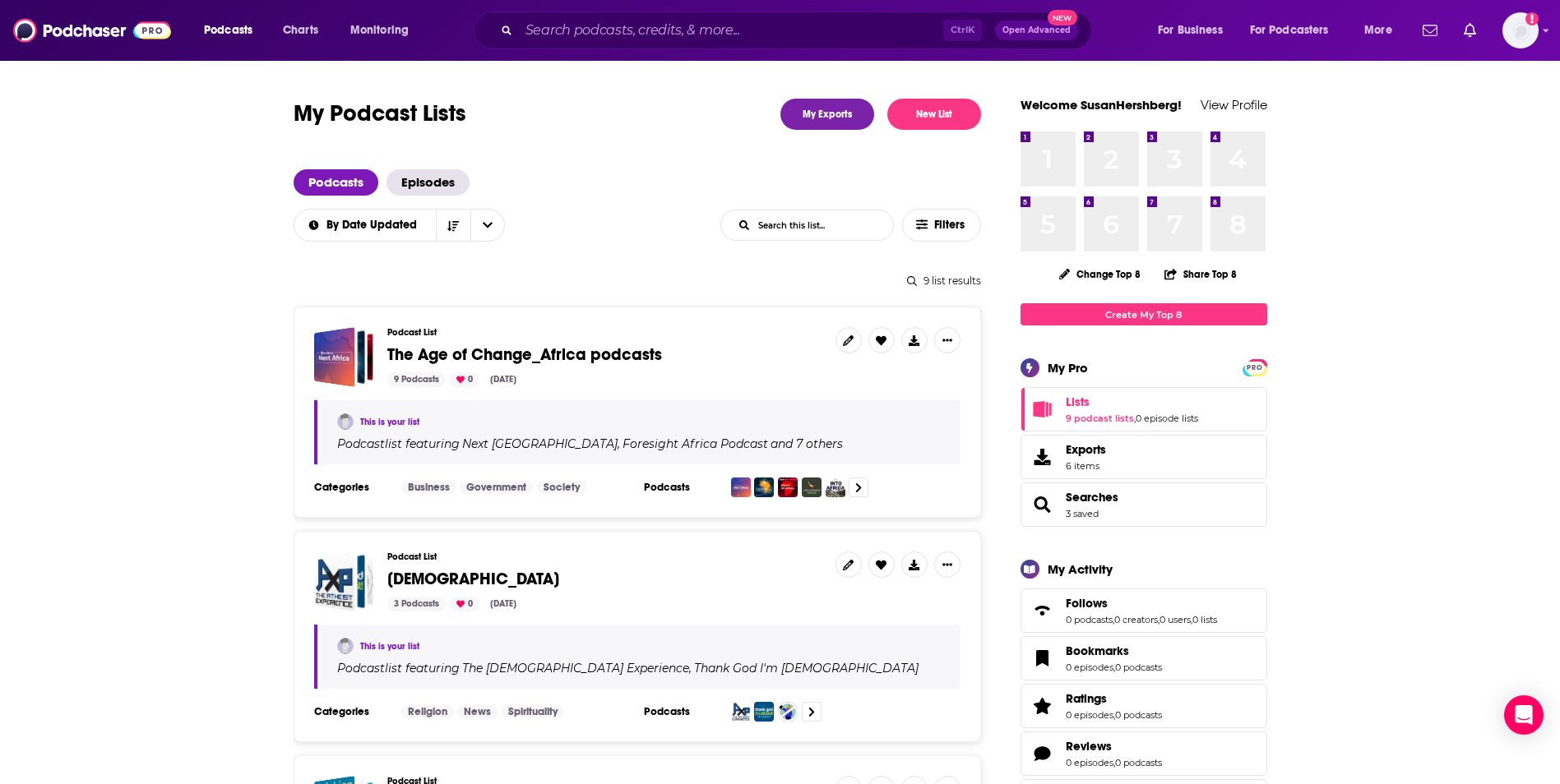
click at [608, 357] on span "The Age of Change_Africa podcasts" at bounding box center [524, 354] width 275 height 20
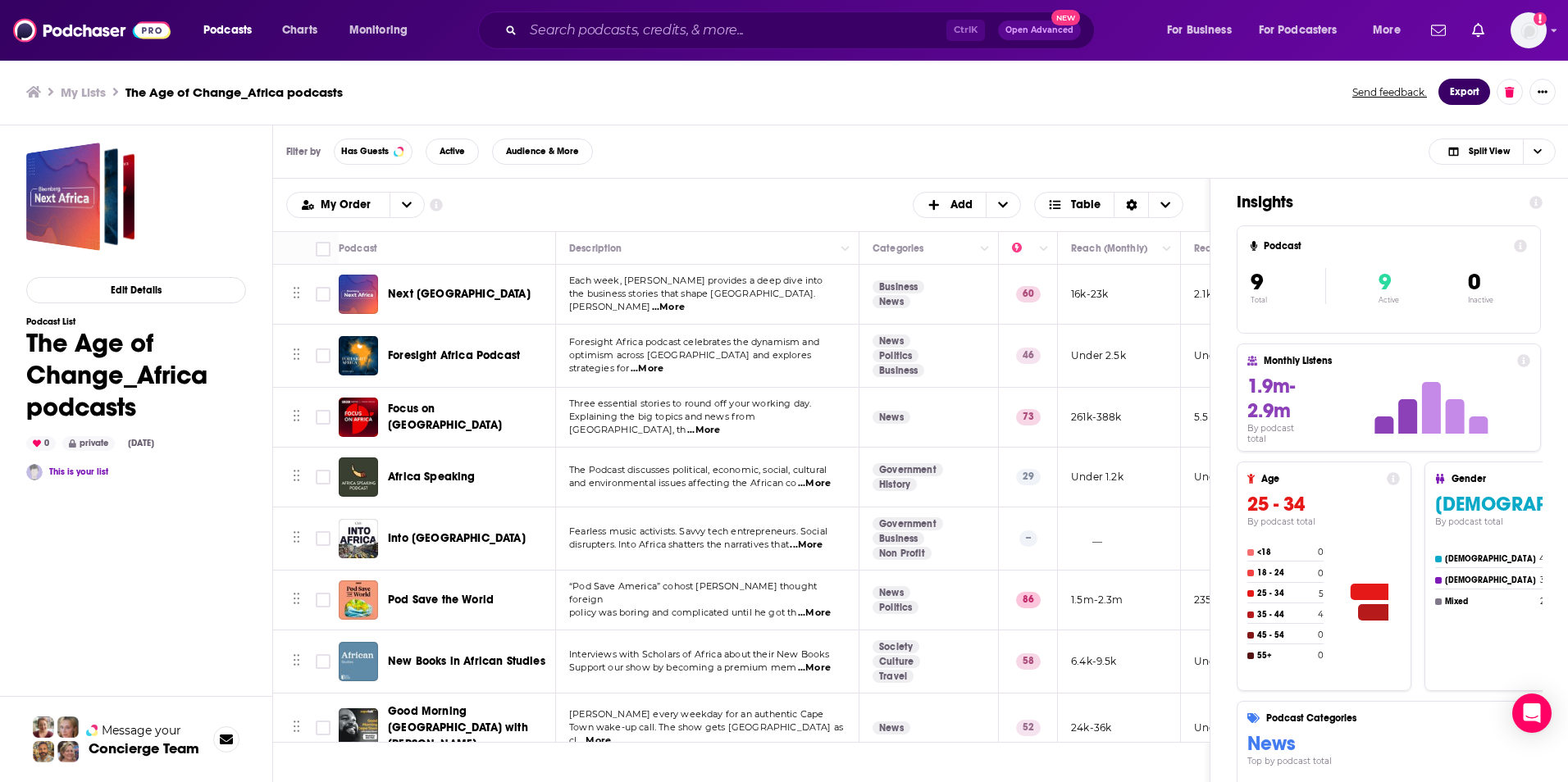
click at [1468, 94] on button "Export" at bounding box center [1464, 91] width 52 height 26
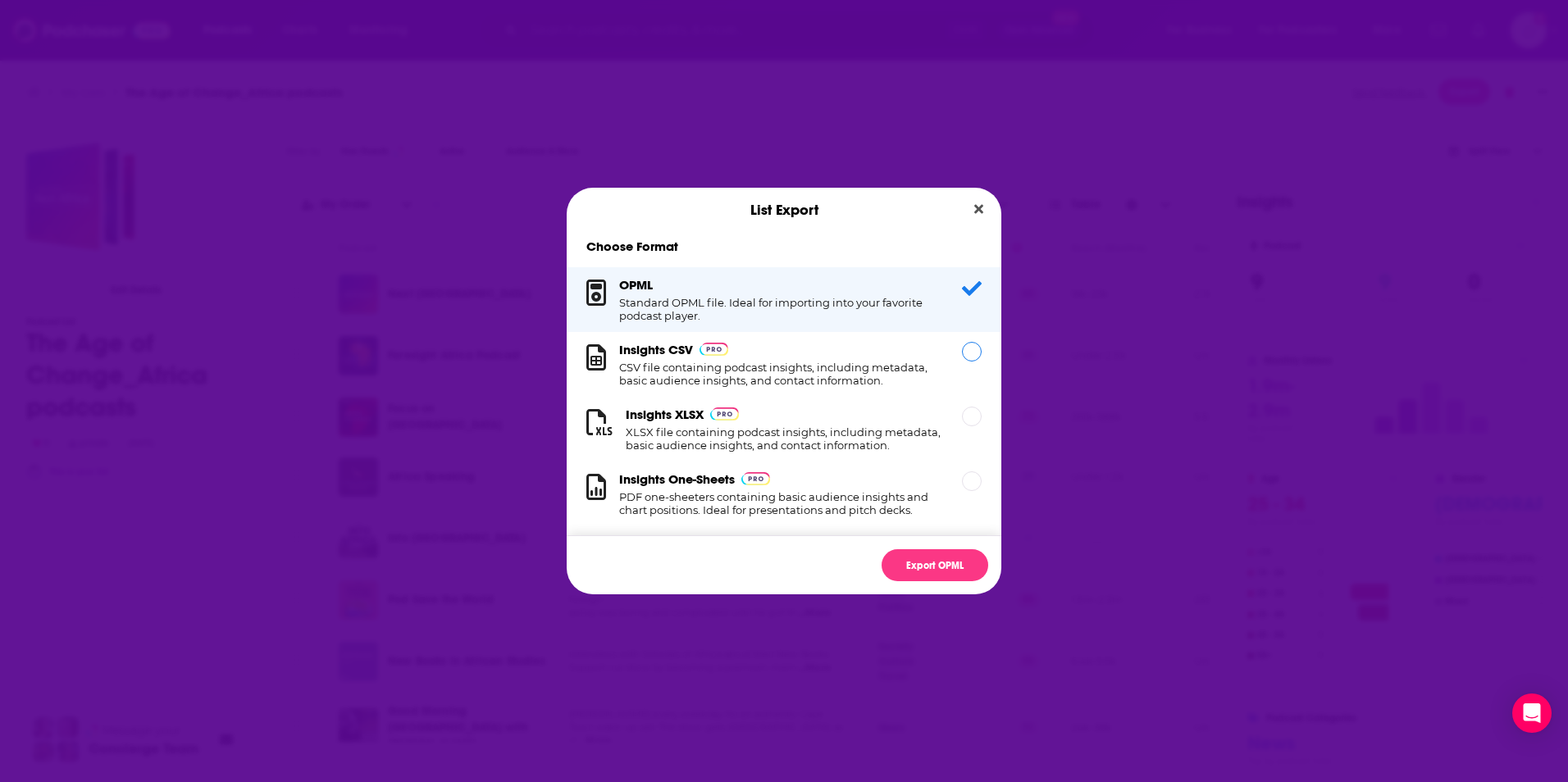
click at [866, 372] on h1 "CSV file containing podcast insights, including metadata, basic audience insigh…" at bounding box center [780, 373] width 323 height 26
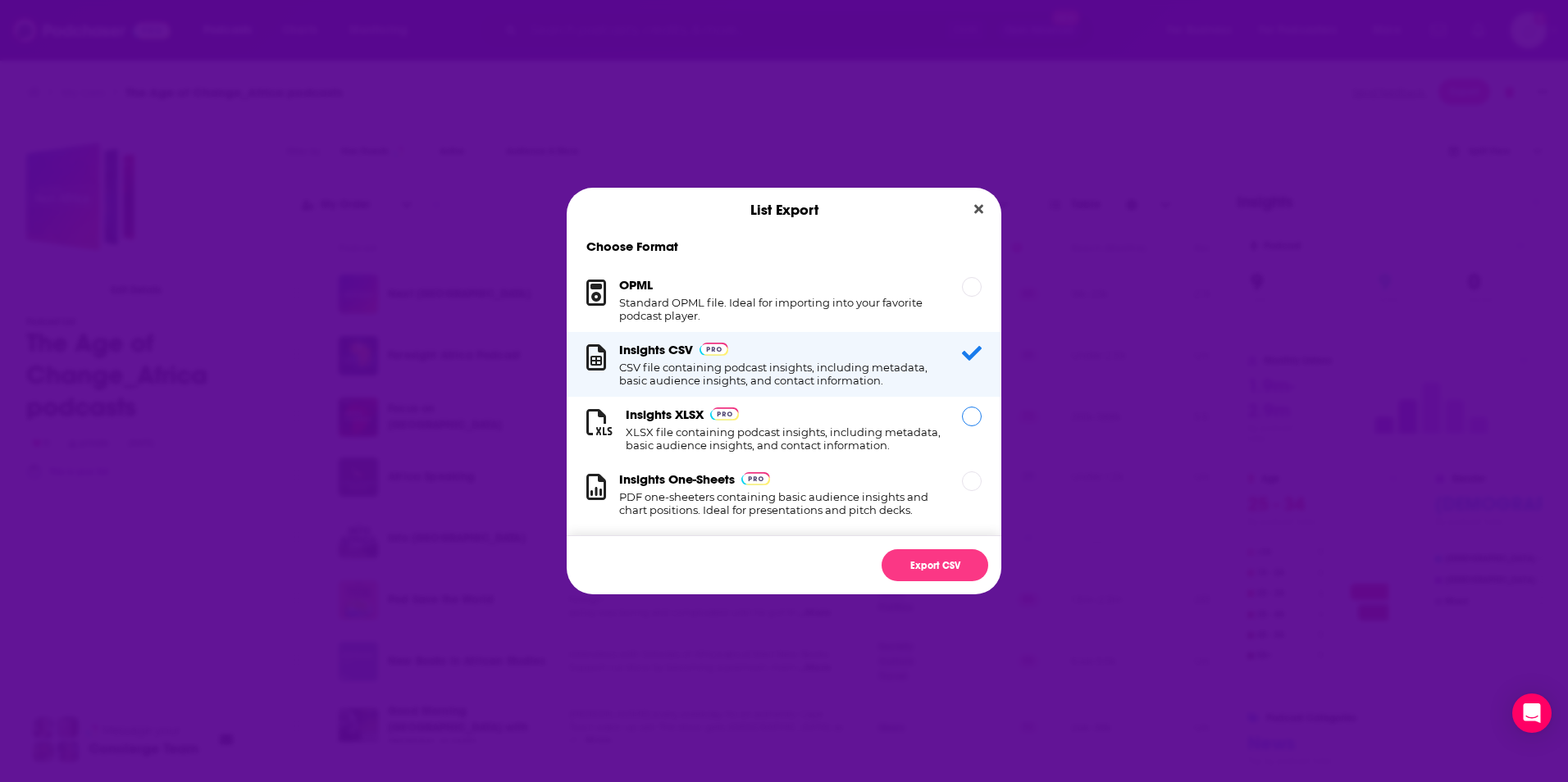
click at [847, 452] on h1 "XLSX file containing podcast insights, including metadata, basic audience insig…" at bounding box center [783, 438] width 316 height 26
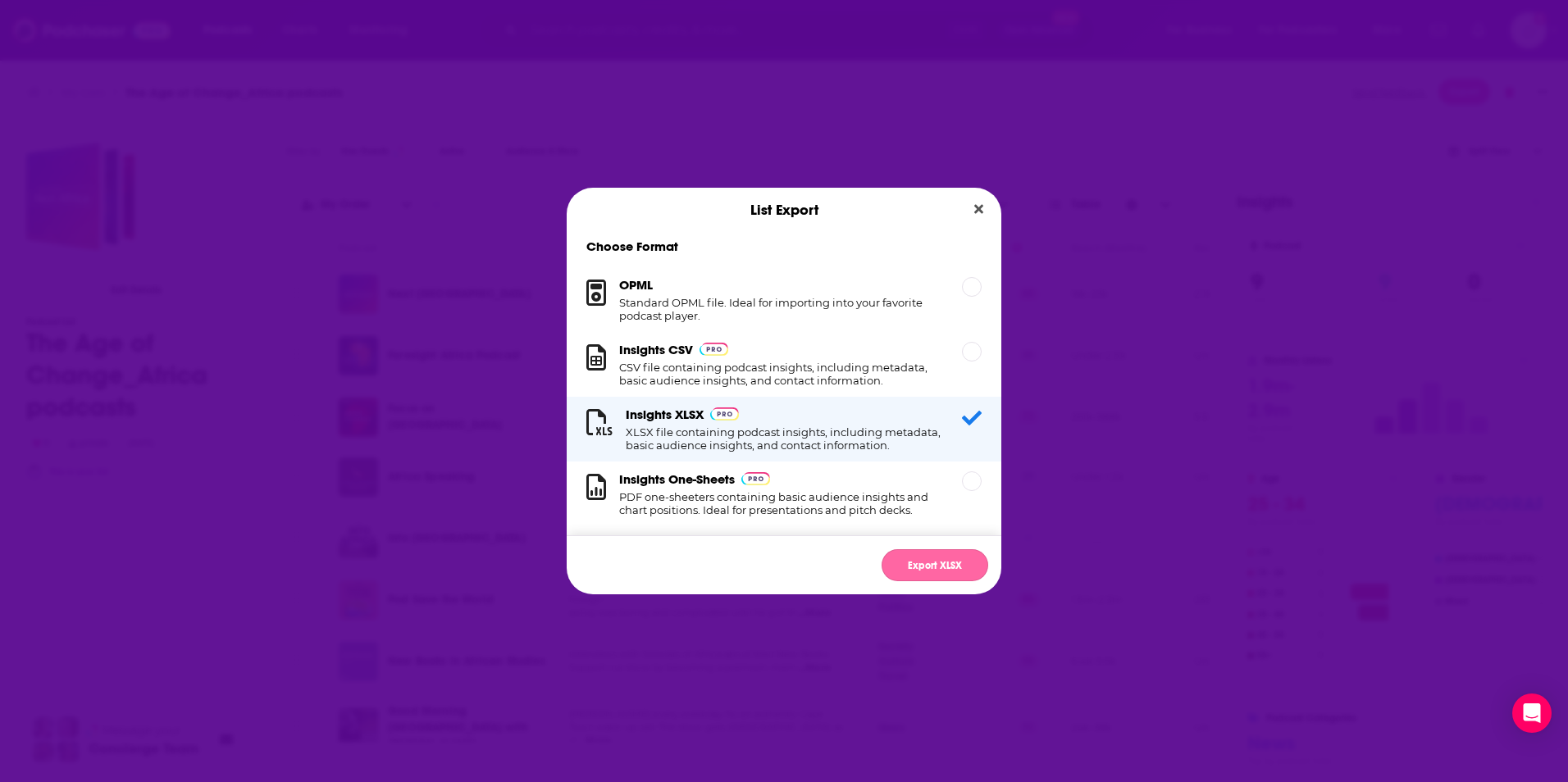
click at [971, 553] on button "Export XLSX" at bounding box center [935, 564] width 107 height 32
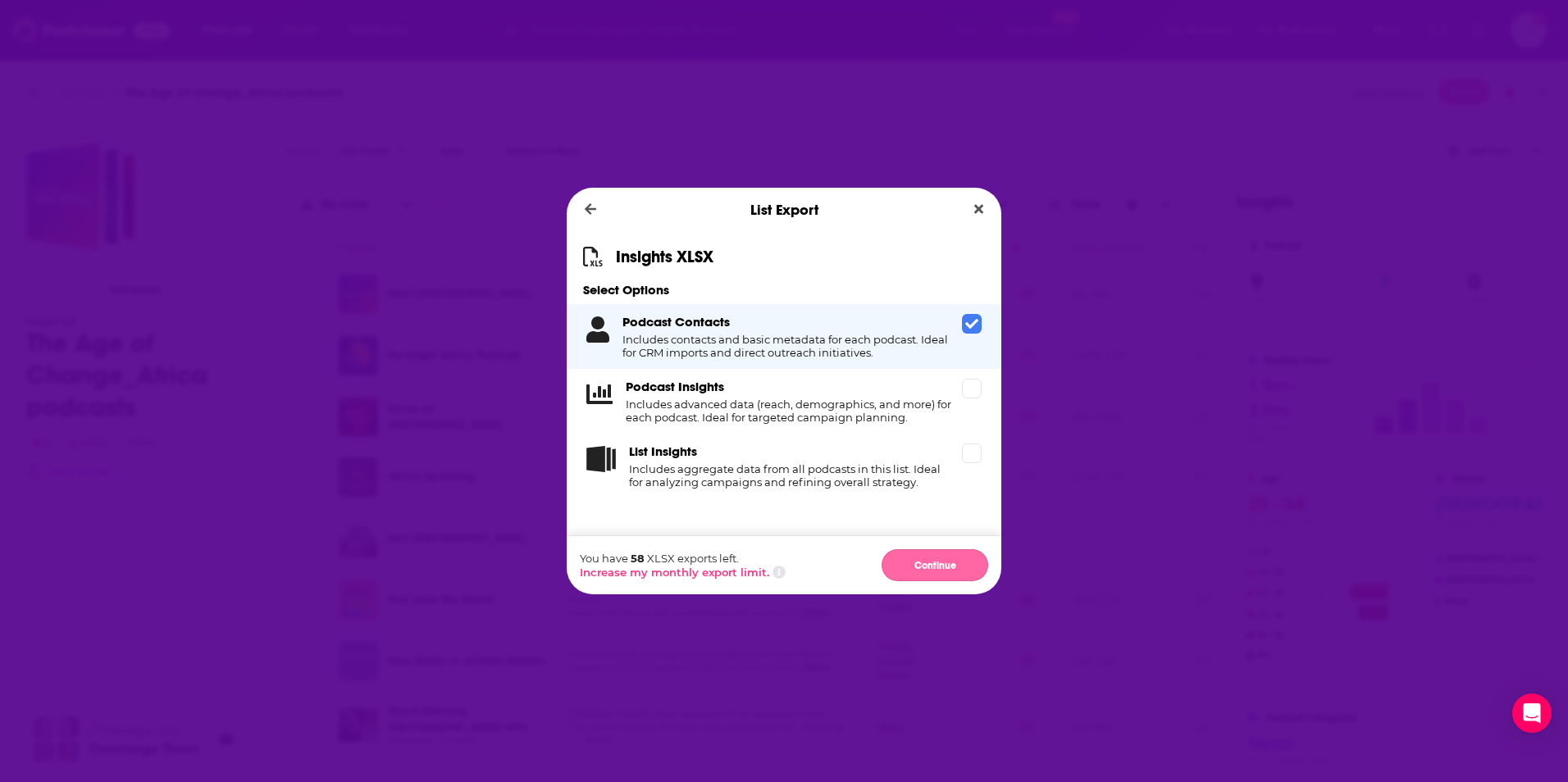
click at [929, 555] on button "Continue" at bounding box center [935, 564] width 107 height 32
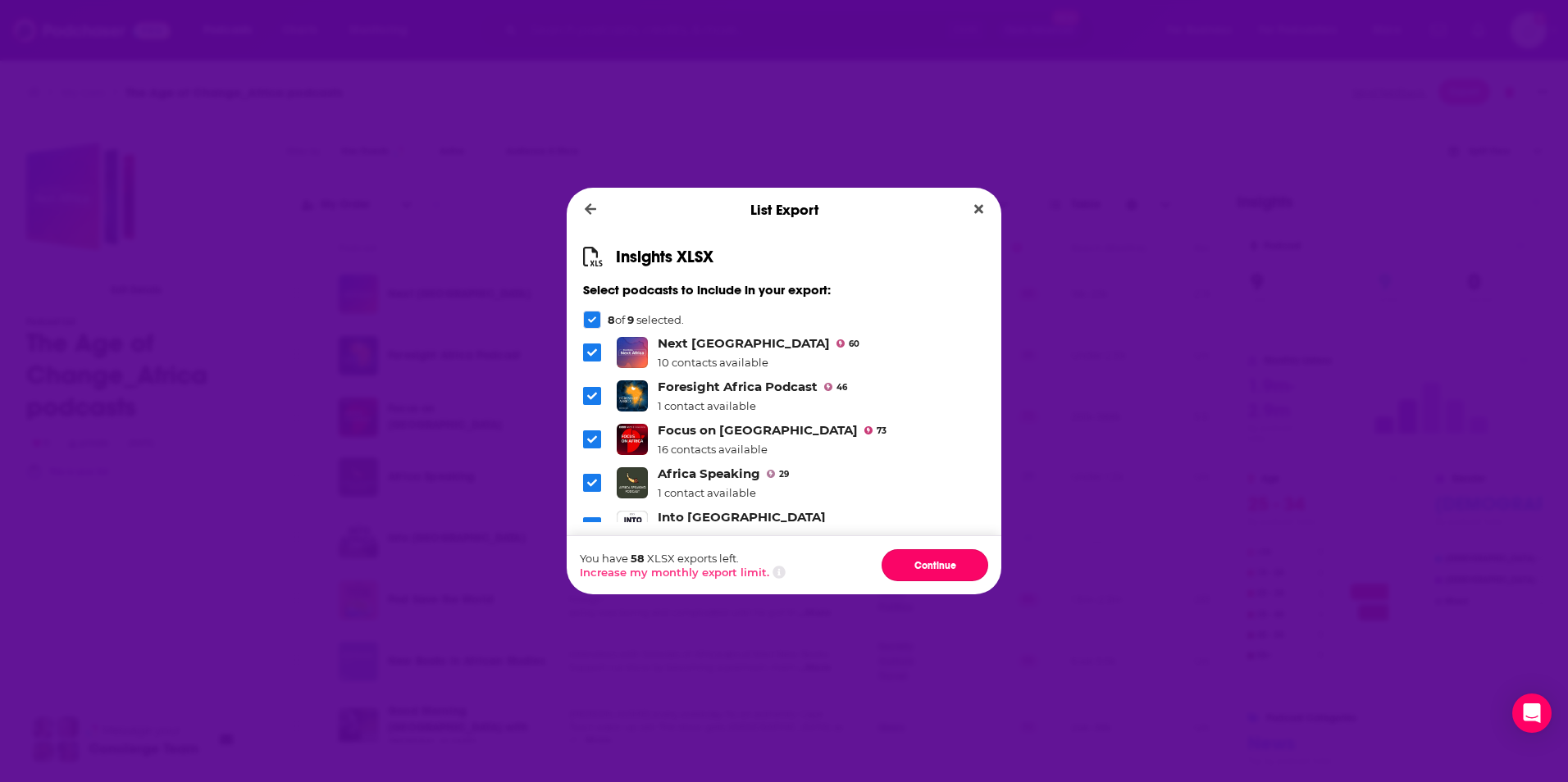
click at [929, 555] on button "Continue" at bounding box center [935, 564] width 107 height 32
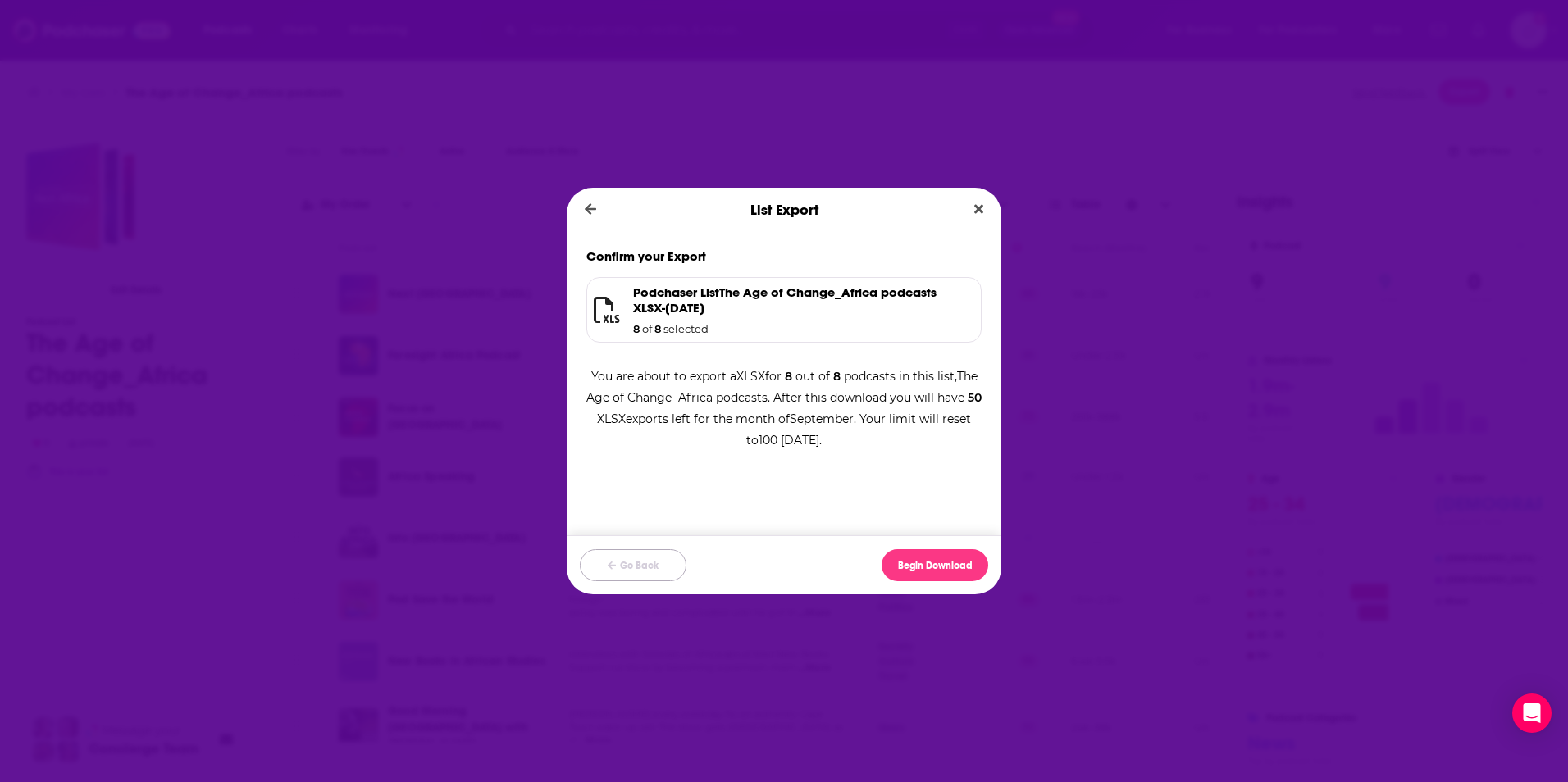
click at [628, 577] on button "Go Back" at bounding box center [633, 564] width 107 height 32
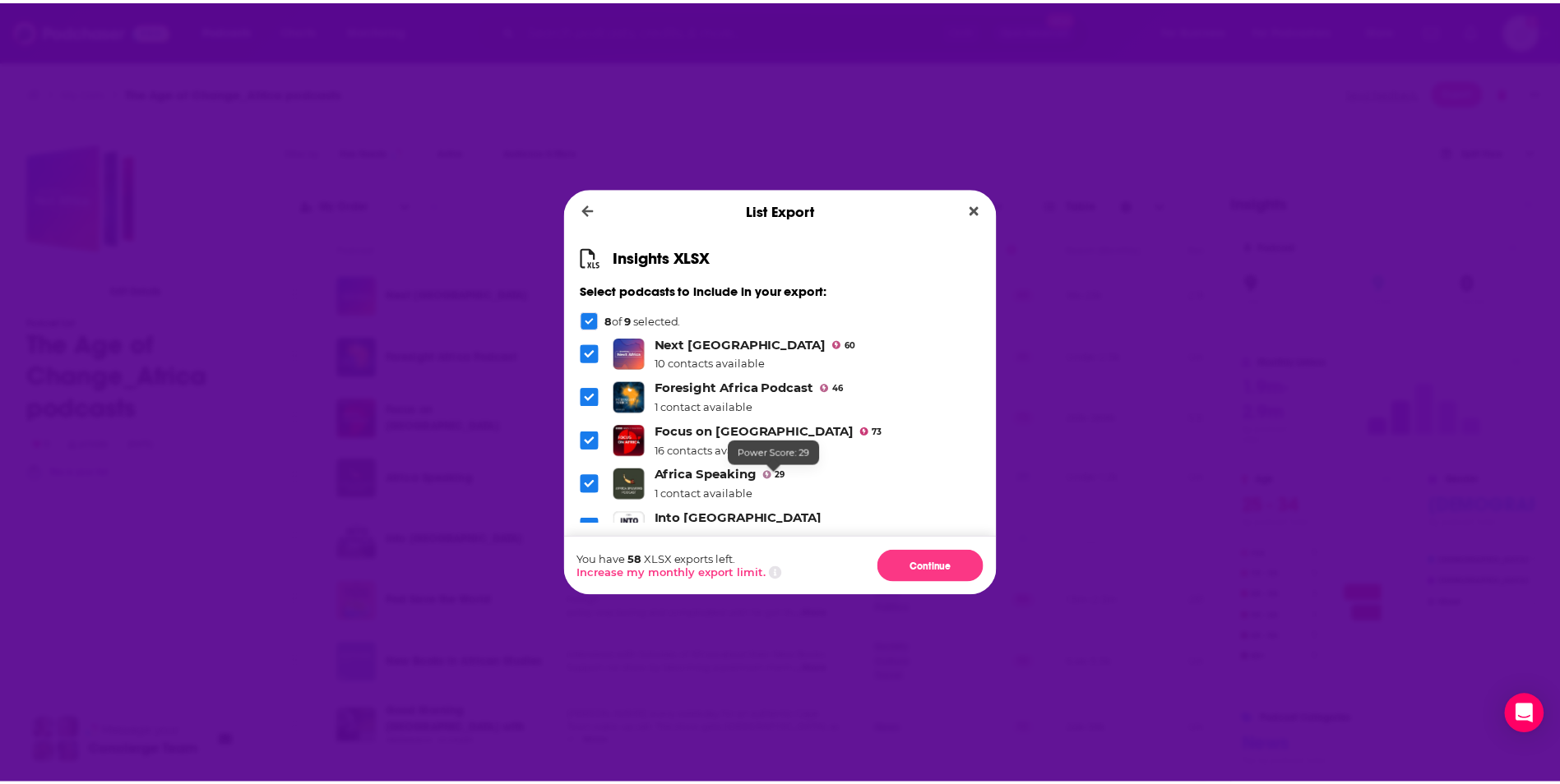
scroll to position [183, 0]
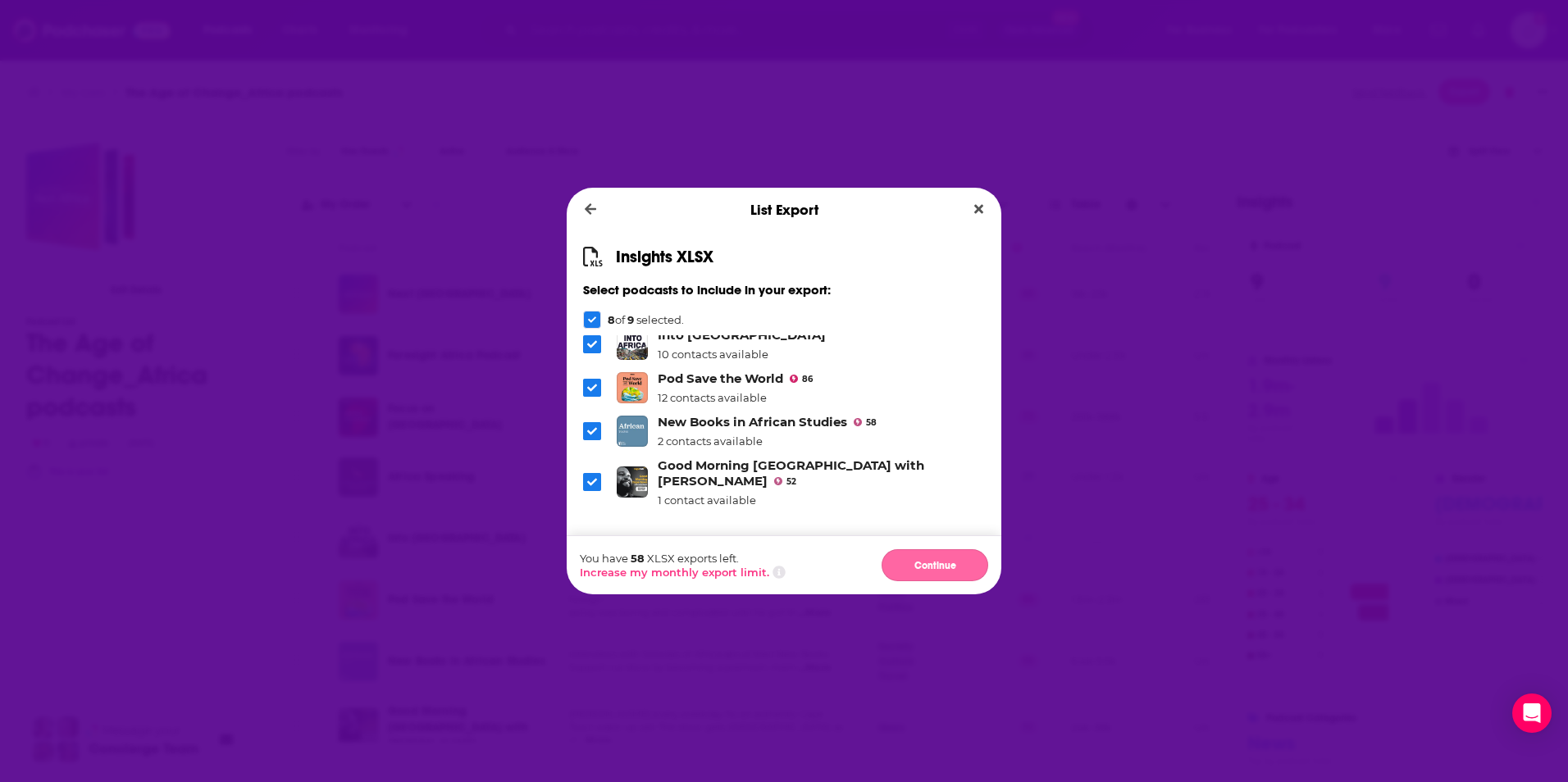
click at [925, 570] on button "Continue" at bounding box center [935, 564] width 107 height 32
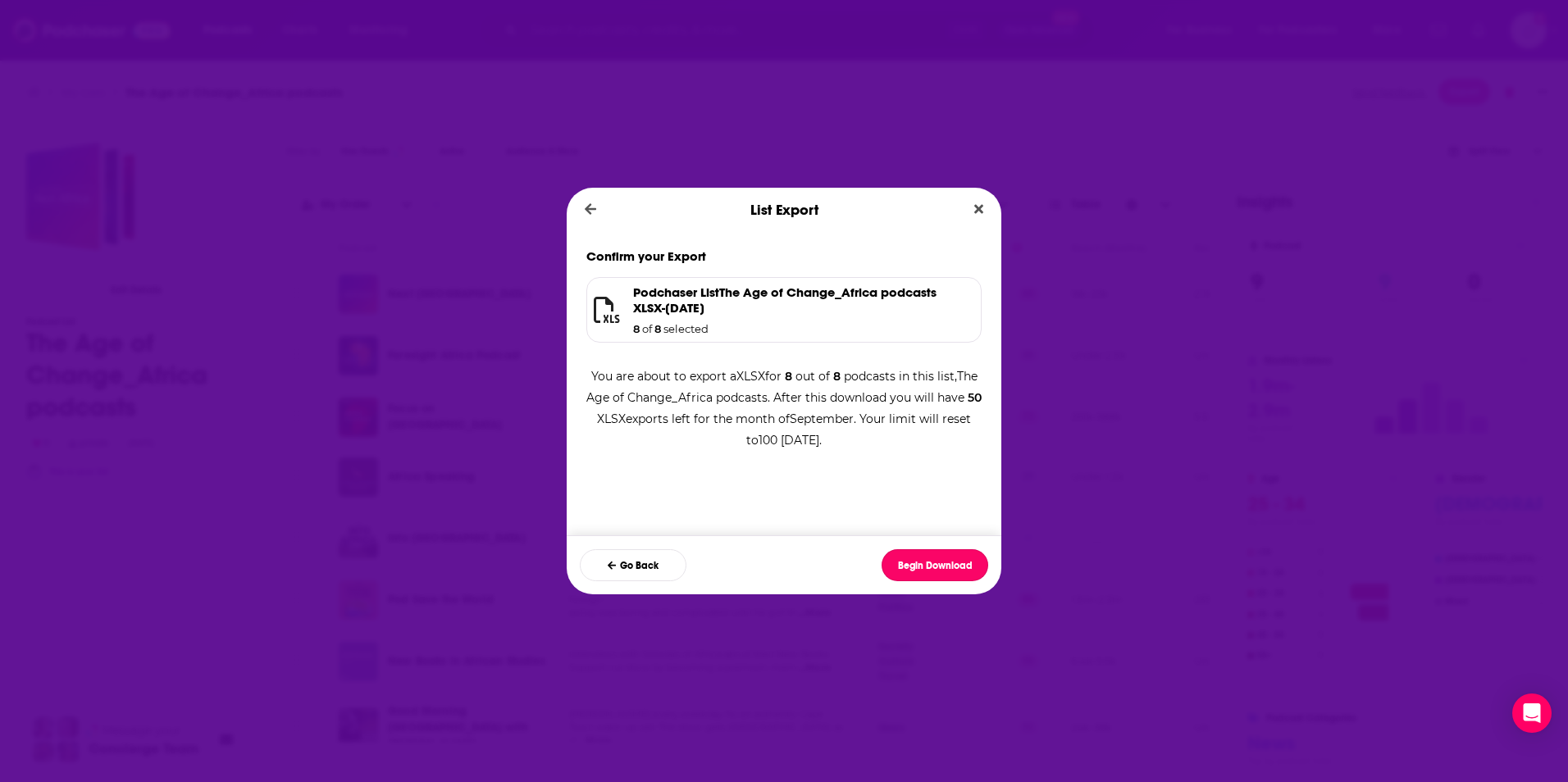
click at [925, 570] on button "Begin Download" at bounding box center [935, 564] width 107 height 32
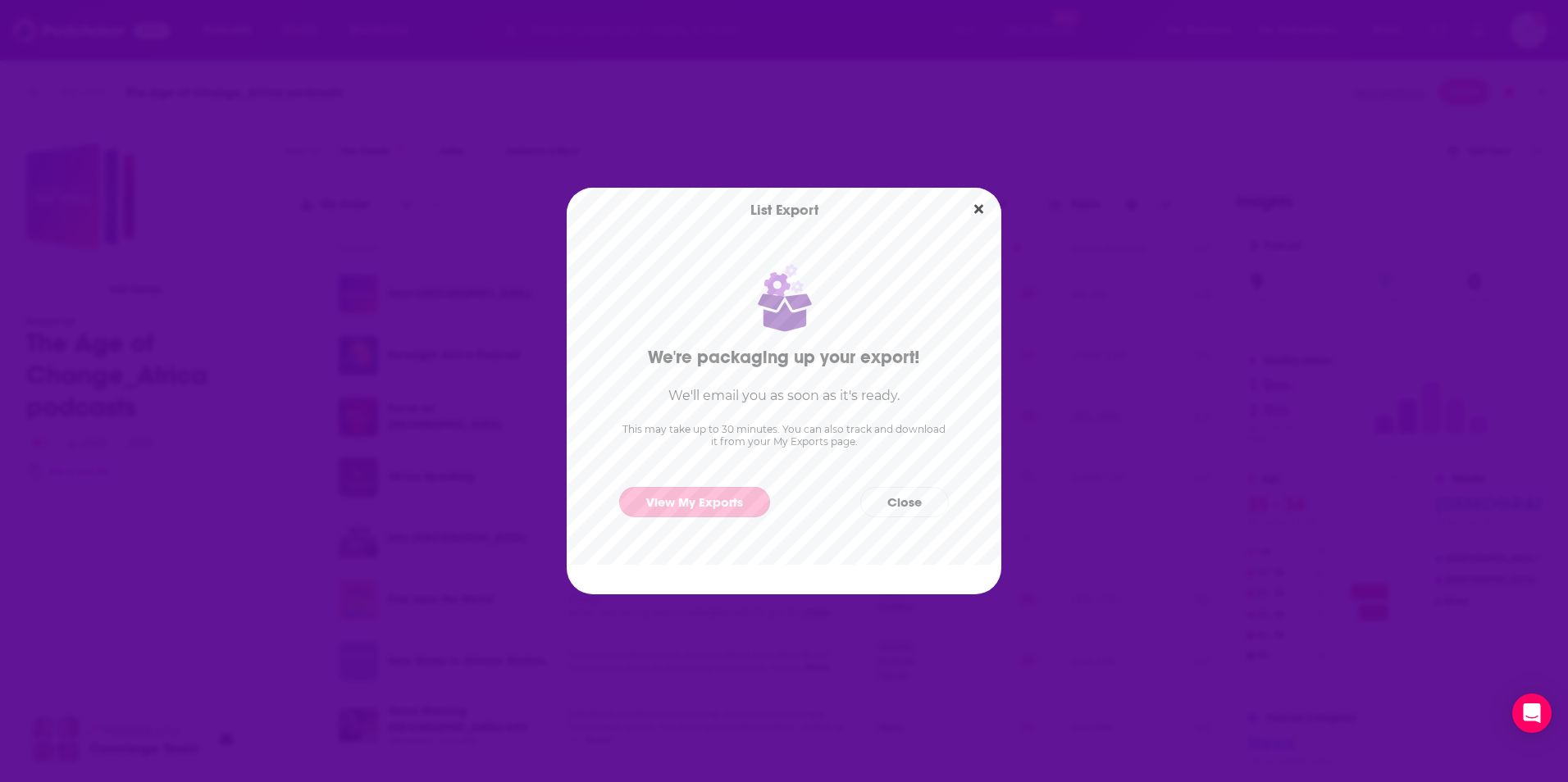
click at [716, 501] on link "View My Exports" at bounding box center [694, 502] width 151 height 31
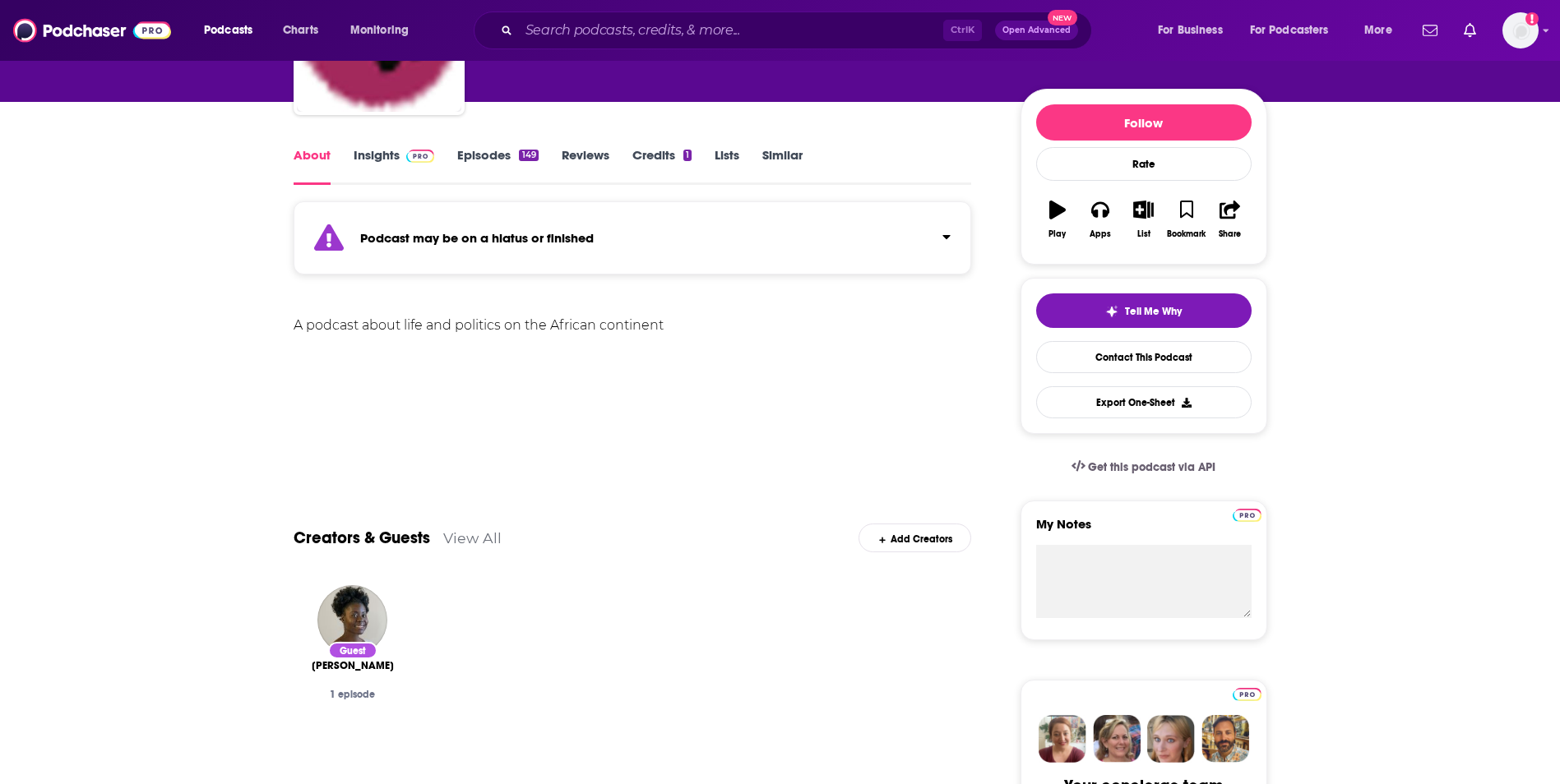
scroll to position [165, 0]
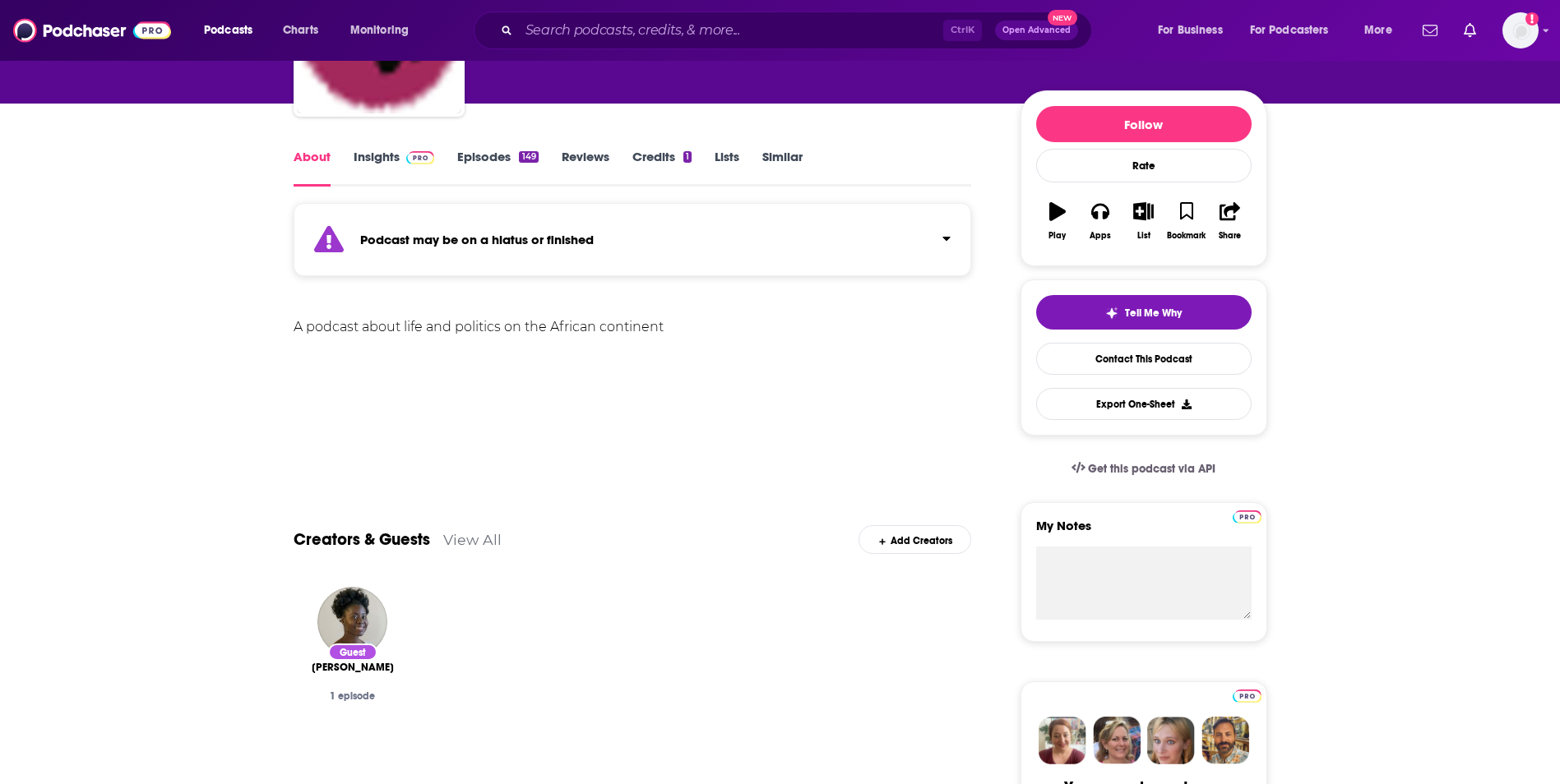
click at [512, 154] on link "Episodes 149" at bounding box center [497, 167] width 80 height 37
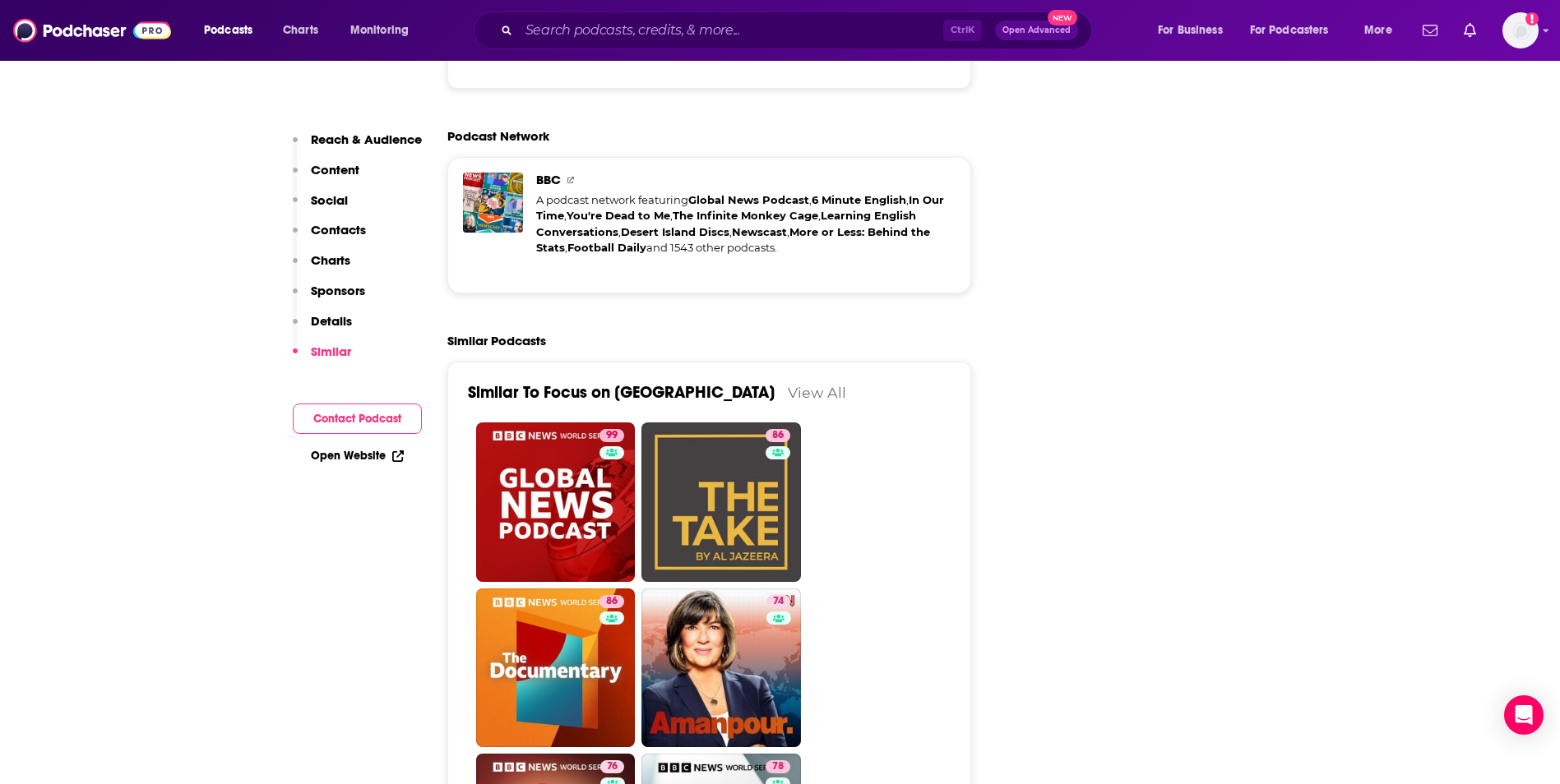
scroll to position [3534, 0]
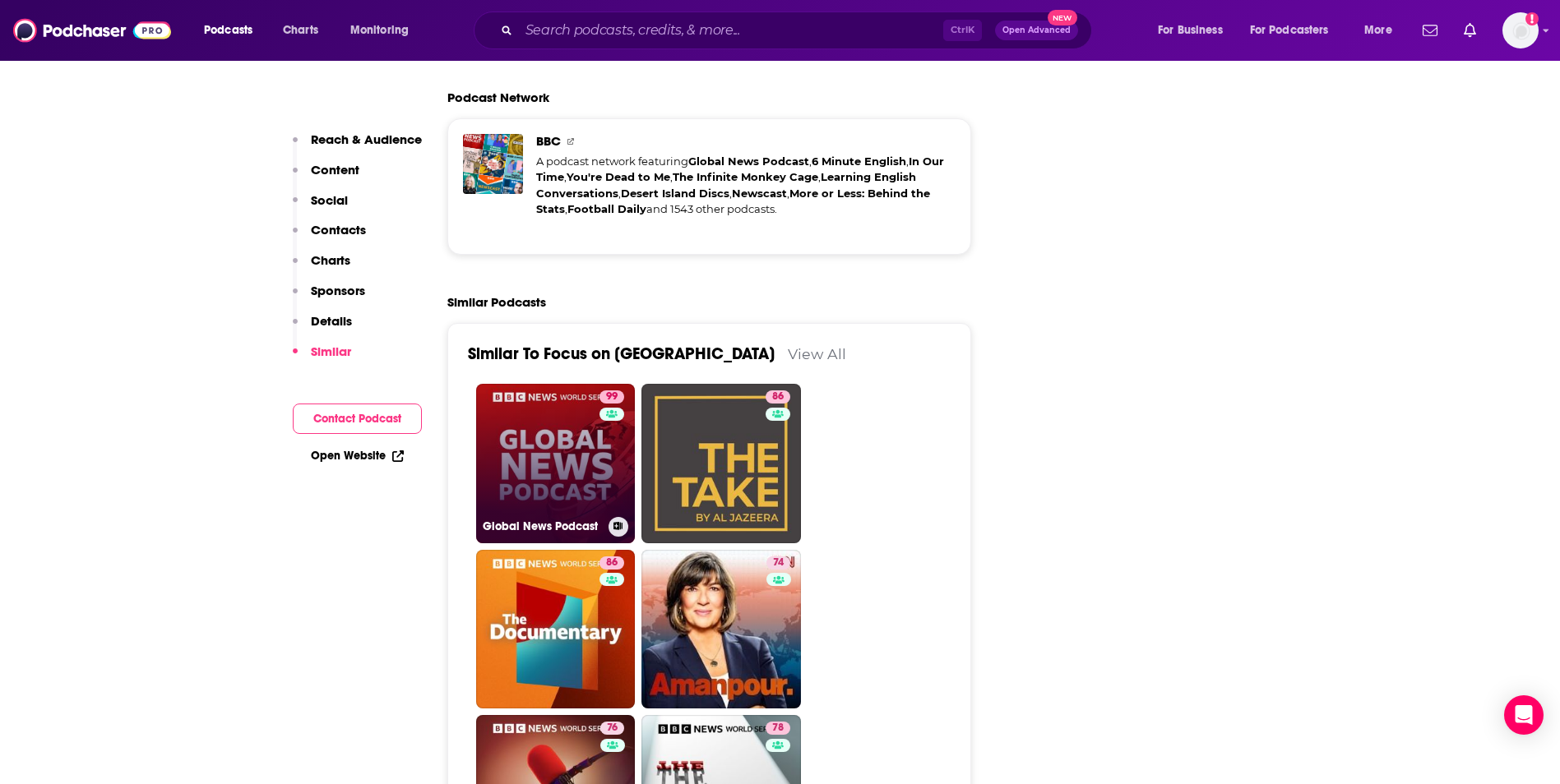
click at [574, 384] on link "99 Global News Podcast" at bounding box center [555, 463] width 160 height 160
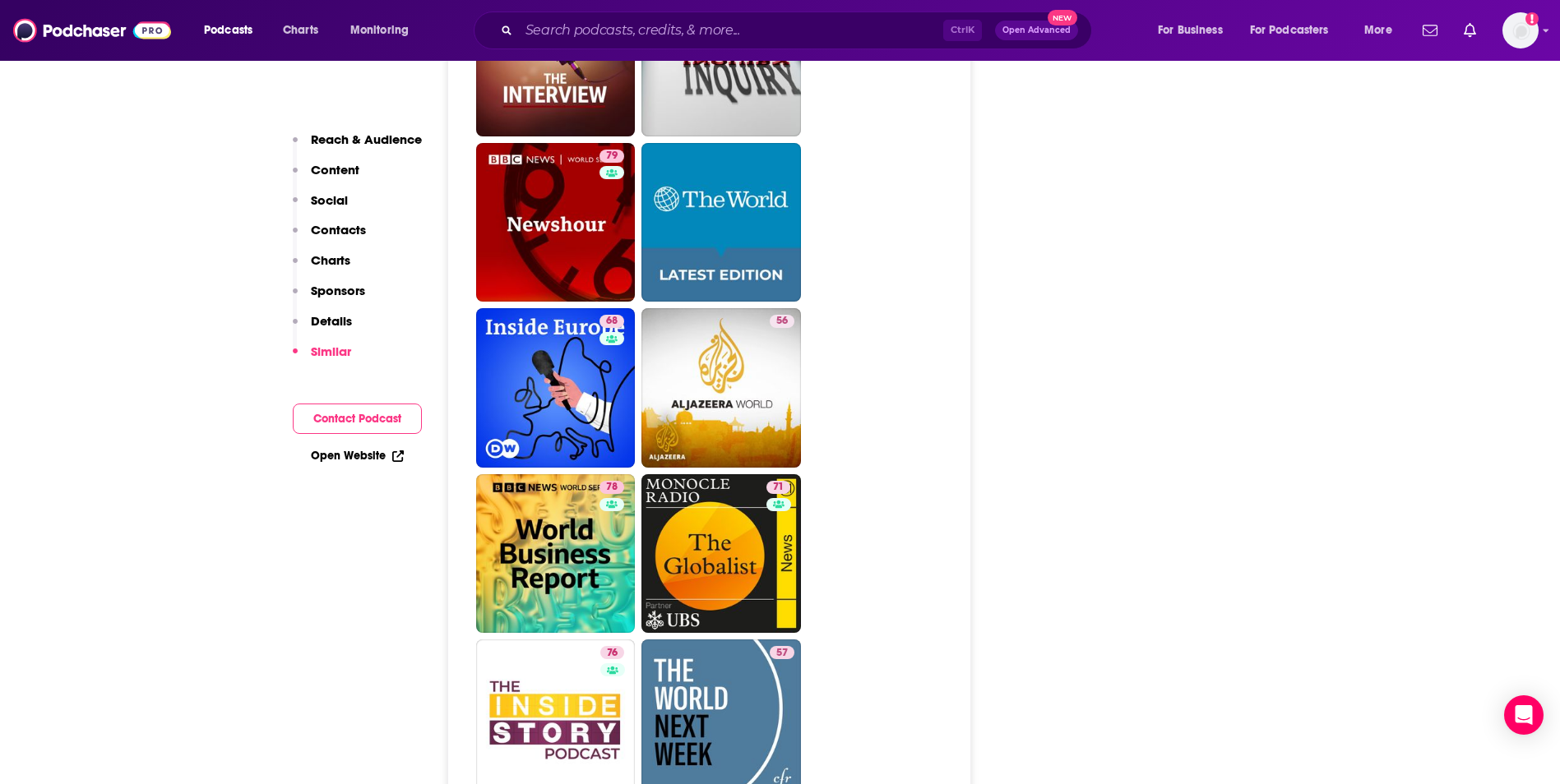
scroll to position [4274, 0]
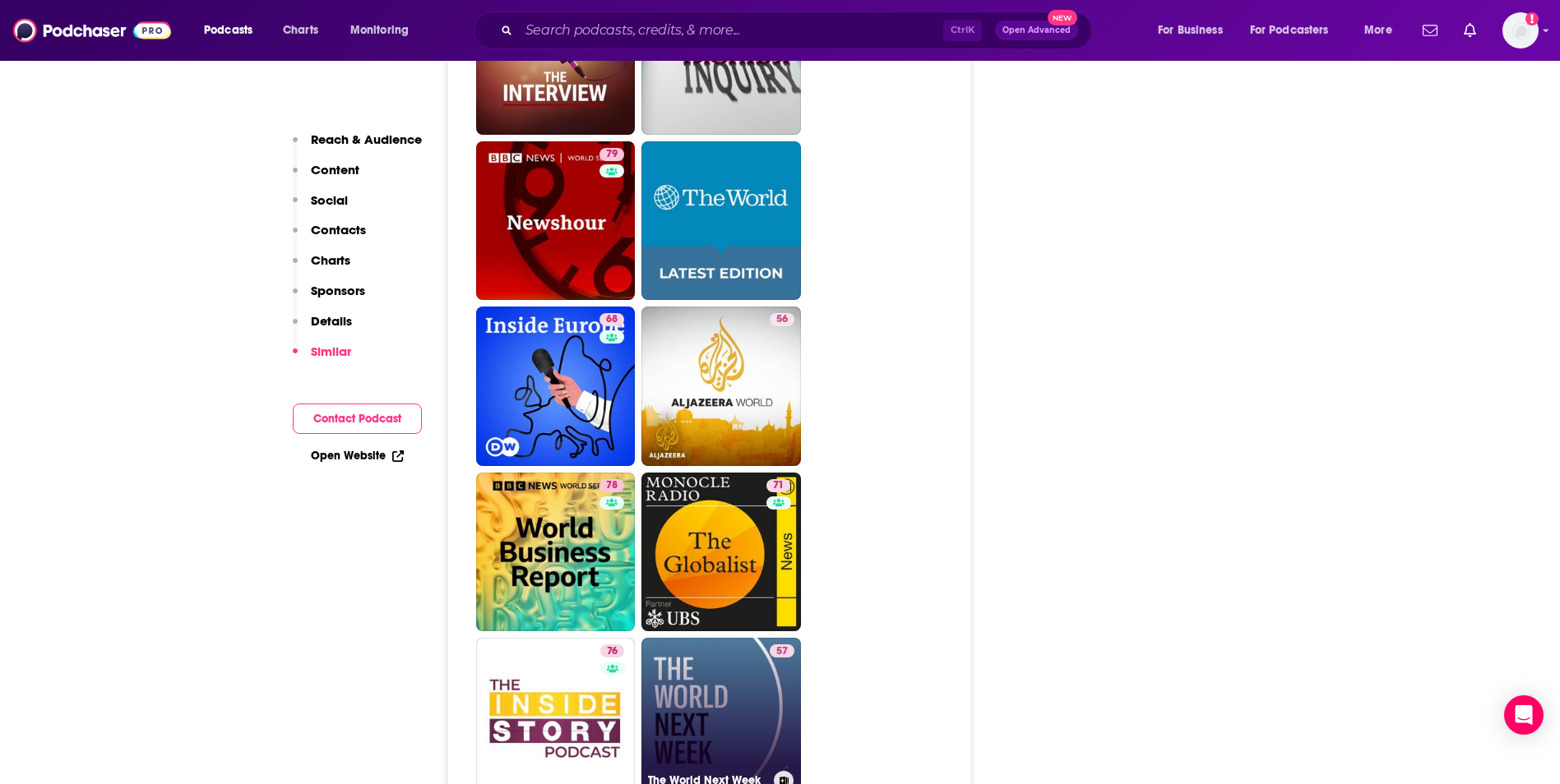
click at [755, 638] on link "57 The World Next Week" at bounding box center [721, 717] width 160 height 160
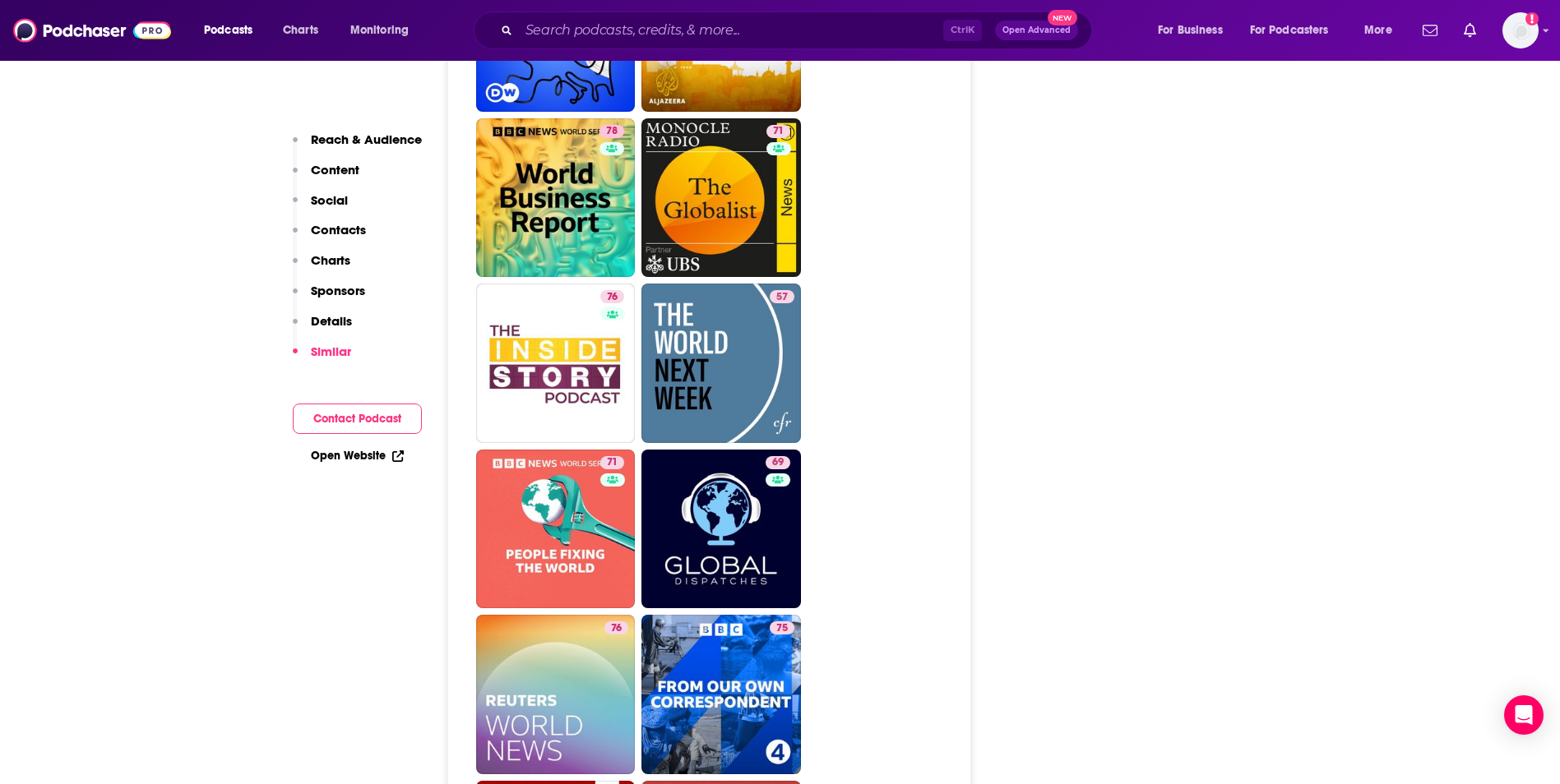
scroll to position [4685, 0]
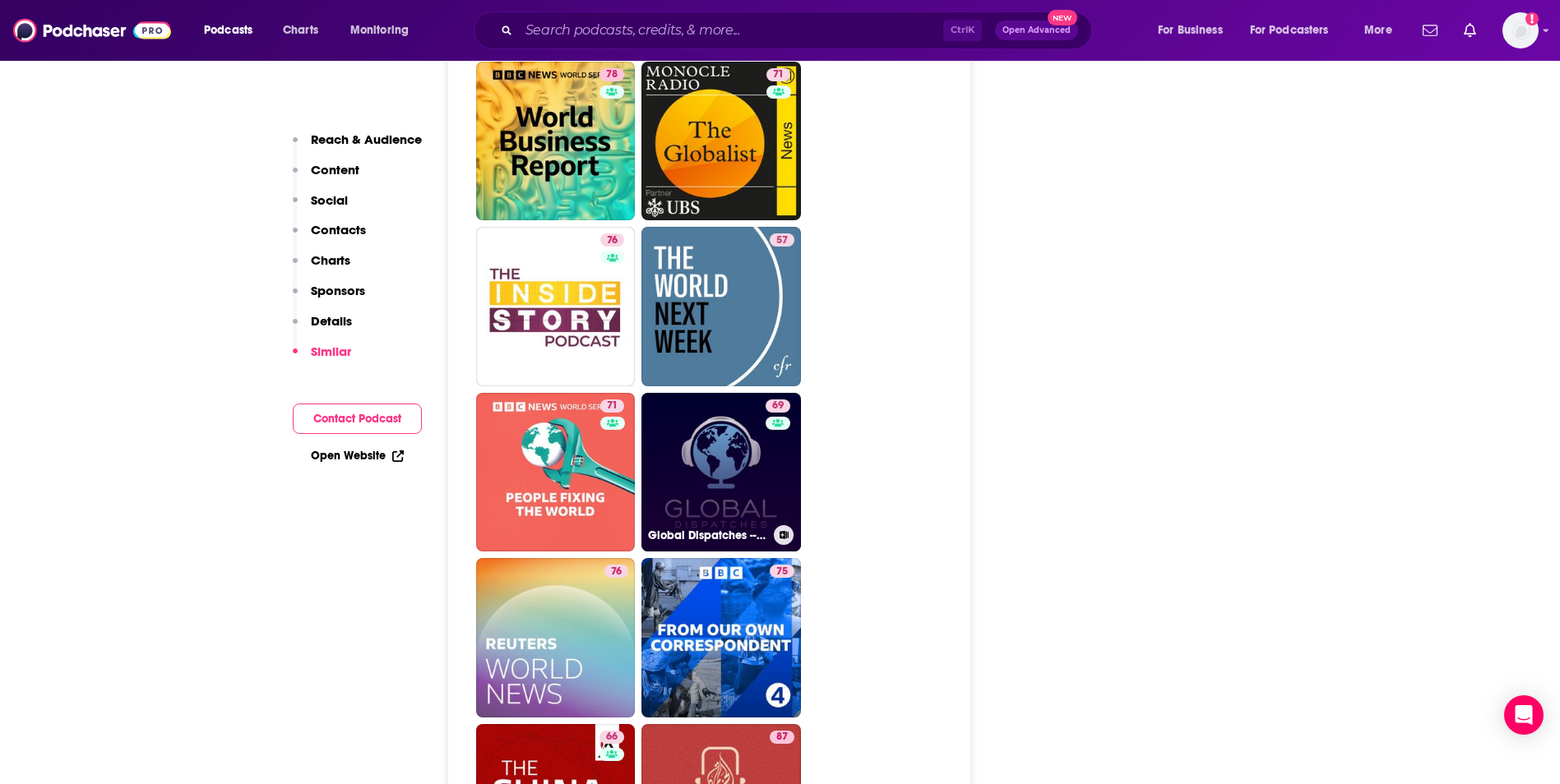
click at [725, 392] on link "69 Global Dispatches -- World News That Matters" at bounding box center [721, 472] width 160 height 160
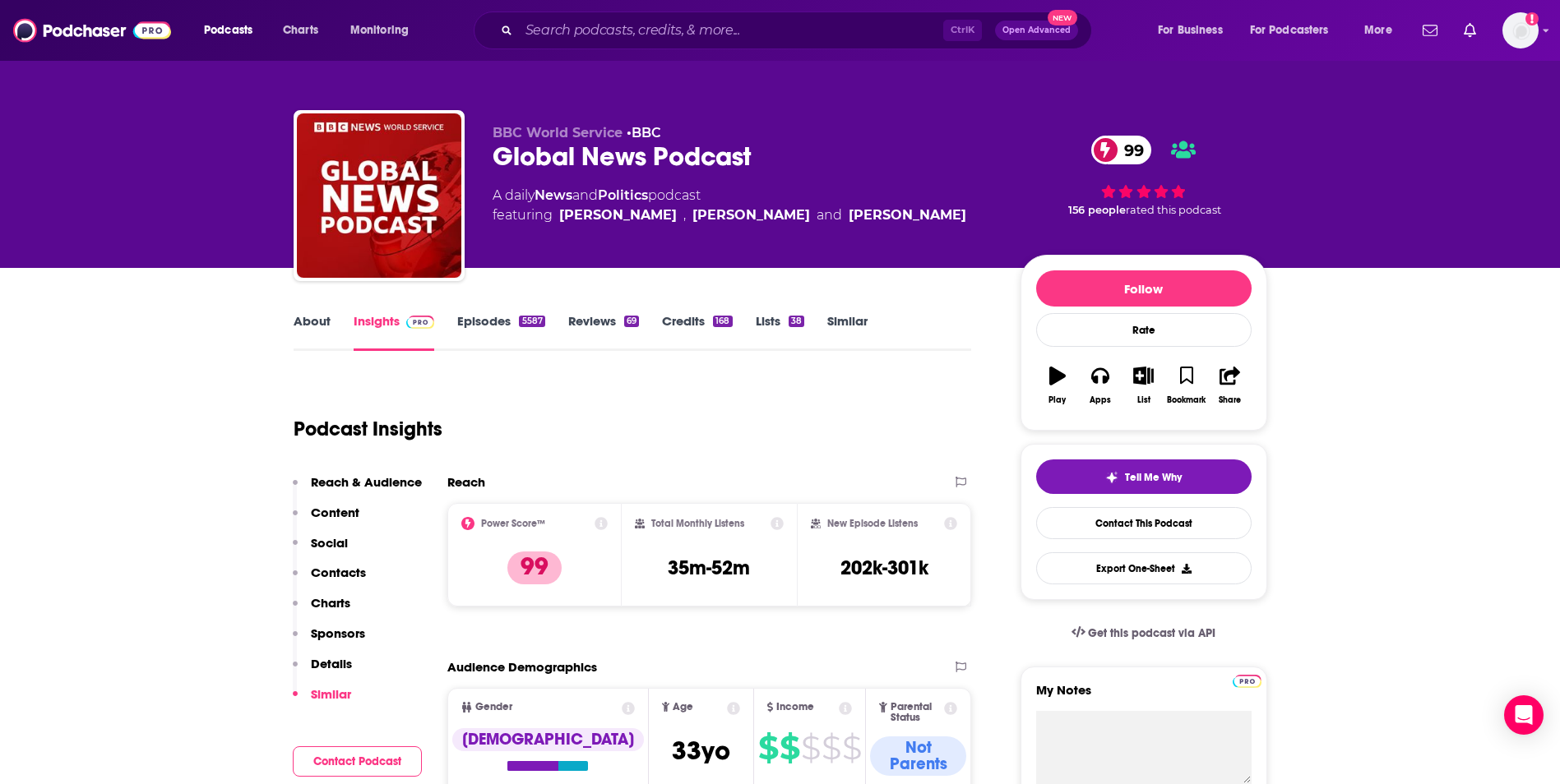
click at [497, 325] on link "Episodes 5587" at bounding box center [500, 331] width 87 height 37
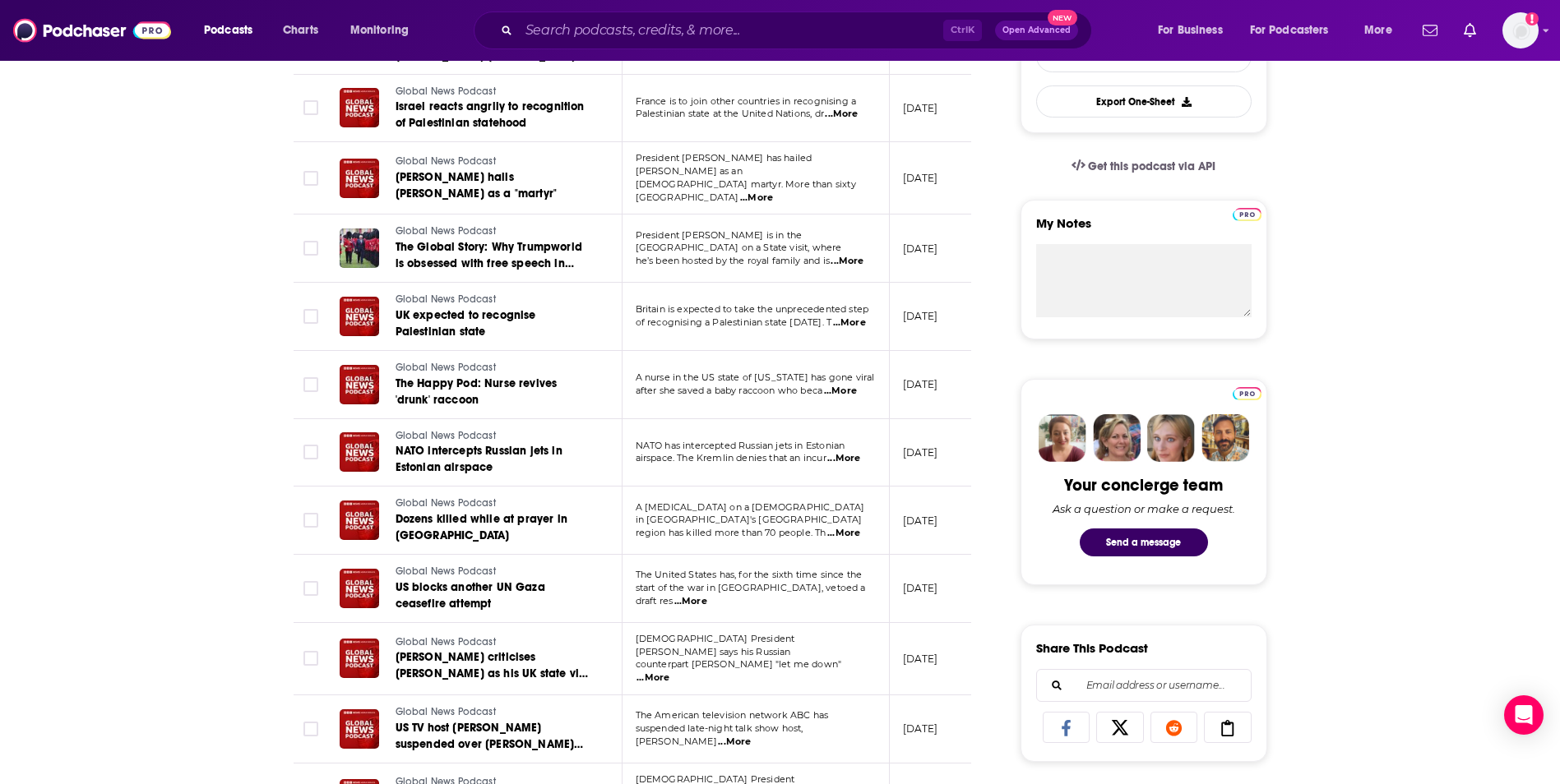
scroll to position [493, 0]
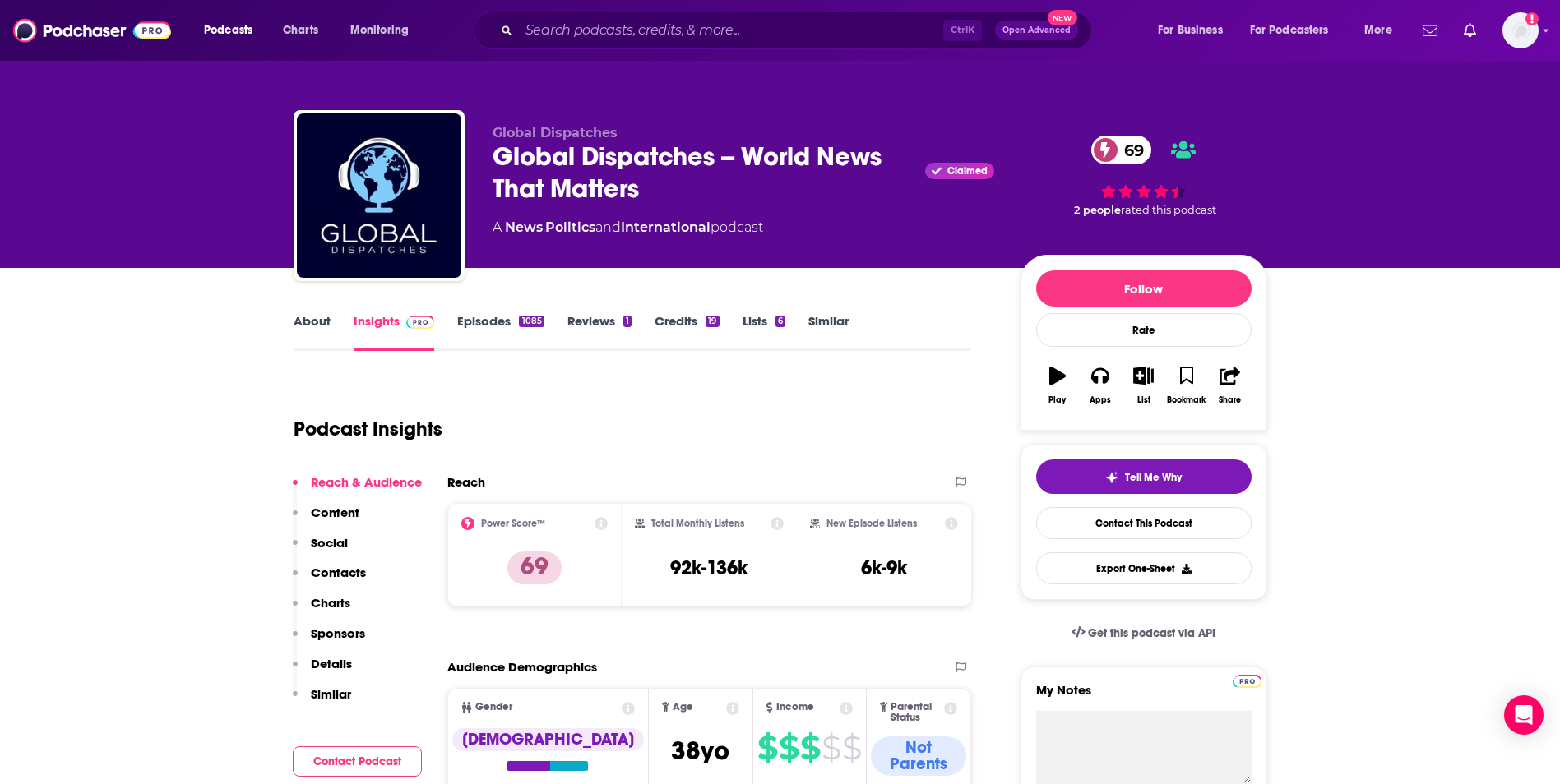
click at [474, 320] on link "Episodes 1085" at bounding box center [500, 331] width 86 height 37
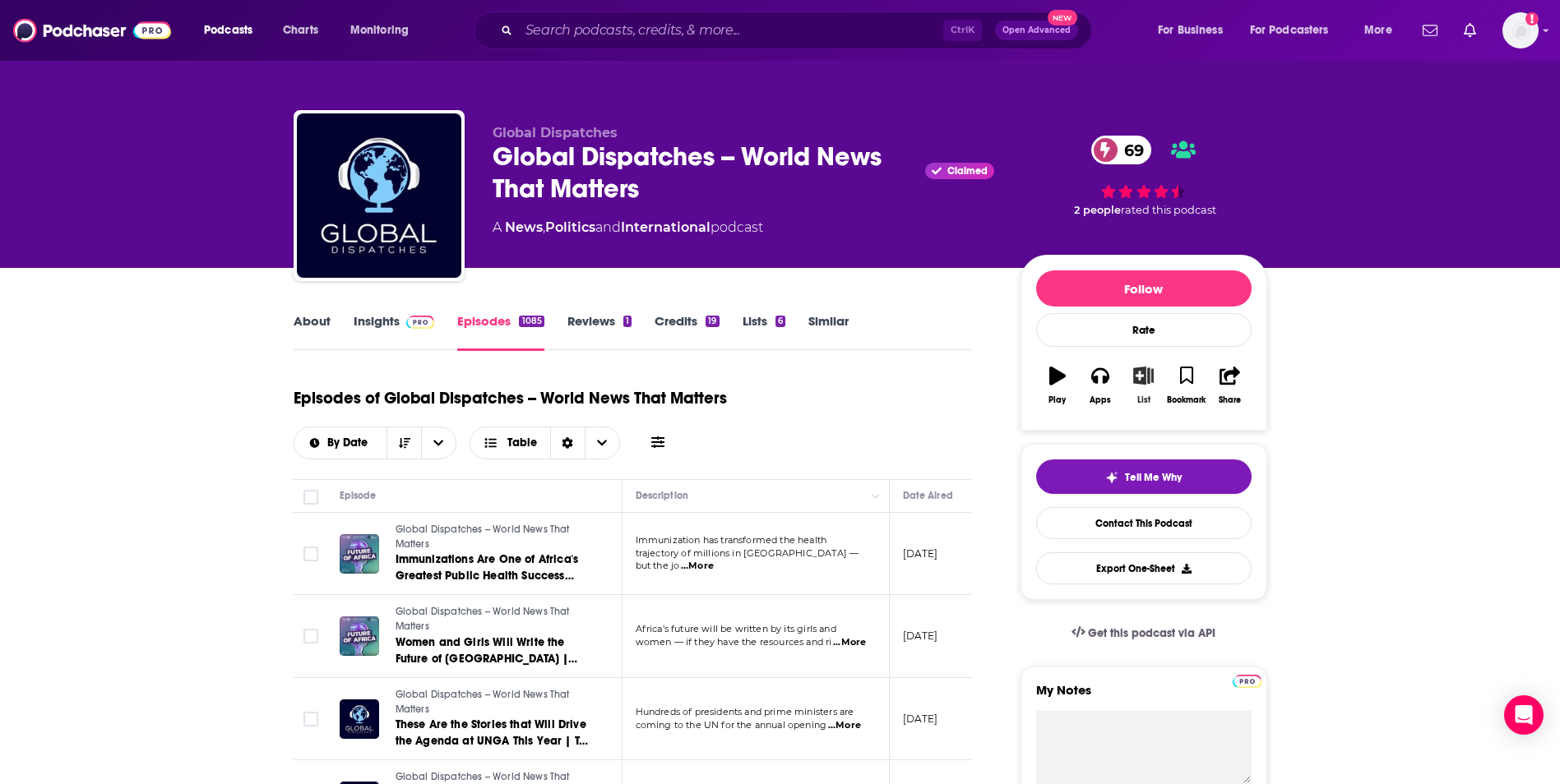
click at [1140, 374] on icon "button" at bounding box center [1142, 375] width 20 height 18
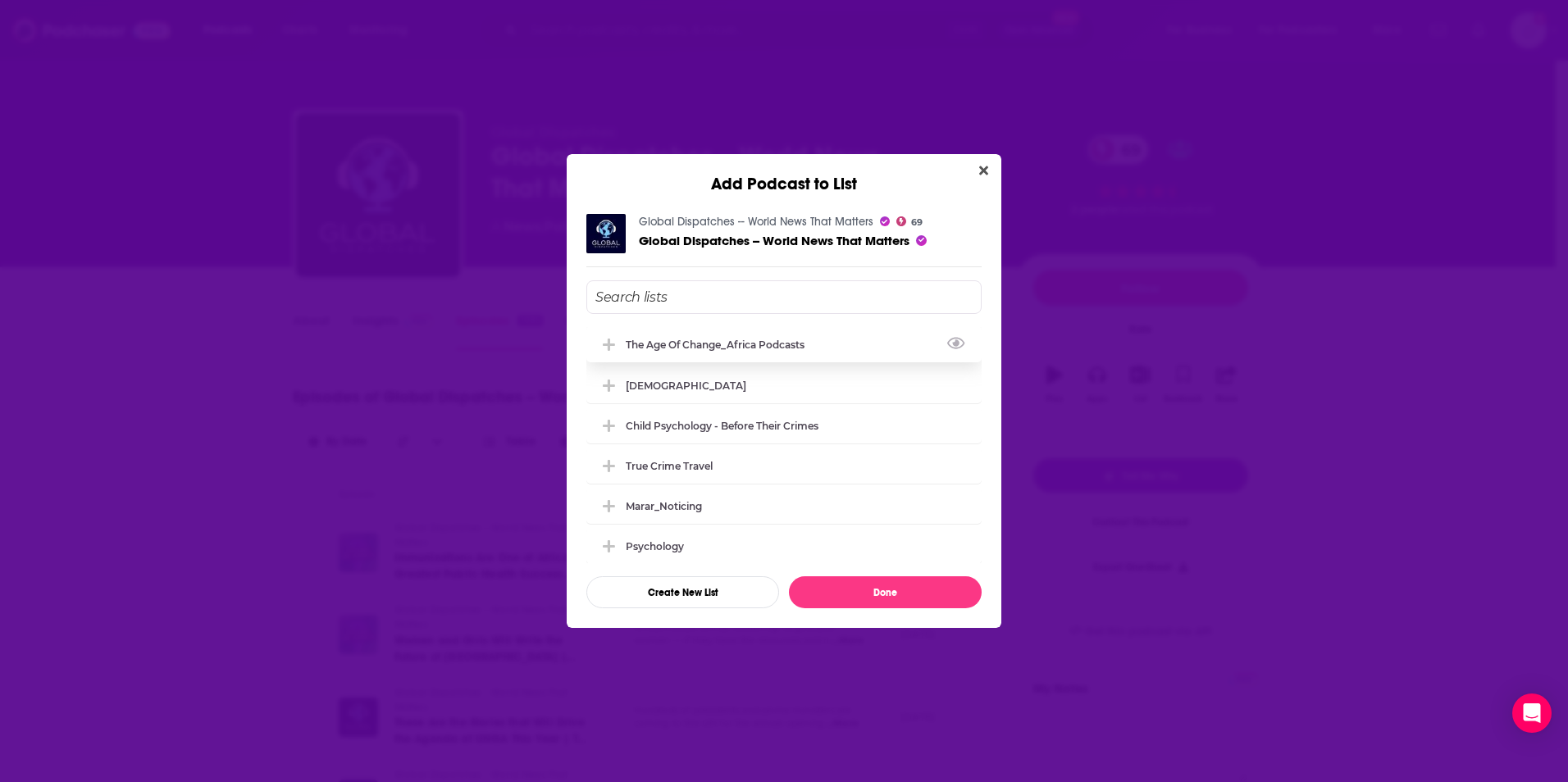
click at [713, 346] on div "The Age of Change_Africa podcasts" at bounding box center [719, 345] width 188 height 12
click at [862, 592] on button "Done" at bounding box center [885, 592] width 193 height 32
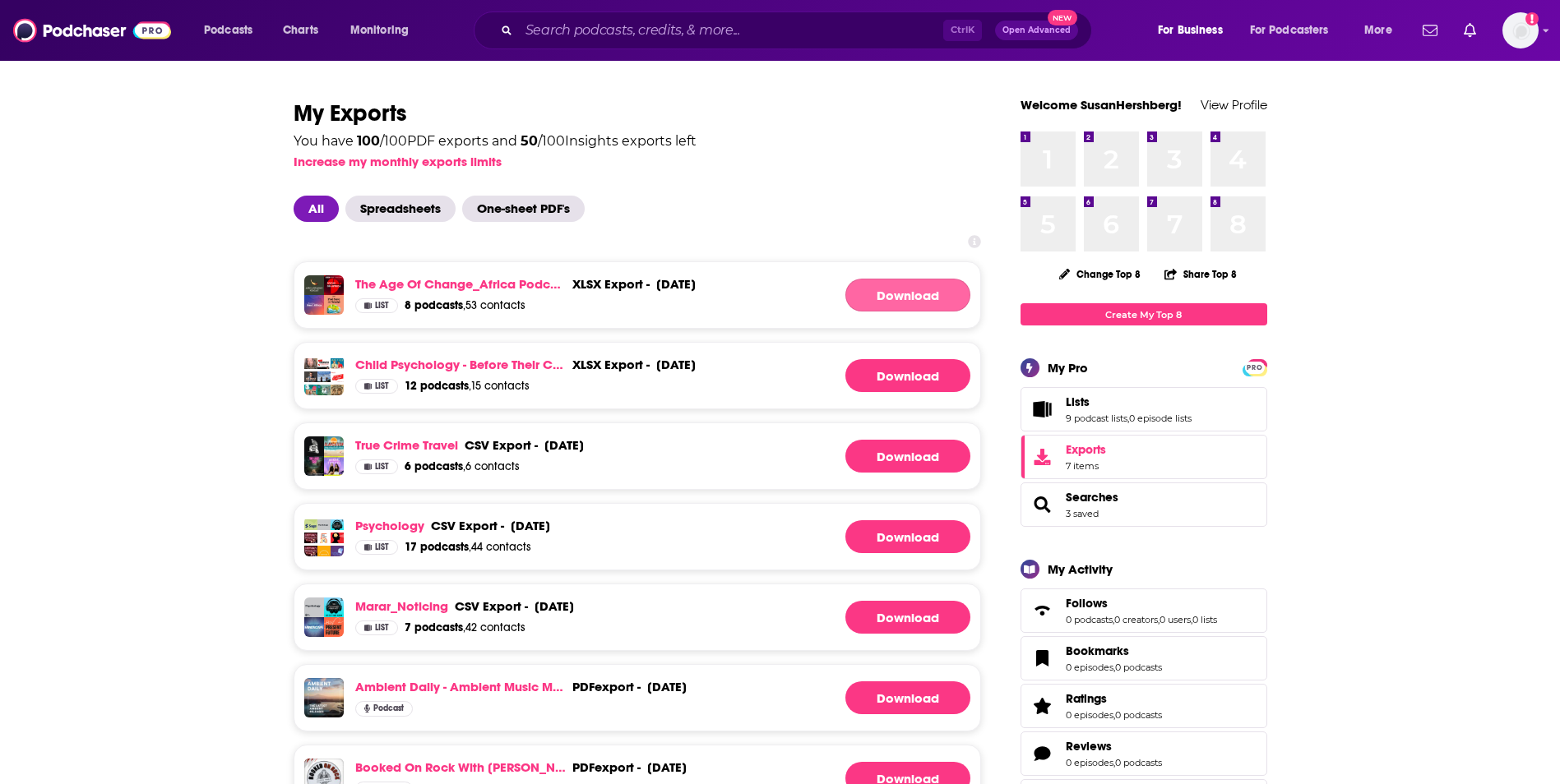
click at [873, 292] on link "Download" at bounding box center [908, 295] width 125 height 33
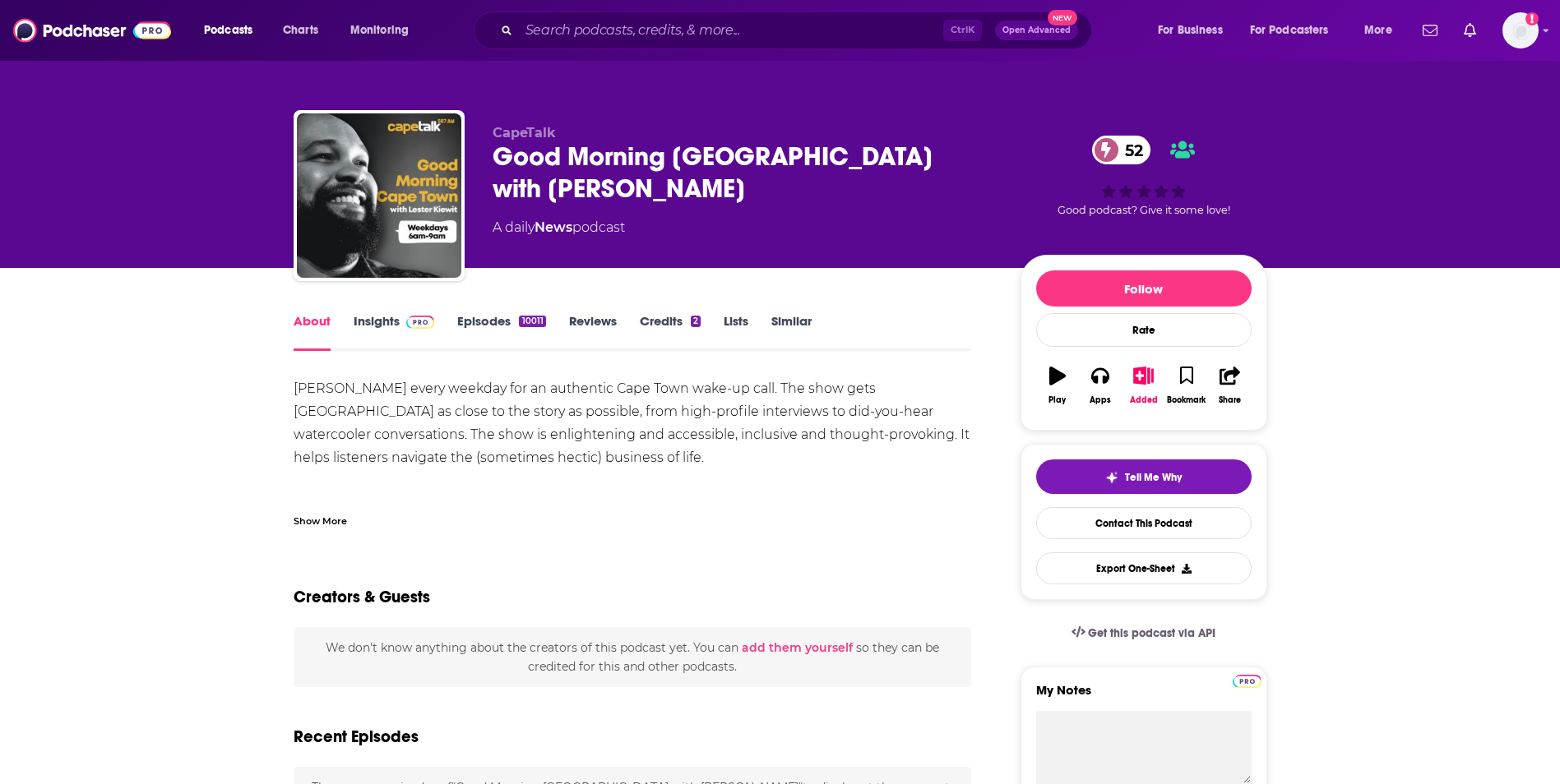
click at [368, 317] on link "Insights" at bounding box center [394, 331] width 81 height 37
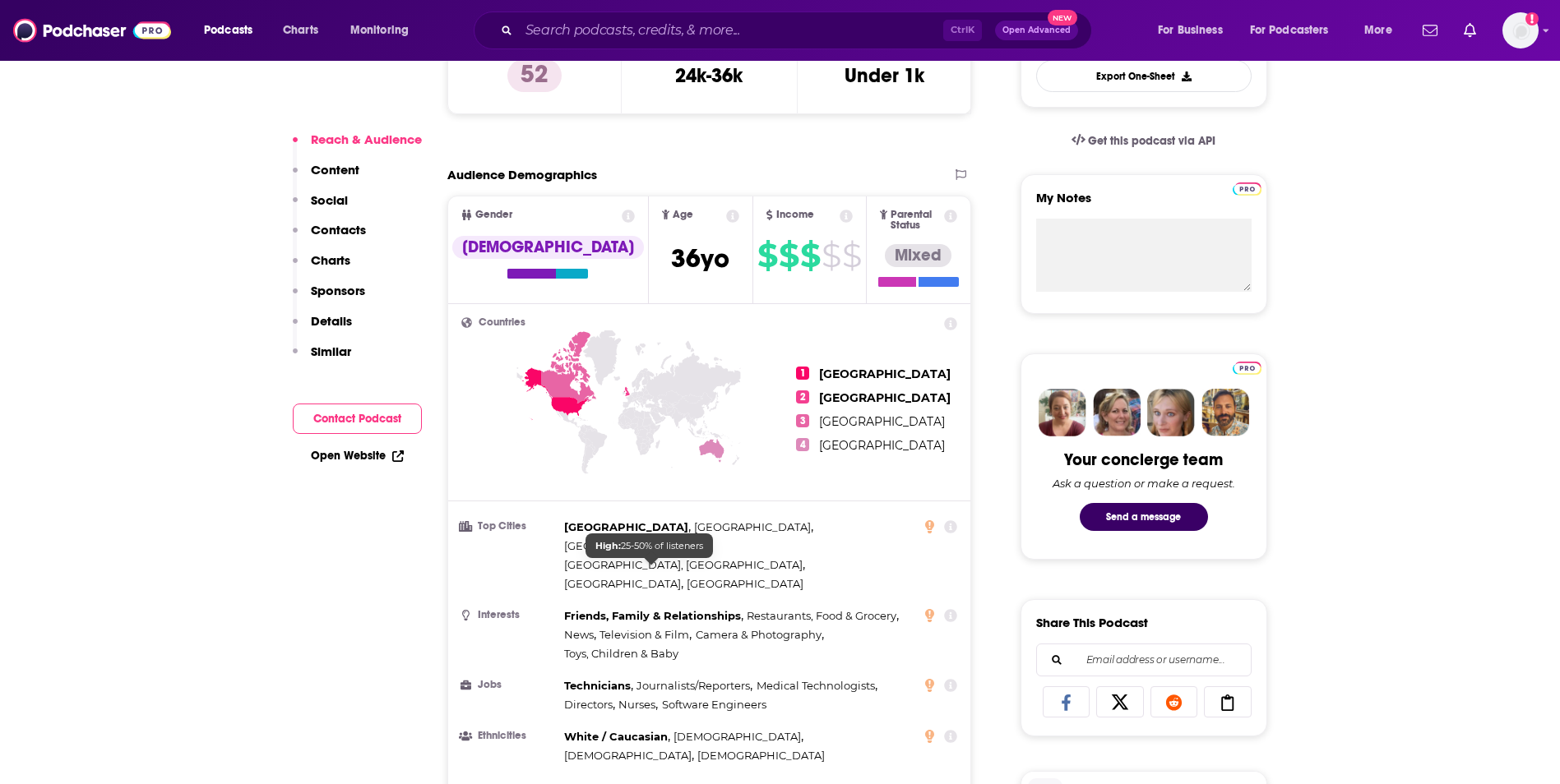
scroll to position [493, 0]
click at [564, 379] on icon at bounding box center [569, 367] width 56 height 73
click at [568, 395] on icon at bounding box center [554, 392] width 65 height 53
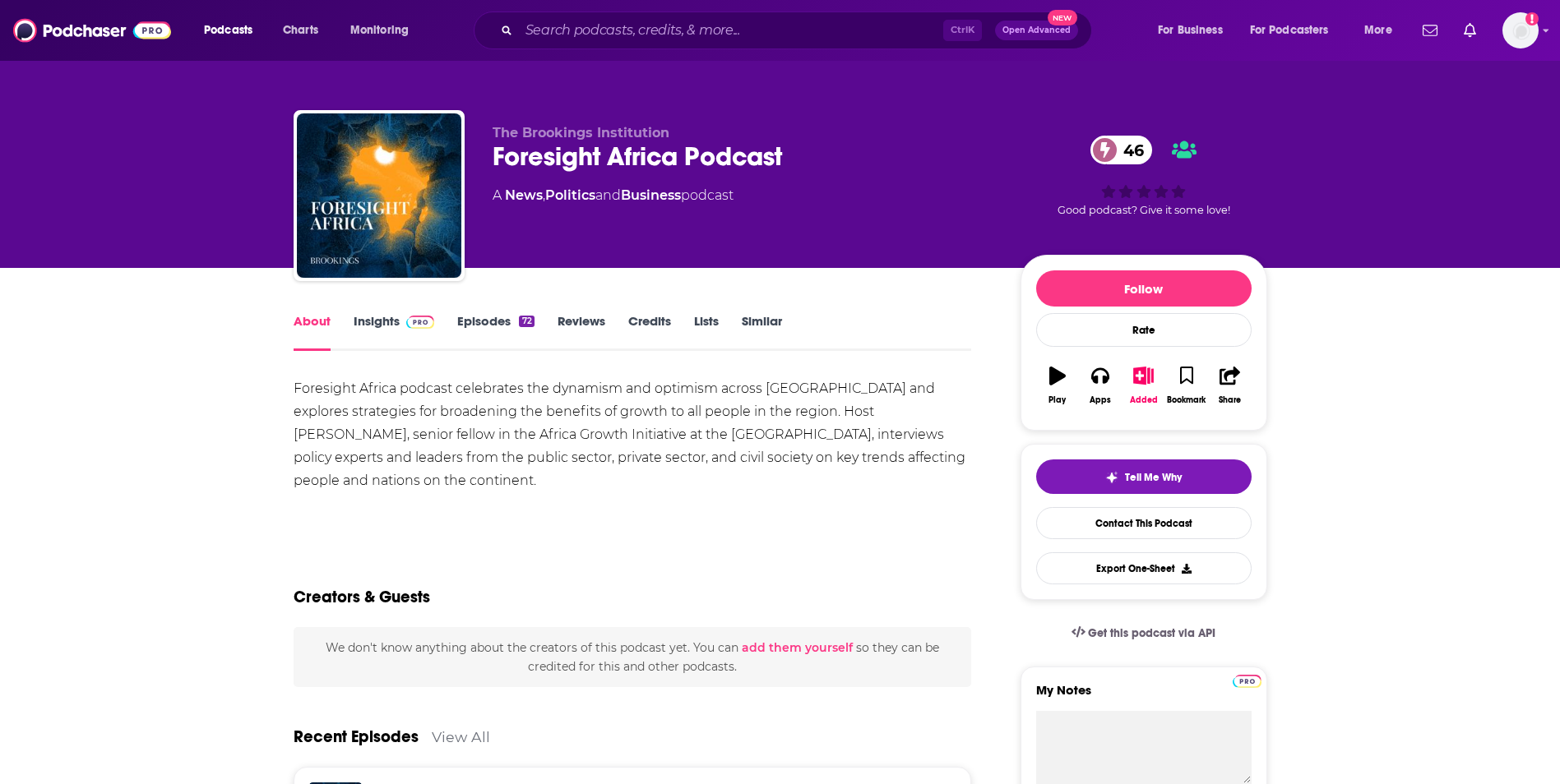
scroll to position [82, 0]
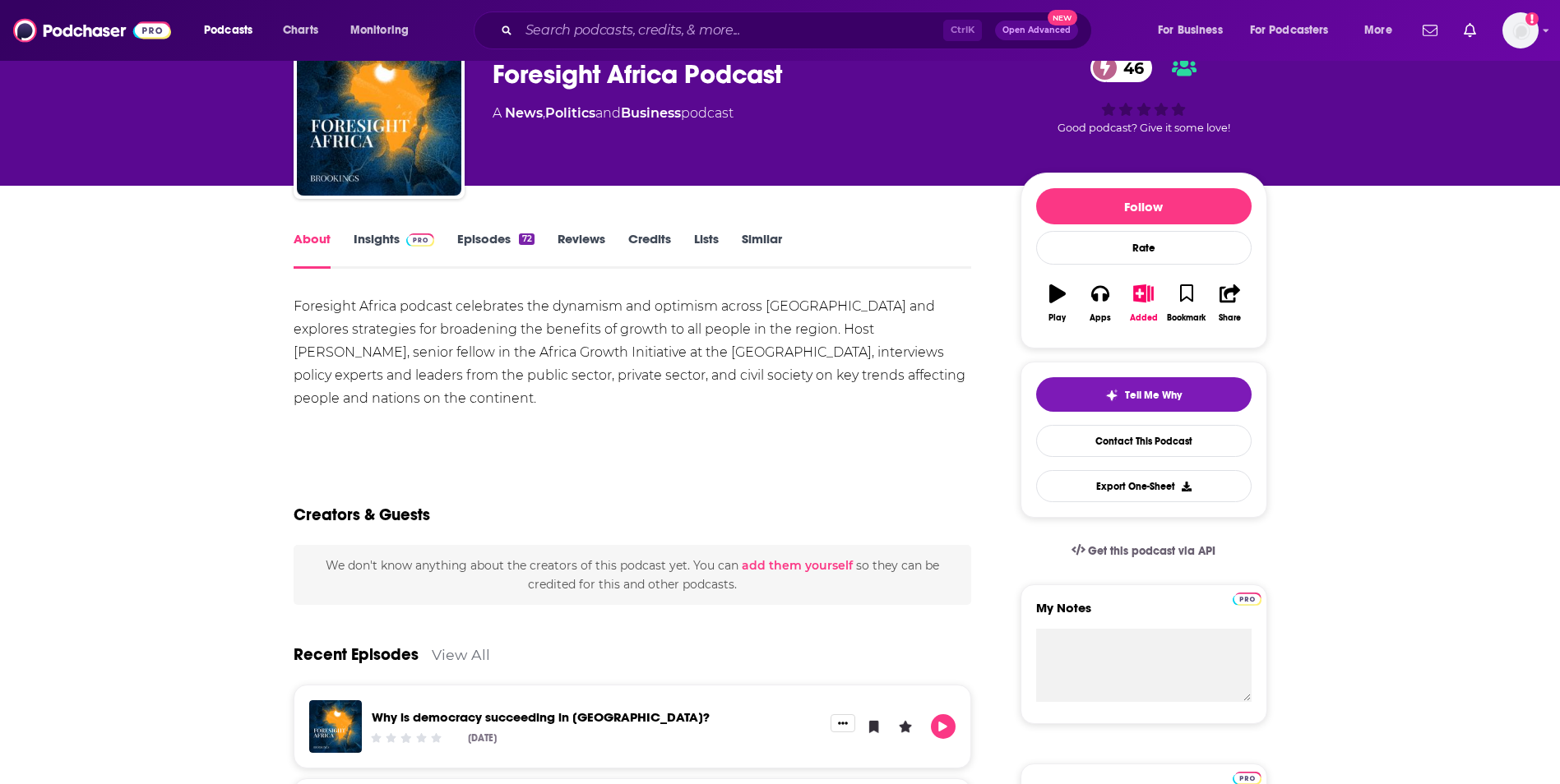
click at [486, 237] on link "Episodes 72" at bounding box center [495, 249] width 77 height 37
